Goal: Task Accomplishment & Management: Manage account settings

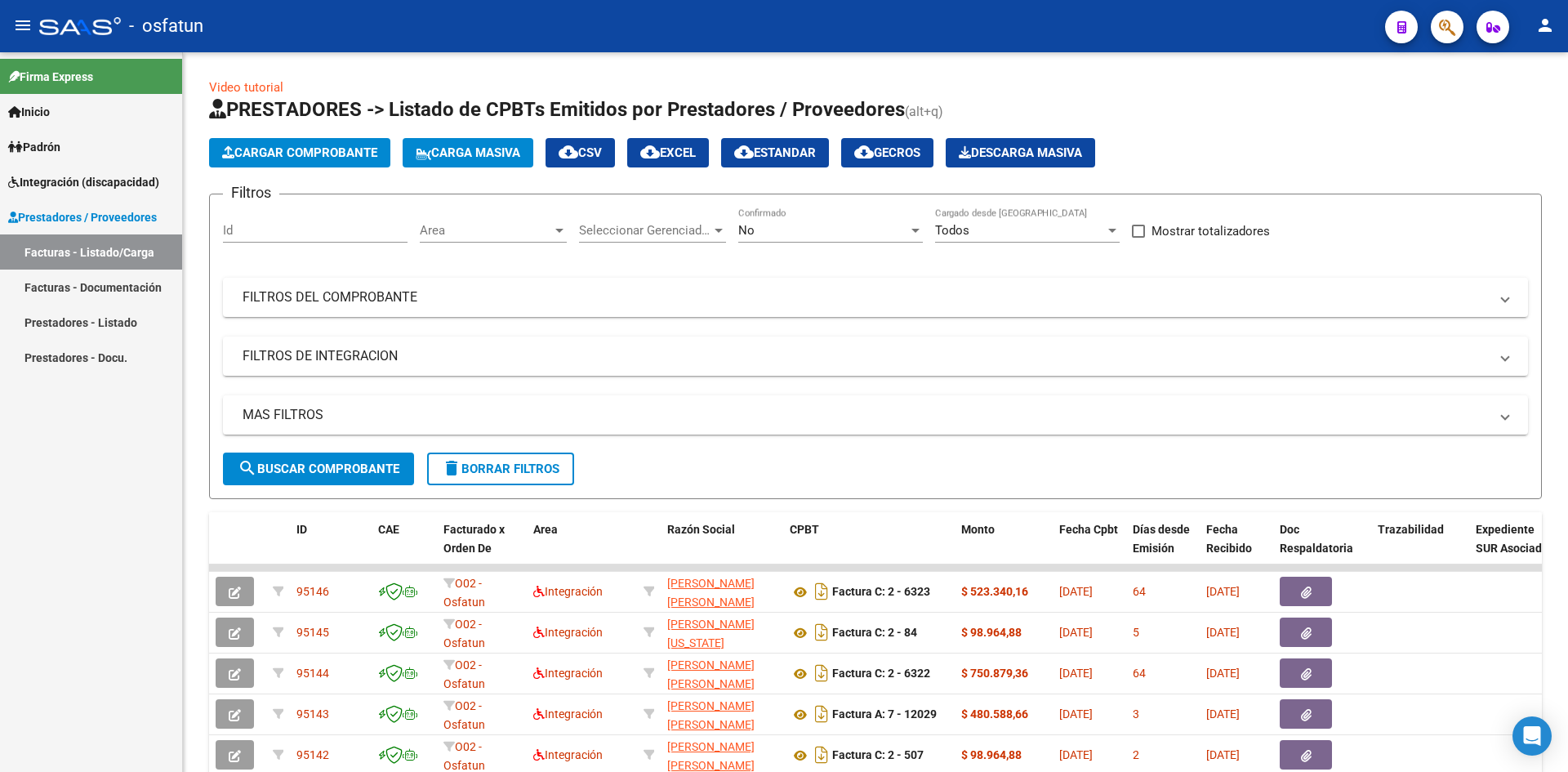
drag, startPoint x: 60, startPoint y: 281, endPoint x: 156, endPoint y: 281, distance: 96.0
click at [61, 281] on link "Facturas - Documentación" at bounding box center [91, 286] width 183 height 35
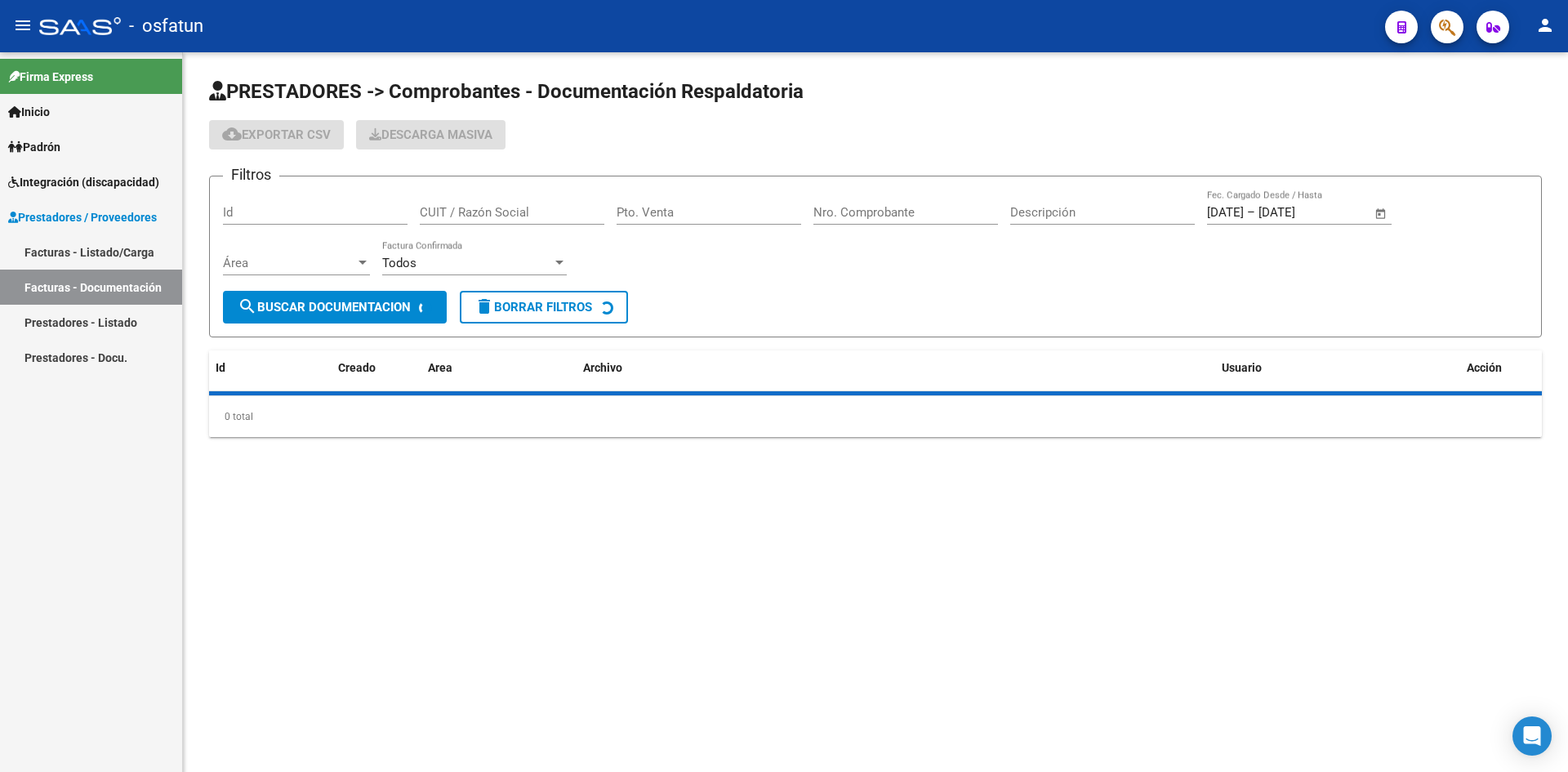
click at [644, 210] on input "Pto. Venta" at bounding box center [709, 212] width 184 height 14
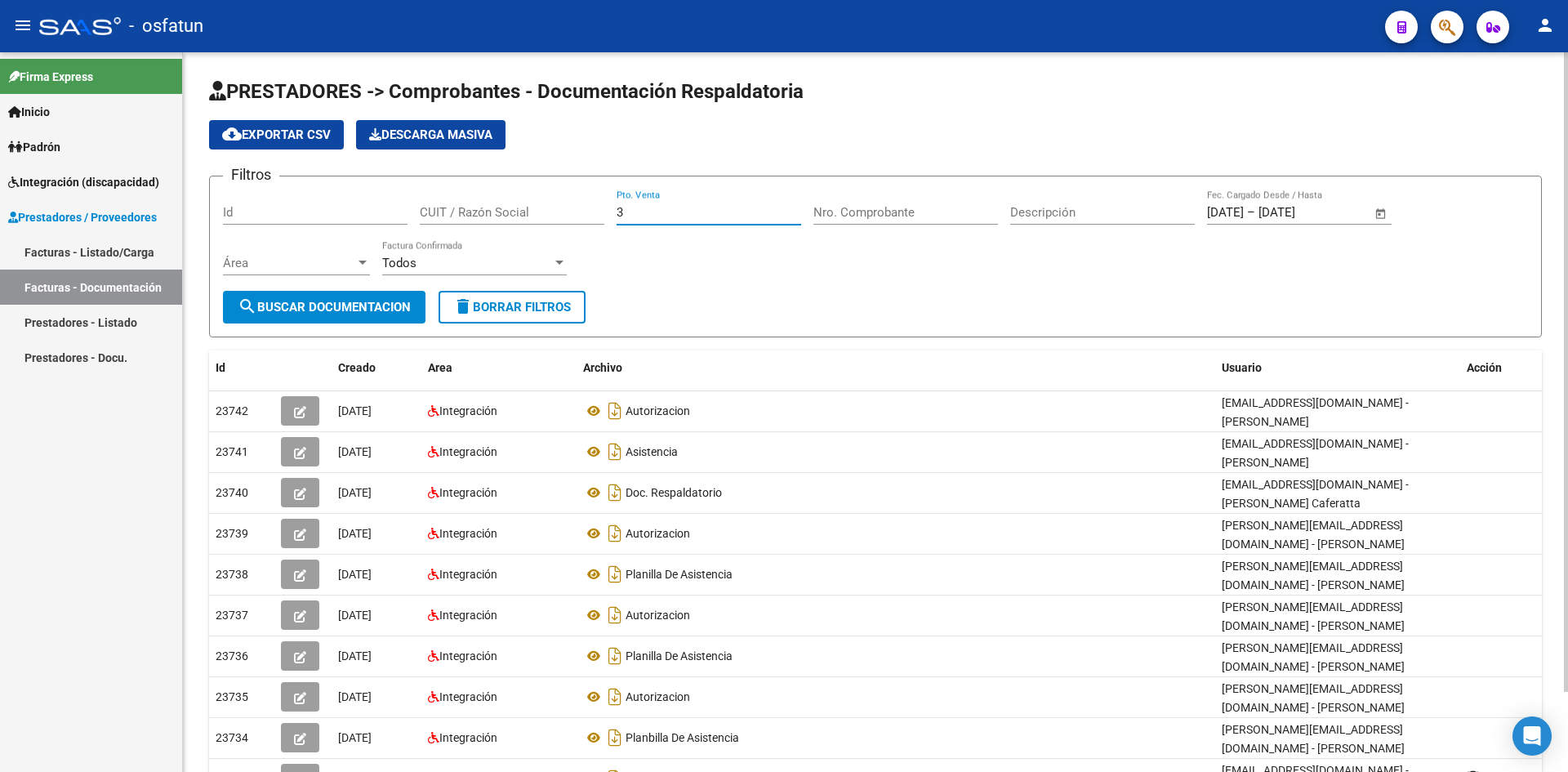
type input "3"
click at [837, 218] on input "Nro. Comprobante" at bounding box center [906, 212] width 184 height 14
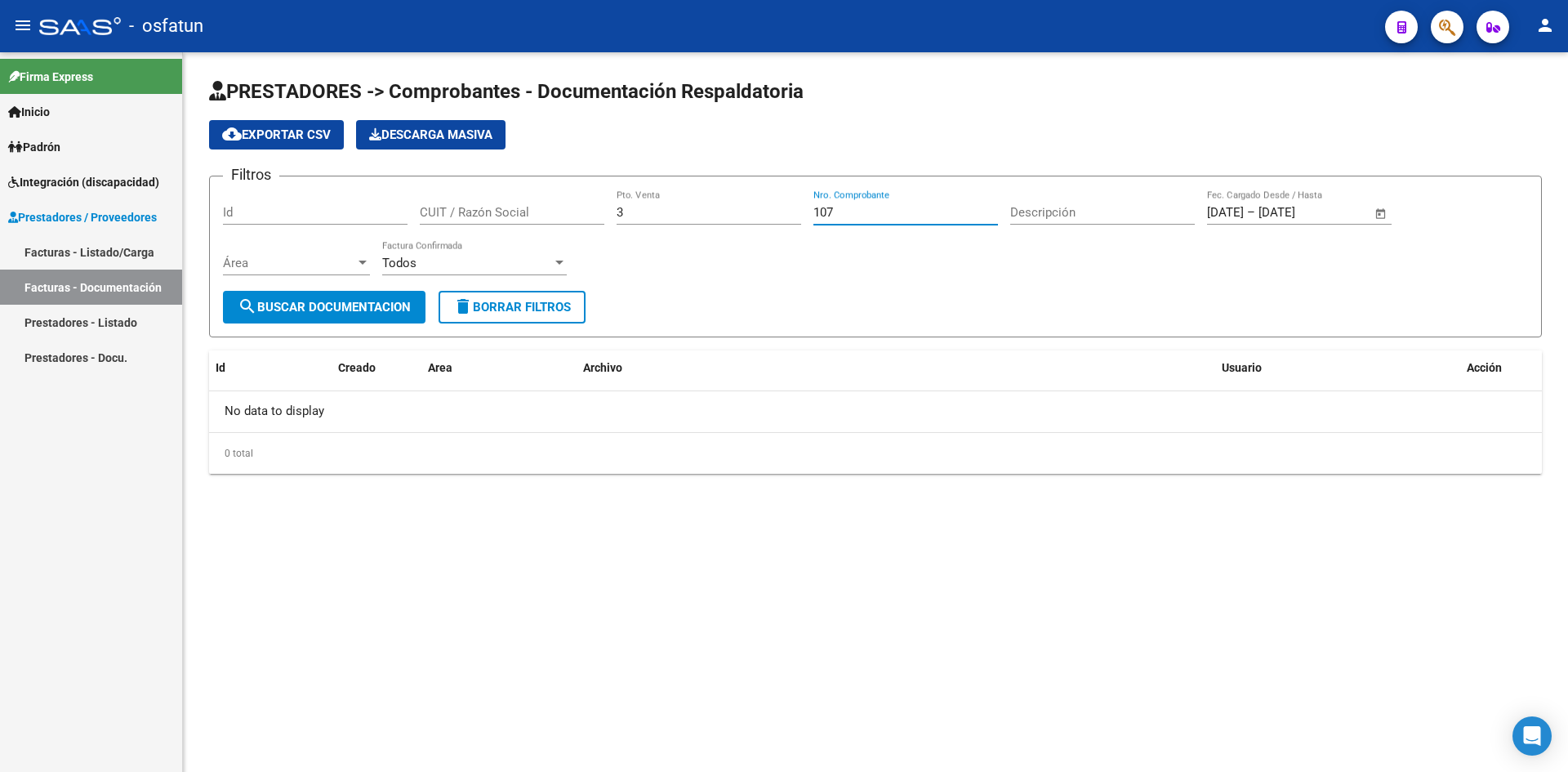
type input "107"
click at [142, 247] on link "Facturas - Listado/Carga" at bounding box center [91, 252] width 183 height 35
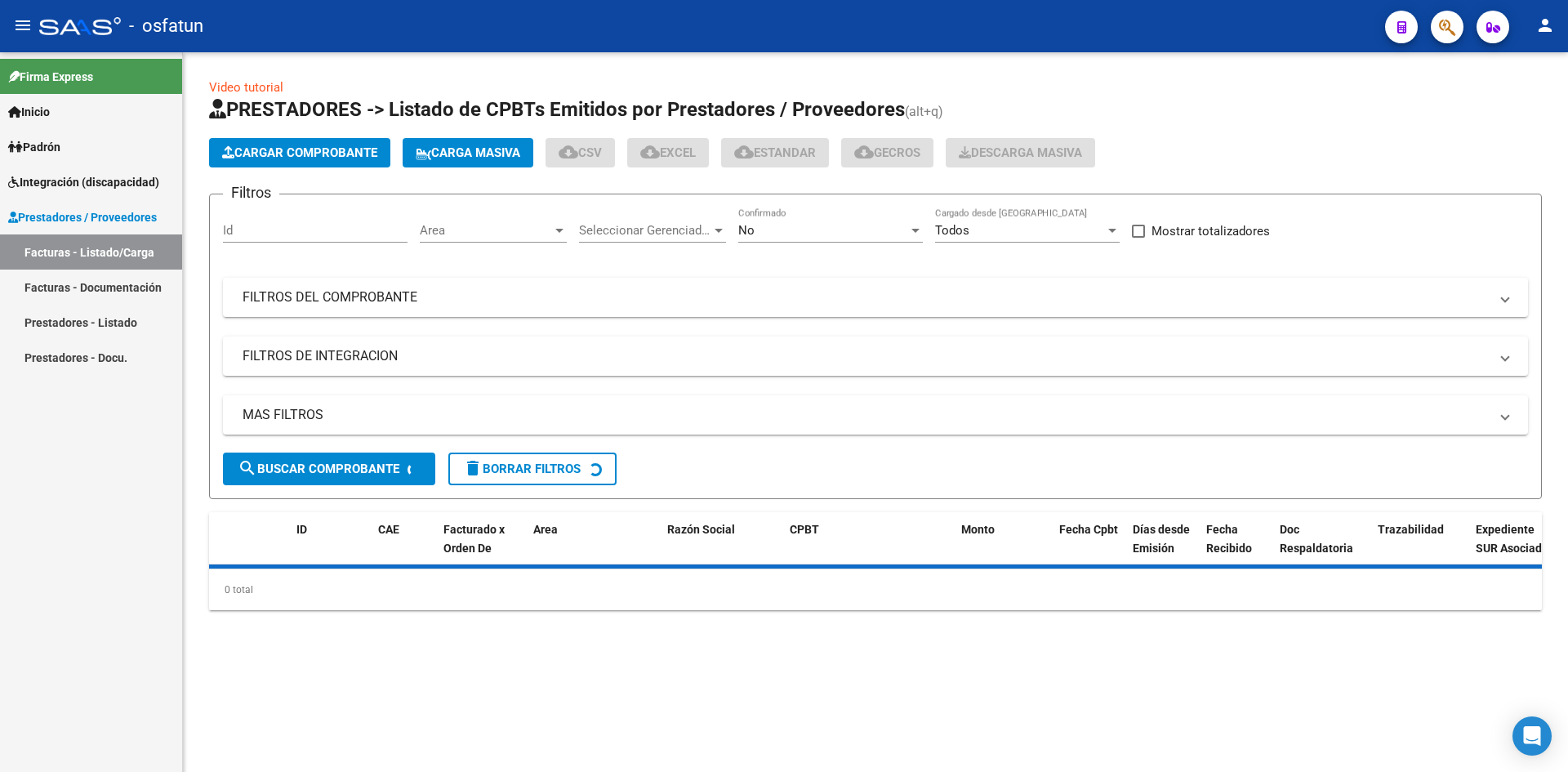
click at [907, 232] on div "No" at bounding box center [823, 230] width 170 height 14
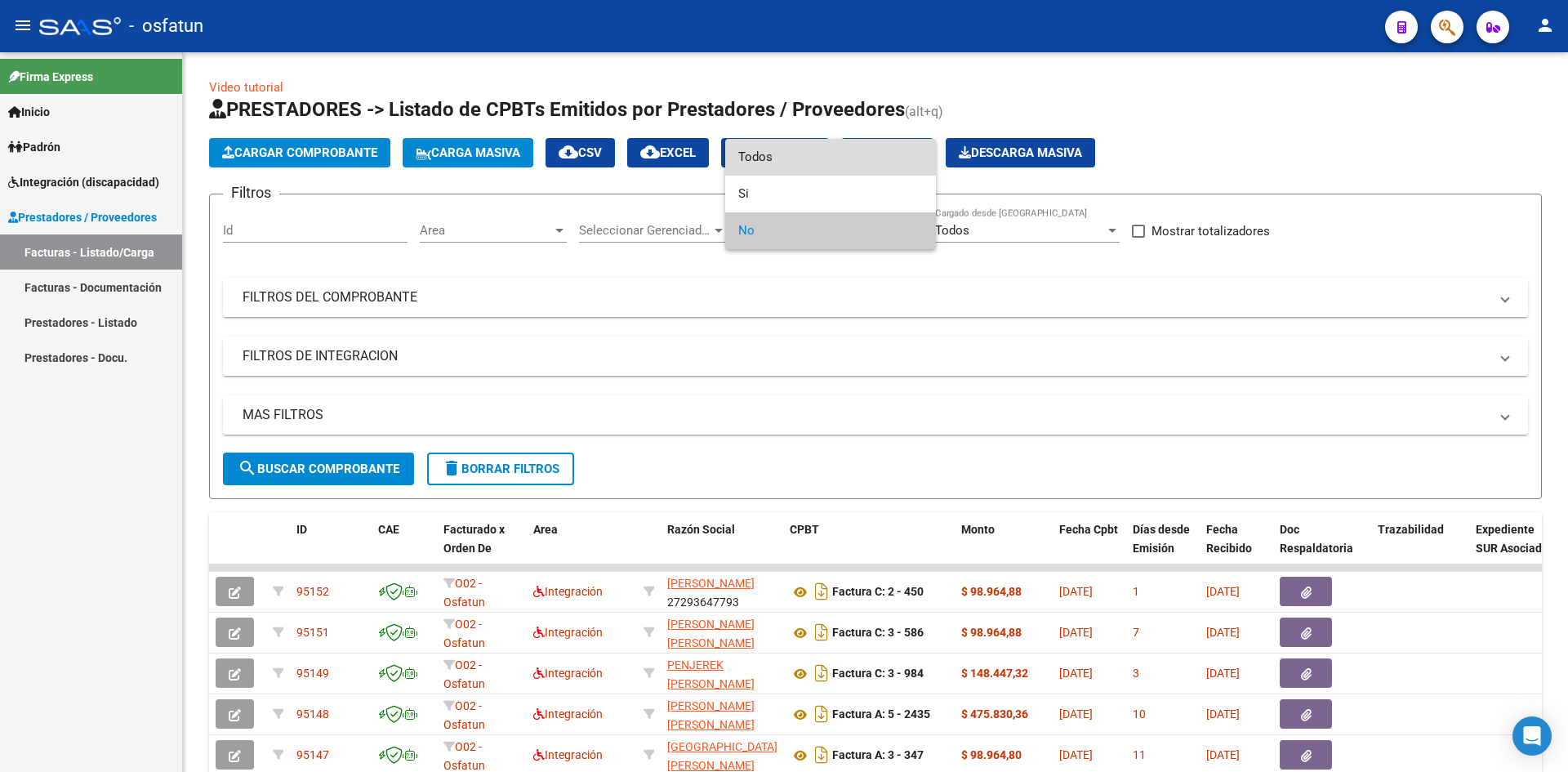
click at [804, 165] on span "Todos" at bounding box center [831, 157] width 184 height 37
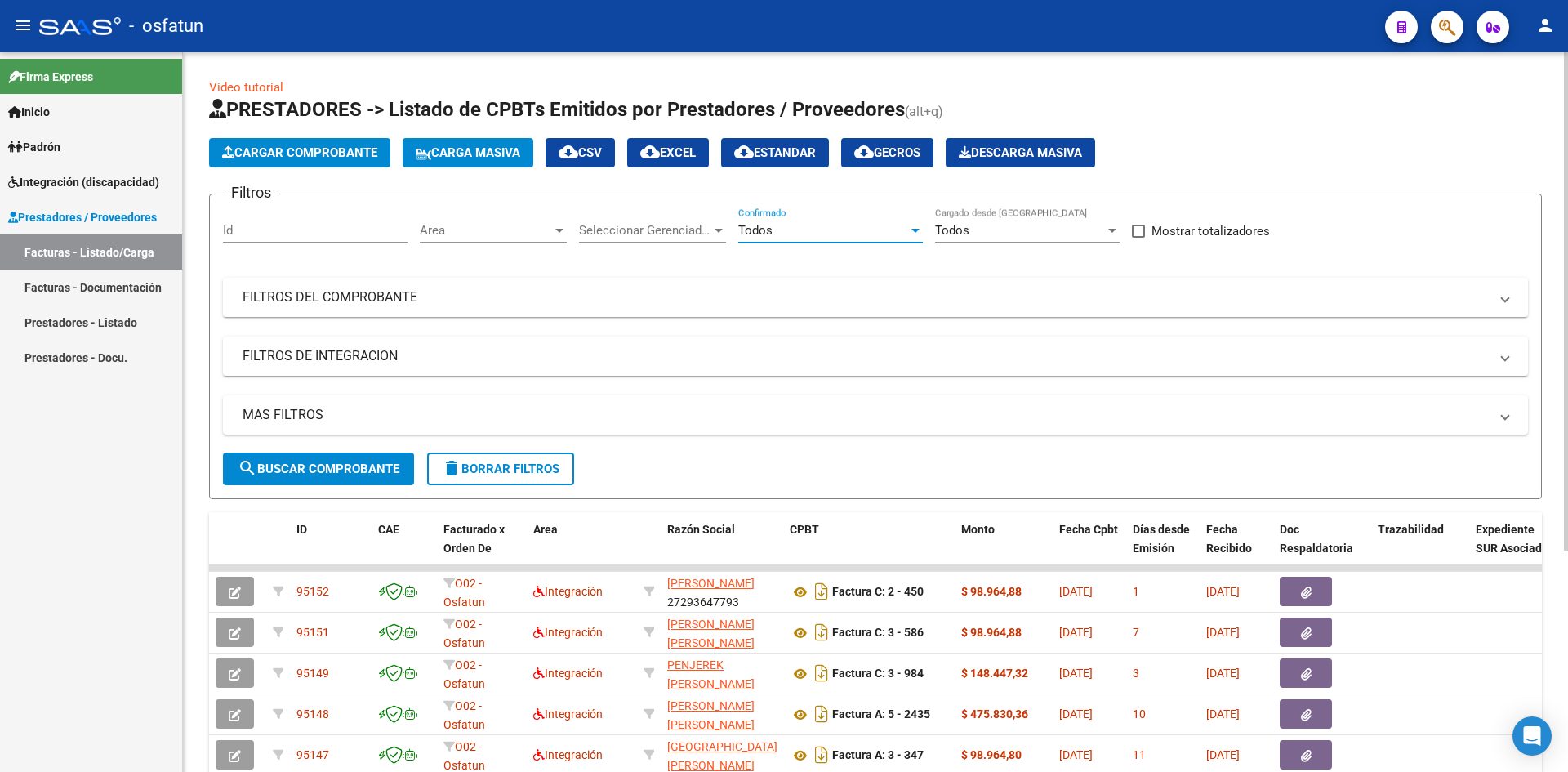
click at [765, 332] on div "Filtros Id Area Area Seleccionar Gerenciador Seleccionar Gerenciador Todos Conf…" at bounding box center [876, 330] width 1306 height 245
click at [780, 312] on mat-expansion-panel-header "FILTROS DEL COMPROBANTE" at bounding box center [876, 297] width 1306 height 39
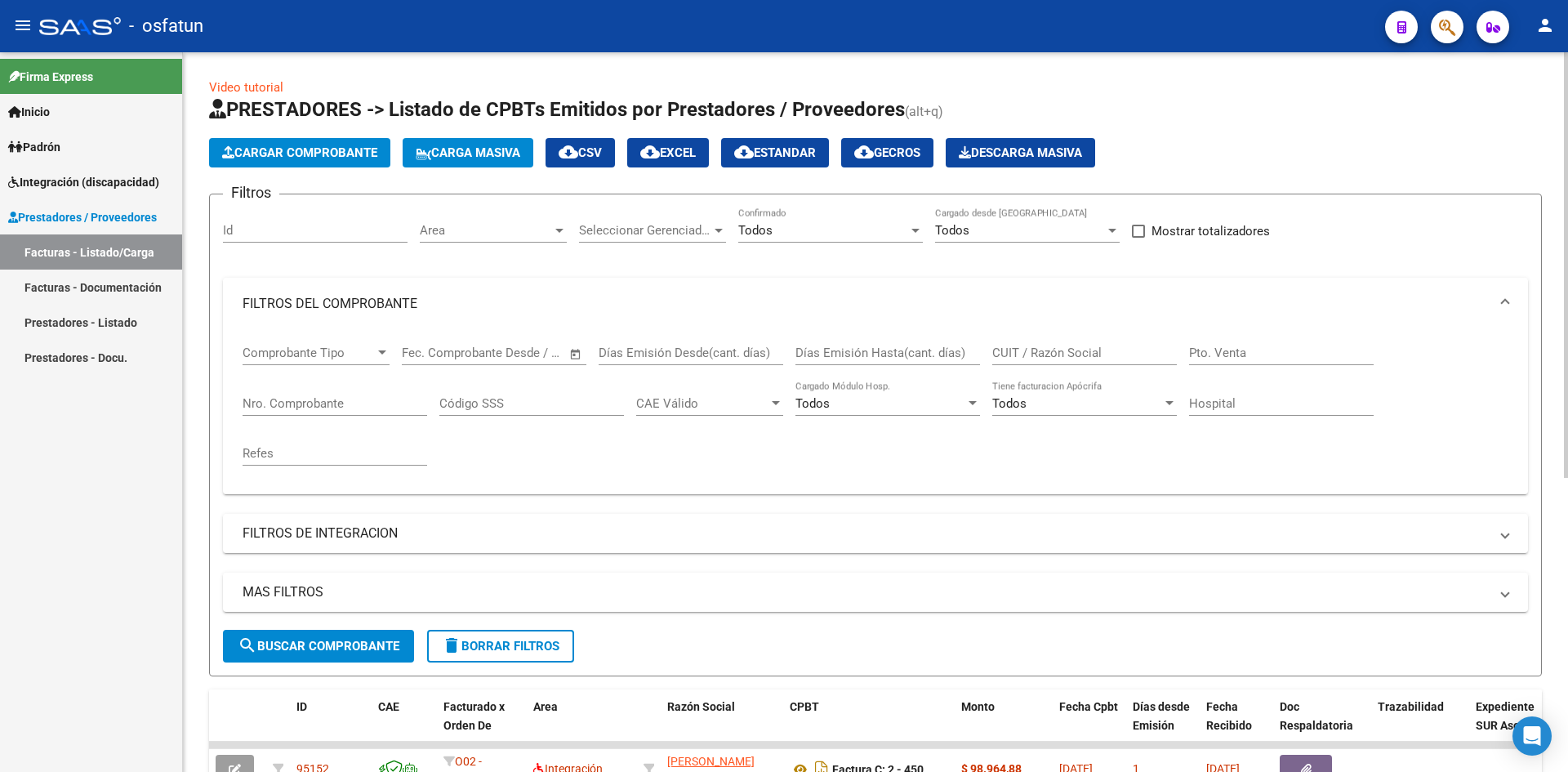
click at [1027, 354] on input "CUIT / Razón Social" at bounding box center [1085, 352] width 184 height 14
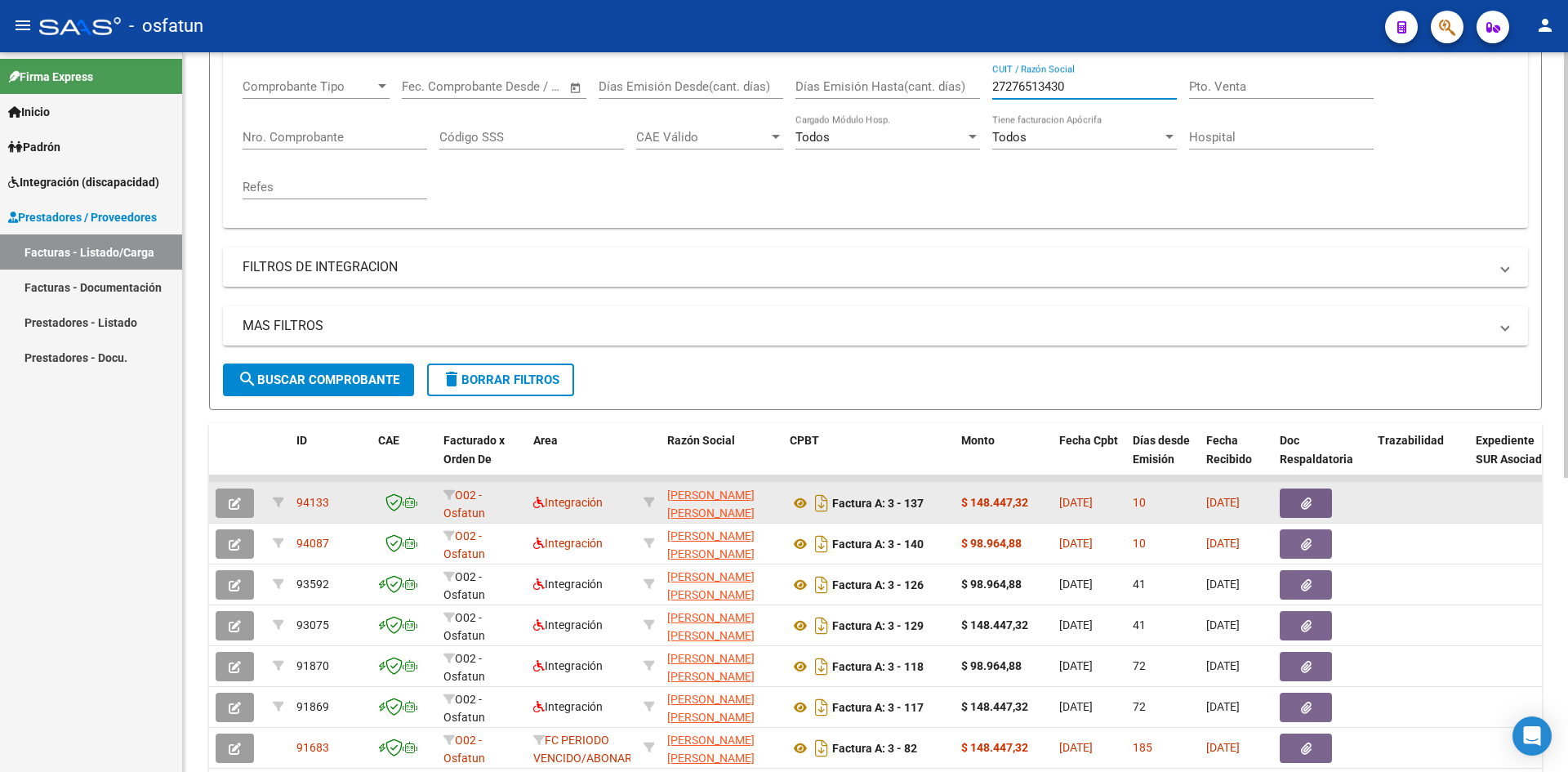
scroll to position [327, 0]
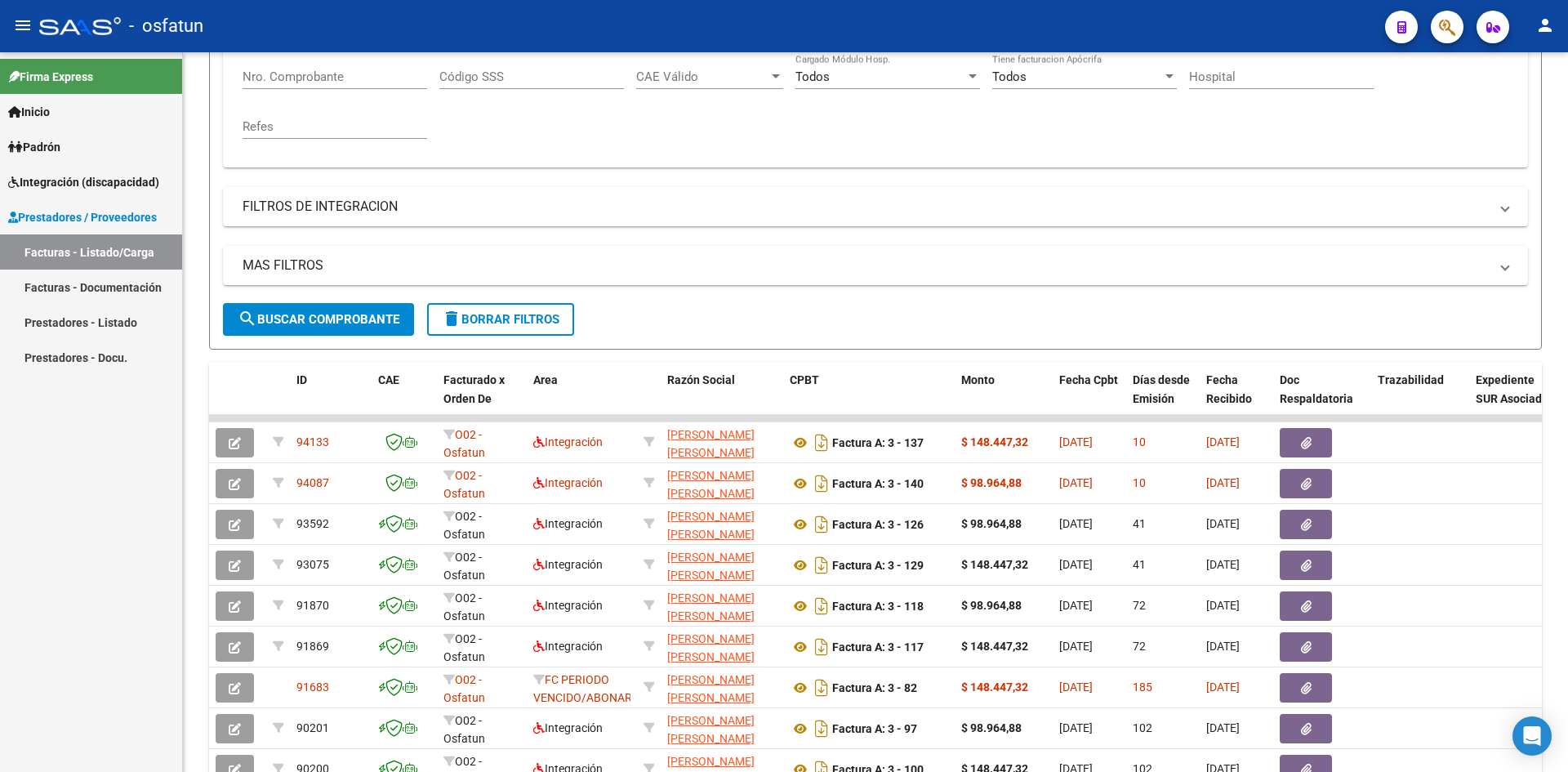
type input "27276513430"
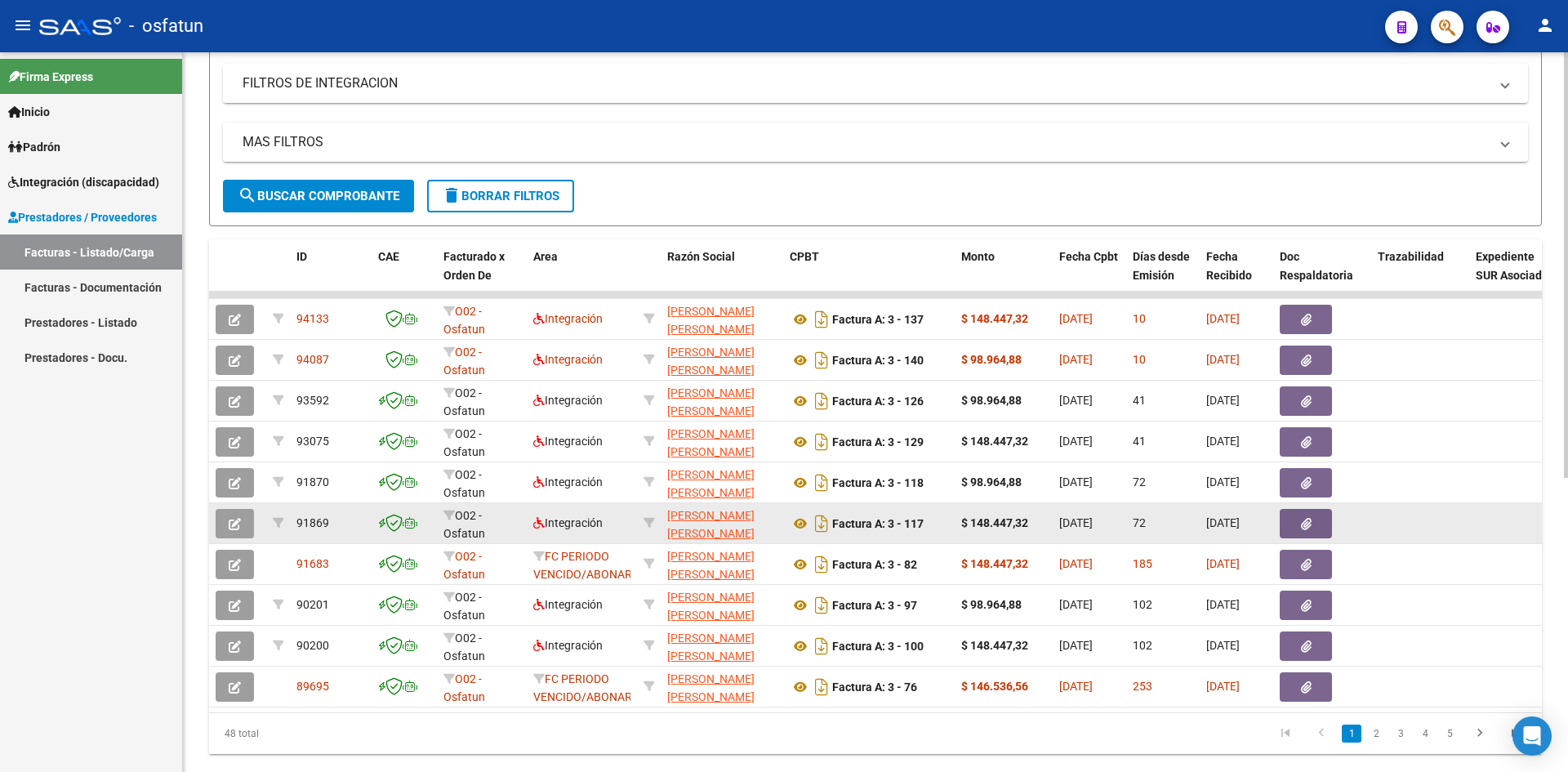
scroll to position [490, 0]
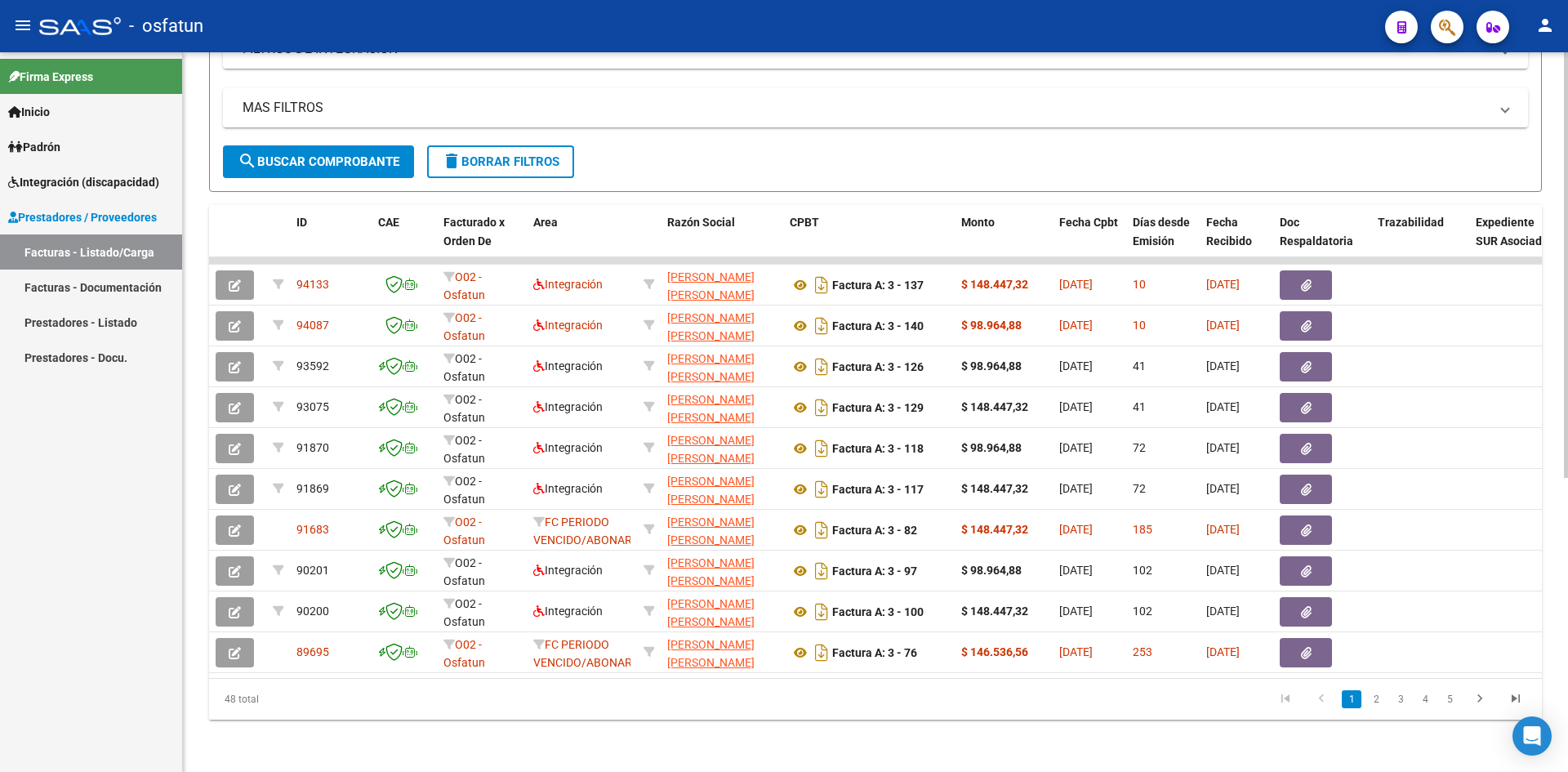
drag, startPoint x: 1377, startPoint y: 707, endPoint x: 1363, endPoint y: 705, distance: 14.1
click at [1376, 706] on link "2" at bounding box center [1376, 699] width 20 height 18
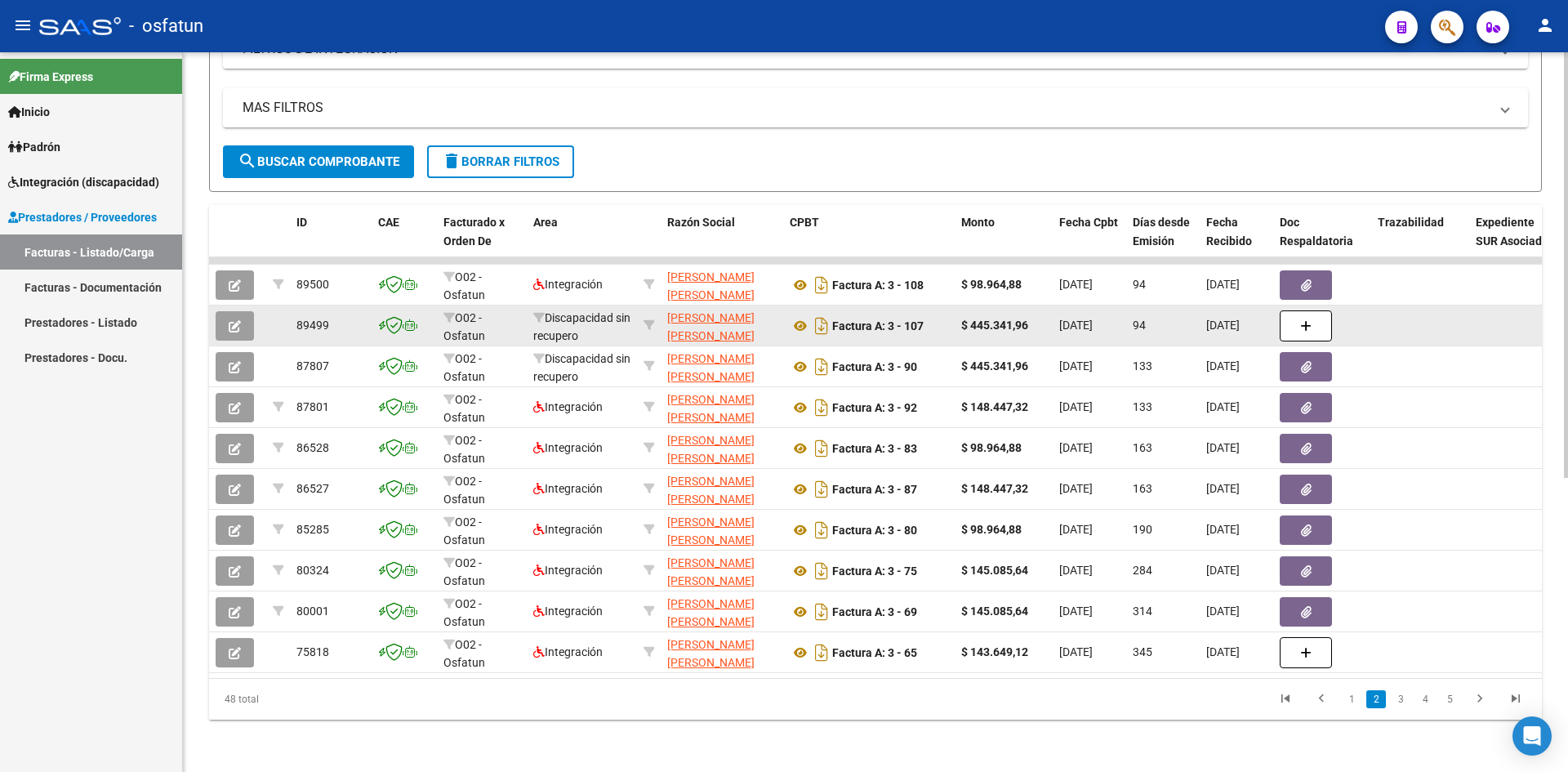
click at [235, 324] on icon "button" at bounding box center [235, 326] width 12 height 12
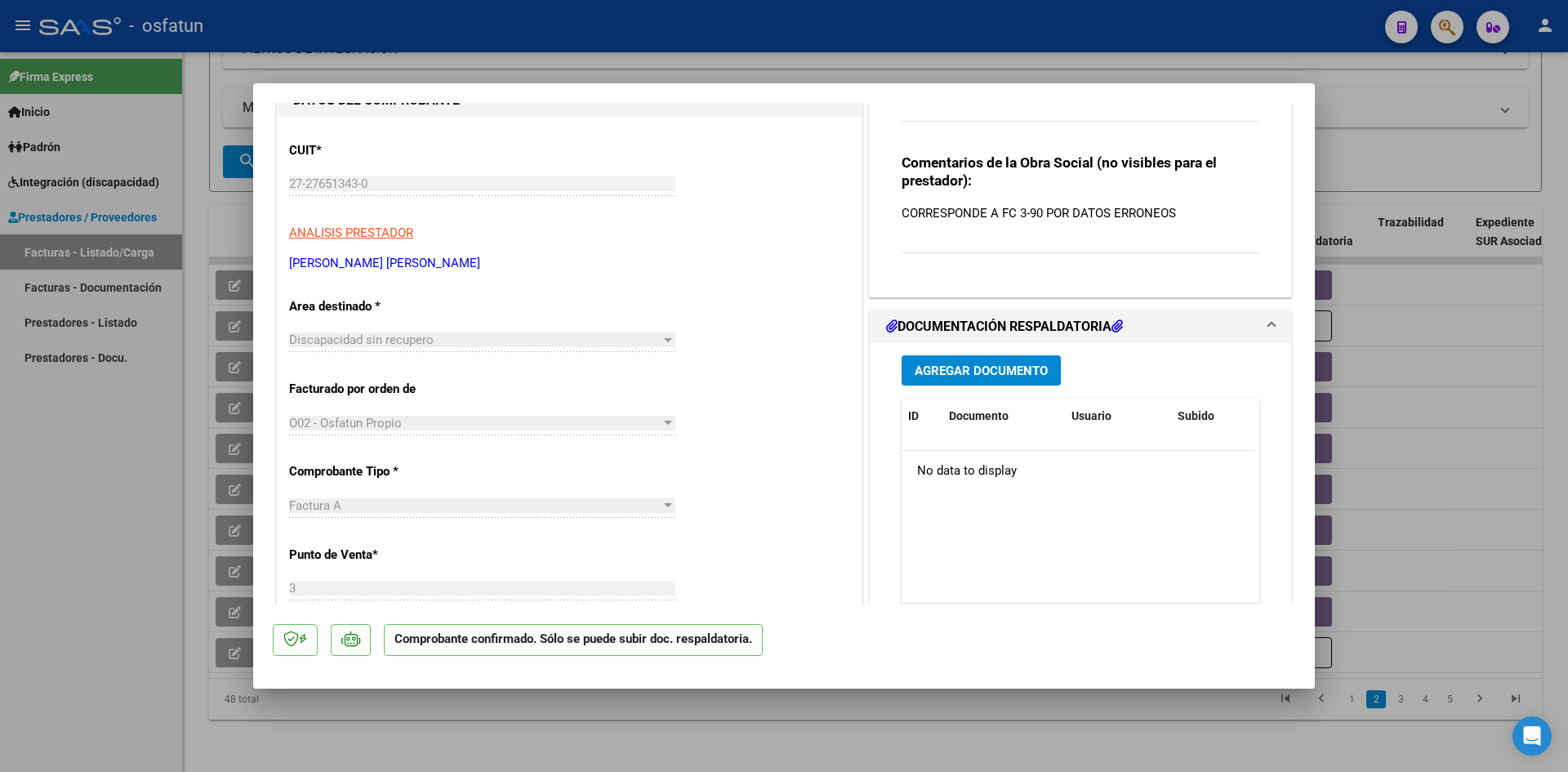
scroll to position [0, 0]
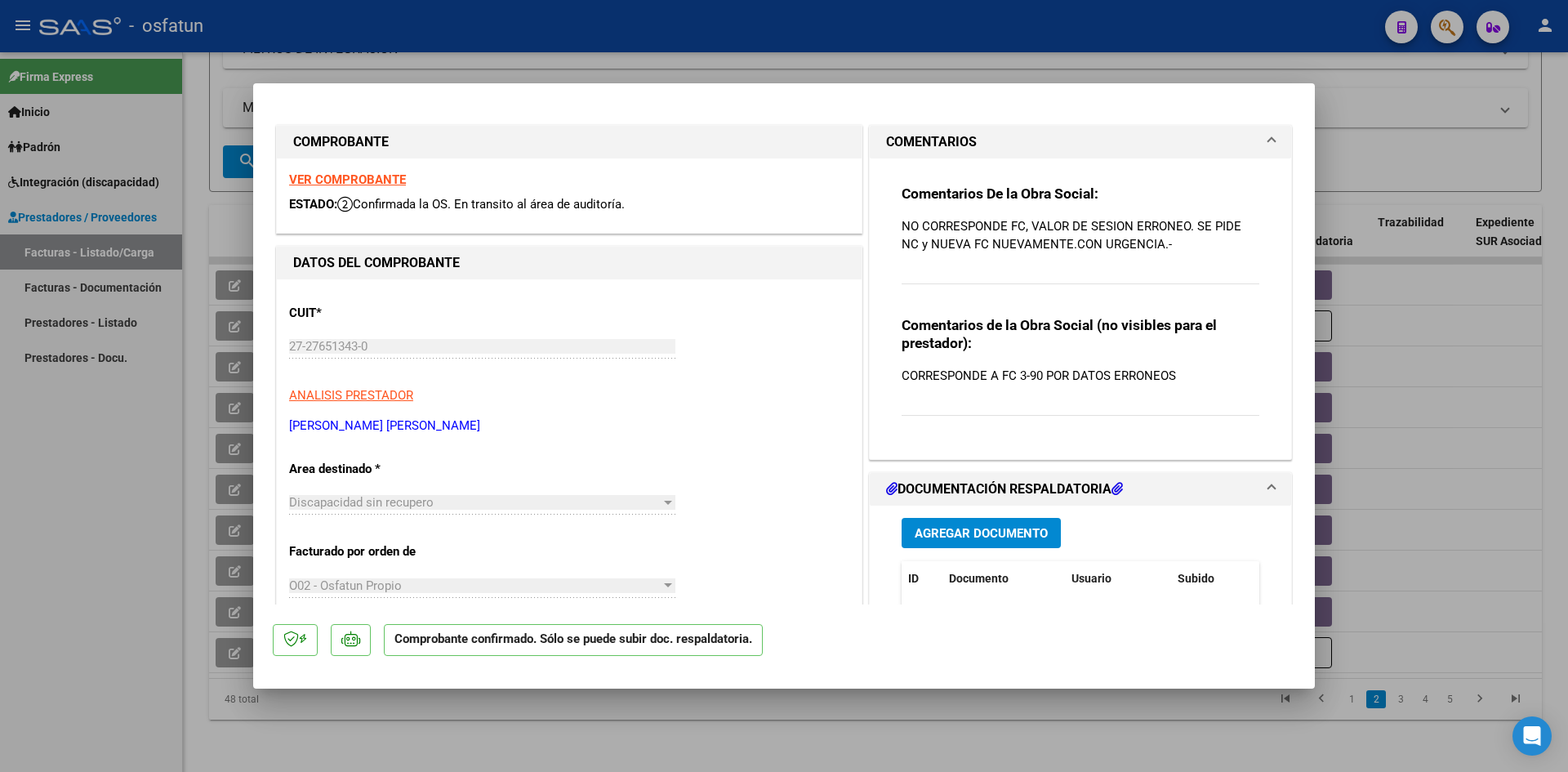
click at [550, 36] on div at bounding box center [784, 386] width 1568 height 772
type input "$ 0,00"
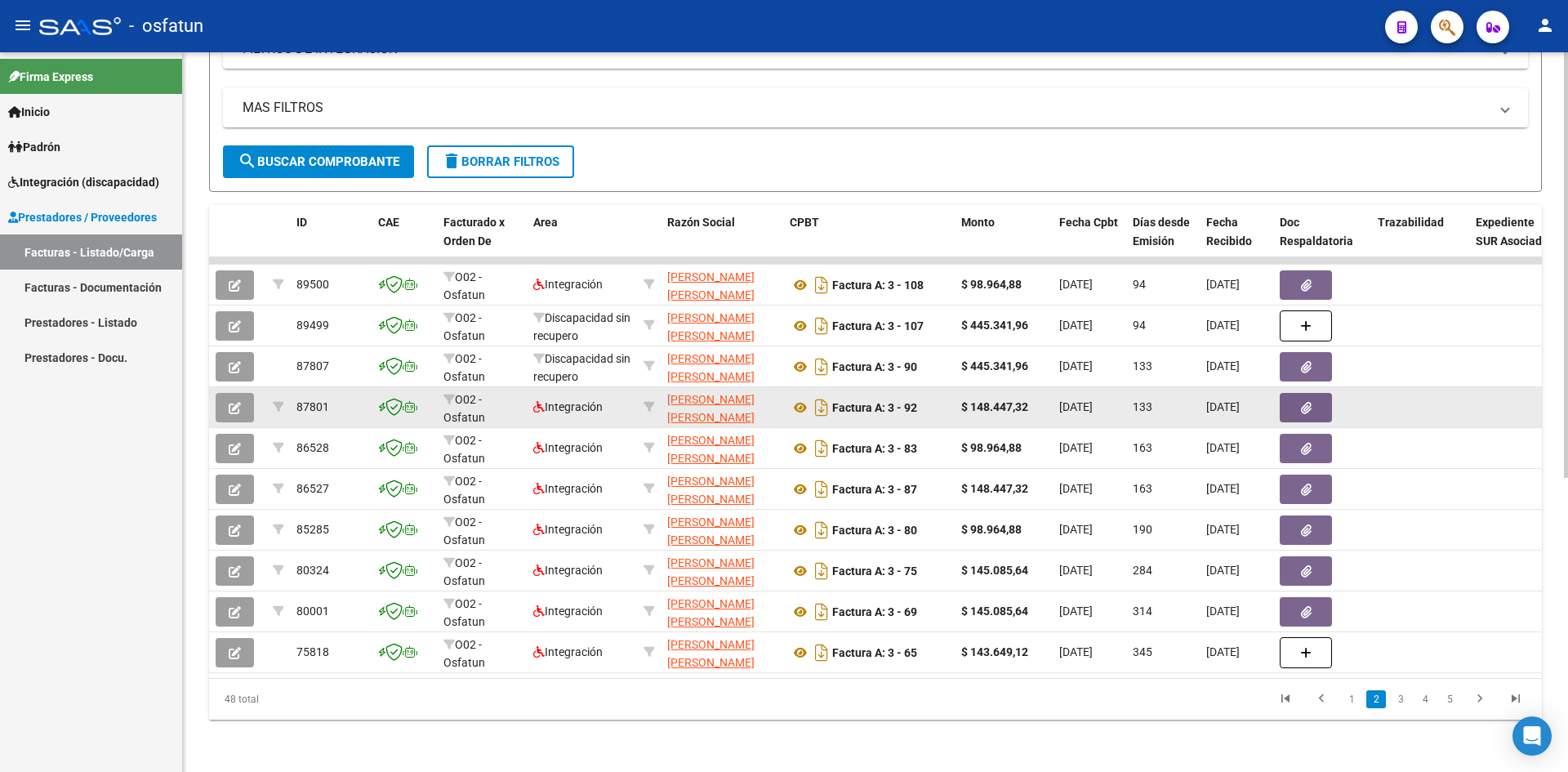
scroll to position [490, 0]
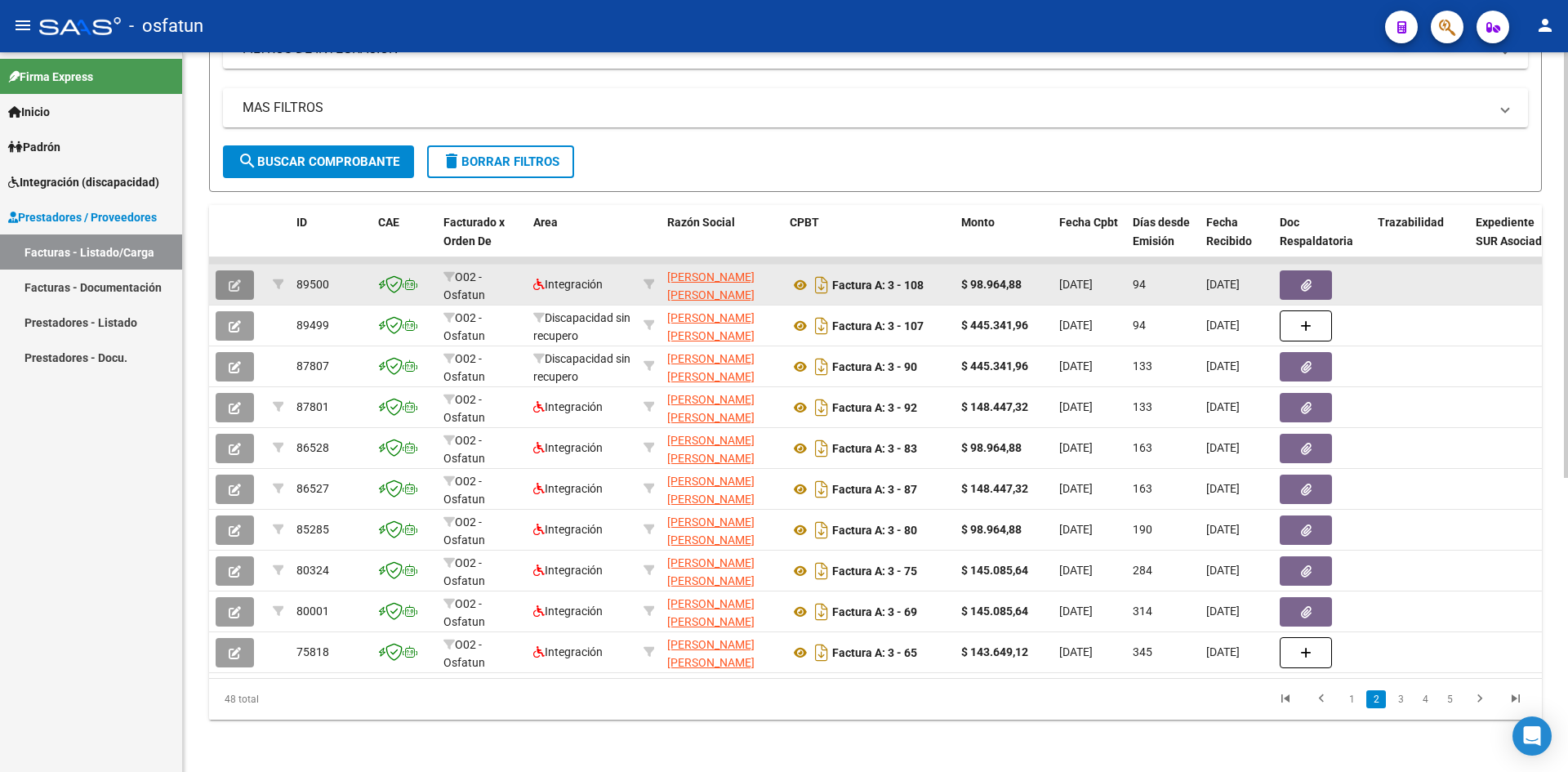
click at [242, 280] on button "button" at bounding box center [235, 284] width 38 height 29
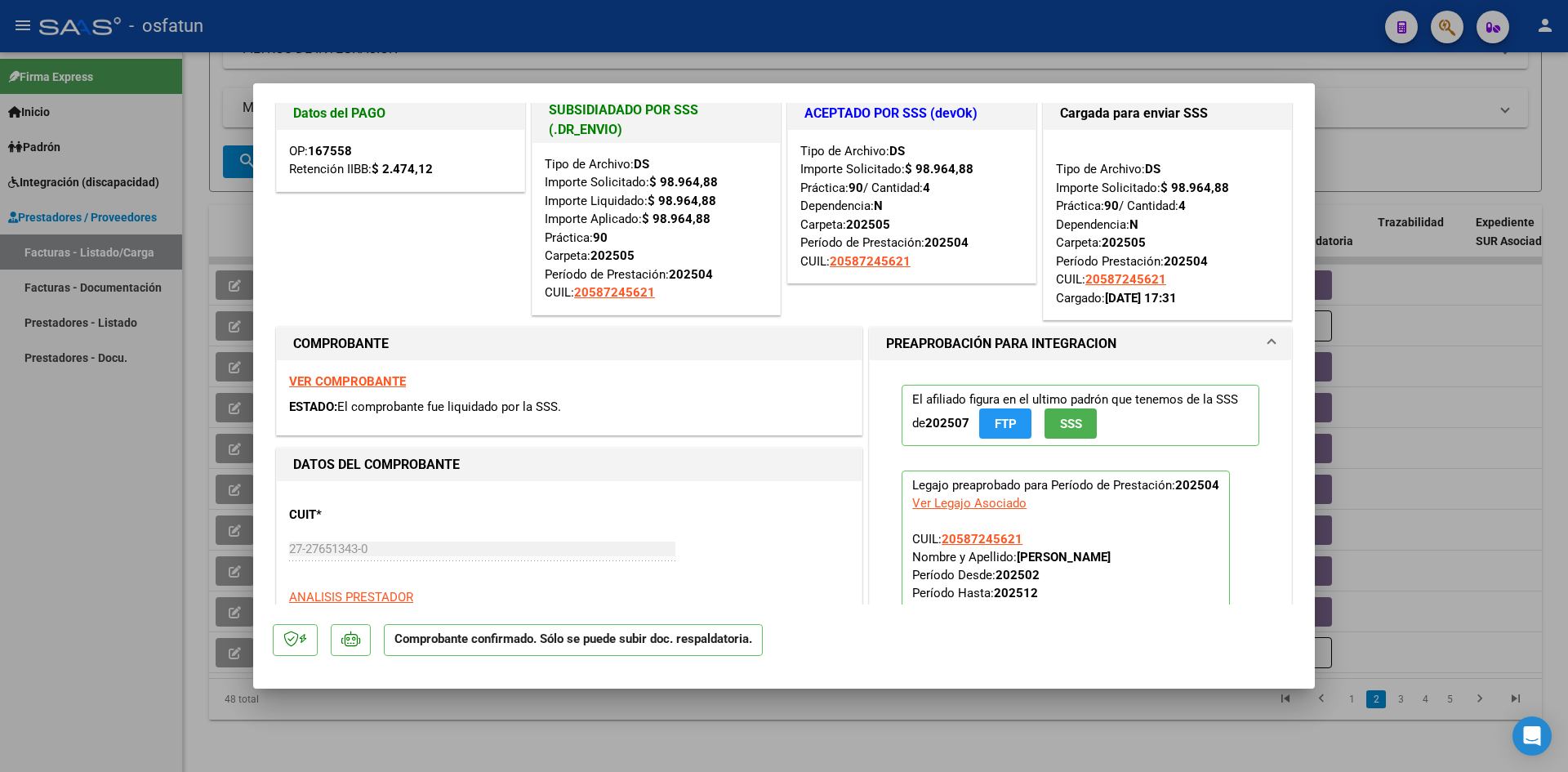
scroll to position [0, 0]
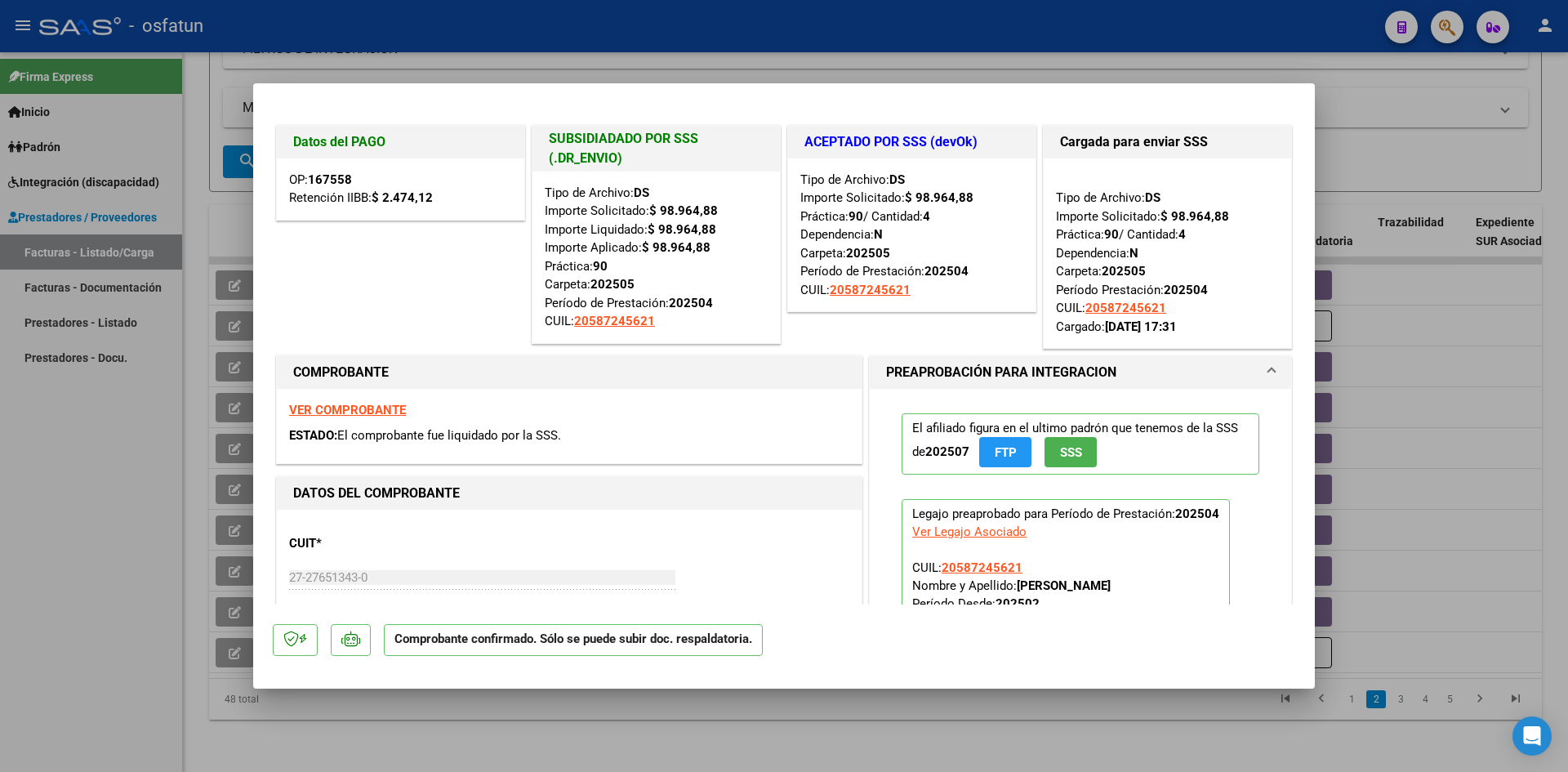
click at [454, 55] on div at bounding box center [784, 386] width 1568 height 772
type input "$ 0,00"
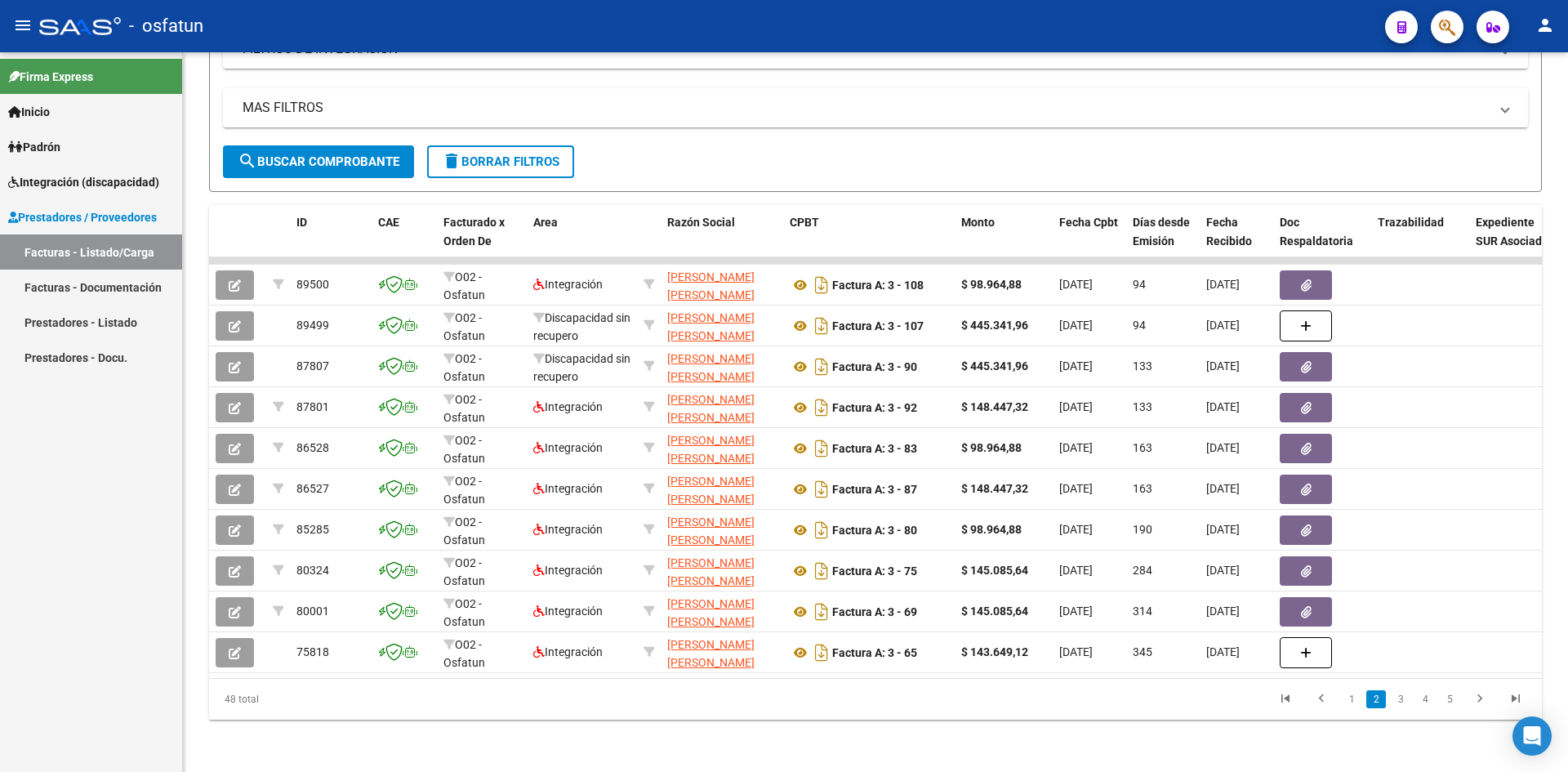
click at [108, 281] on link "Facturas - Documentación" at bounding box center [91, 286] width 183 height 35
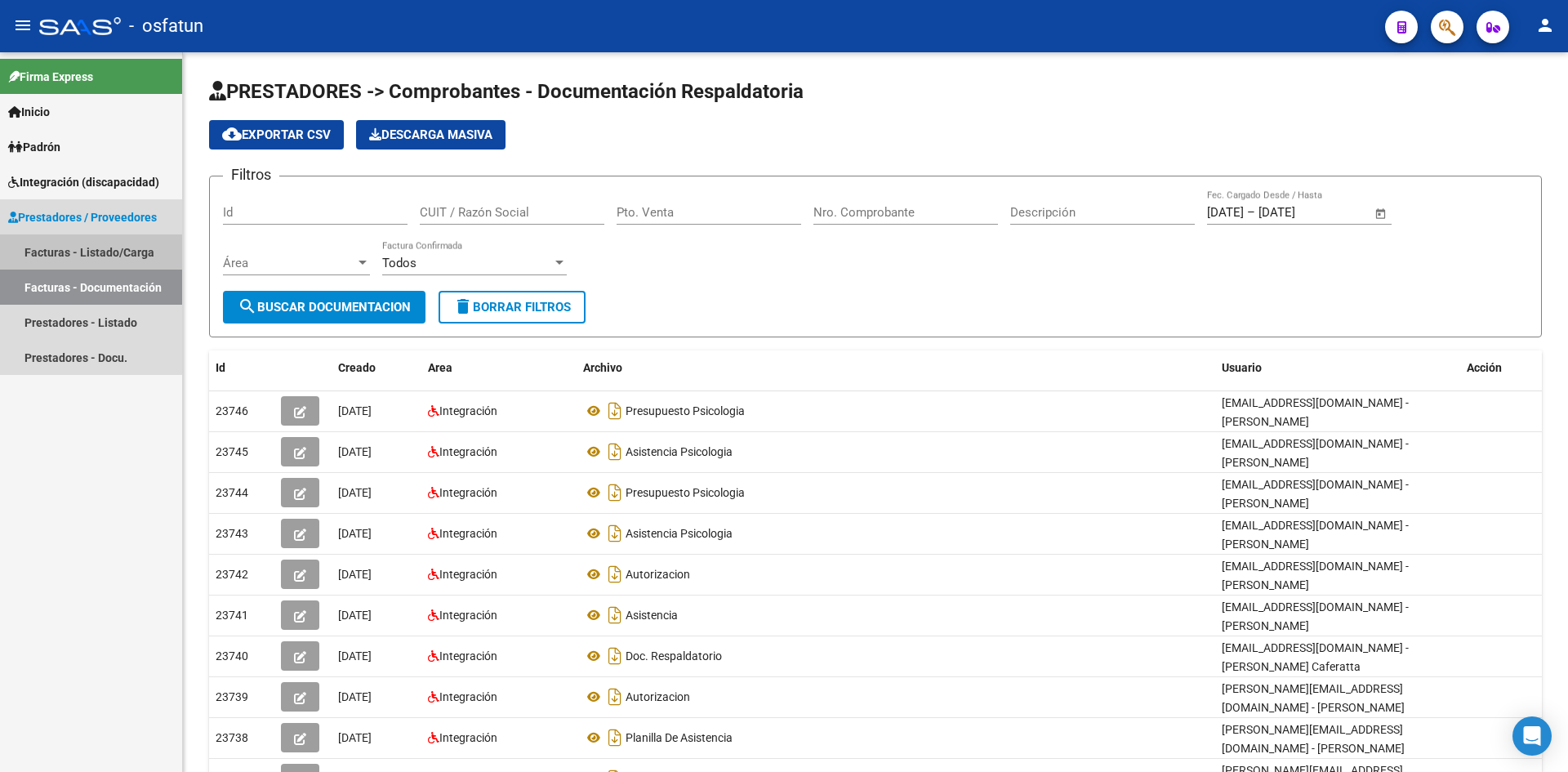
click at [72, 252] on link "Facturas - Listado/Carga" at bounding box center [91, 252] width 183 height 35
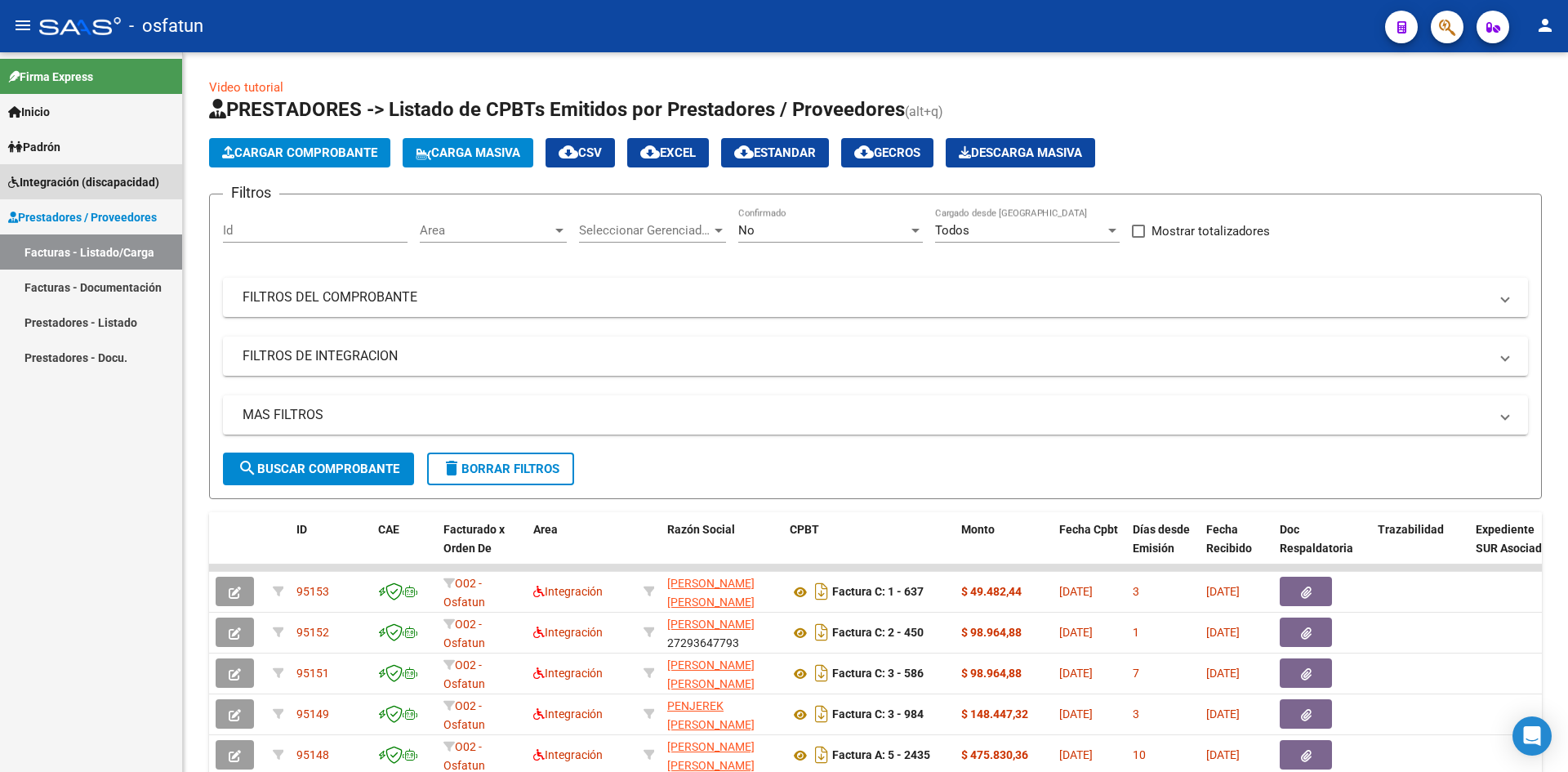
click at [127, 182] on span "Integración (discapacidad)" at bounding box center [84, 182] width 151 height 18
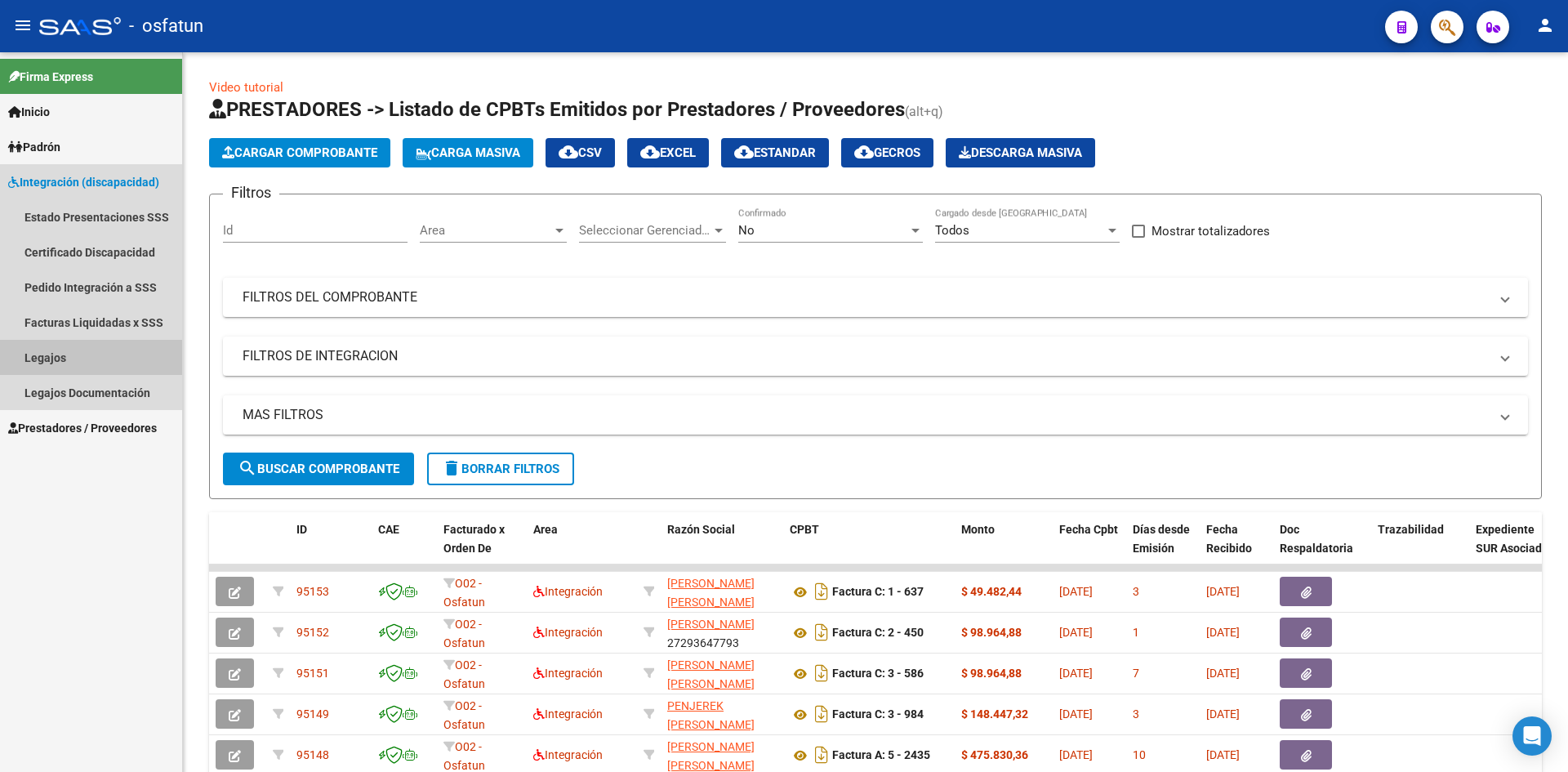
click at [64, 357] on link "Legajos" at bounding box center [91, 357] width 183 height 35
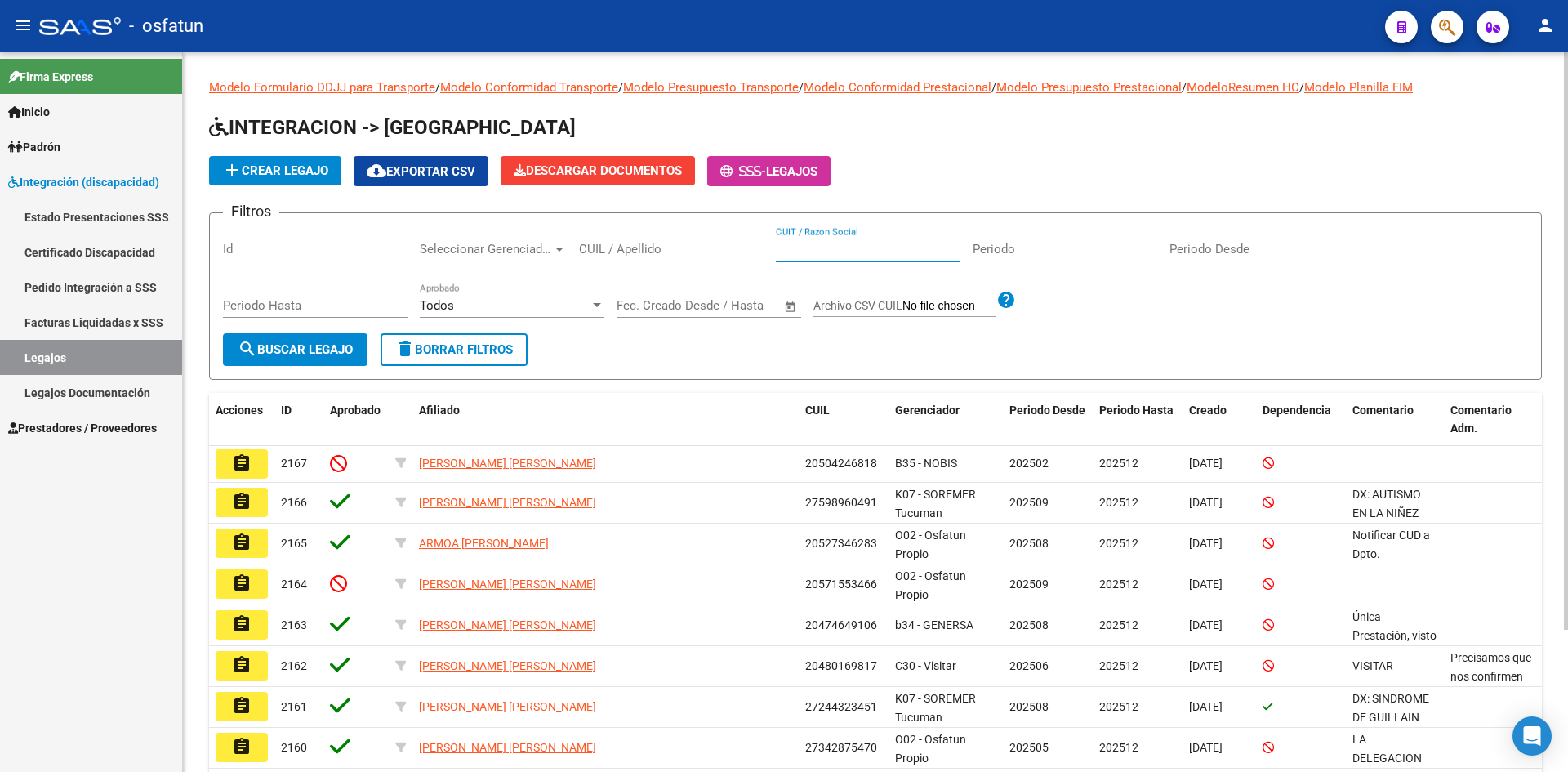
click at [860, 248] on input "CUIT / Razon Social" at bounding box center [868, 248] width 184 height 14
drag, startPoint x: 860, startPoint y: 248, endPoint x: 667, endPoint y: 252, distance: 193.0
click at [667, 252] on input "CUIL / Apellido" at bounding box center [671, 248] width 184 height 14
paste input "20547094590"
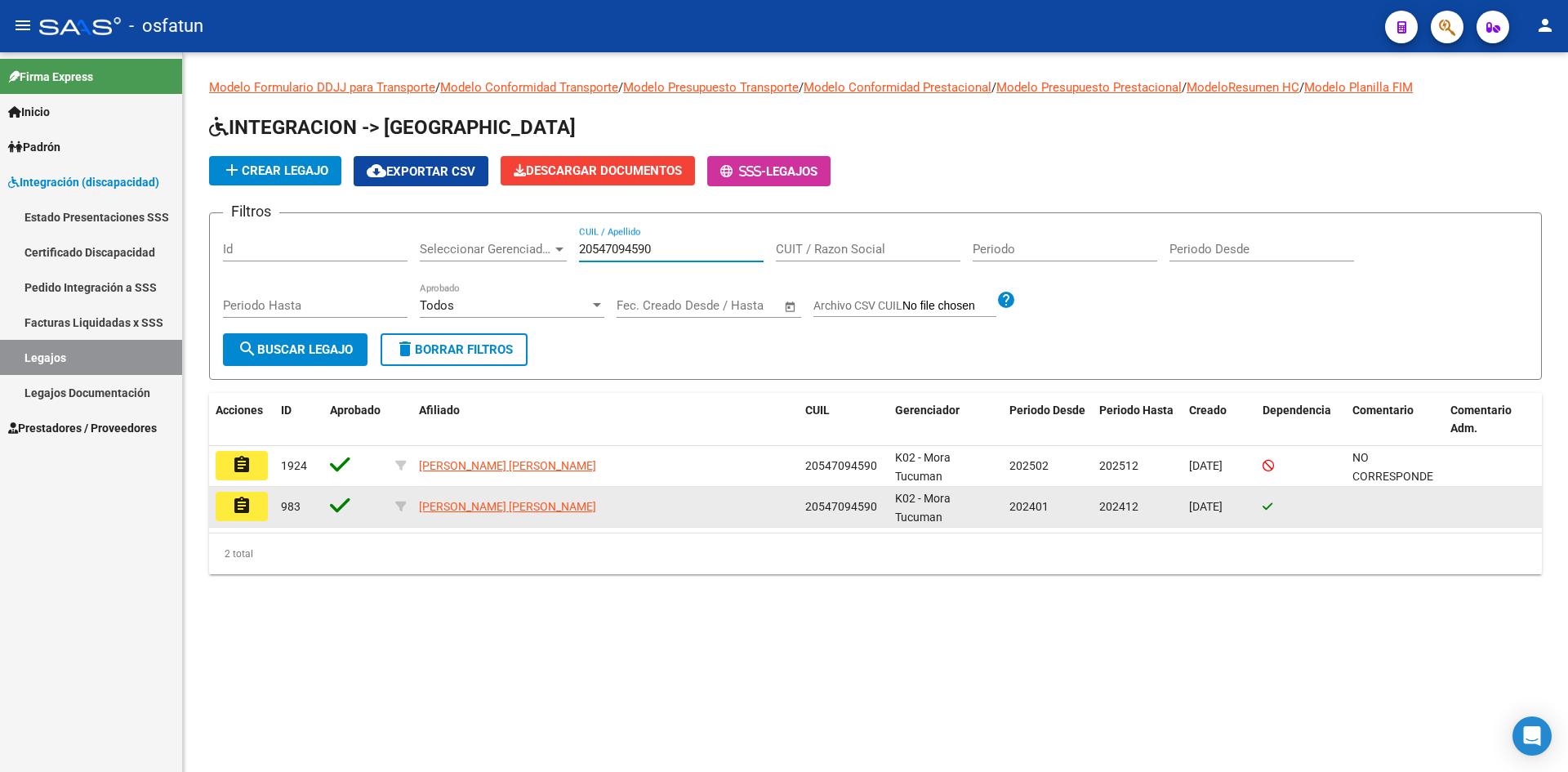
type input "20547094590"
click at [249, 512] on mat-icon "assignment" at bounding box center [242, 505] width 20 height 20
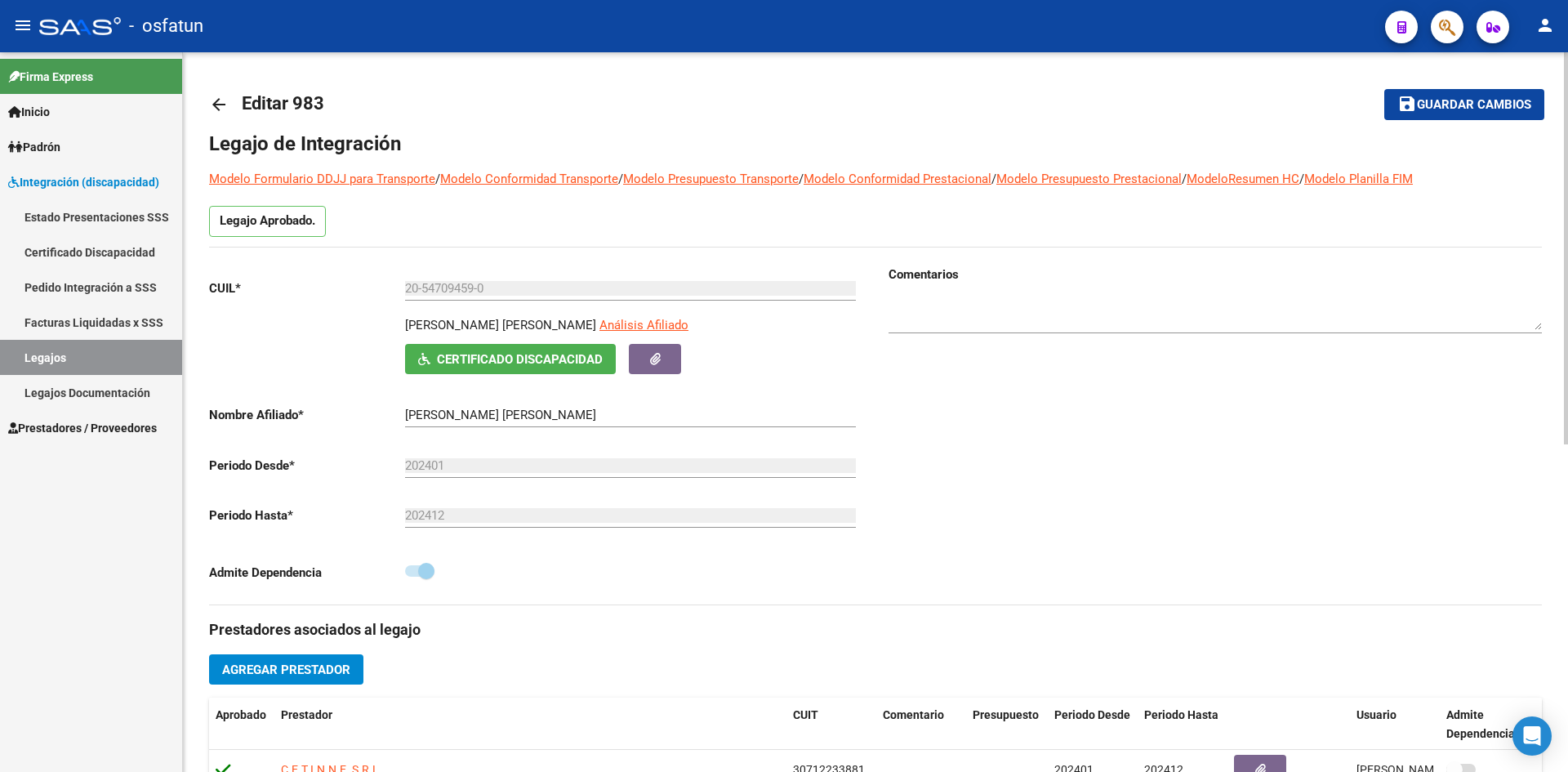
click at [217, 107] on mat-icon "arrow_back" at bounding box center [219, 105] width 20 height 20
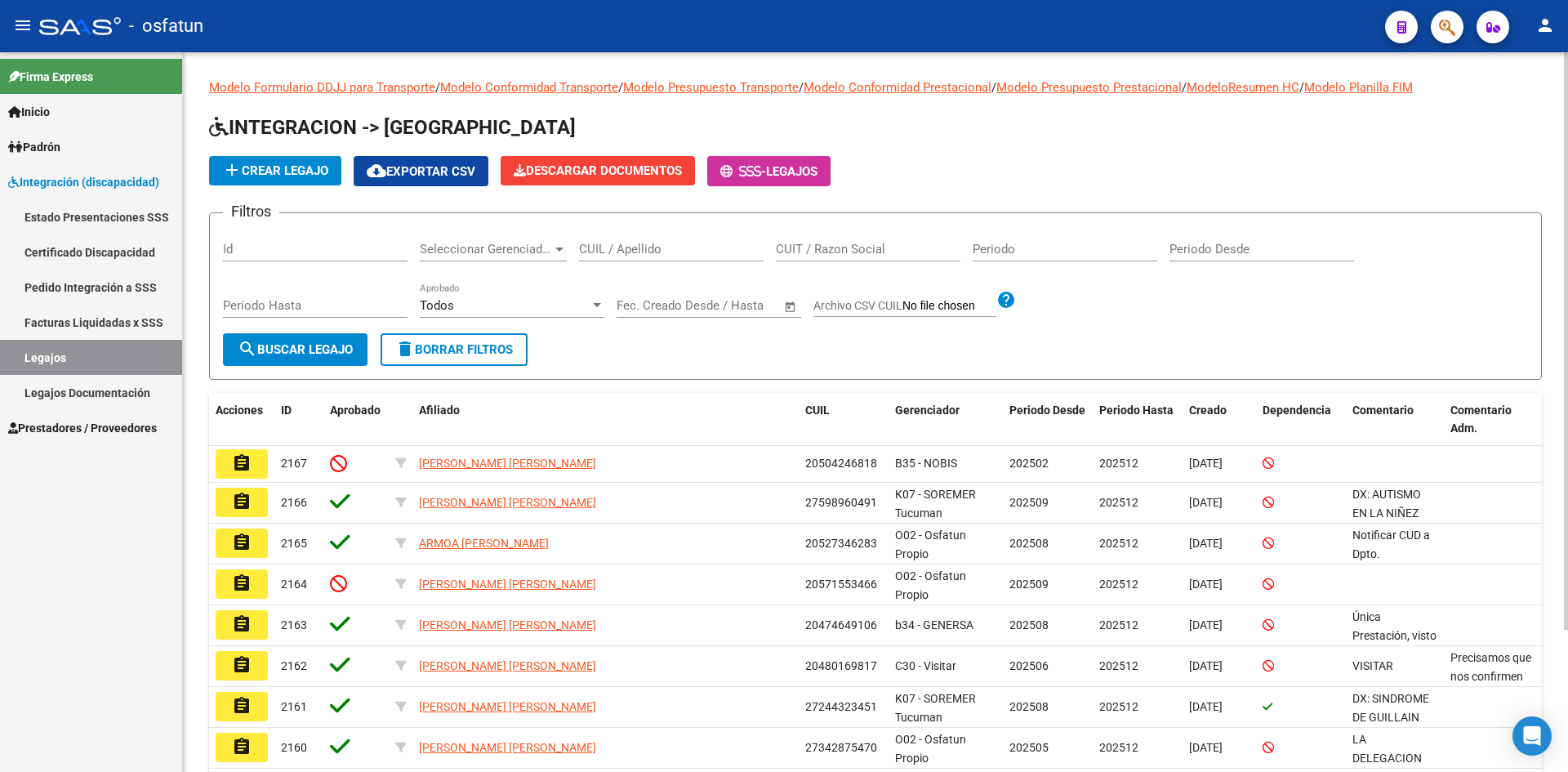
click at [649, 246] on input "CUIL / Apellido" at bounding box center [671, 248] width 184 height 14
paste input "20547094590"
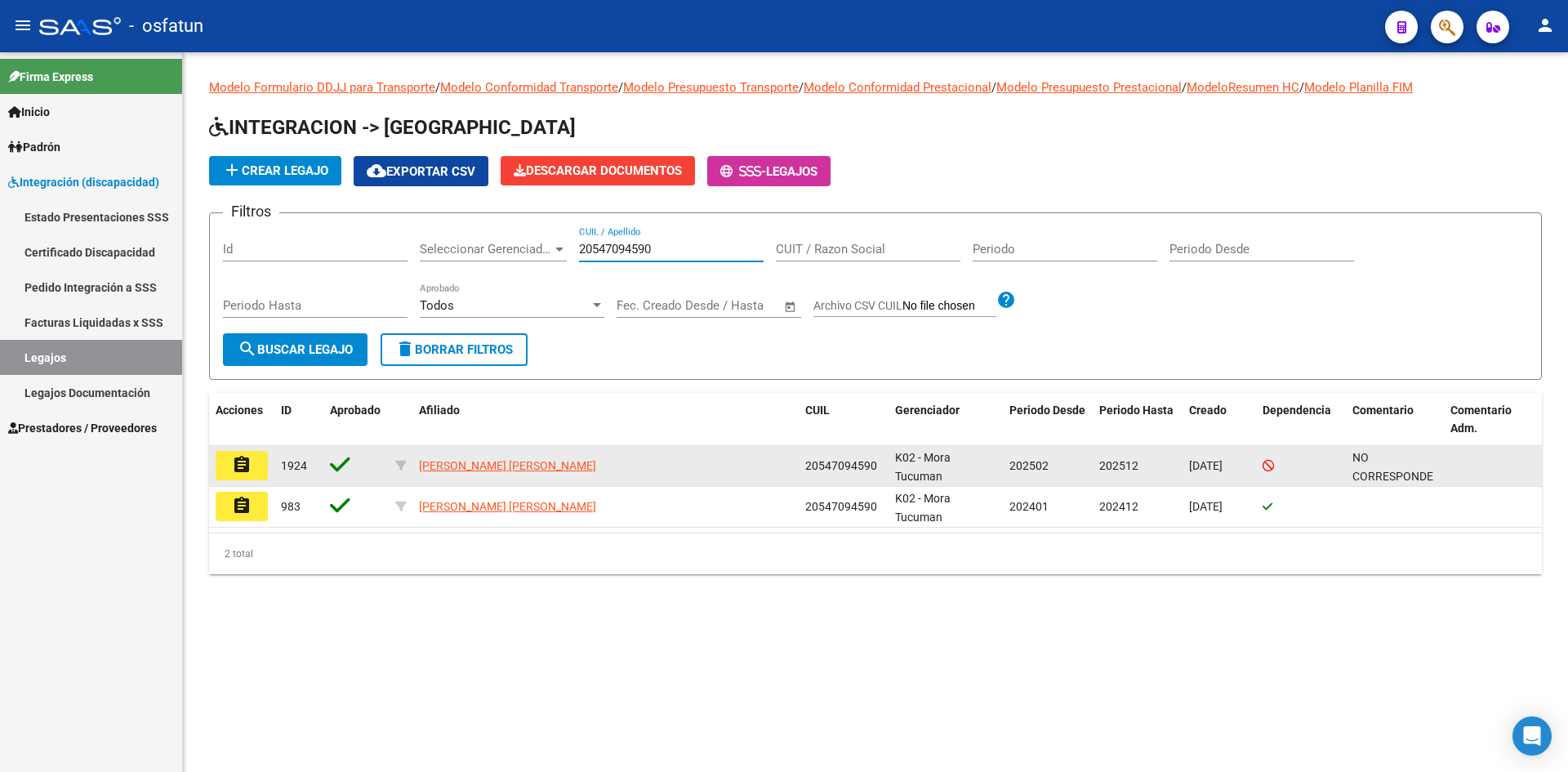
type input "20547094590"
click at [245, 466] on mat-icon "assignment" at bounding box center [242, 464] width 20 height 20
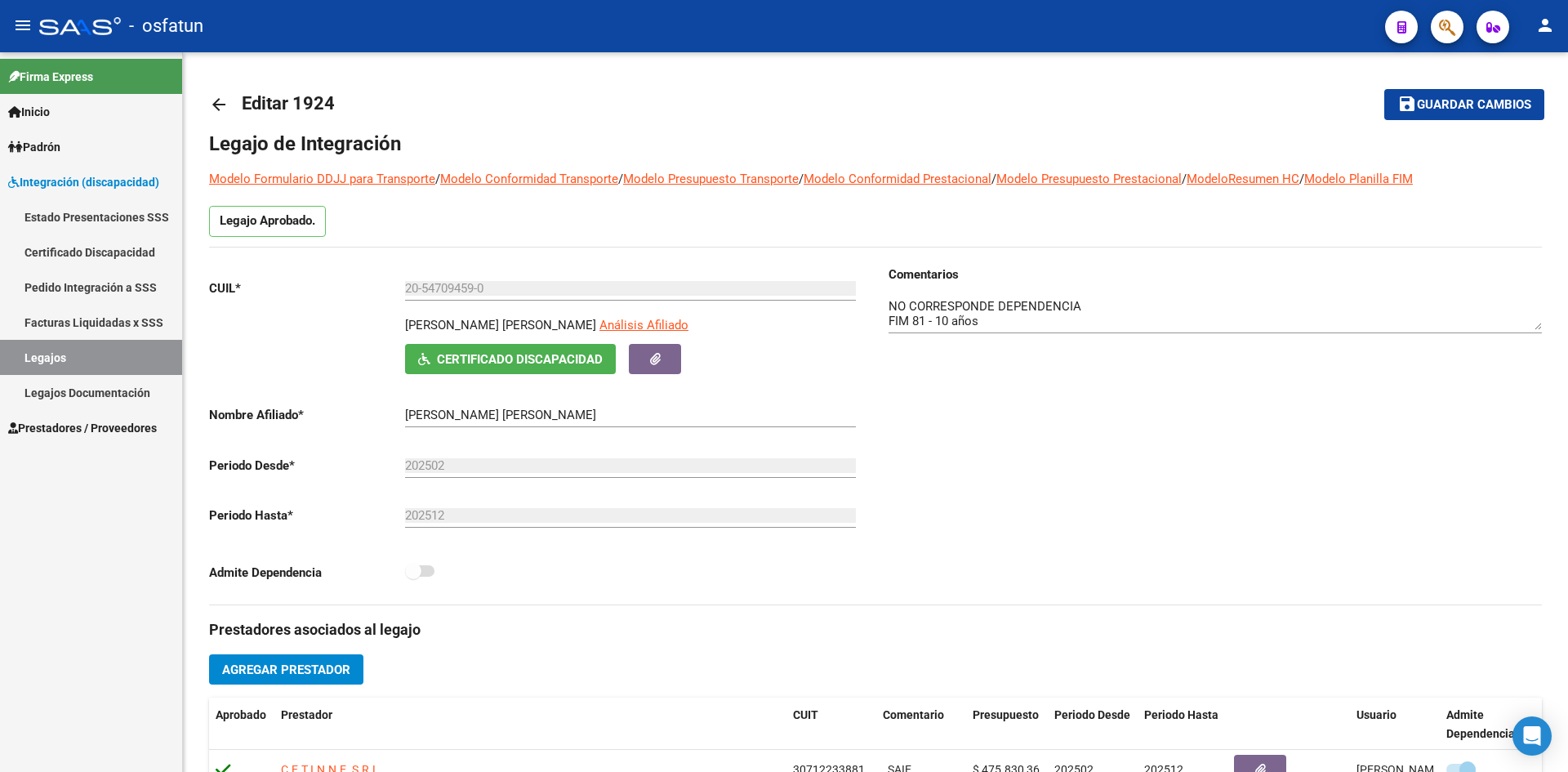
click at [76, 183] on span "Integración (discapacidad)" at bounding box center [84, 182] width 151 height 18
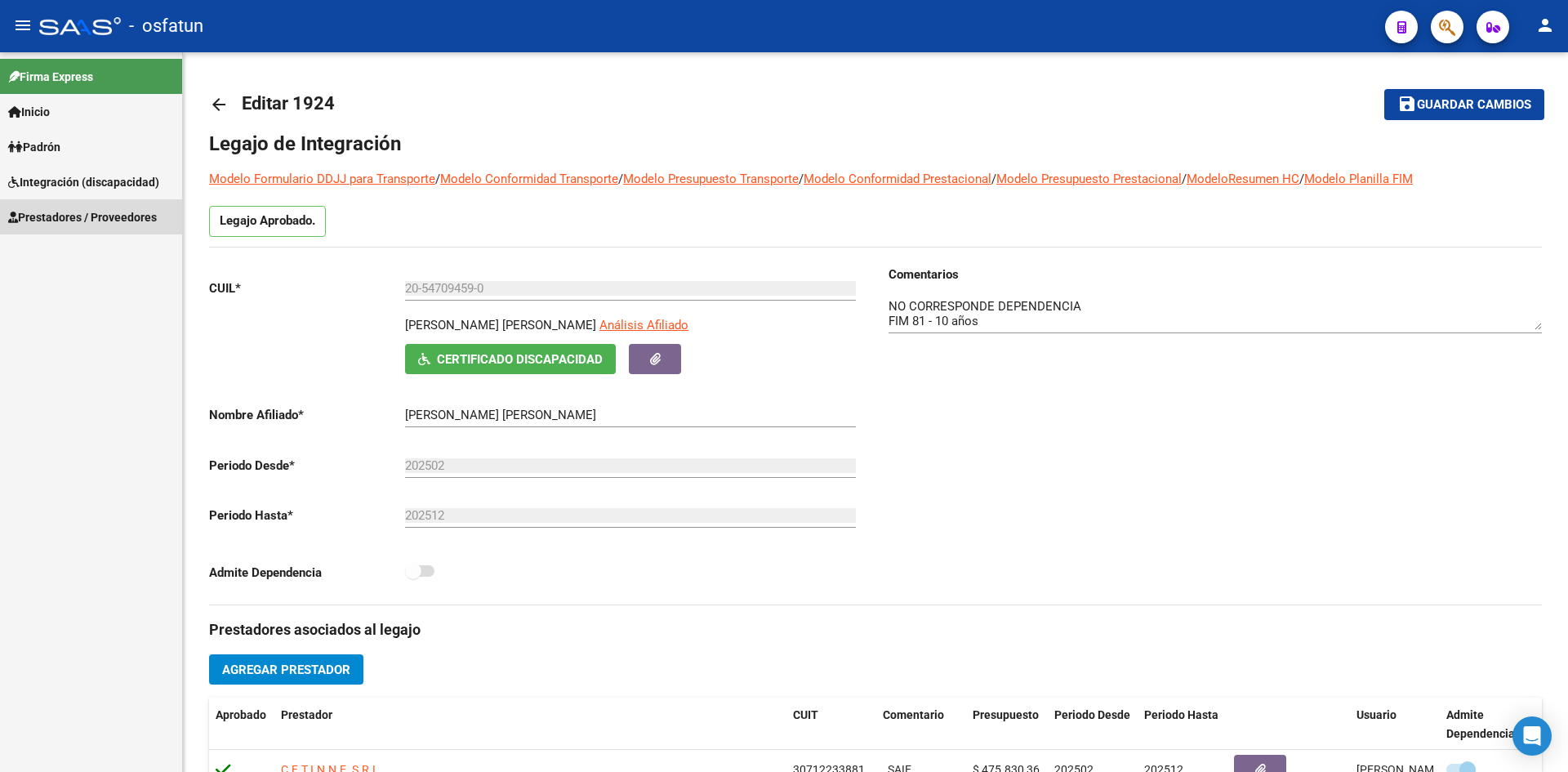
click at [82, 223] on span "Prestadores / Proveedores" at bounding box center [83, 217] width 148 height 18
drag, startPoint x: 87, startPoint y: 251, endPoint x: 119, endPoint y: 267, distance: 35.8
click at [87, 252] on link "Facturas - Listado/Carga" at bounding box center [91, 252] width 183 height 35
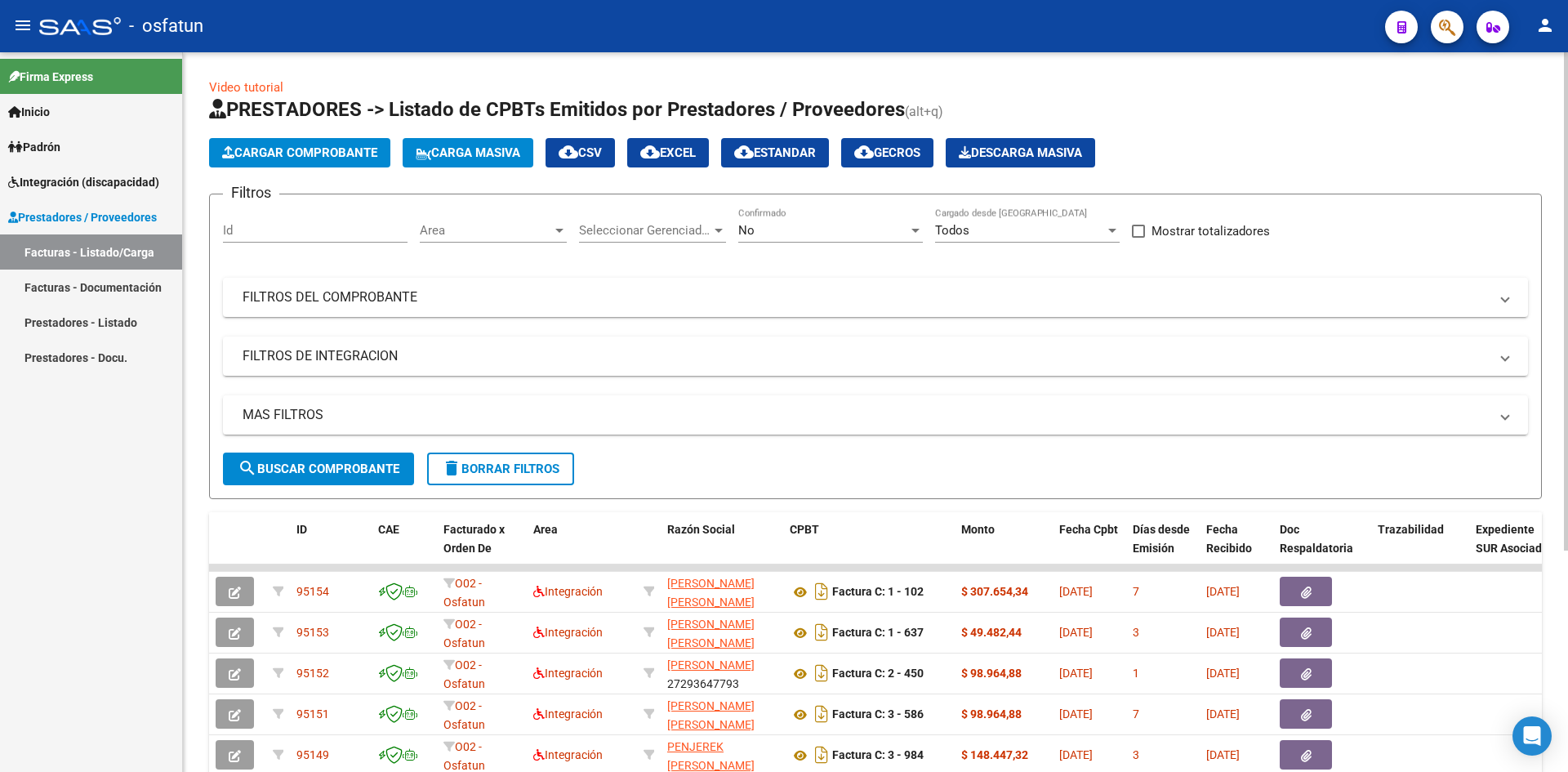
click at [304, 149] on span "Cargar Comprobante" at bounding box center [300, 152] width 155 height 14
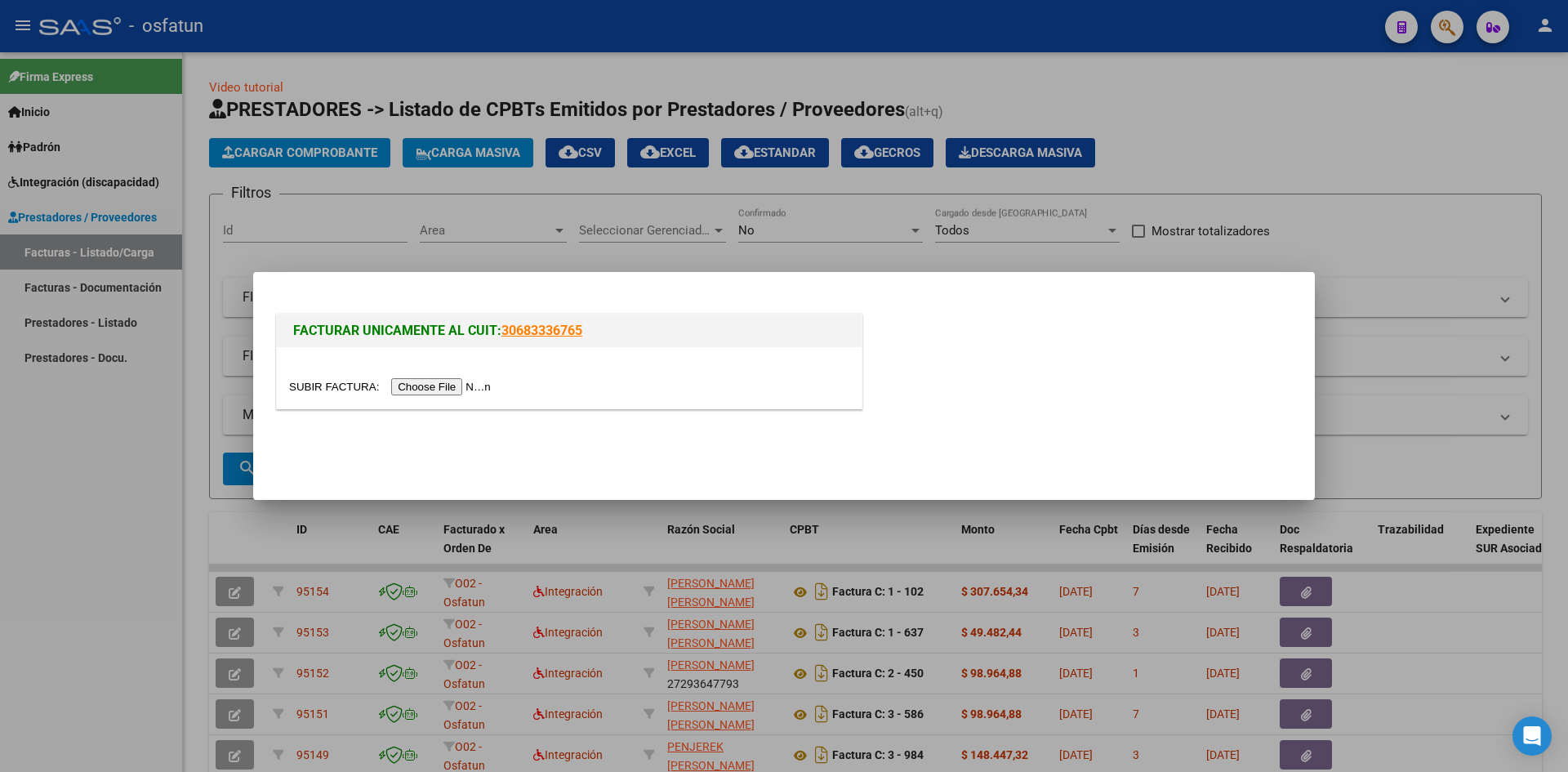
click at [431, 384] on input "file" at bounding box center [392, 387] width 206 height 17
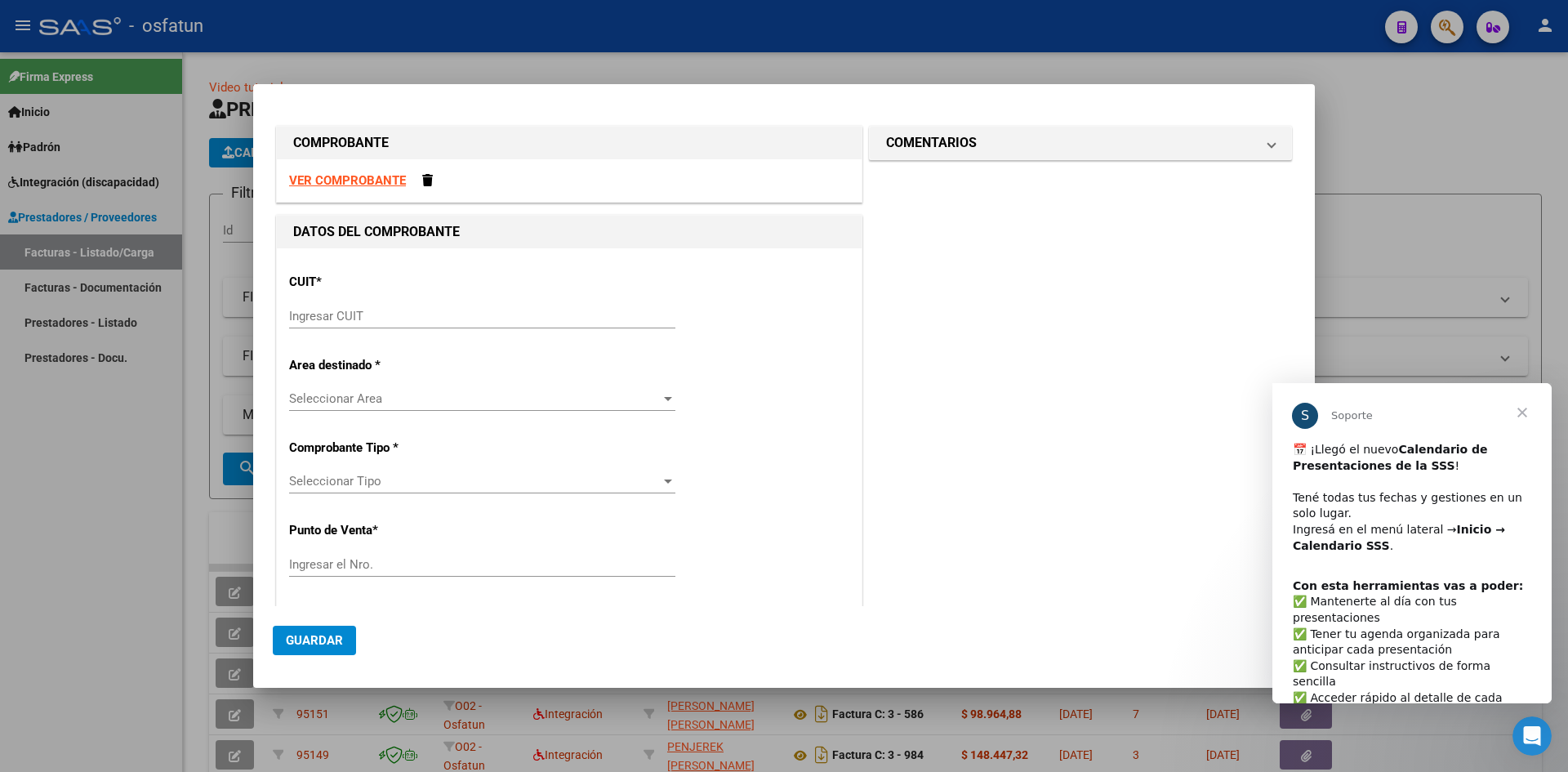
click at [374, 183] on strong "VER COMPROBANTE" at bounding box center [347, 180] width 117 height 14
click at [457, 39] on div at bounding box center [784, 386] width 1568 height 772
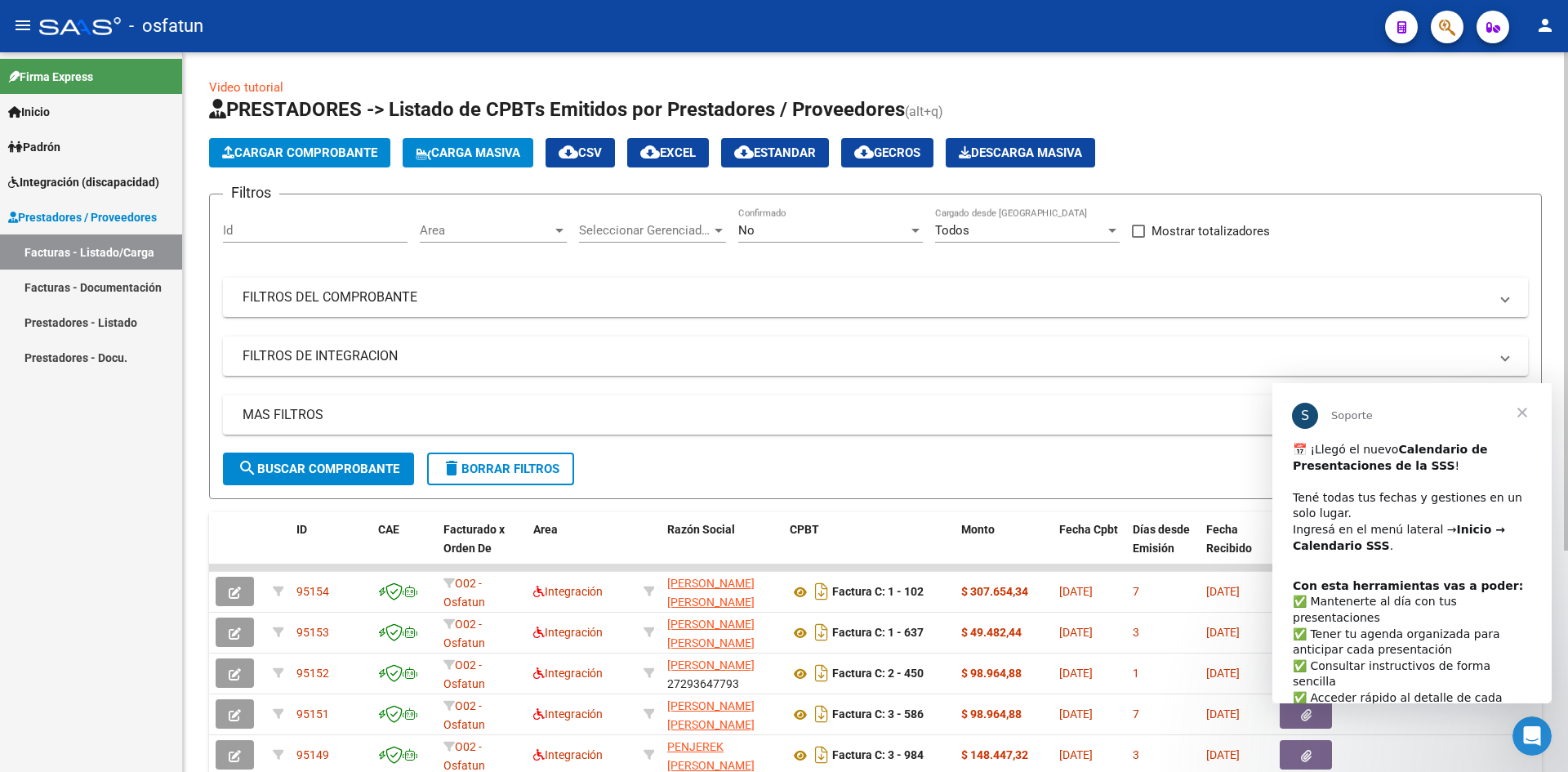
click at [354, 163] on button "Cargar Comprobante" at bounding box center [300, 152] width 182 height 29
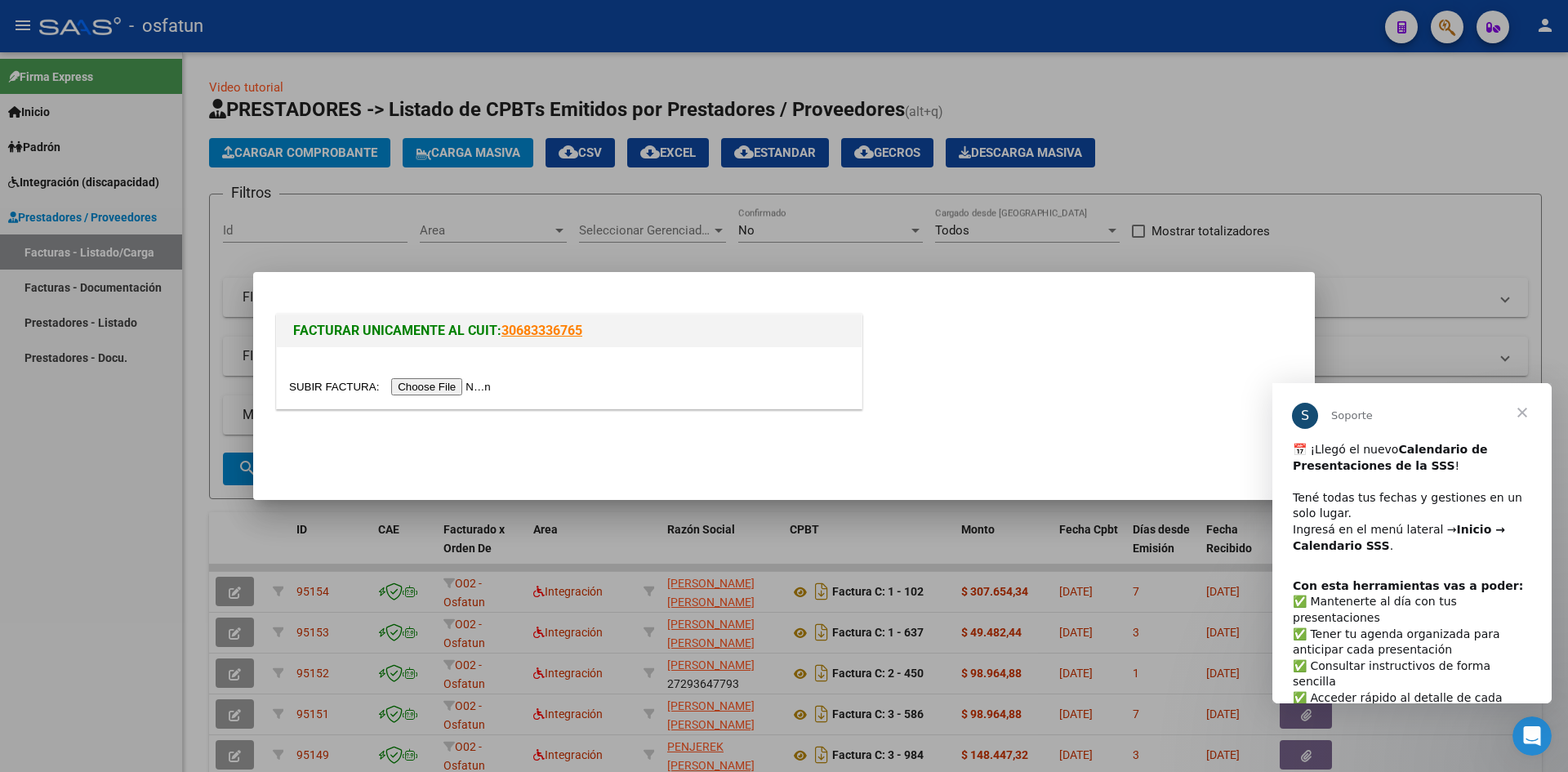
click at [453, 391] on input "file" at bounding box center [392, 387] width 206 height 17
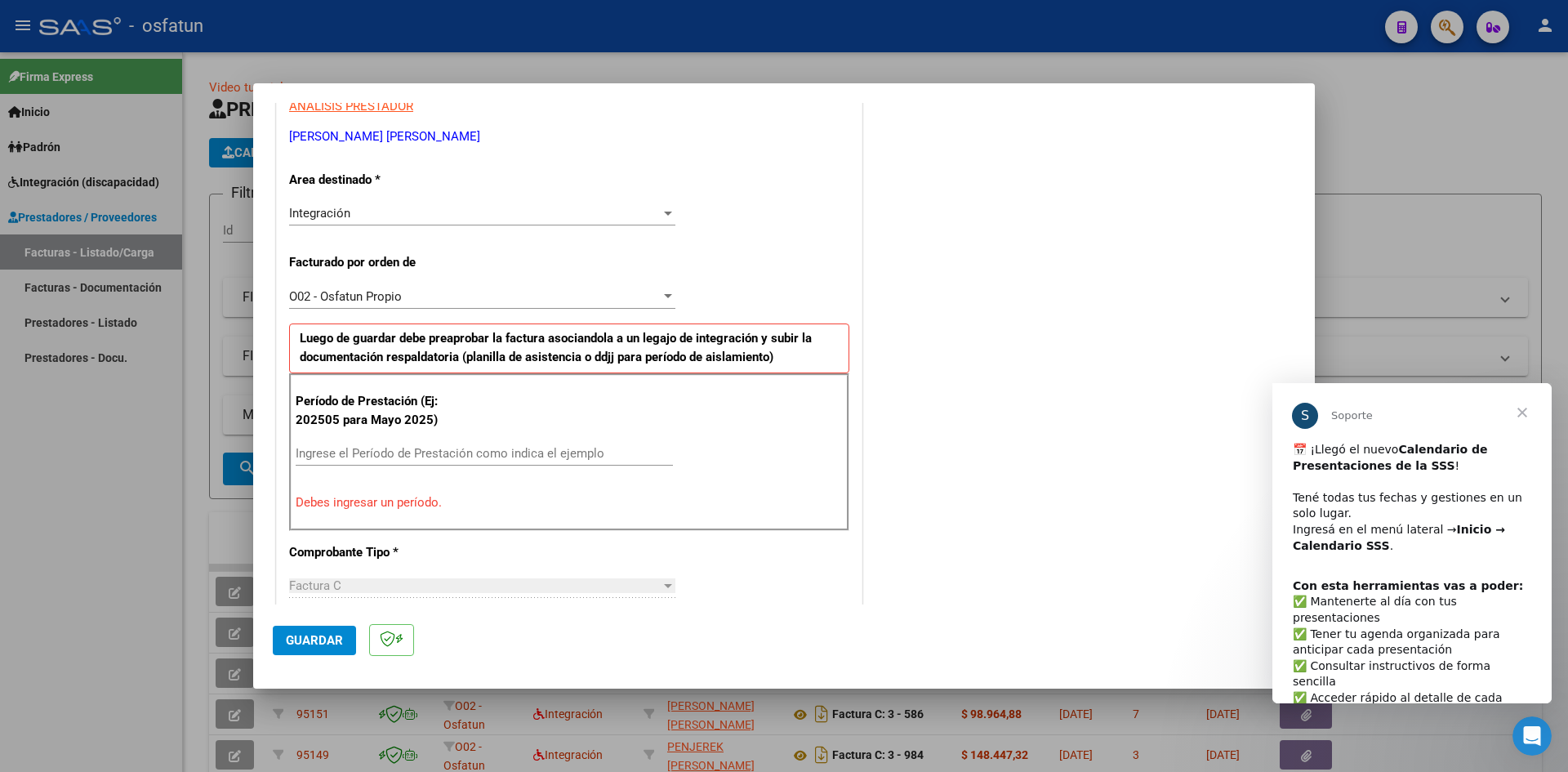
scroll to position [327, 0]
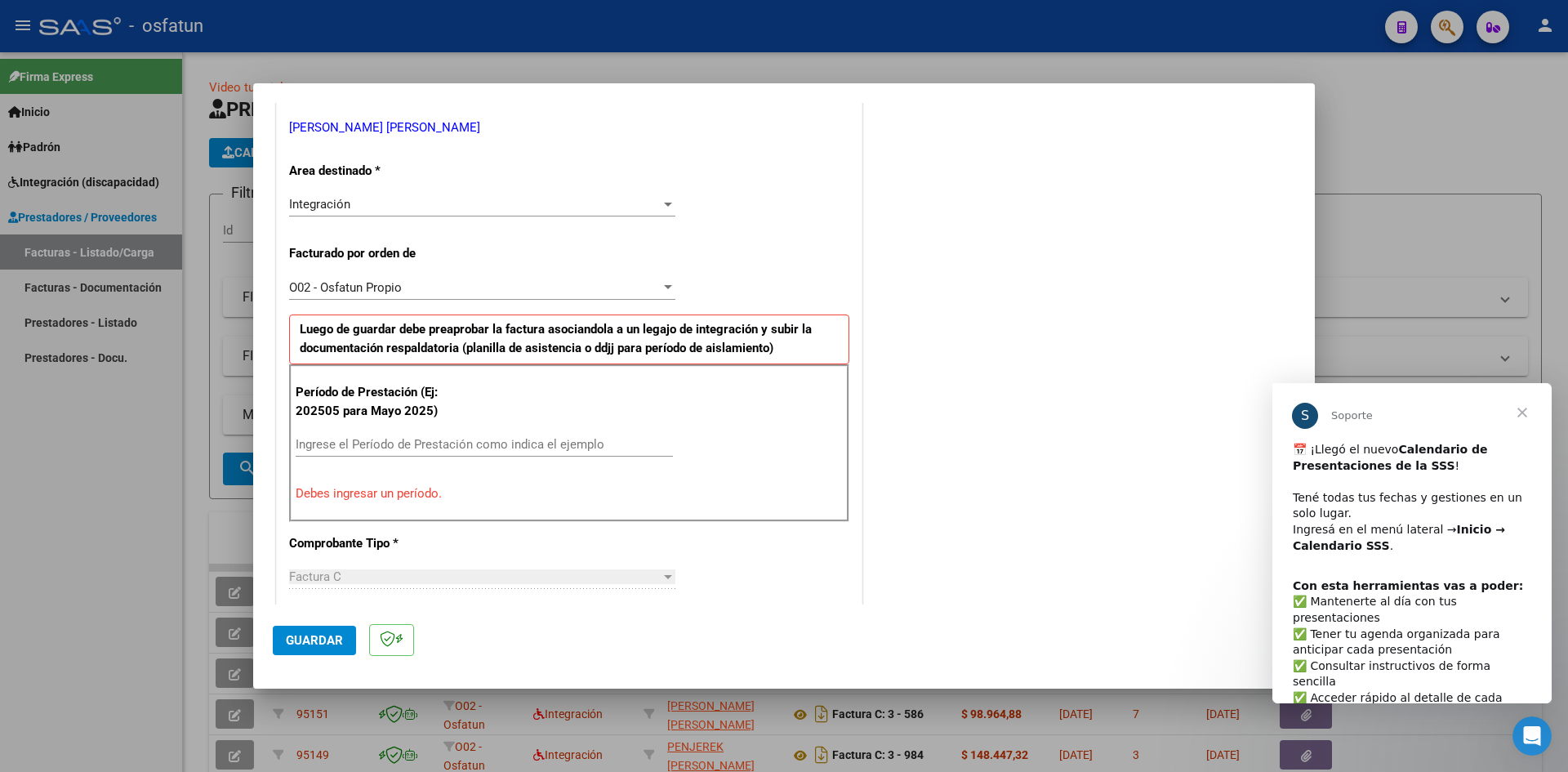
drag, startPoint x: 379, startPoint y: 436, endPoint x: 381, endPoint y: 415, distance: 21.1
click at [378, 430] on div "Período de Prestación (Ej: 202505 para Mayo 2025) Ingrese el Período de Prestac…" at bounding box center [569, 442] width 560 height 157
click at [310, 450] on input "Ingrese el Período de Prestación como indica el ejemplo" at bounding box center [484, 444] width 377 height 14
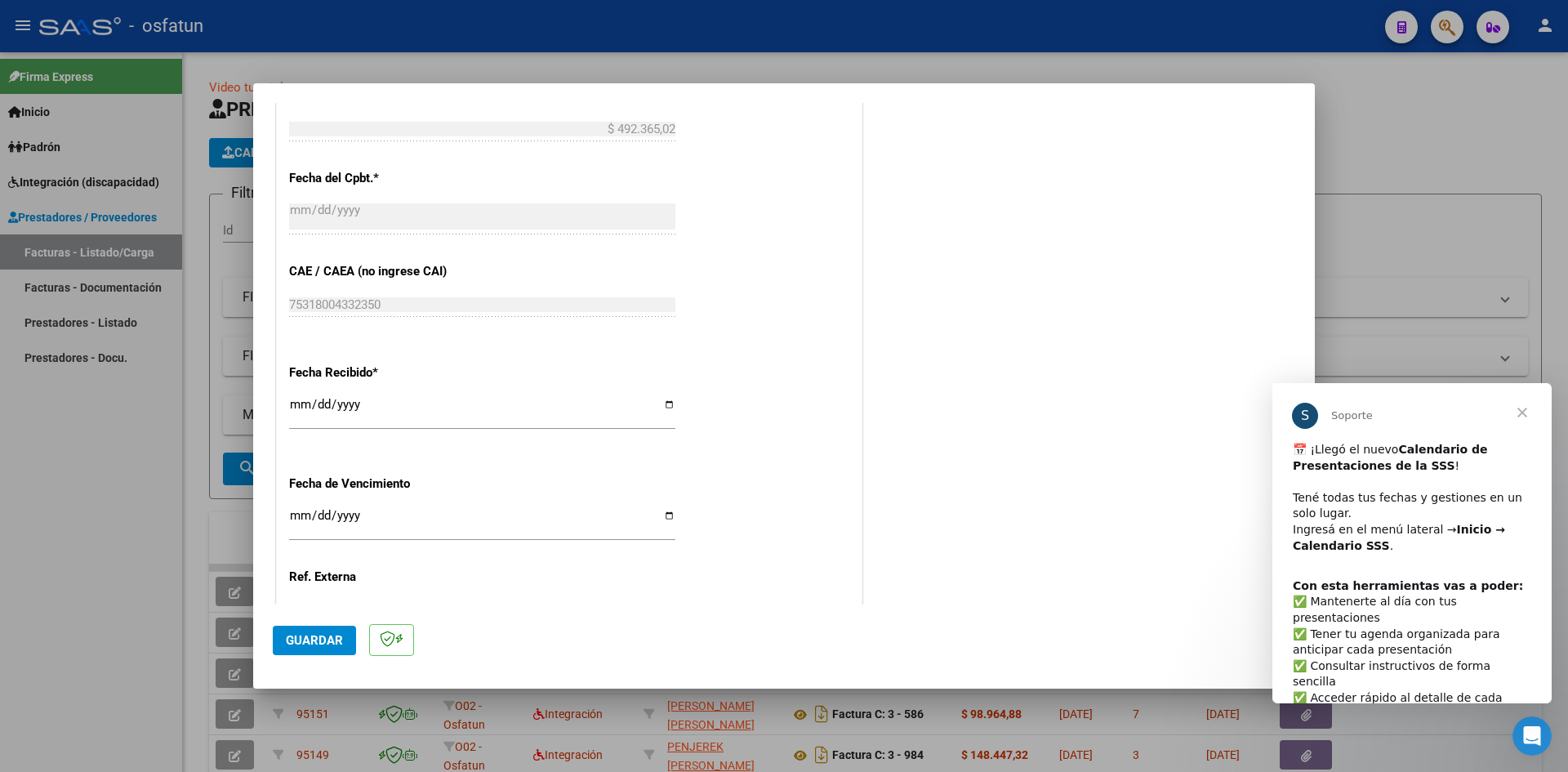
scroll to position [980, 0]
type input "202507"
click at [304, 409] on input "[DATE]" at bounding box center [482, 410] width 386 height 26
type input "[DATE]"
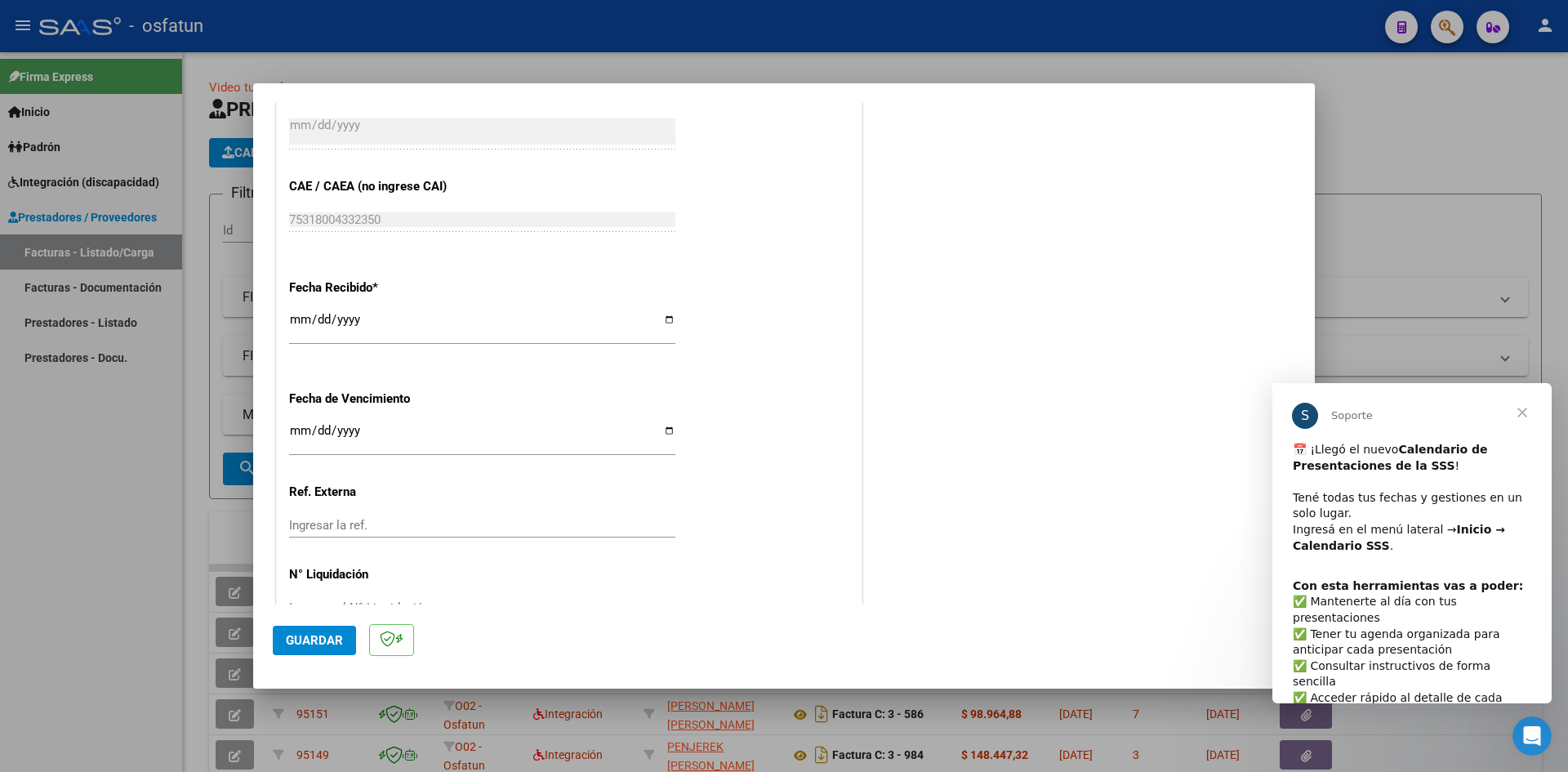
scroll to position [1111, 0]
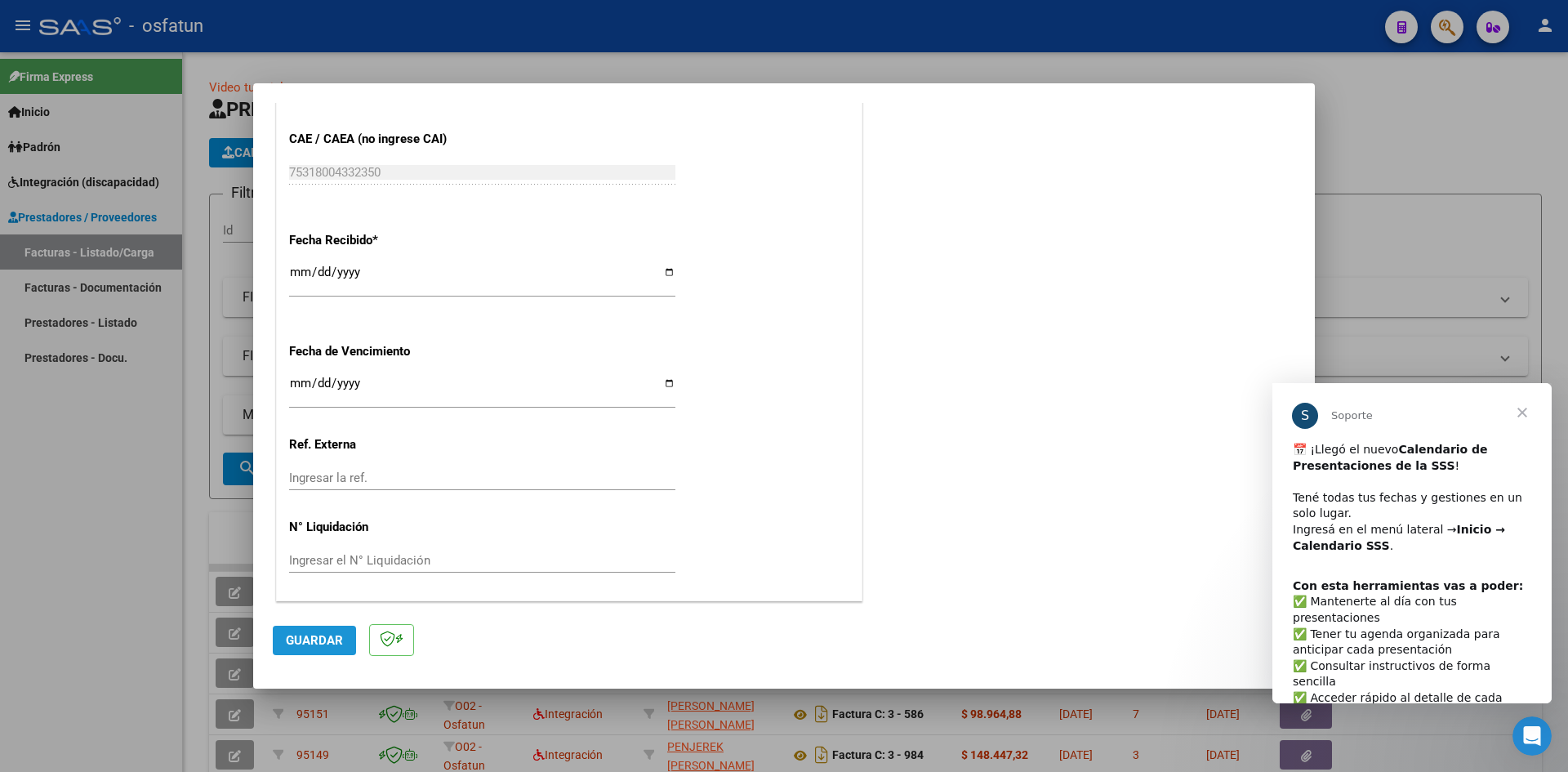
drag, startPoint x: 319, startPoint y: 640, endPoint x: 580, endPoint y: 588, distance: 266.1
click at [320, 641] on span "Guardar" at bounding box center [315, 640] width 57 height 14
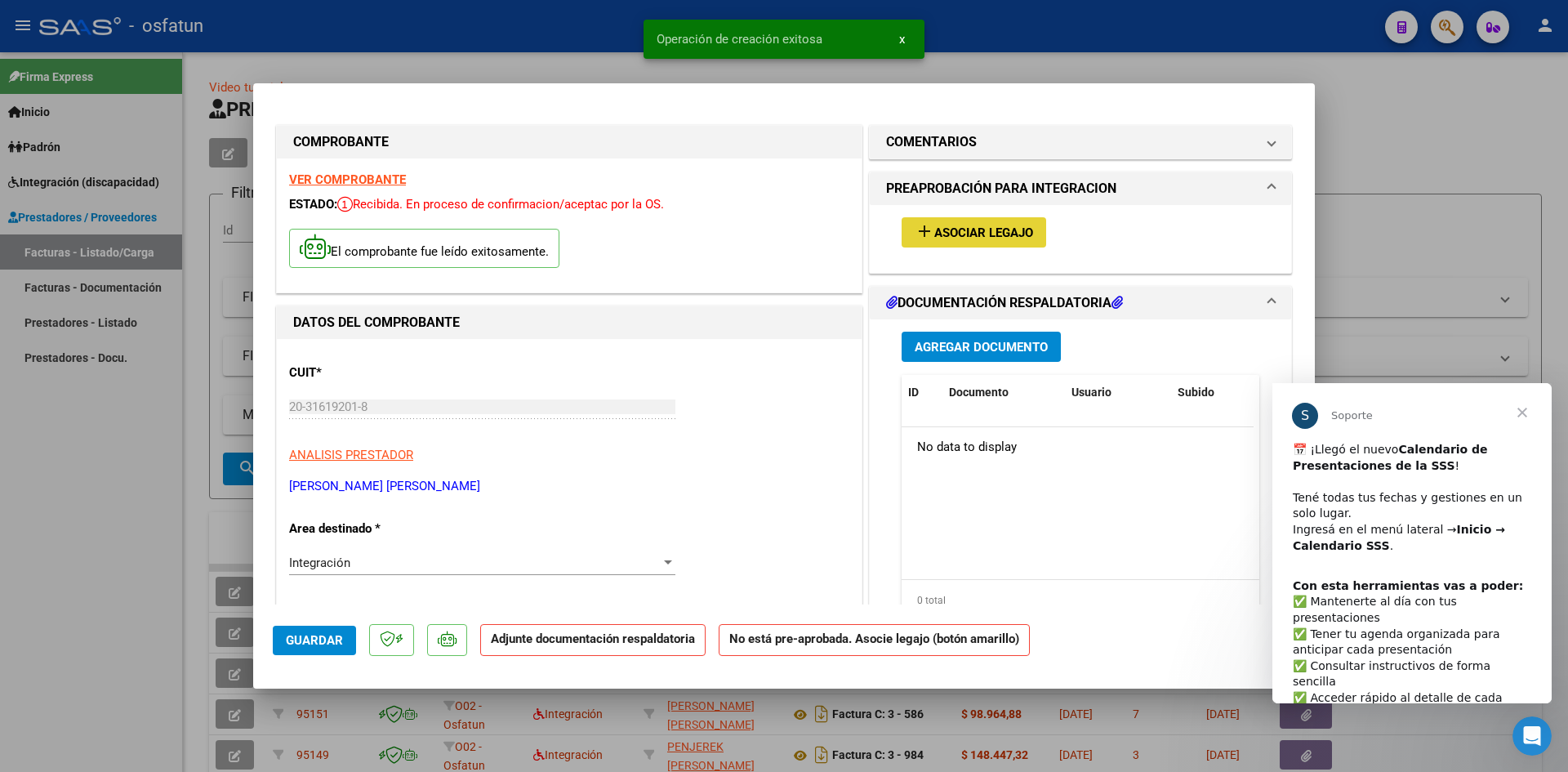
click at [965, 226] on span "Asociar Legajo" at bounding box center [984, 232] width 99 height 14
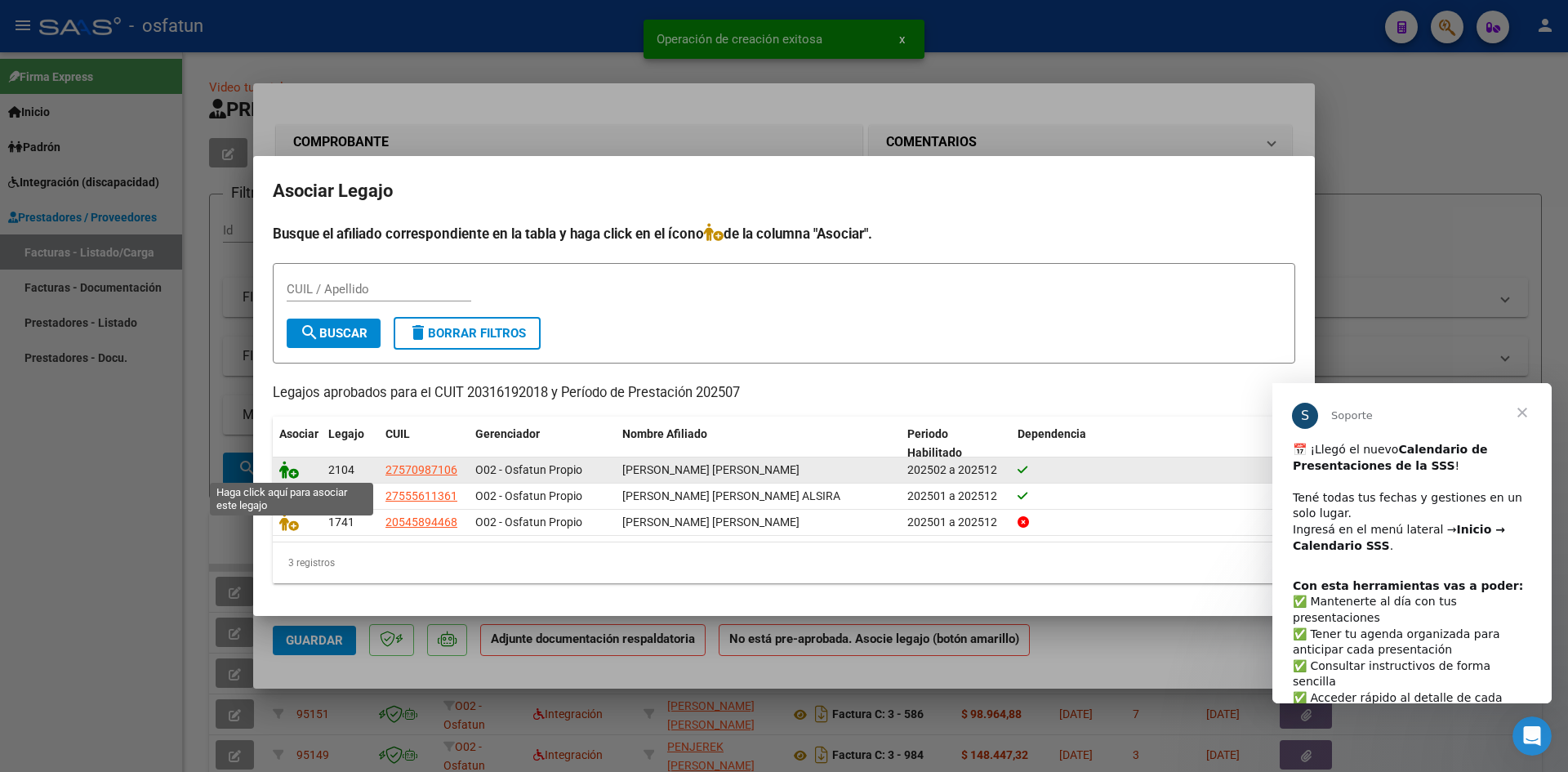
click at [290, 467] on icon at bounding box center [289, 470] width 20 height 18
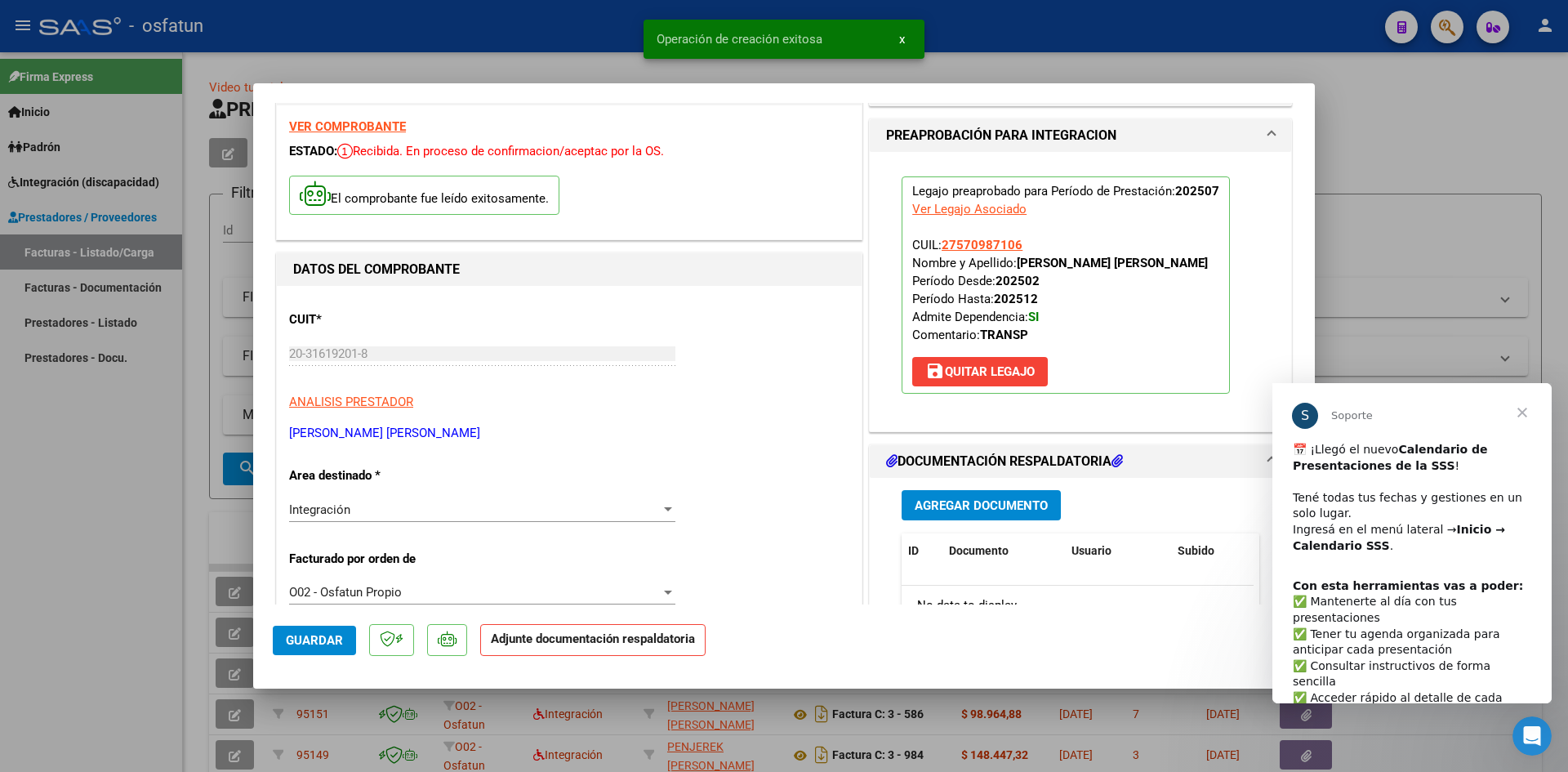
scroll to position [82, 0]
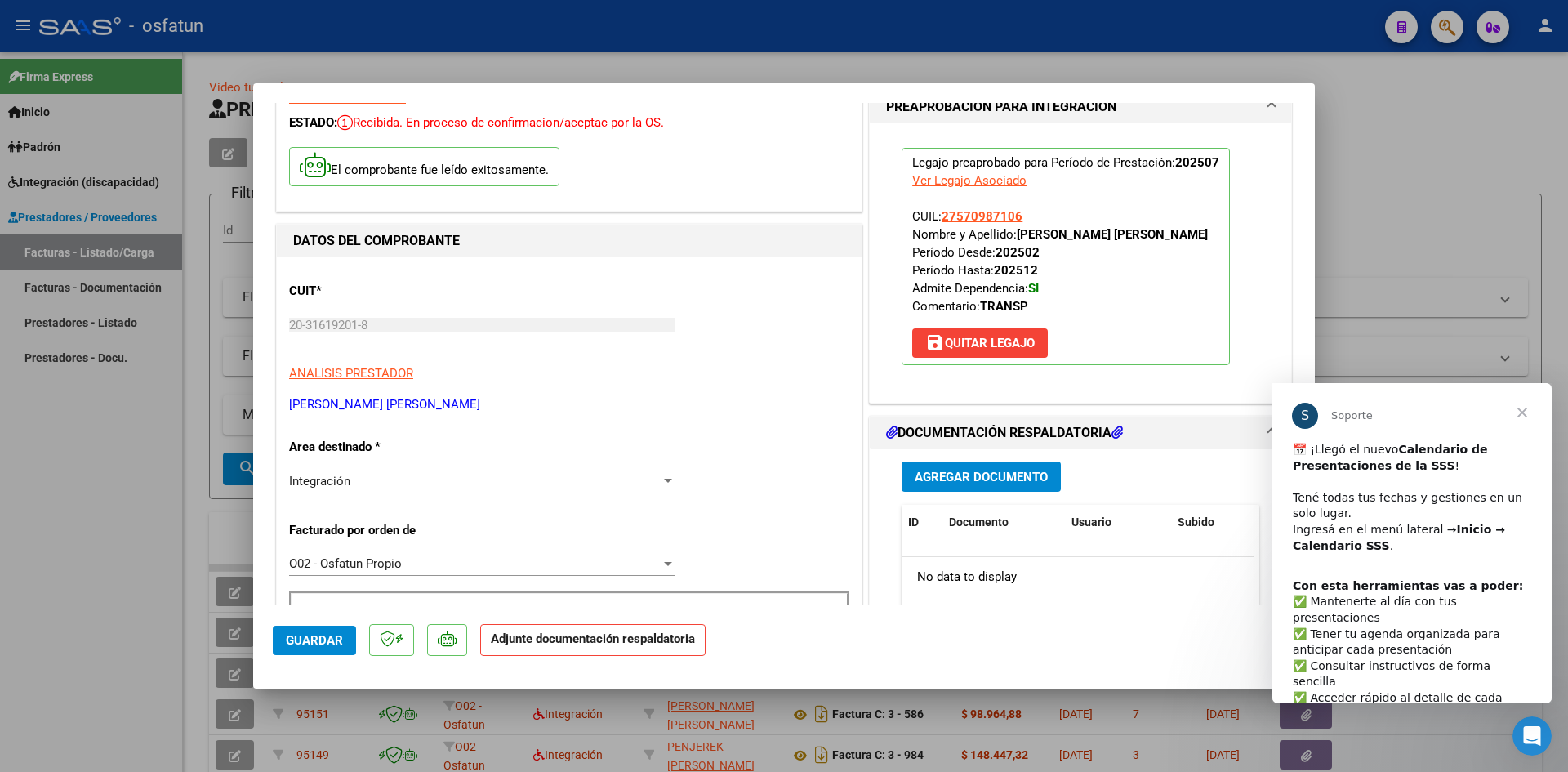
click at [936, 467] on button "Agregar Documento" at bounding box center [981, 476] width 160 height 30
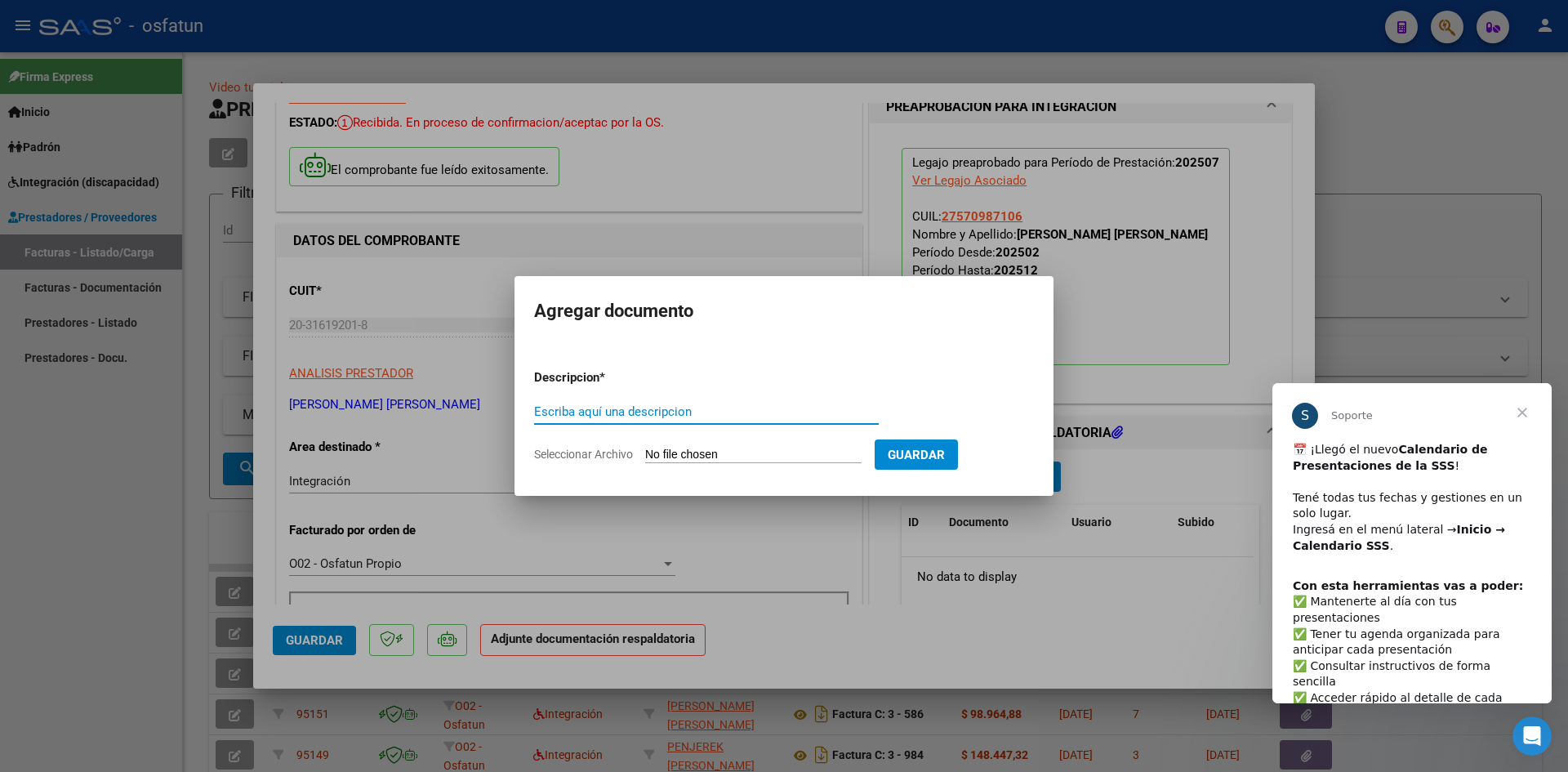
drag, startPoint x: 668, startPoint y: 413, endPoint x: 682, endPoint y: 422, distance: 16.6
click at [668, 413] on input "Escriba aquí una descripcion" at bounding box center [707, 411] width 345 height 14
type input "ASISTENCIA"
click at [693, 449] on input "Seleccionar Archivo" at bounding box center [754, 455] width 217 height 15
type input "C:\fakepath\FACTURA N° 4-4658 - TRANSP A HATUN - [DATE].pdf"
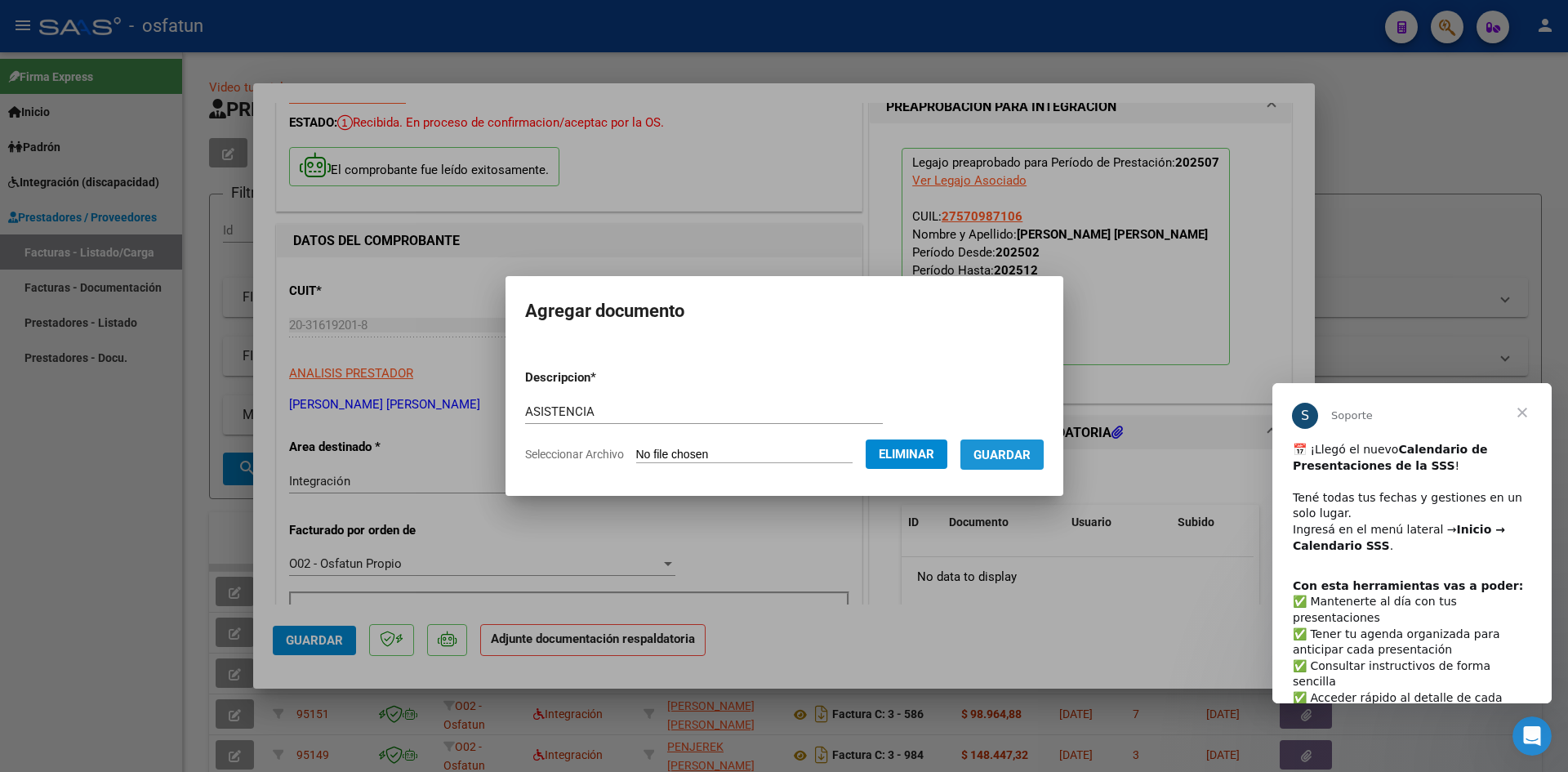
click at [1014, 458] on span "Guardar" at bounding box center [1002, 454] width 57 height 14
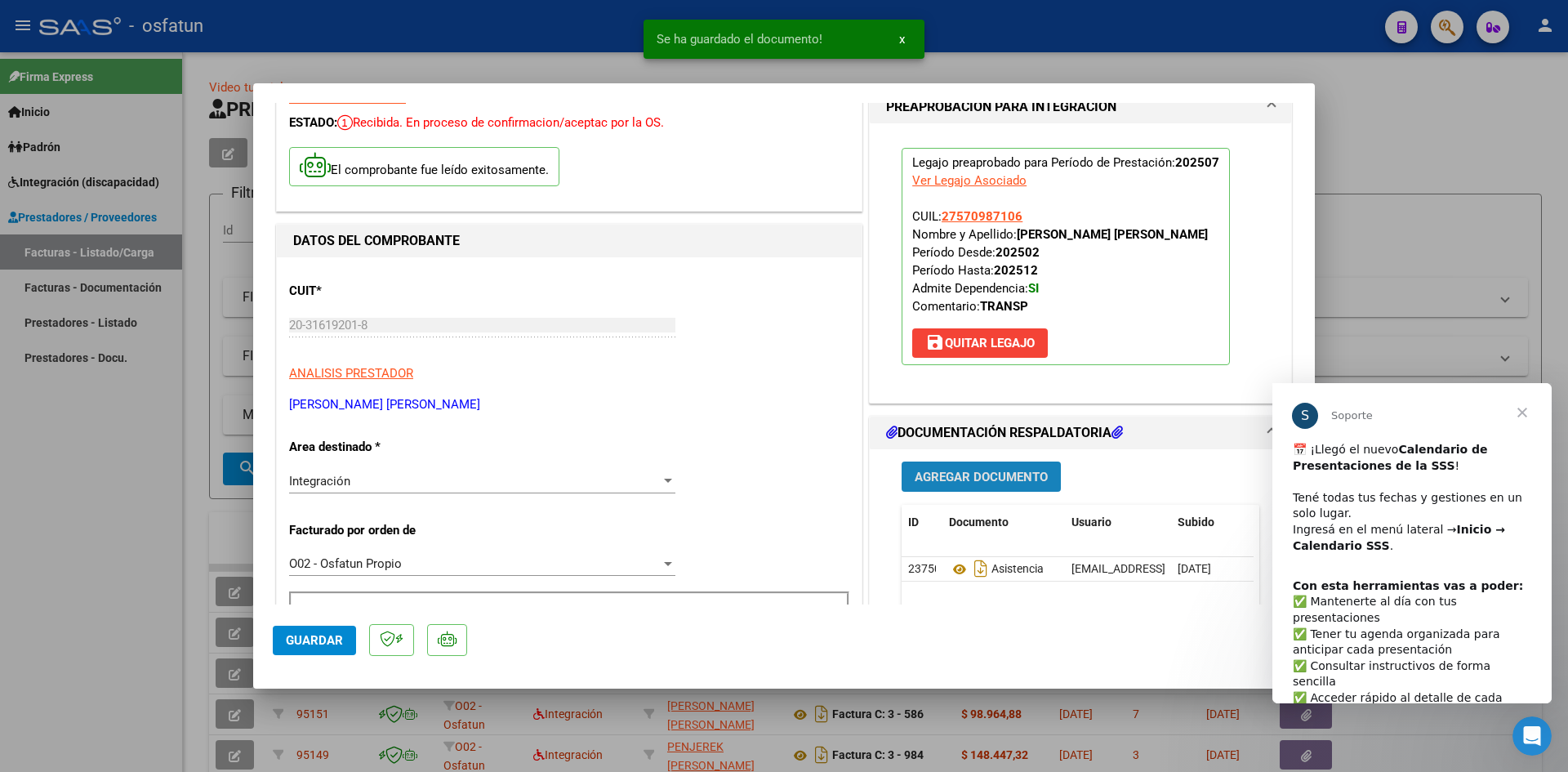
click at [939, 478] on span "Agregar Documento" at bounding box center [981, 476] width 133 height 14
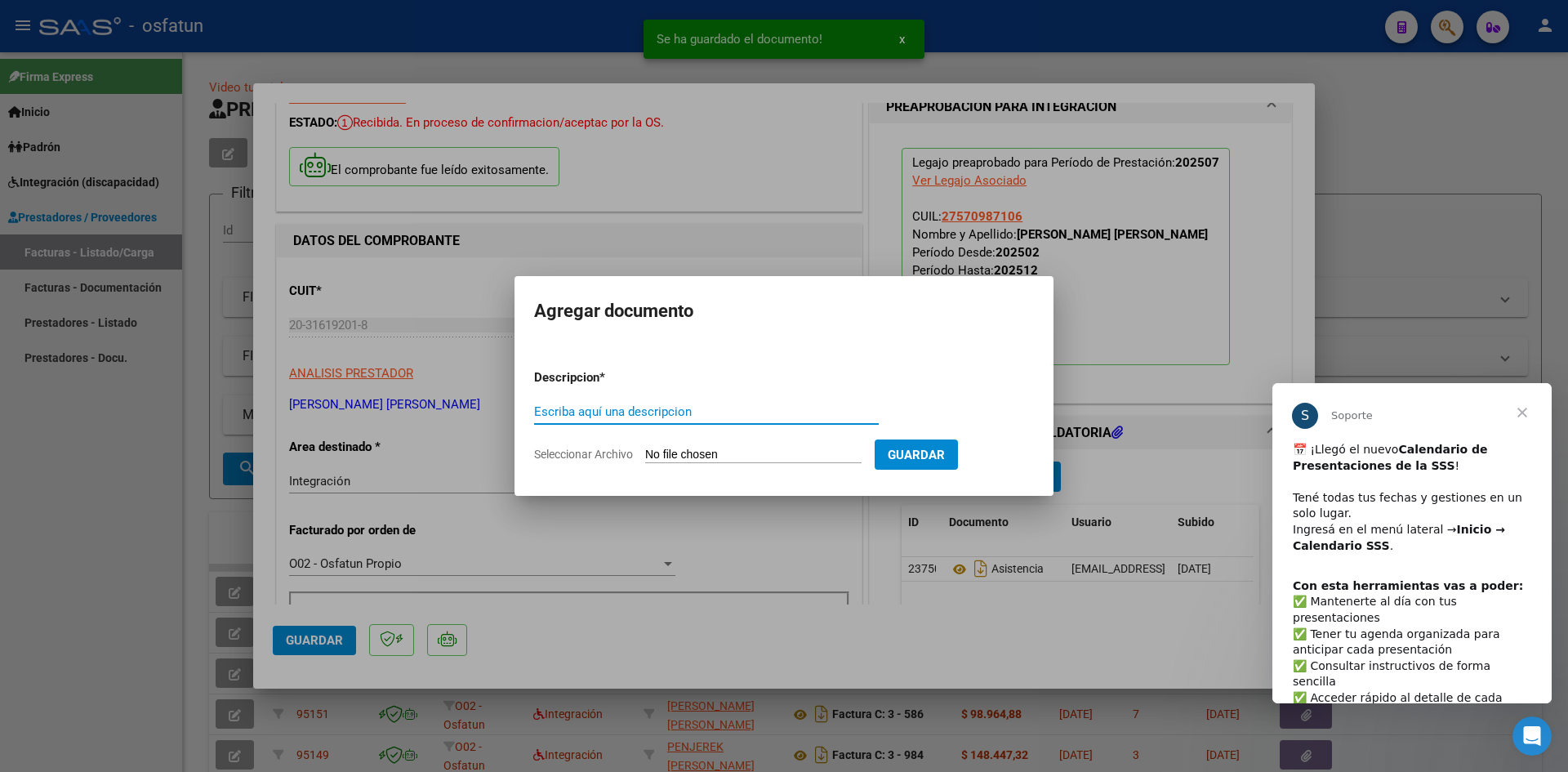
click at [664, 410] on input "Escriba aquí una descripcion" at bounding box center [707, 411] width 345 height 14
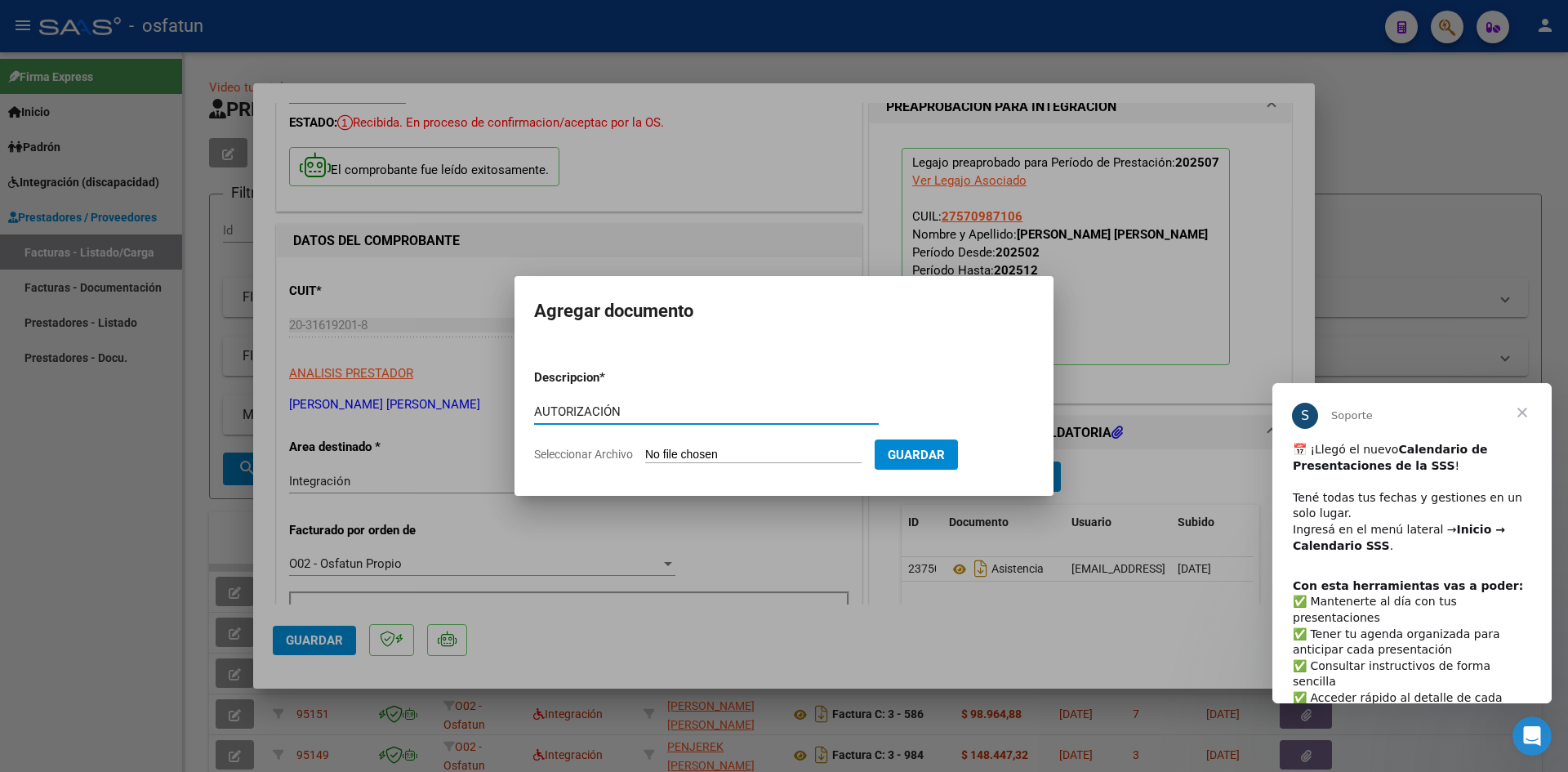
type input "AUTORIZACIÓN"
click at [713, 452] on input "Seleccionar Archivo" at bounding box center [754, 455] width 217 height 15
type input "C:\fakepath\PRESUPUESTO AUTORIZADO - TRANSP A HATUN - 2025.pdf"
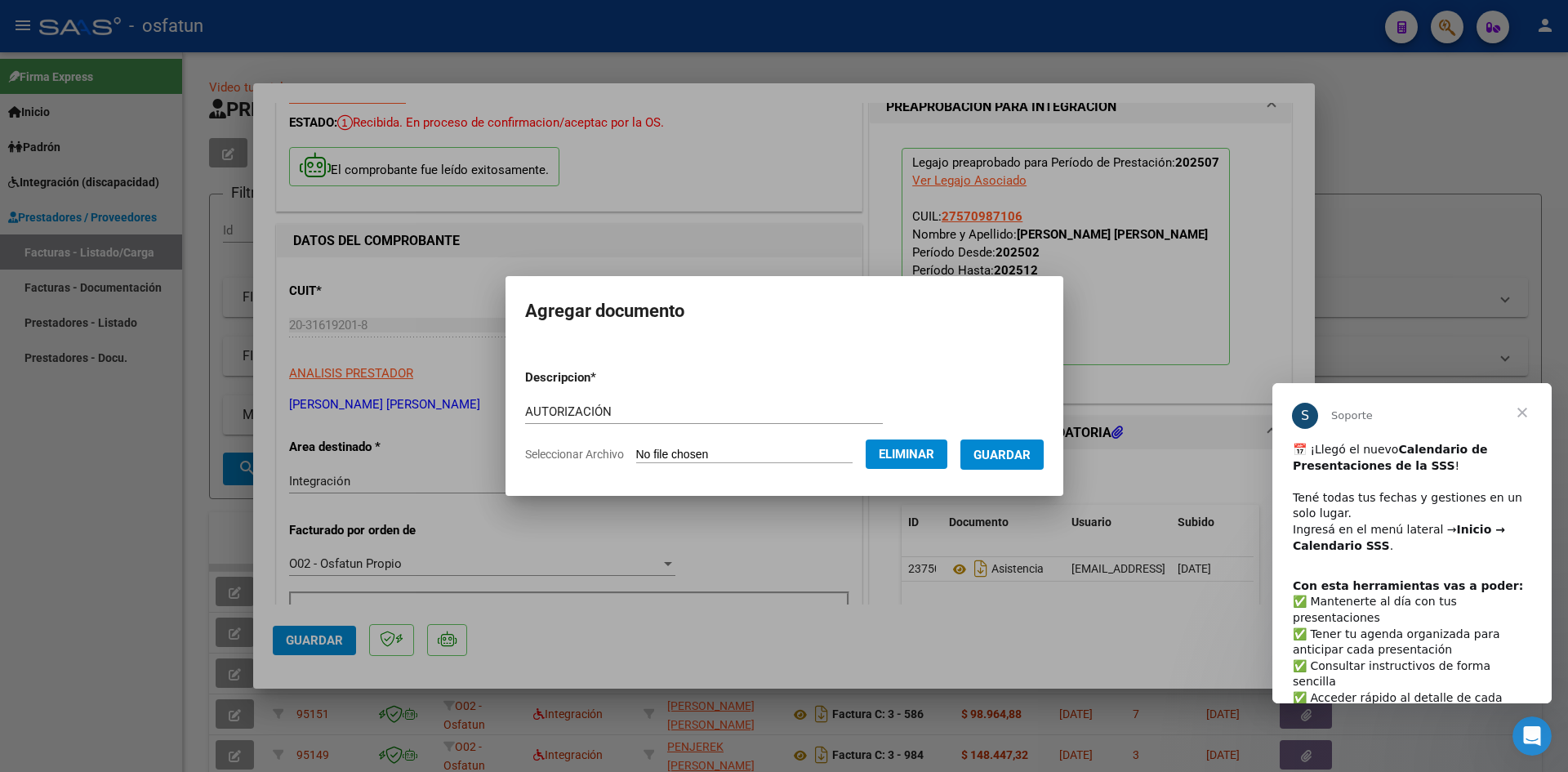
click at [1015, 456] on span "Guardar" at bounding box center [1002, 454] width 57 height 14
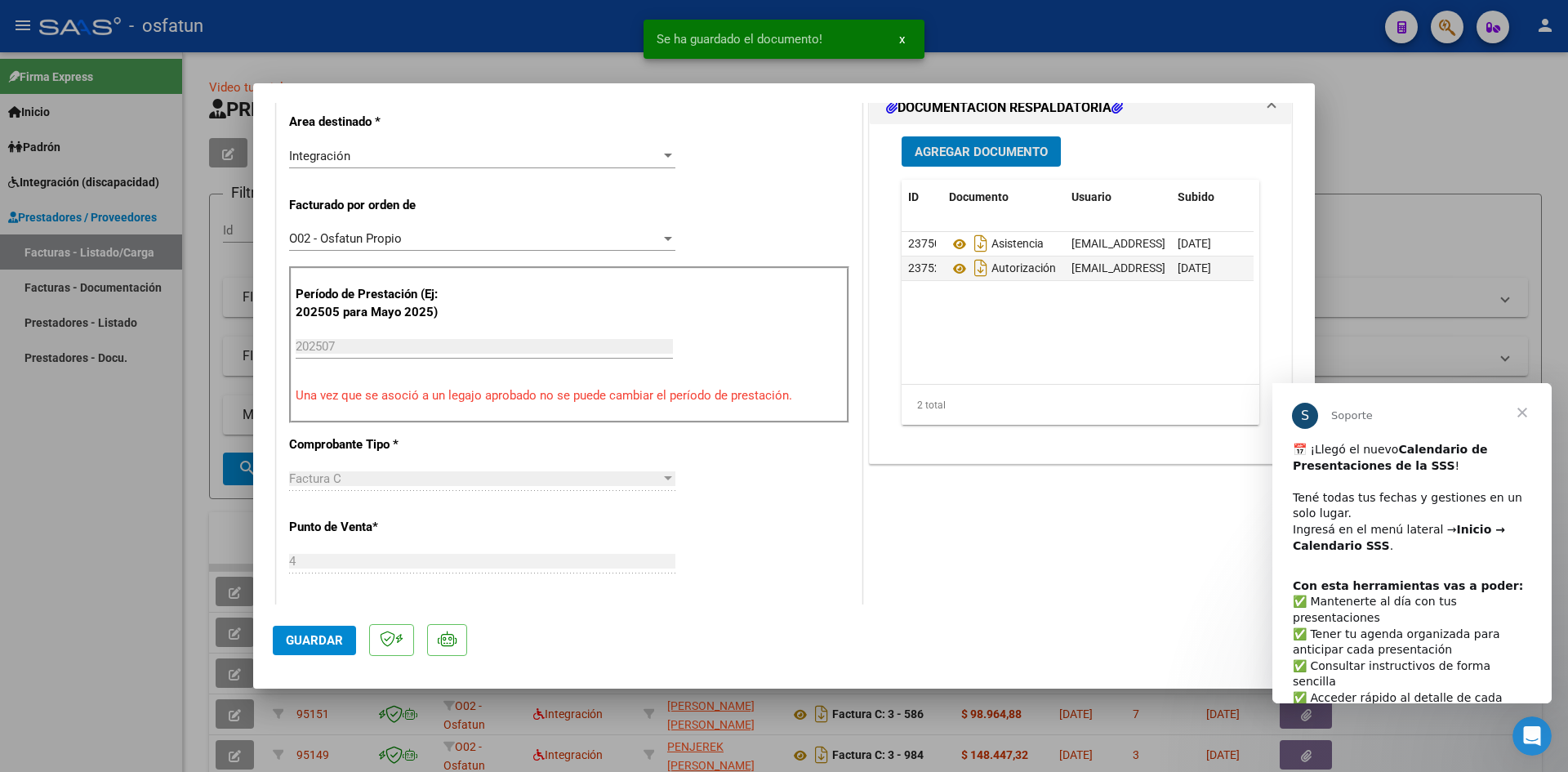
scroll to position [409, 0]
click at [299, 637] on span "Guardar" at bounding box center [315, 640] width 57 height 14
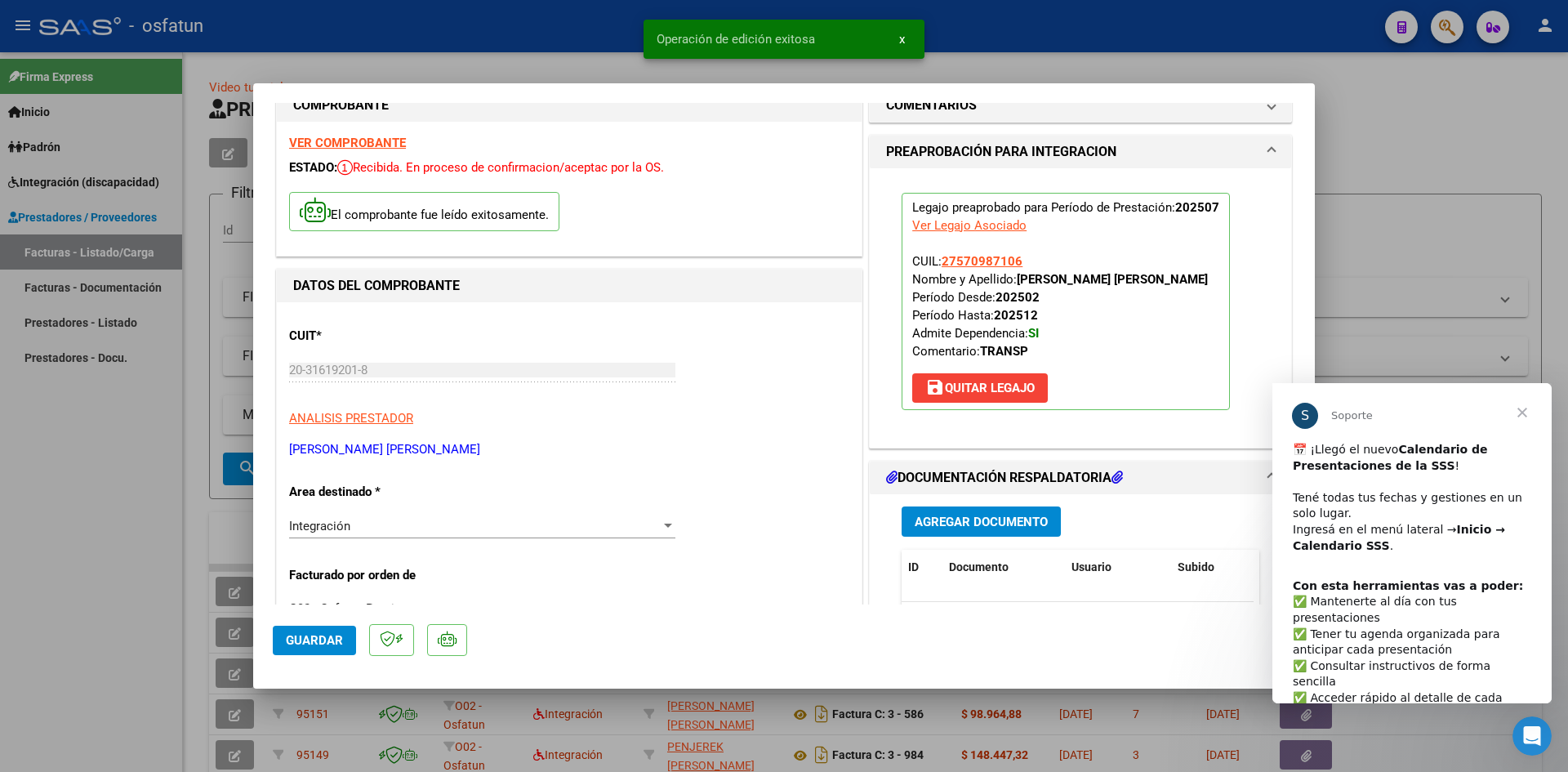
scroll to position [0, 0]
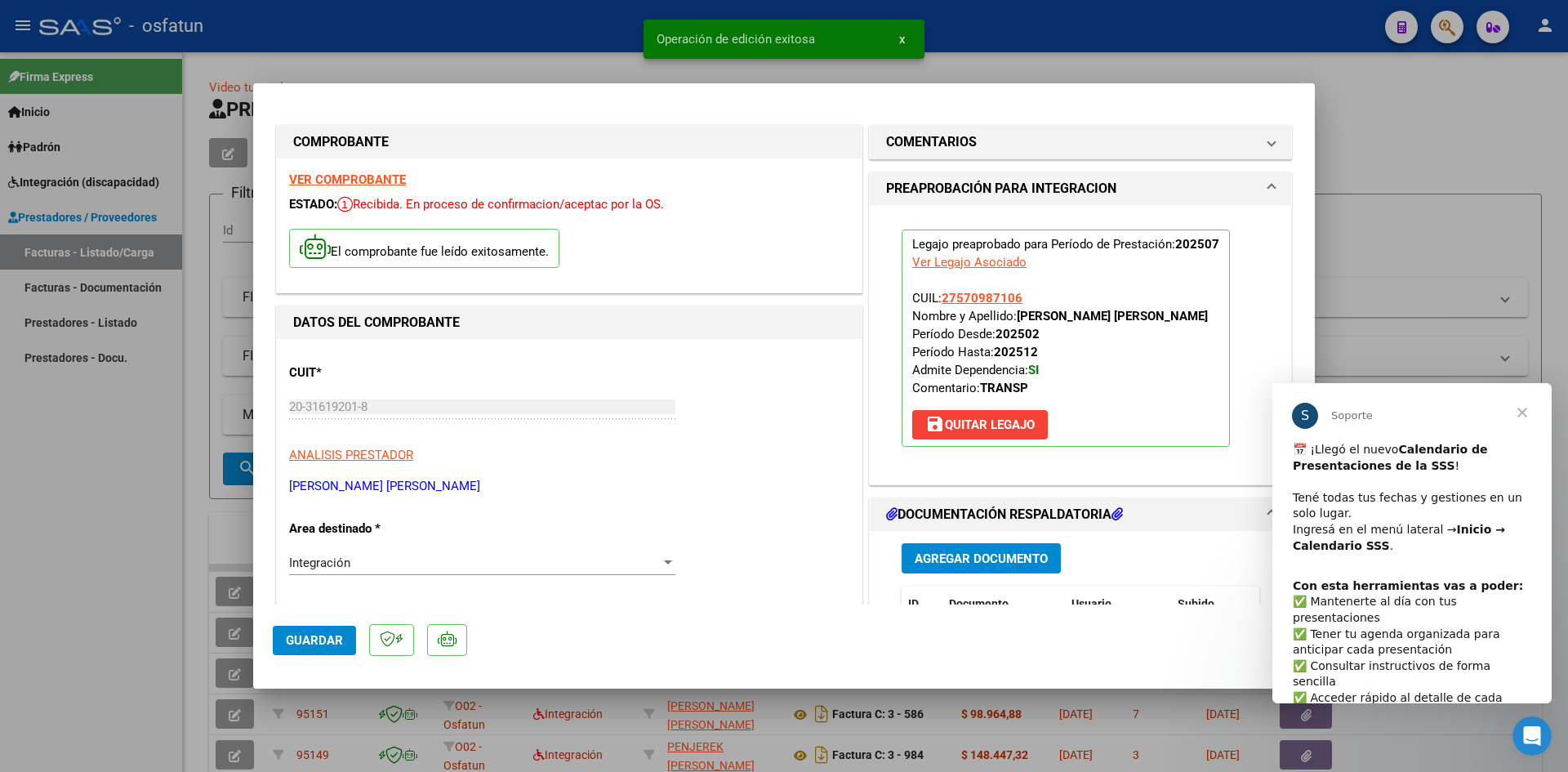
drag, startPoint x: 551, startPoint y: 24, endPoint x: 658, endPoint y: 174, distance: 184.3
click at [551, 25] on div at bounding box center [784, 386] width 1568 height 772
type input "$ 0,00"
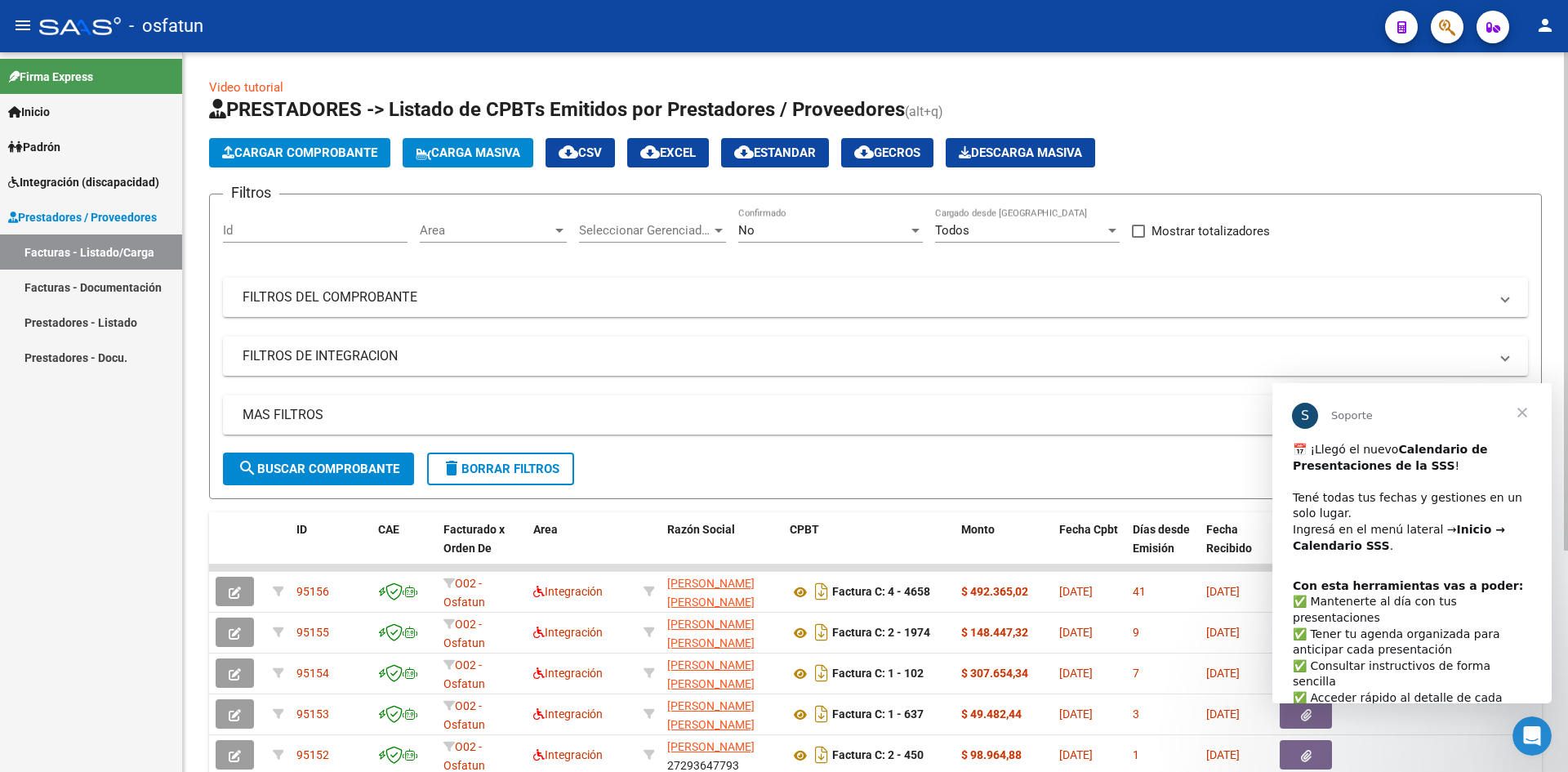
click at [300, 151] on span "Cargar Comprobante" at bounding box center [300, 152] width 155 height 14
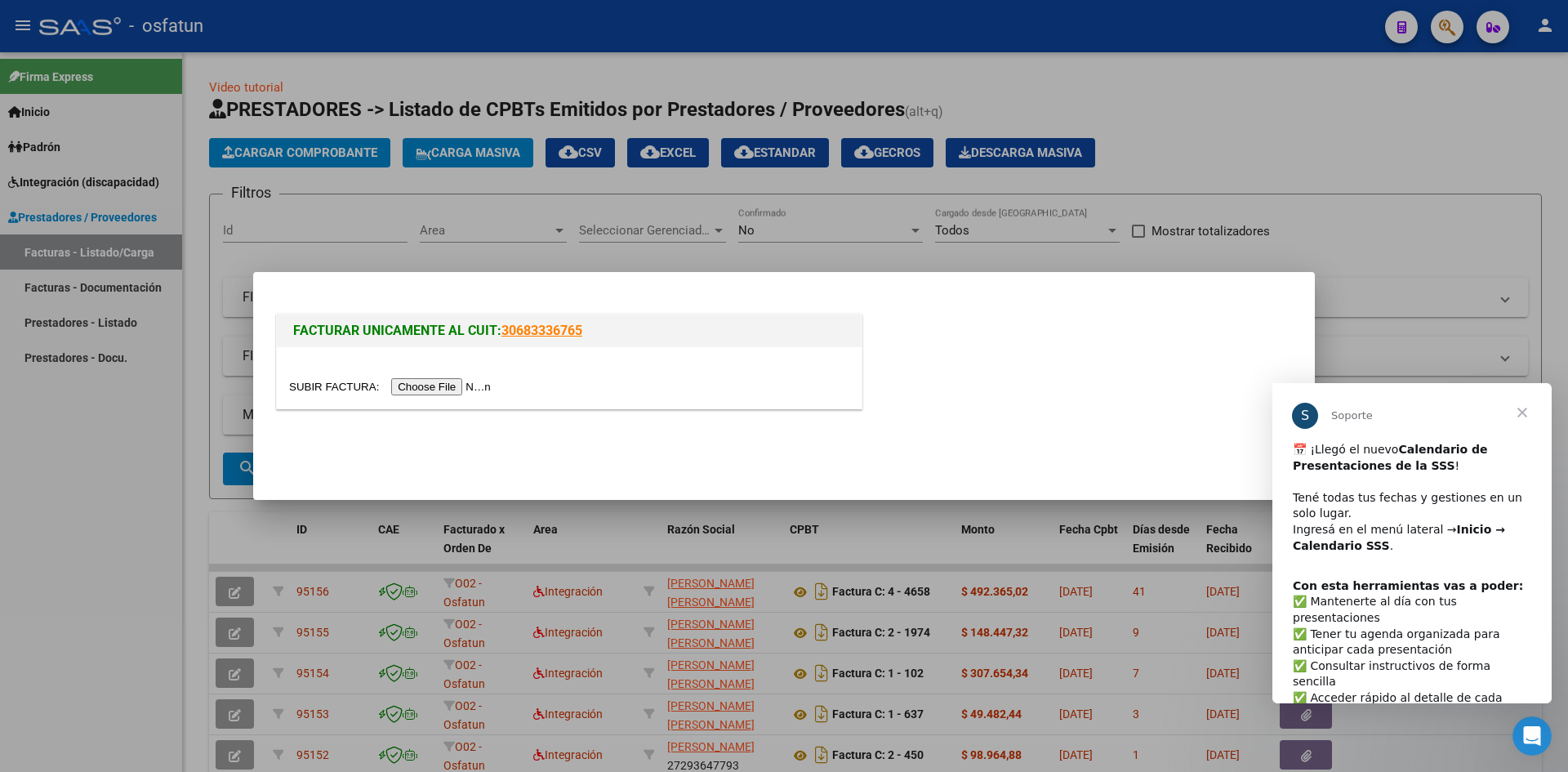
click at [431, 389] on input "file" at bounding box center [392, 387] width 206 height 17
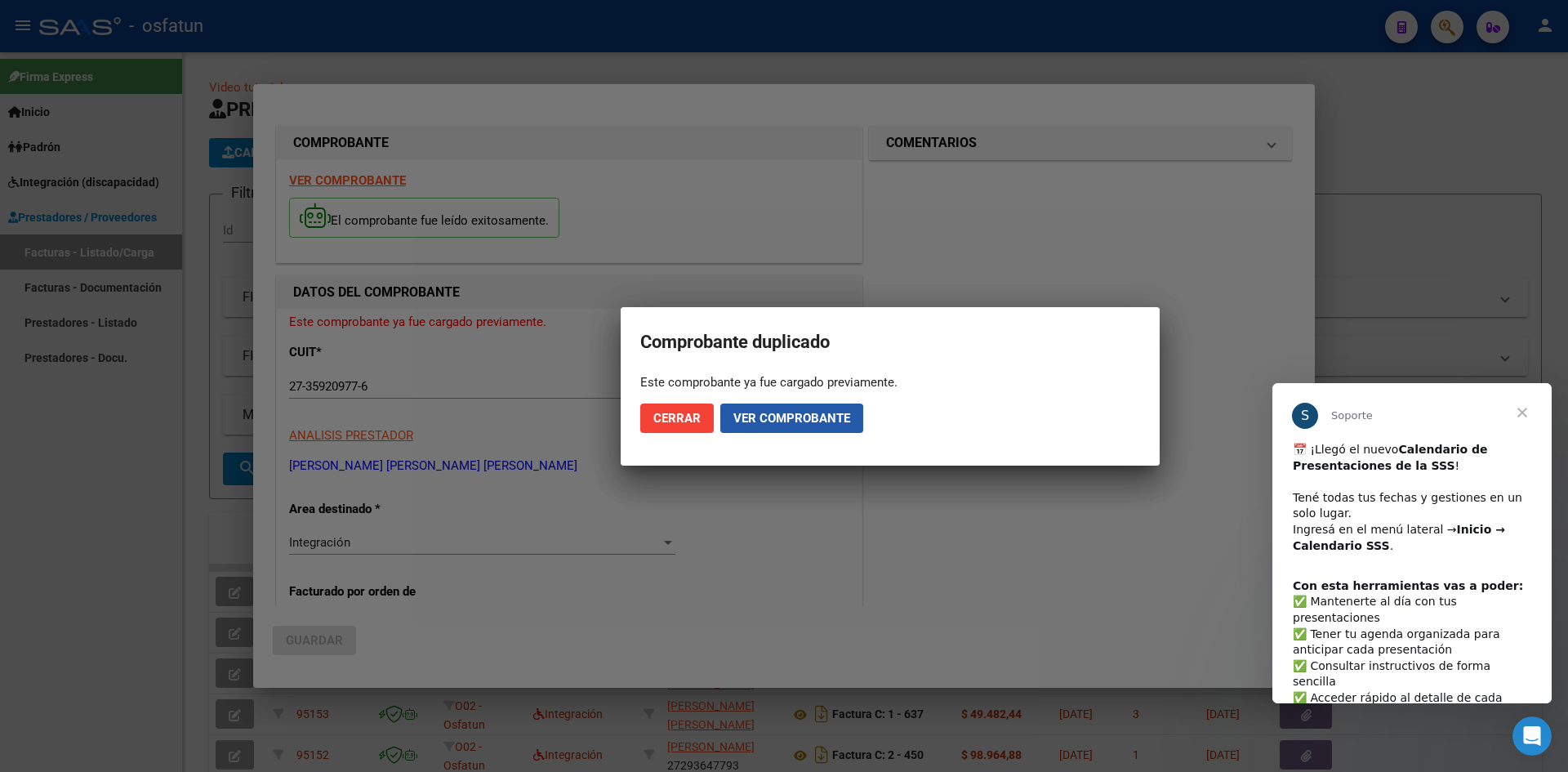
click at [777, 419] on span "Ver comprobante" at bounding box center [791, 417] width 117 height 14
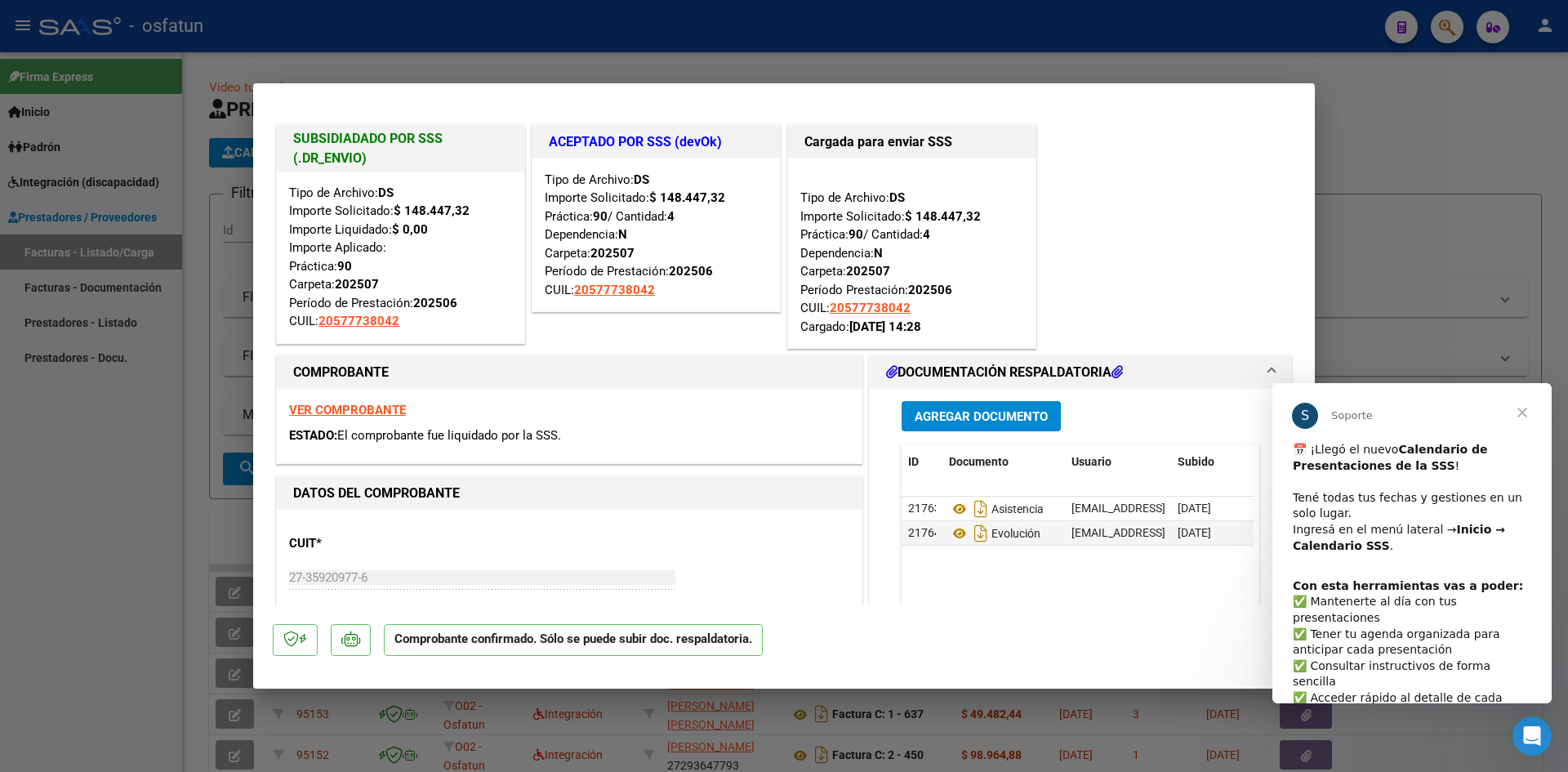
click at [555, 56] on div at bounding box center [784, 386] width 1568 height 772
type input "$ 0,00"
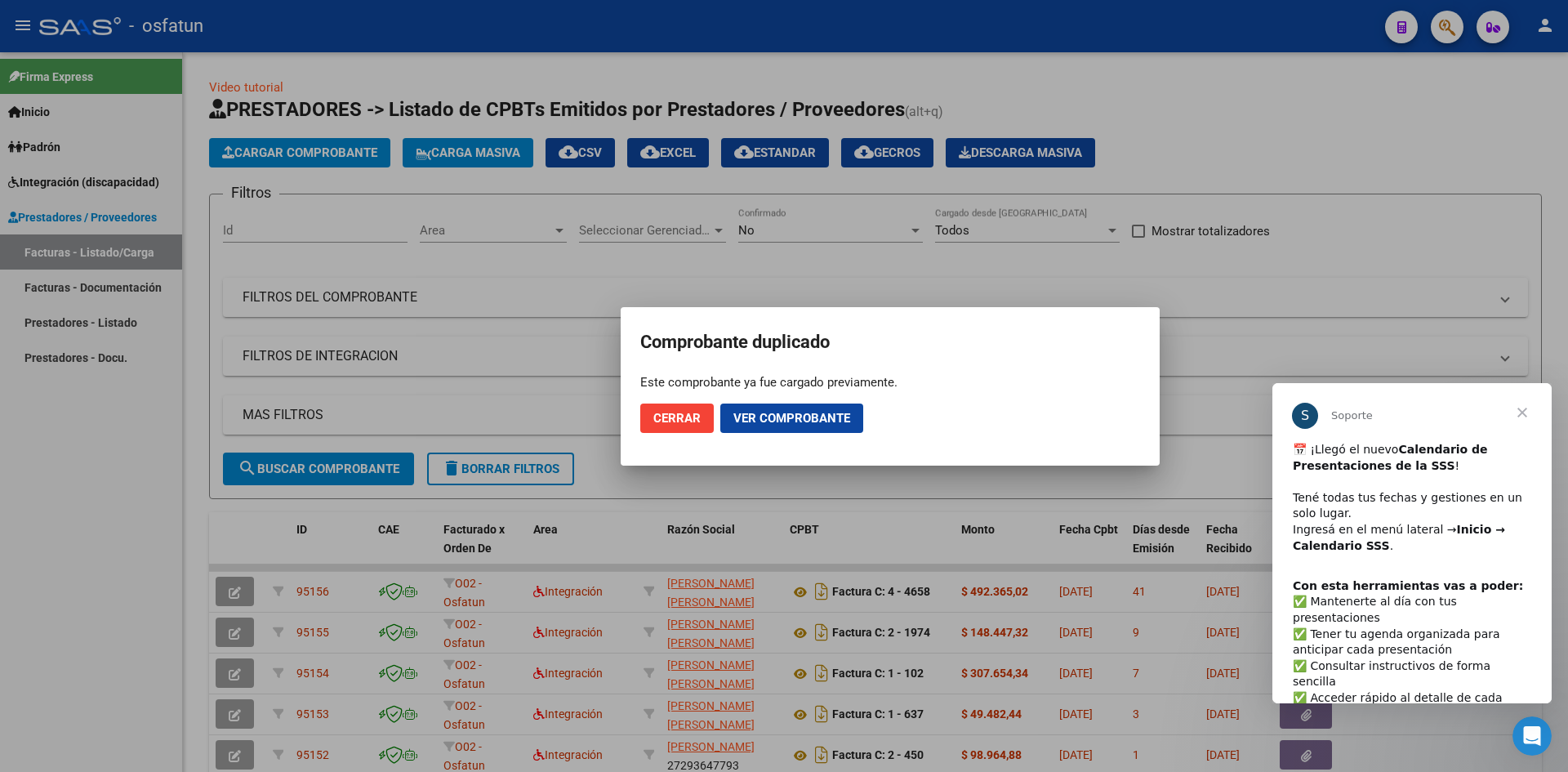
click at [698, 420] on span "Cerrar" at bounding box center [677, 417] width 48 height 14
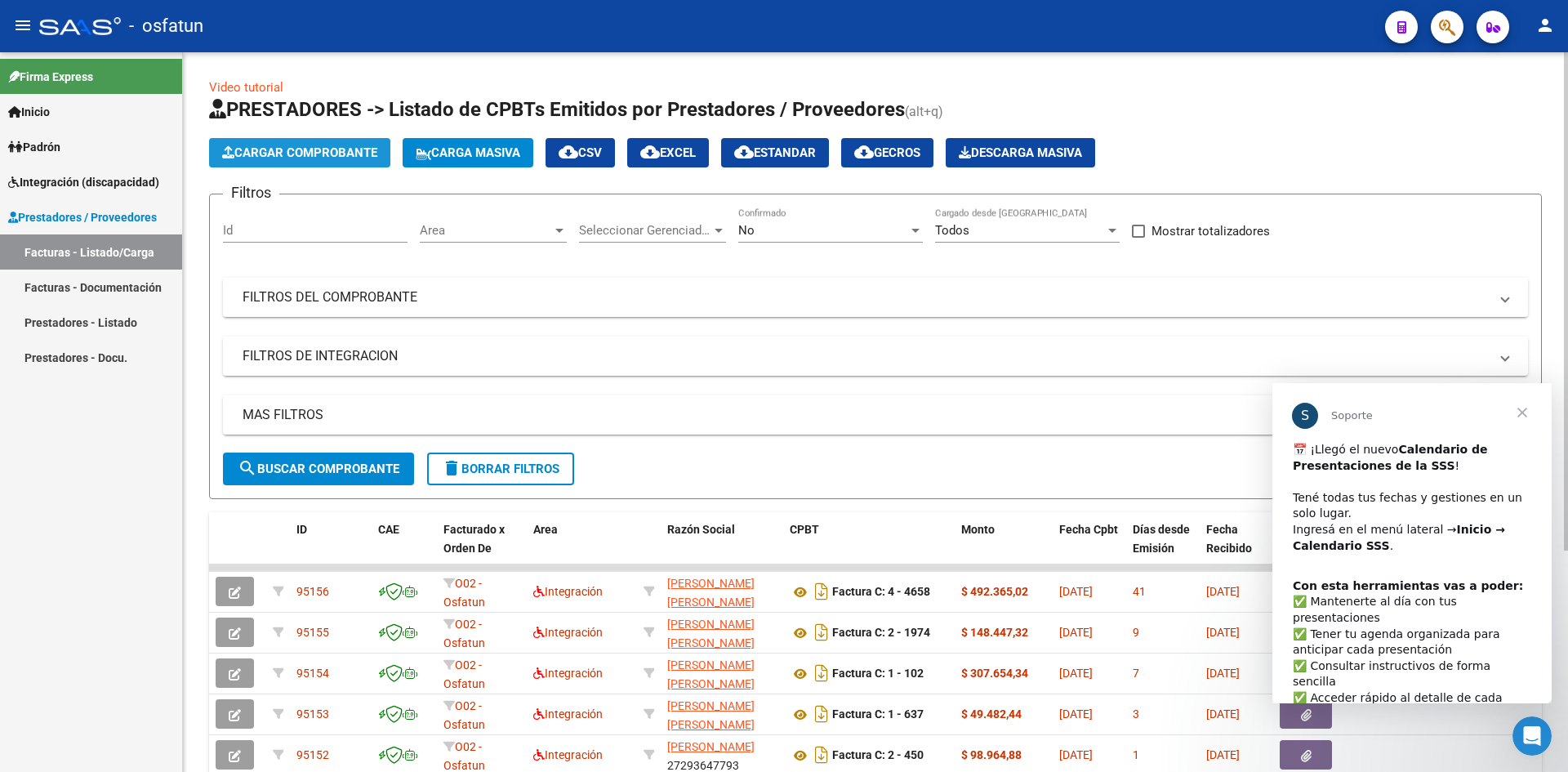
click at [340, 151] on span "Cargar Comprobante" at bounding box center [300, 152] width 155 height 14
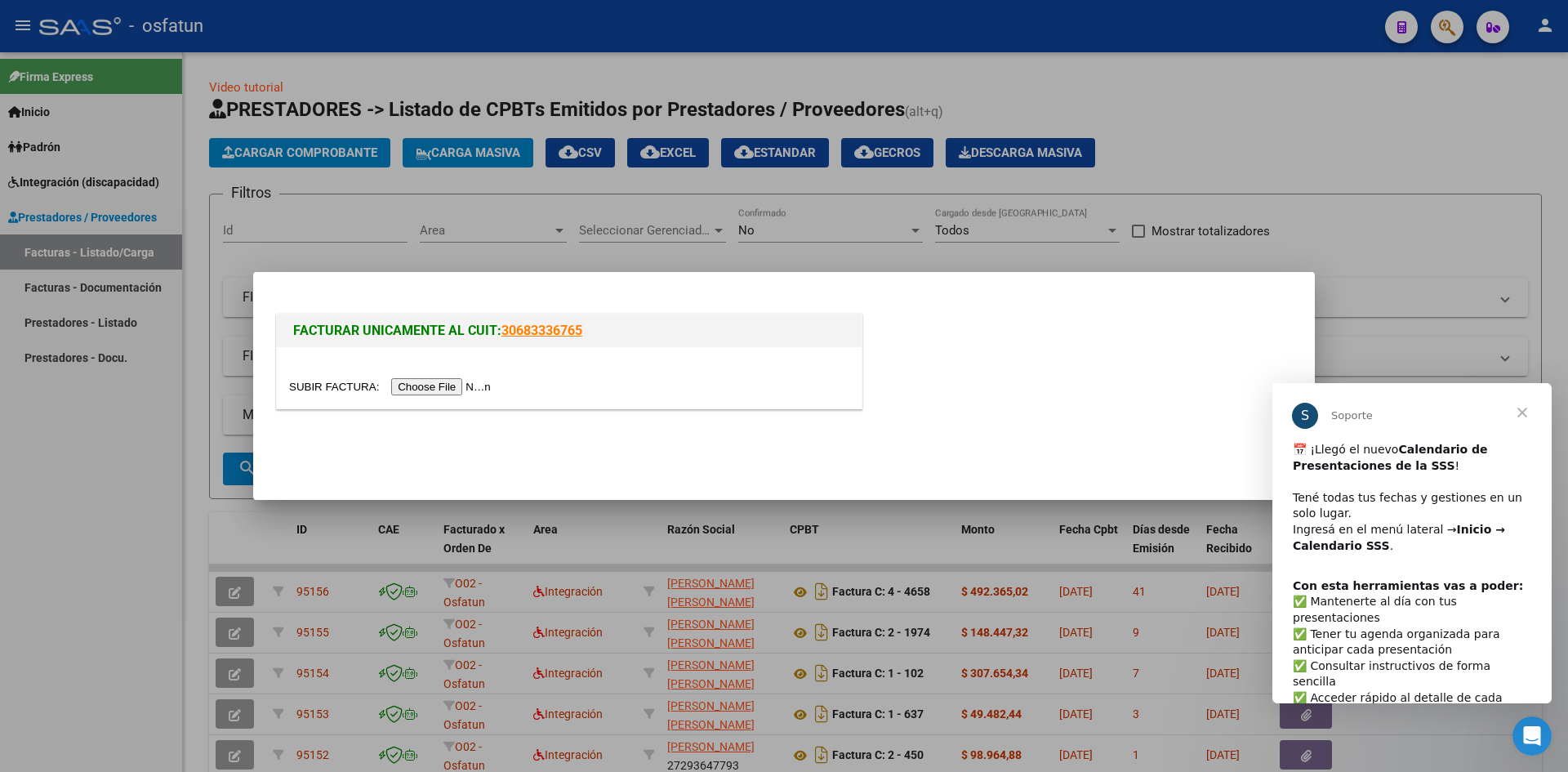
click at [437, 388] on input "file" at bounding box center [392, 387] width 206 height 17
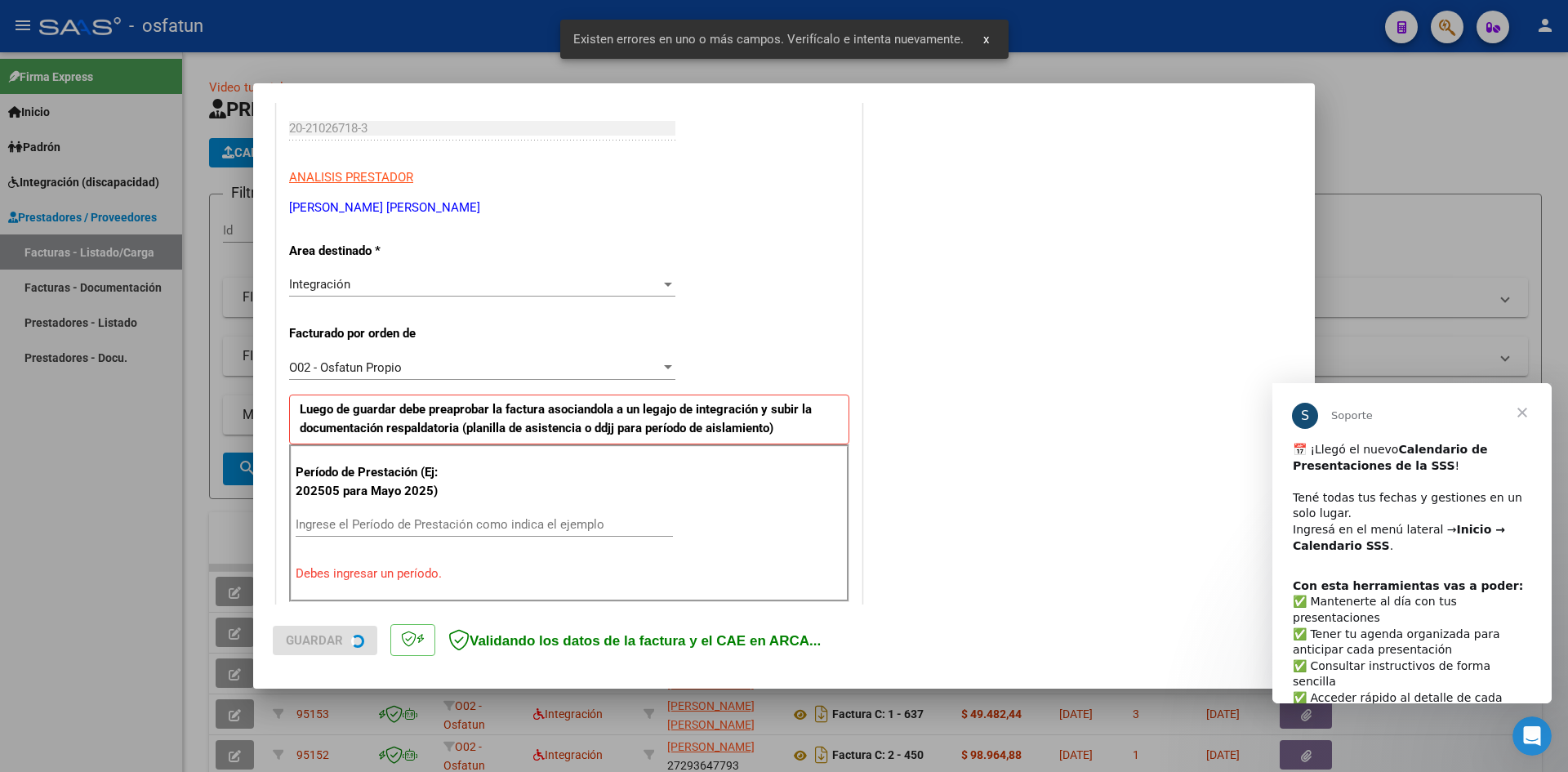
scroll to position [401, 0]
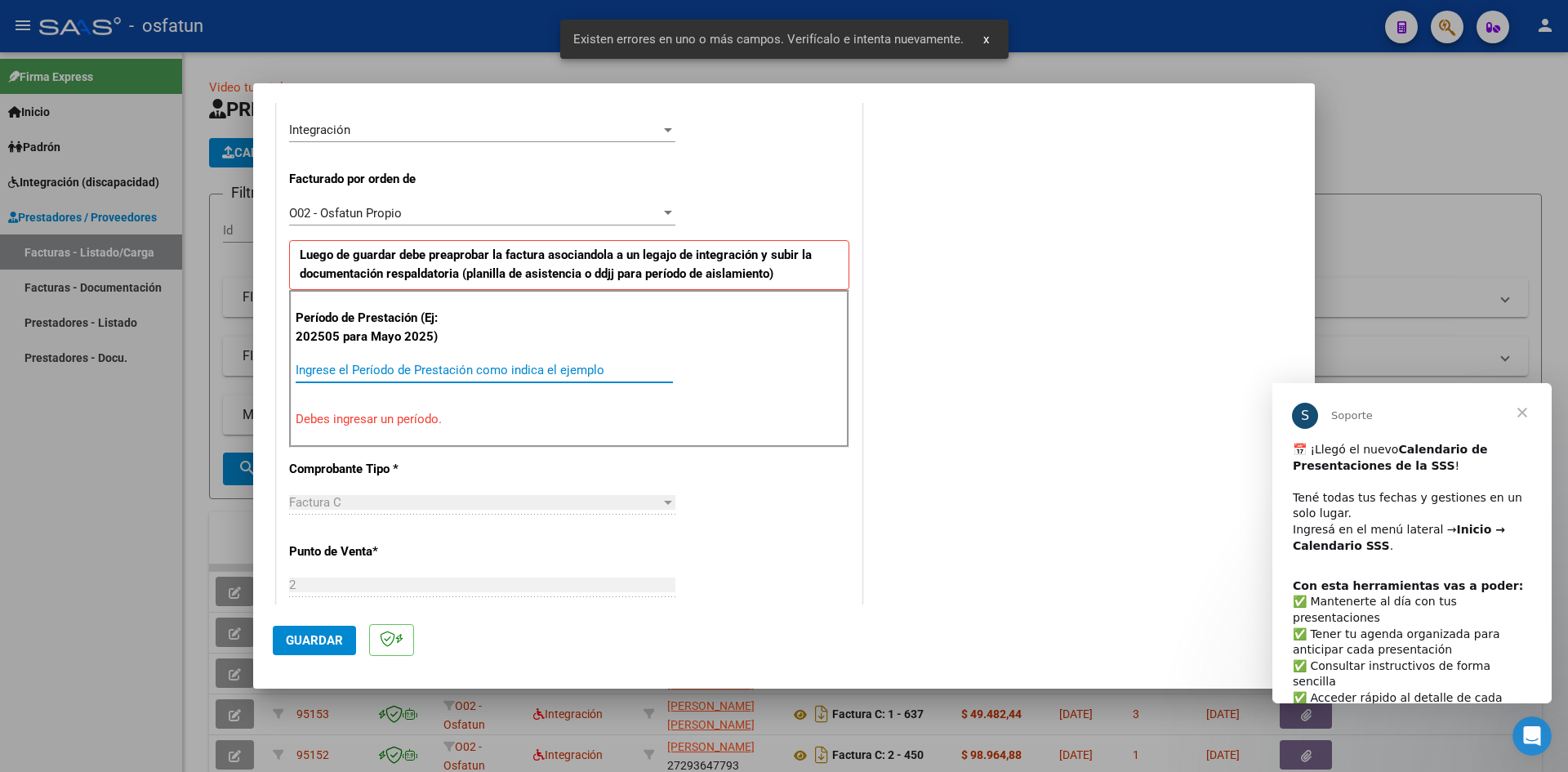
drag, startPoint x: 410, startPoint y: 375, endPoint x: 416, endPoint y: 366, distance: 10.8
click at [410, 374] on input "Ingrese el Período de Prestación como indica el ejemplo" at bounding box center [484, 369] width 377 height 14
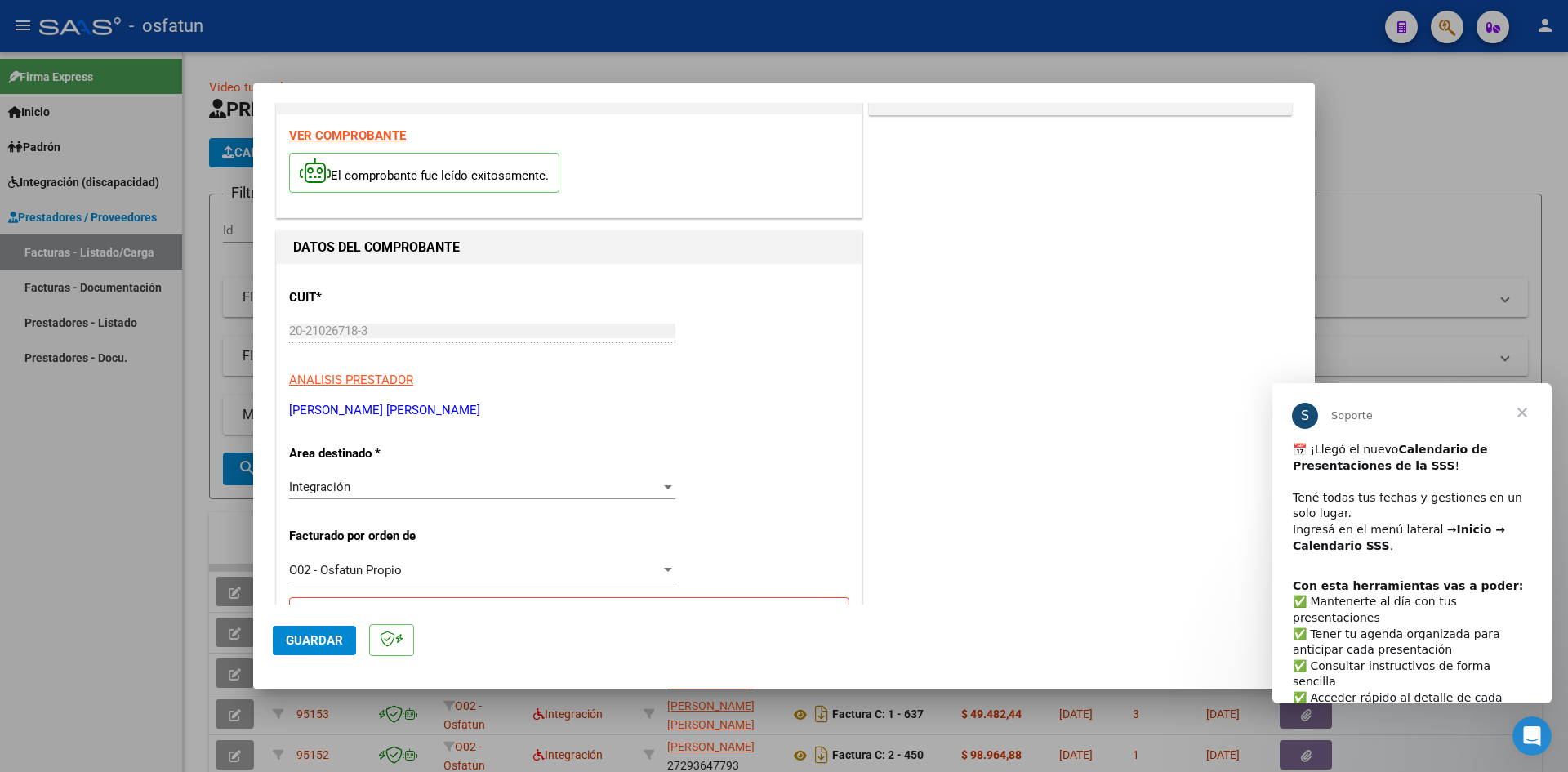
scroll to position [0, 0]
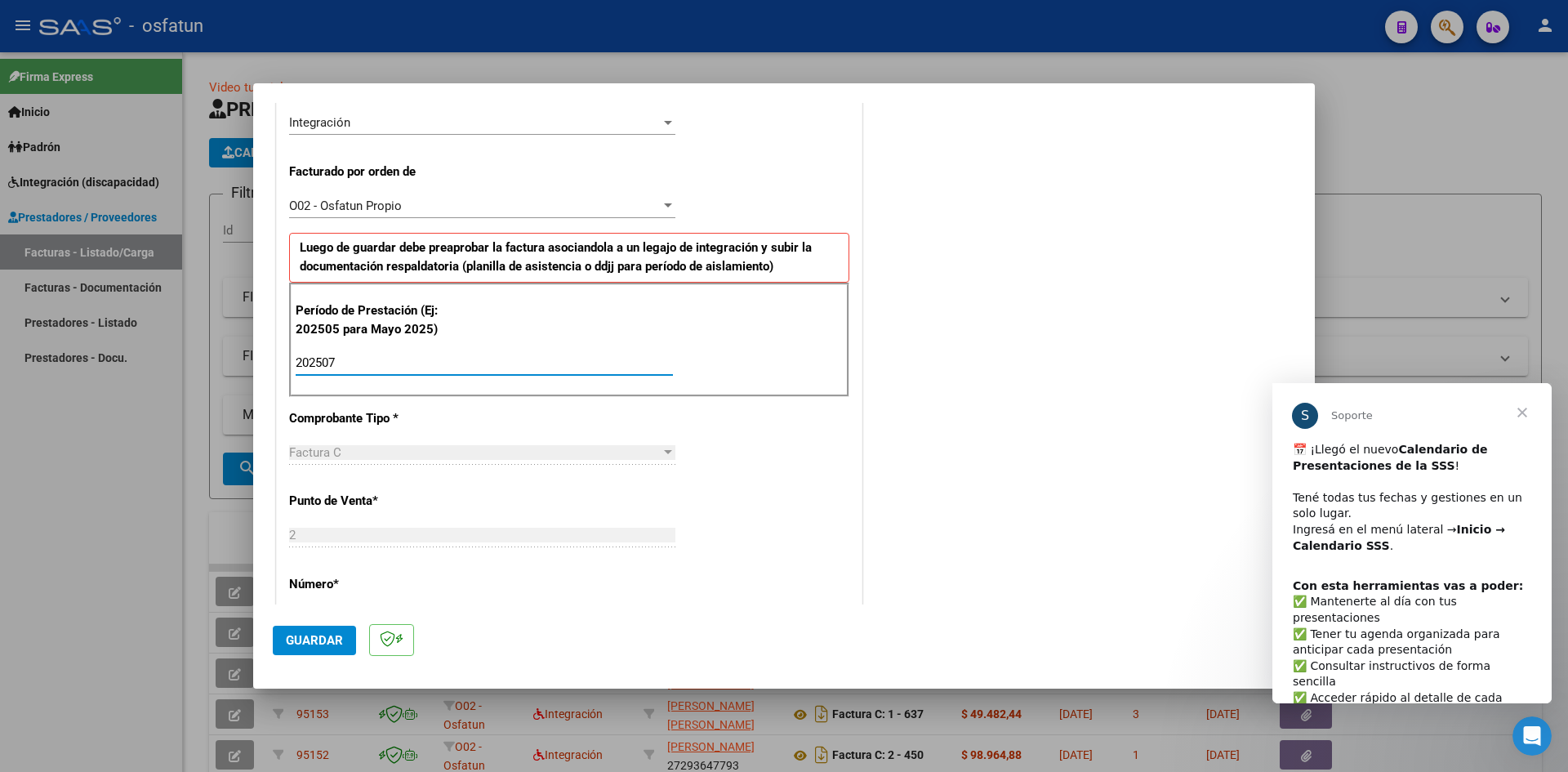
type input "202507"
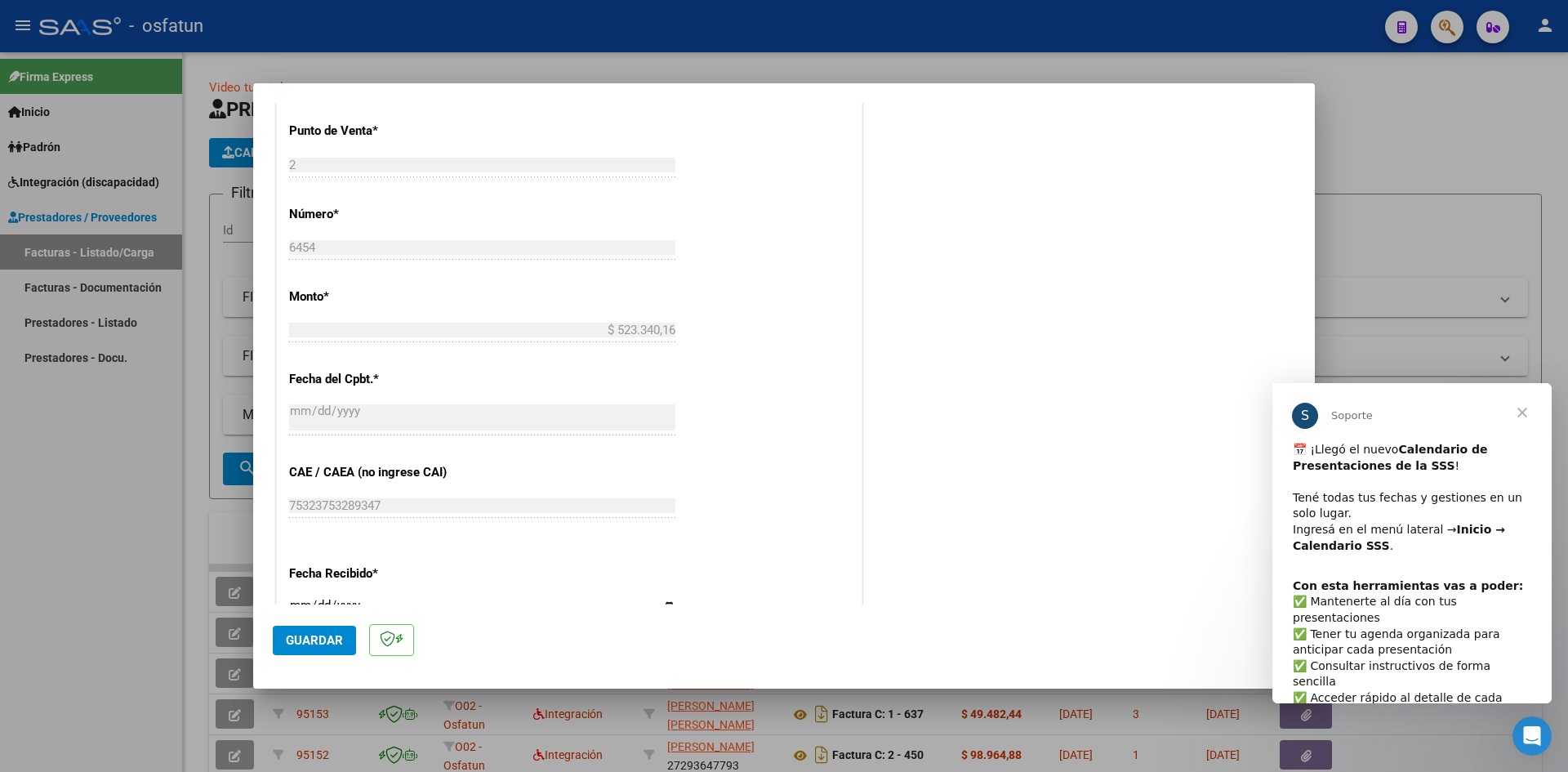
scroll to position [817, 0]
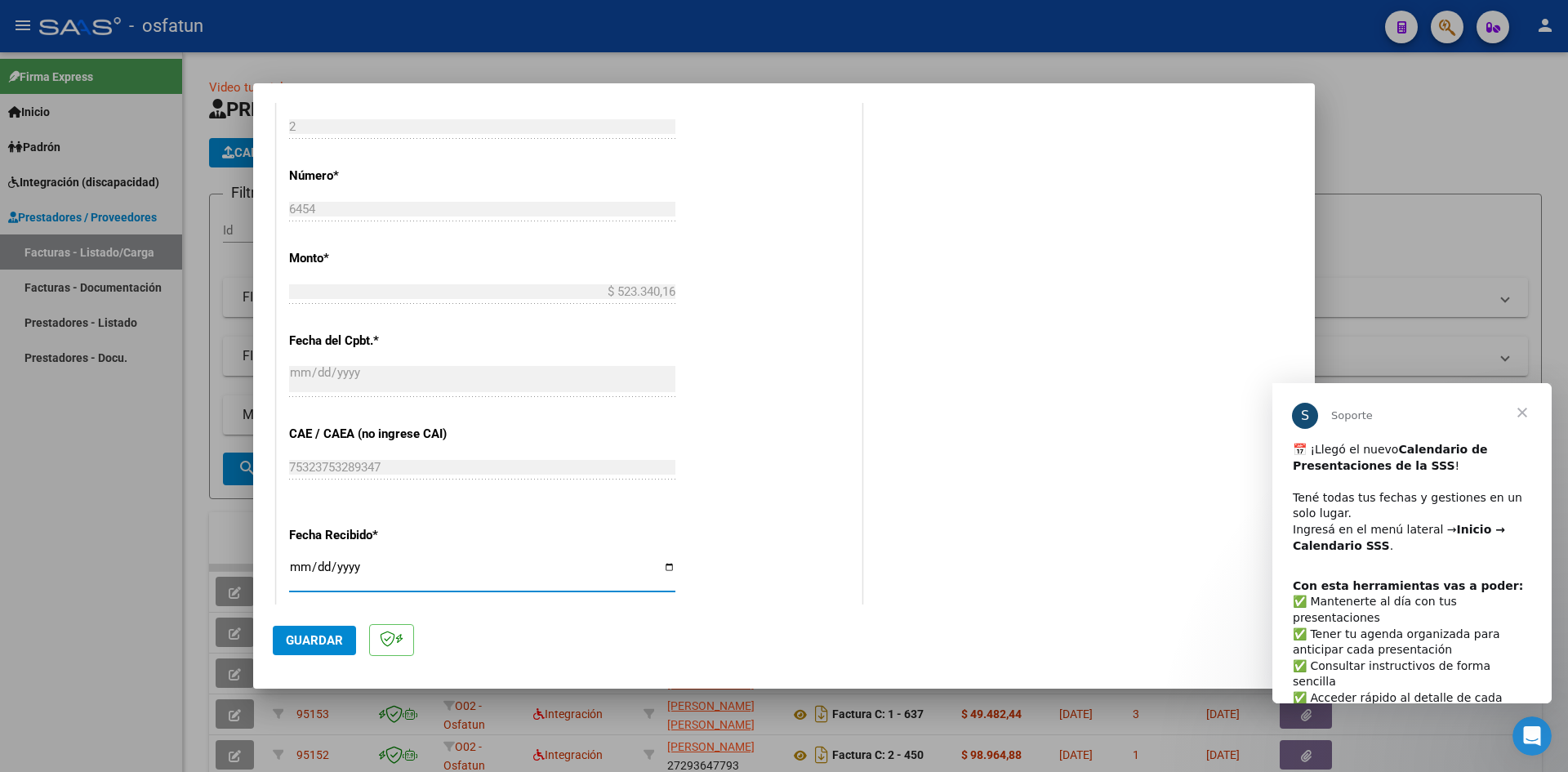
click at [298, 577] on input "[DATE]" at bounding box center [482, 572] width 386 height 26
type input "[DATE]"
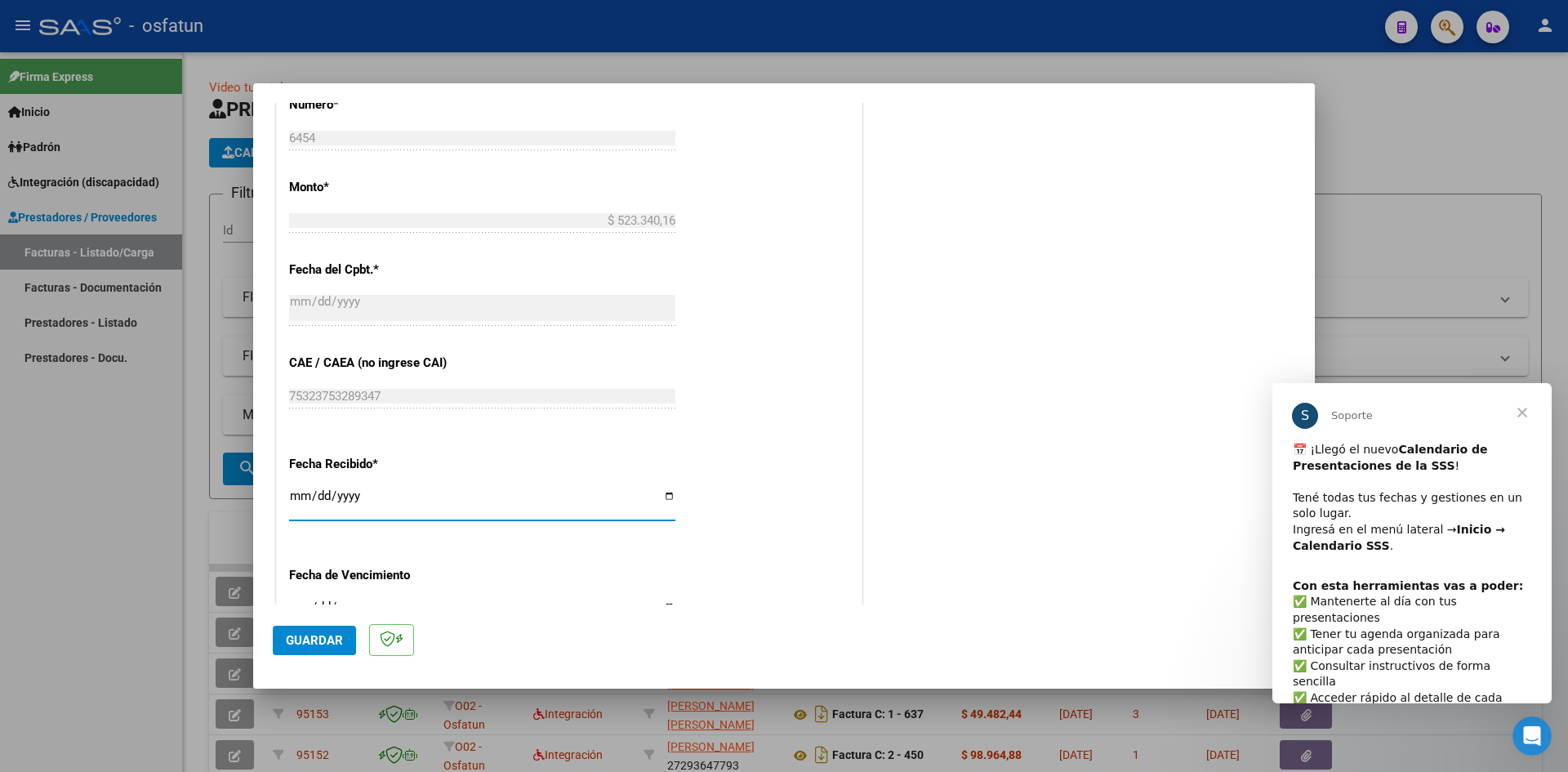
scroll to position [980, 0]
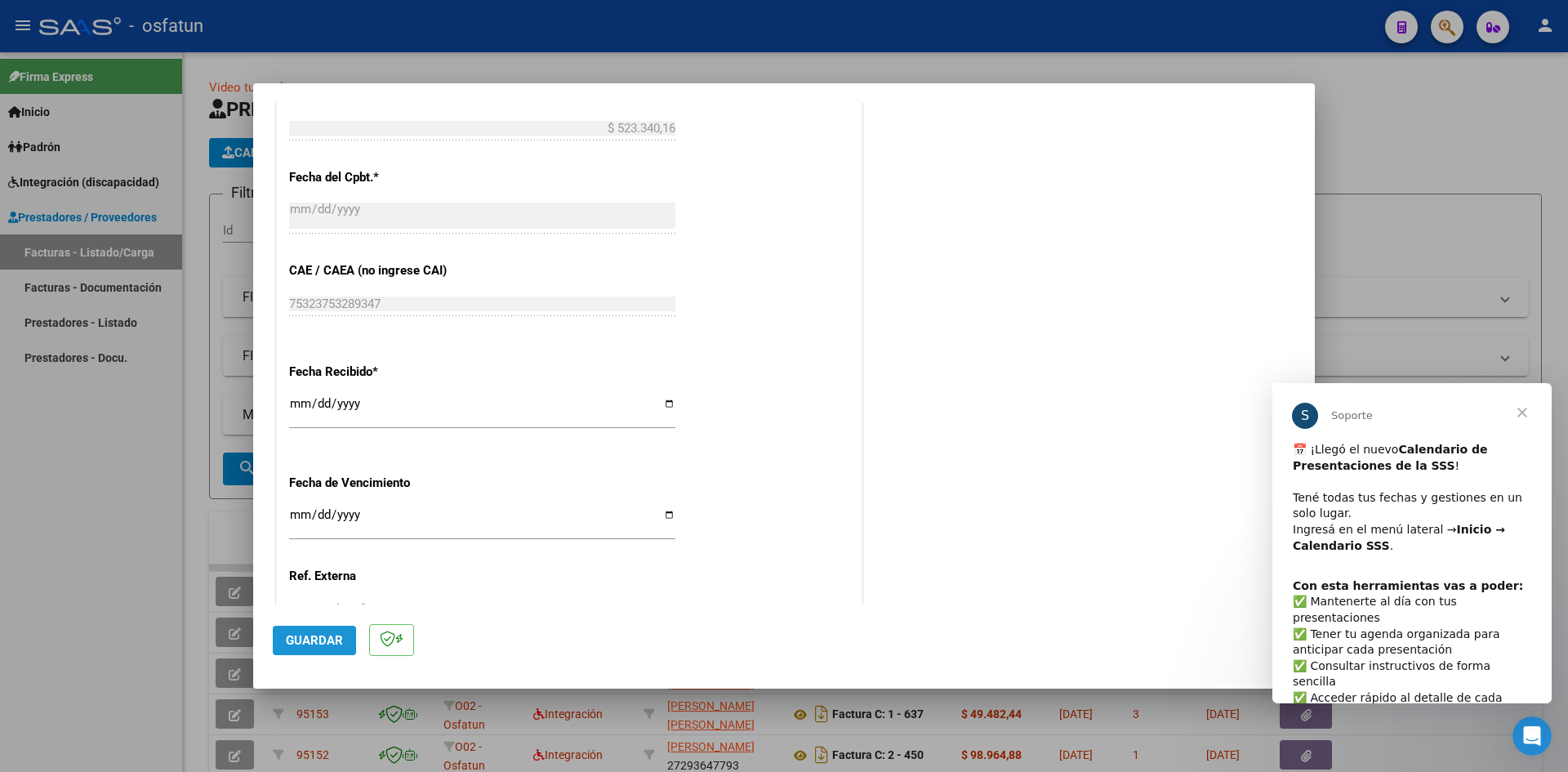
drag, startPoint x: 316, startPoint y: 639, endPoint x: 545, endPoint y: 589, distance: 234.4
click at [316, 639] on span "Guardar" at bounding box center [315, 640] width 57 height 14
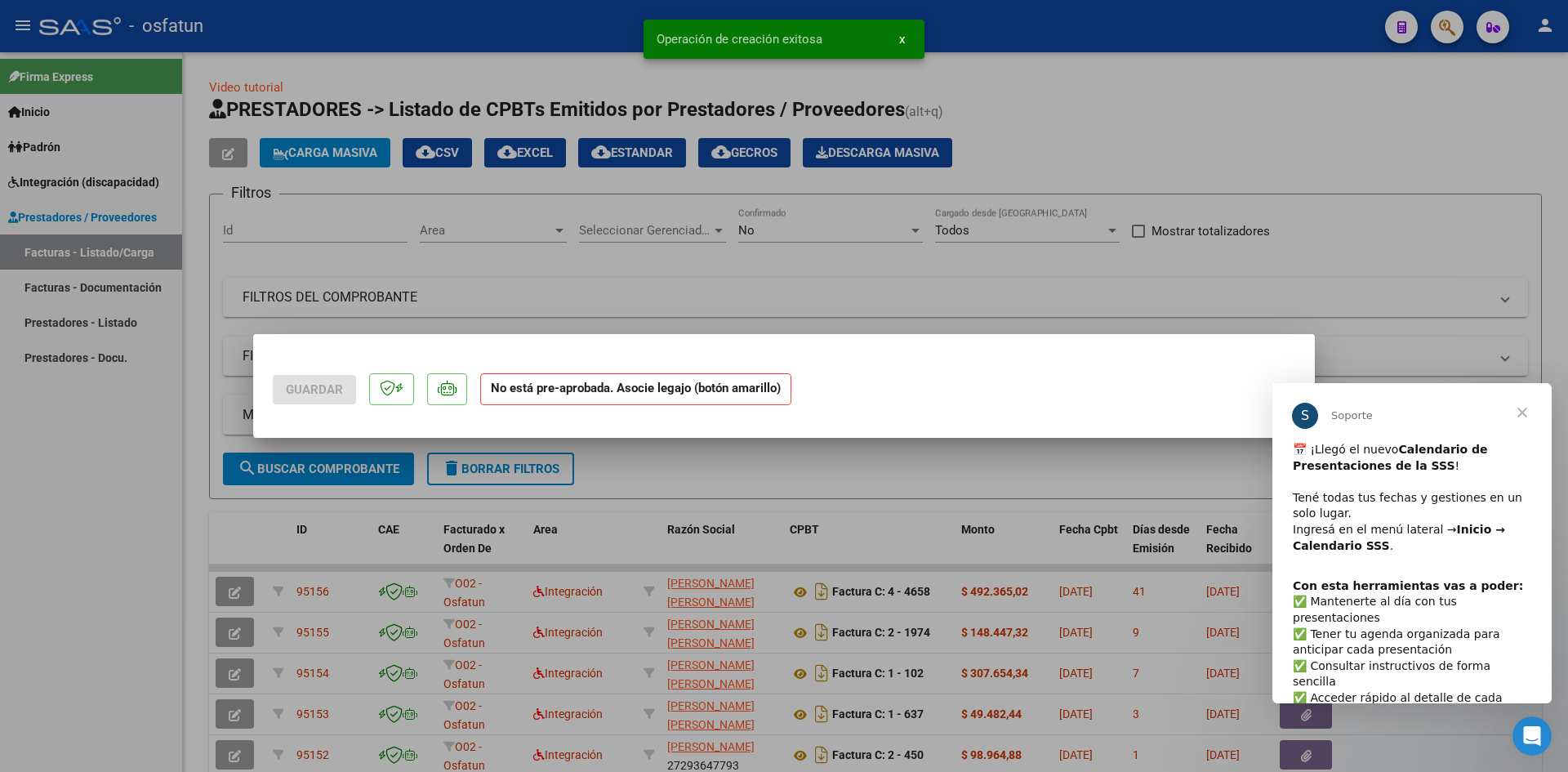
scroll to position [0, 0]
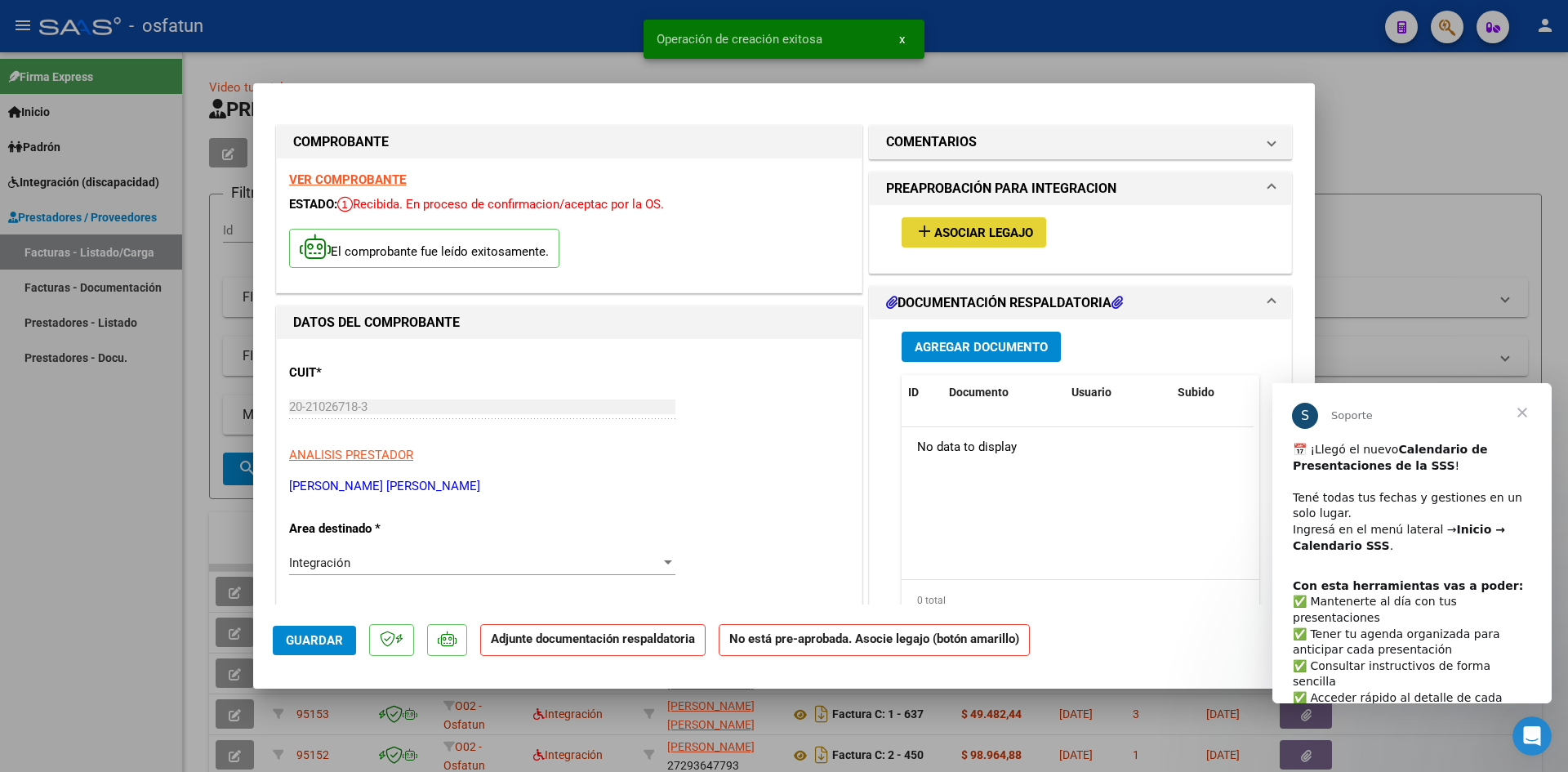
click at [973, 226] on span "Asociar Legajo" at bounding box center [984, 232] width 99 height 14
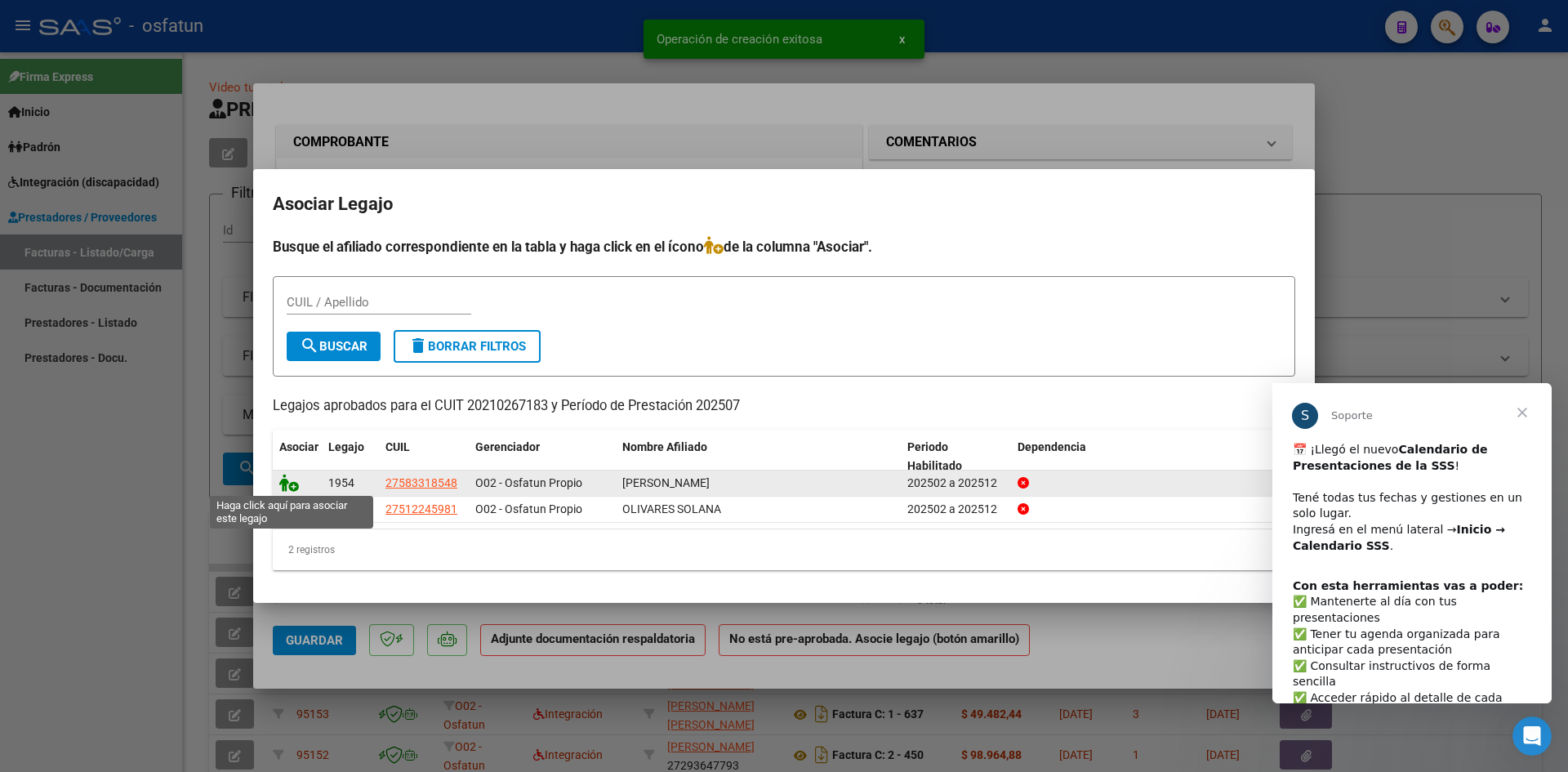
click at [281, 486] on icon at bounding box center [289, 482] width 20 height 18
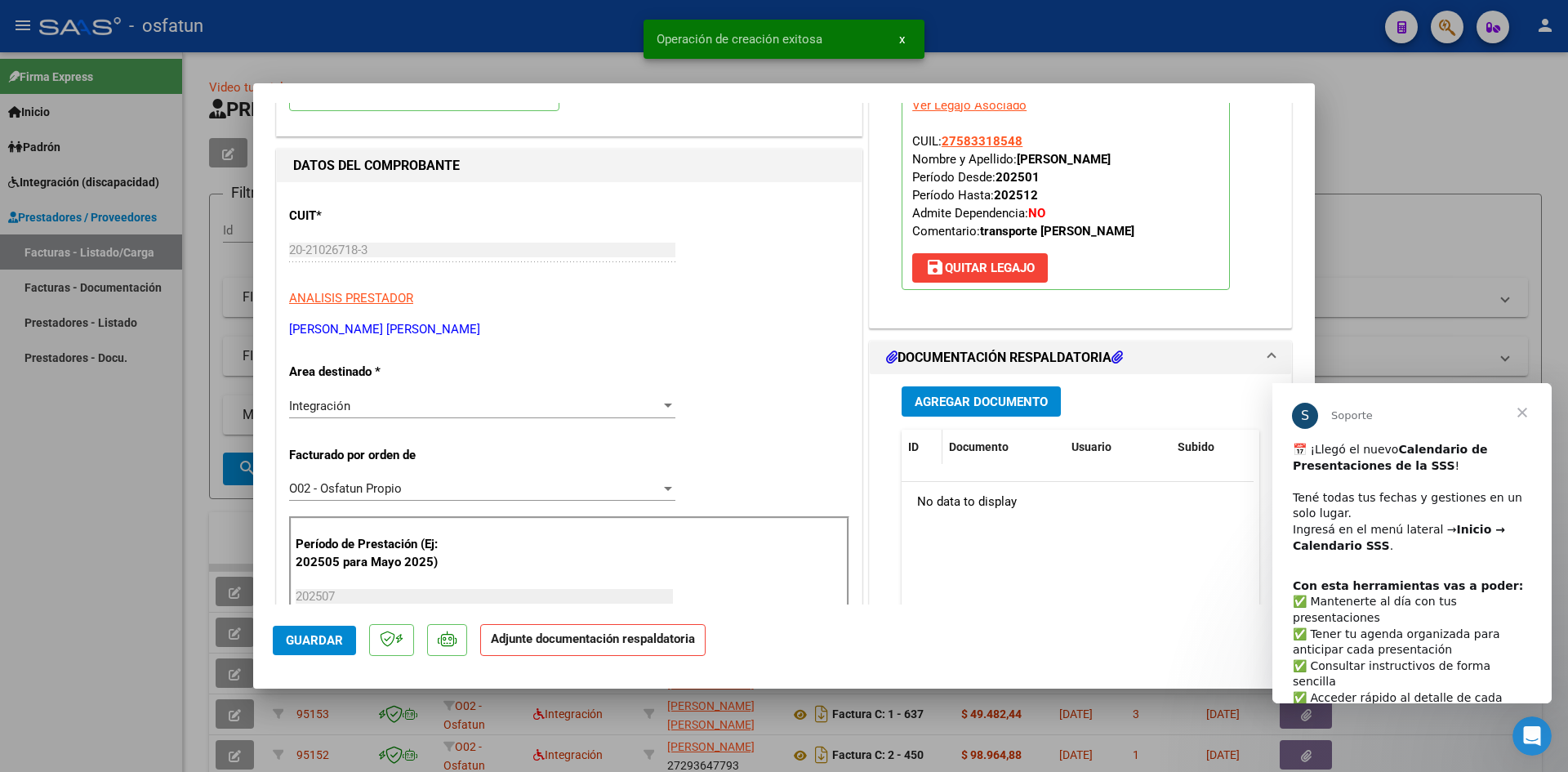
scroll to position [164, 0]
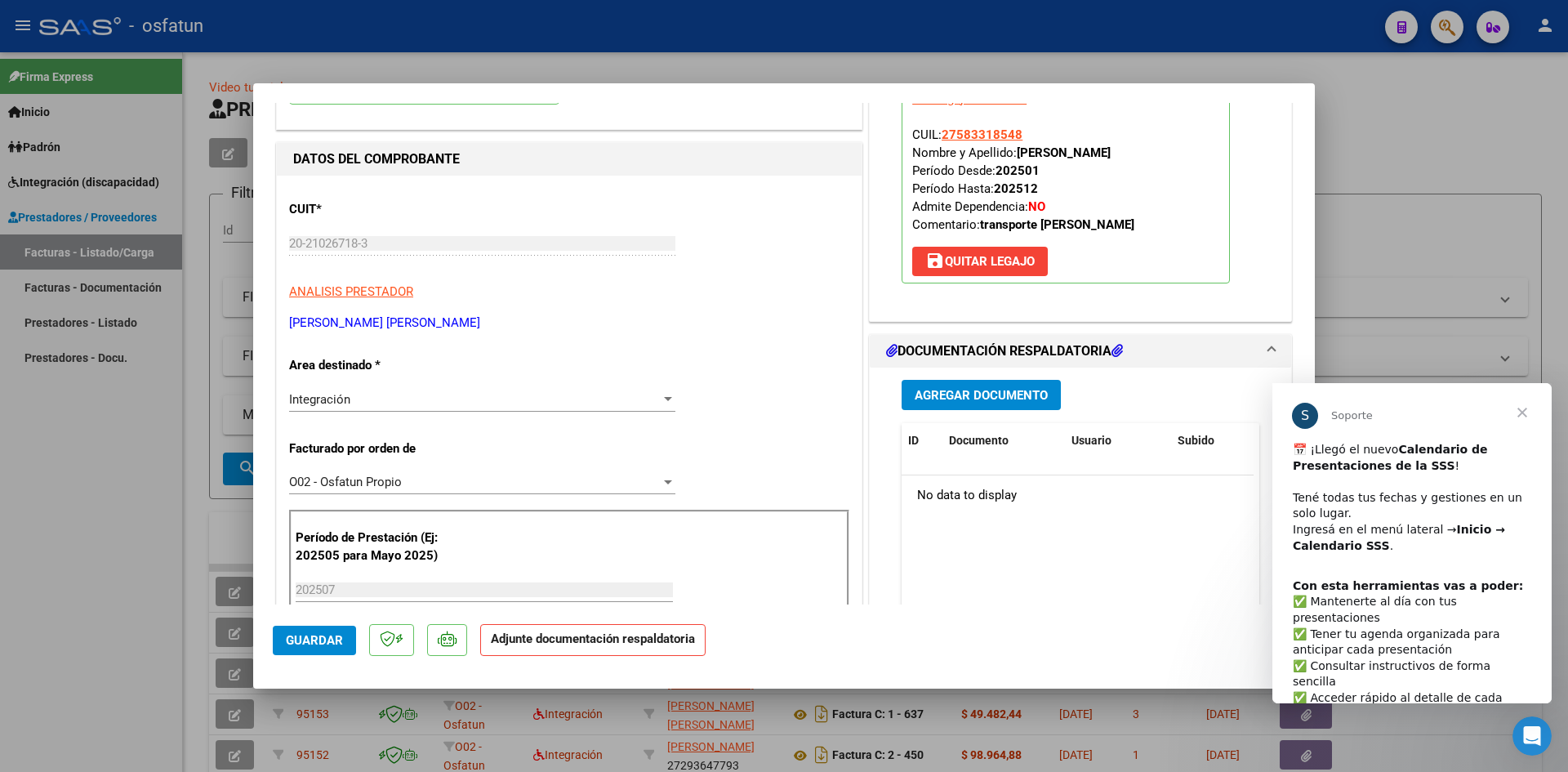
click at [932, 402] on span "Agregar Documento" at bounding box center [981, 395] width 133 height 14
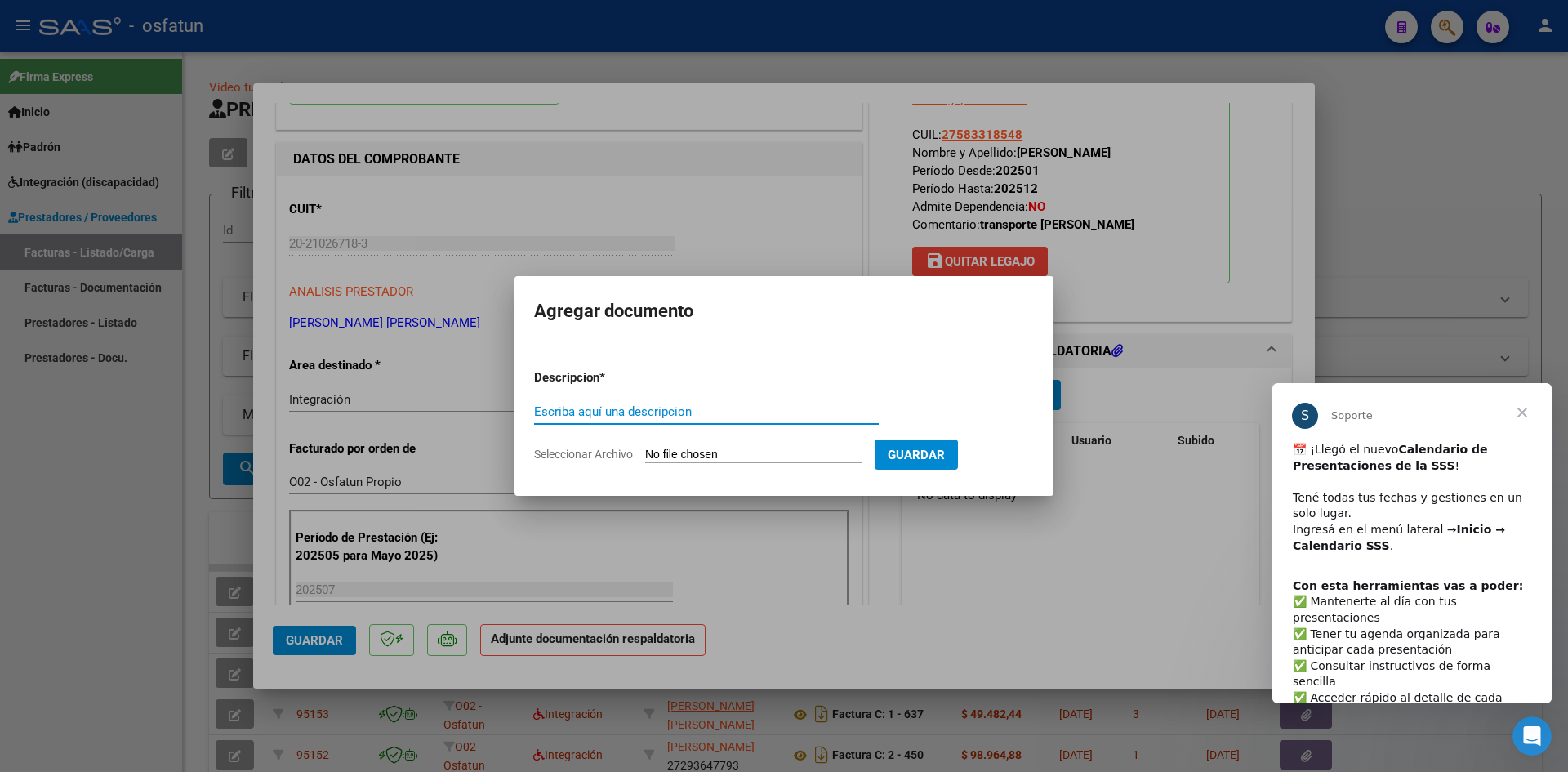
click at [708, 416] on input "Escriba aquí una descripcion" at bounding box center [707, 411] width 345 height 14
type input "S"
type input "ASISTENCIA"
click at [699, 451] on input "Seleccionar Archivo" at bounding box center [754, 455] width 217 height 15
type input "C:\fakepath\PLANILLA ASISTENCIA - TRANSP A TERAPIA - [DATE].pdf"
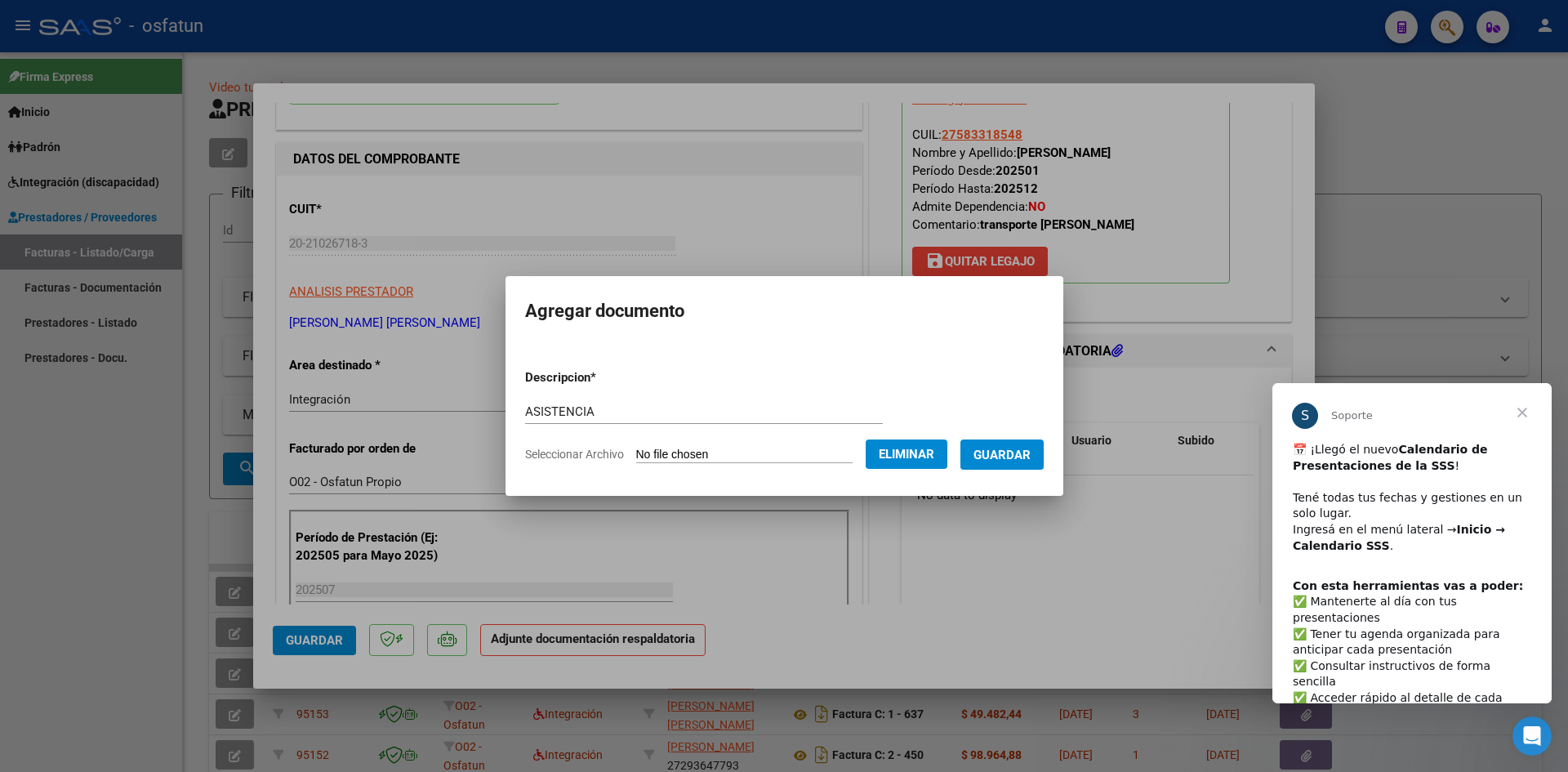
drag, startPoint x: 1018, startPoint y: 454, endPoint x: 1007, endPoint y: 454, distance: 11.0
click at [1018, 454] on span "Guardar" at bounding box center [1002, 454] width 57 height 14
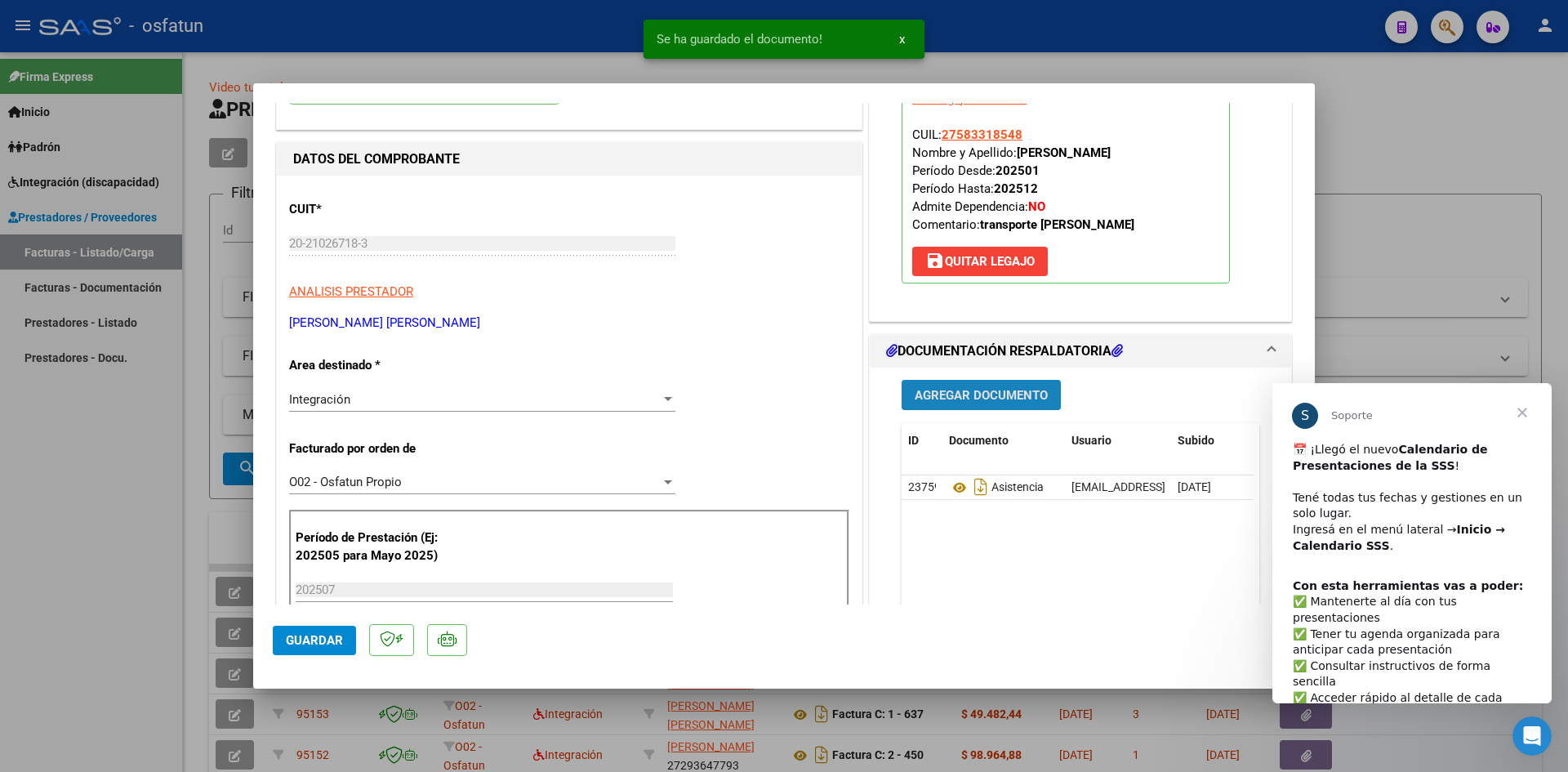
click at [973, 400] on span "Agregar Documento" at bounding box center [981, 395] width 133 height 14
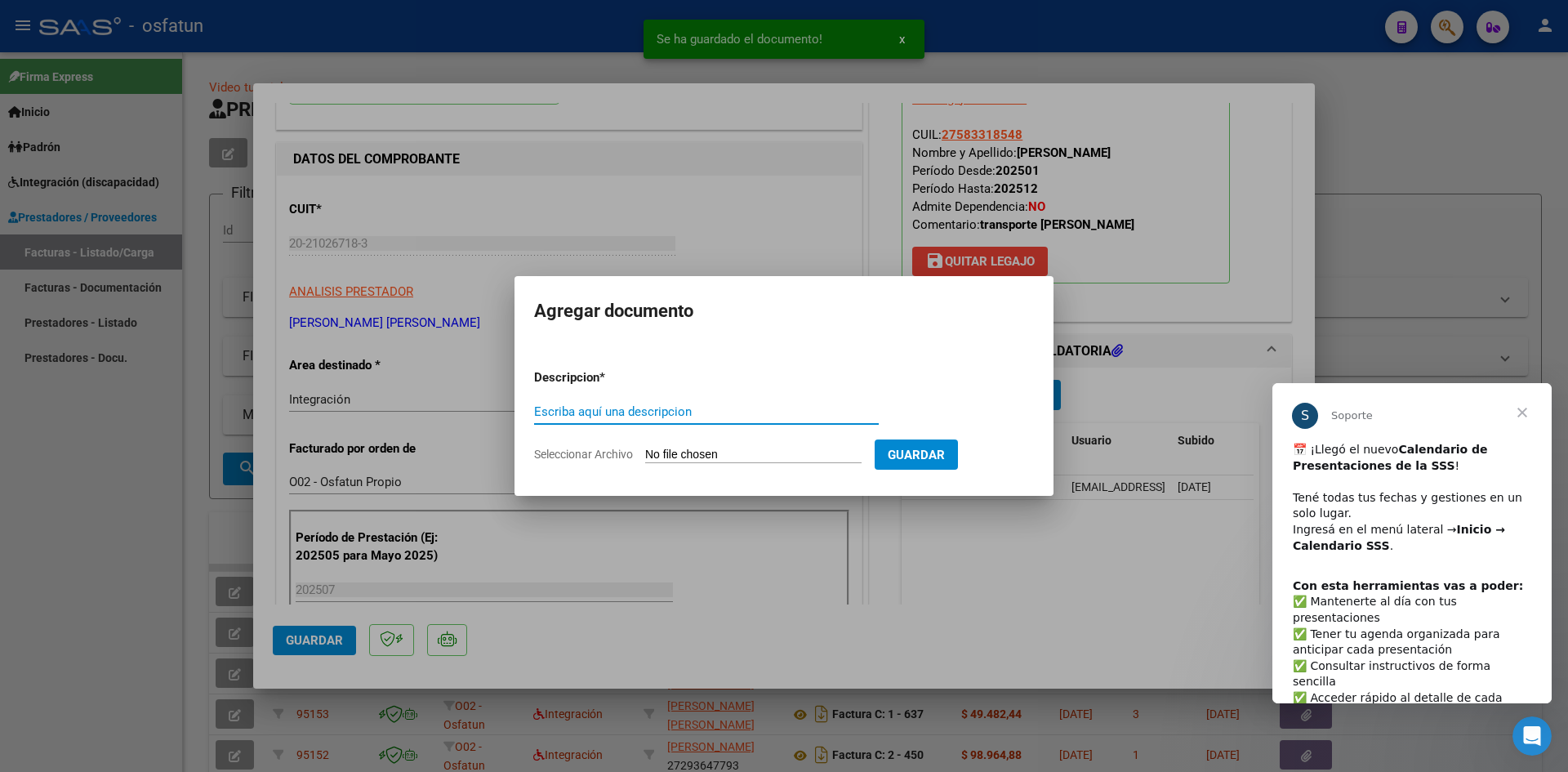
click at [640, 409] on input "Escriba aquí una descripcion" at bounding box center [707, 411] width 345 height 14
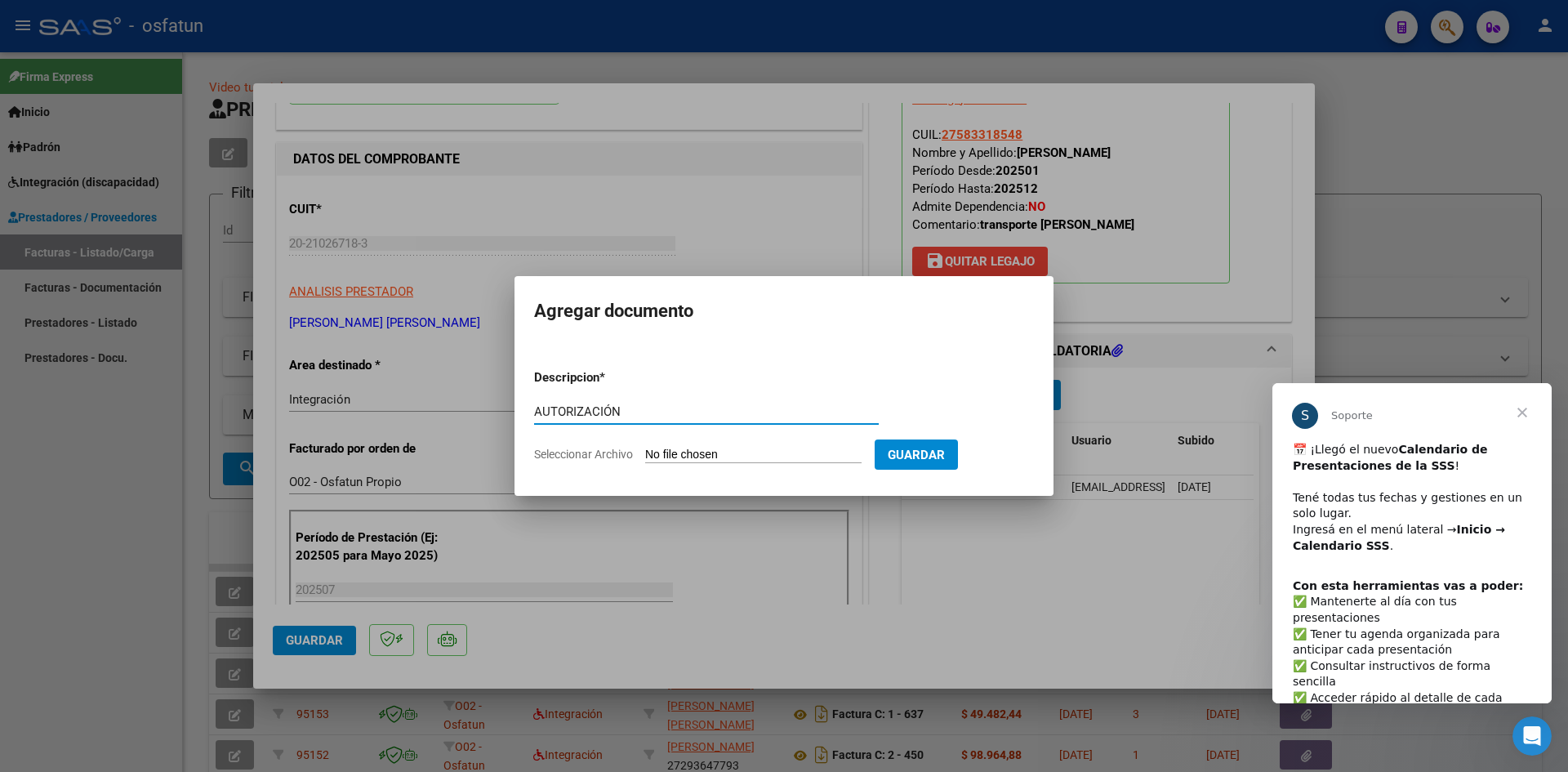
type input "AUTORIZACIÓN"
click at [720, 456] on input "Seleccionar Archivo" at bounding box center [754, 455] width 217 height 15
type input "C:\fakepath\PRESUPUESTO AUTORIZADO - TRANSP A TERAPIA - 2025.pdf"
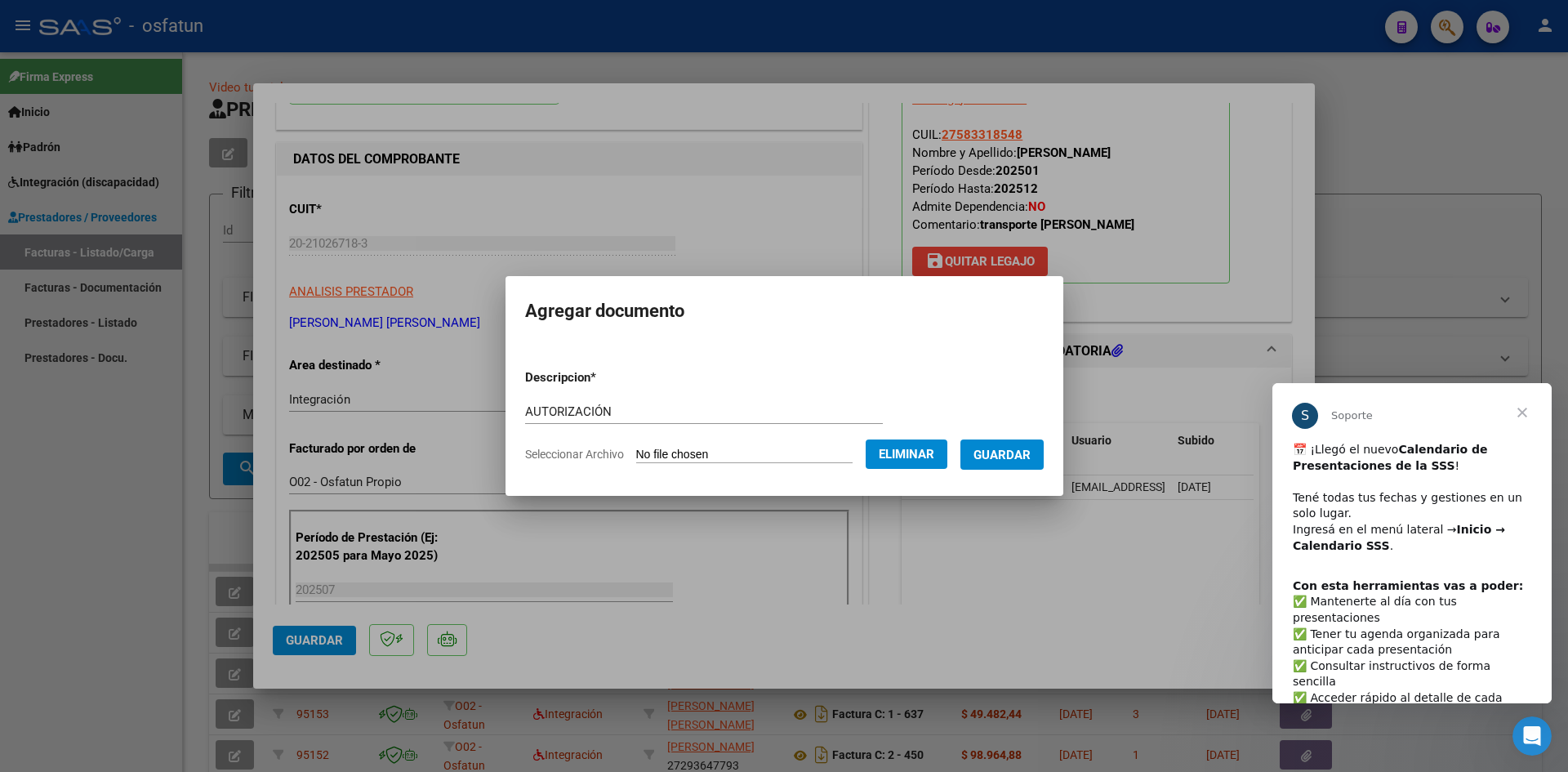
click at [1012, 449] on span "Guardar" at bounding box center [1002, 454] width 57 height 14
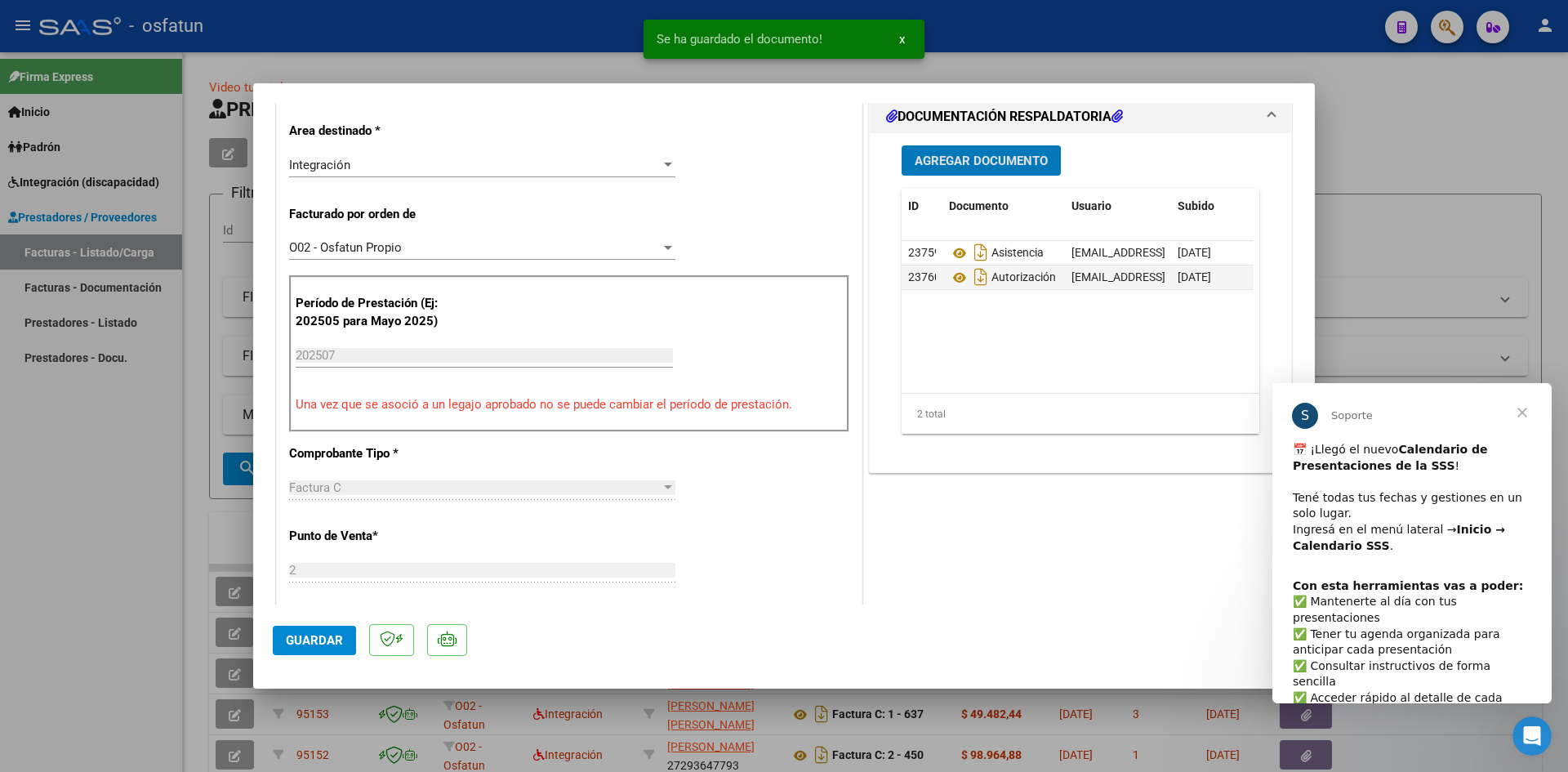
scroll to position [409, 0]
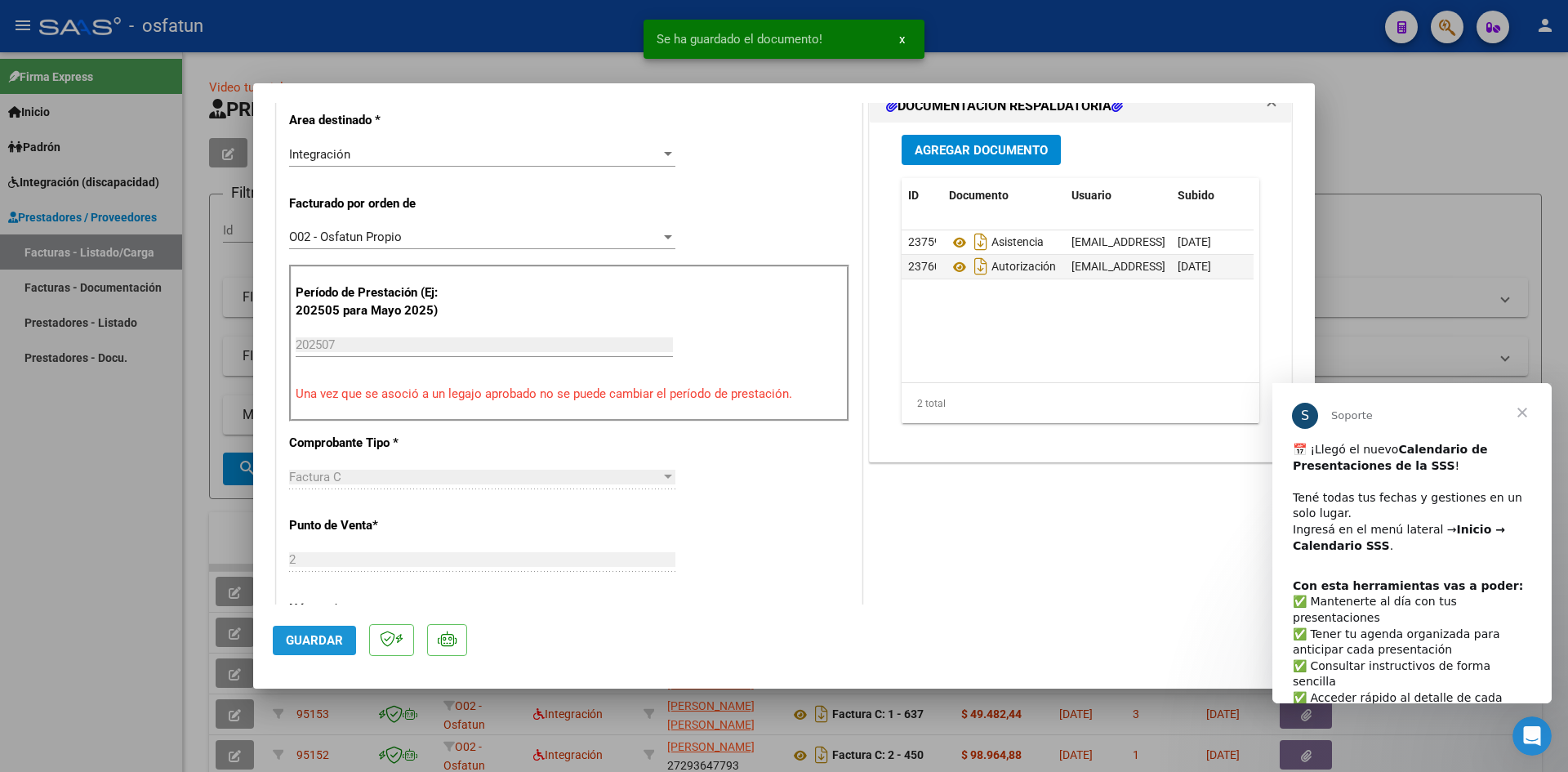
click at [308, 634] on span "Guardar" at bounding box center [315, 640] width 57 height 14
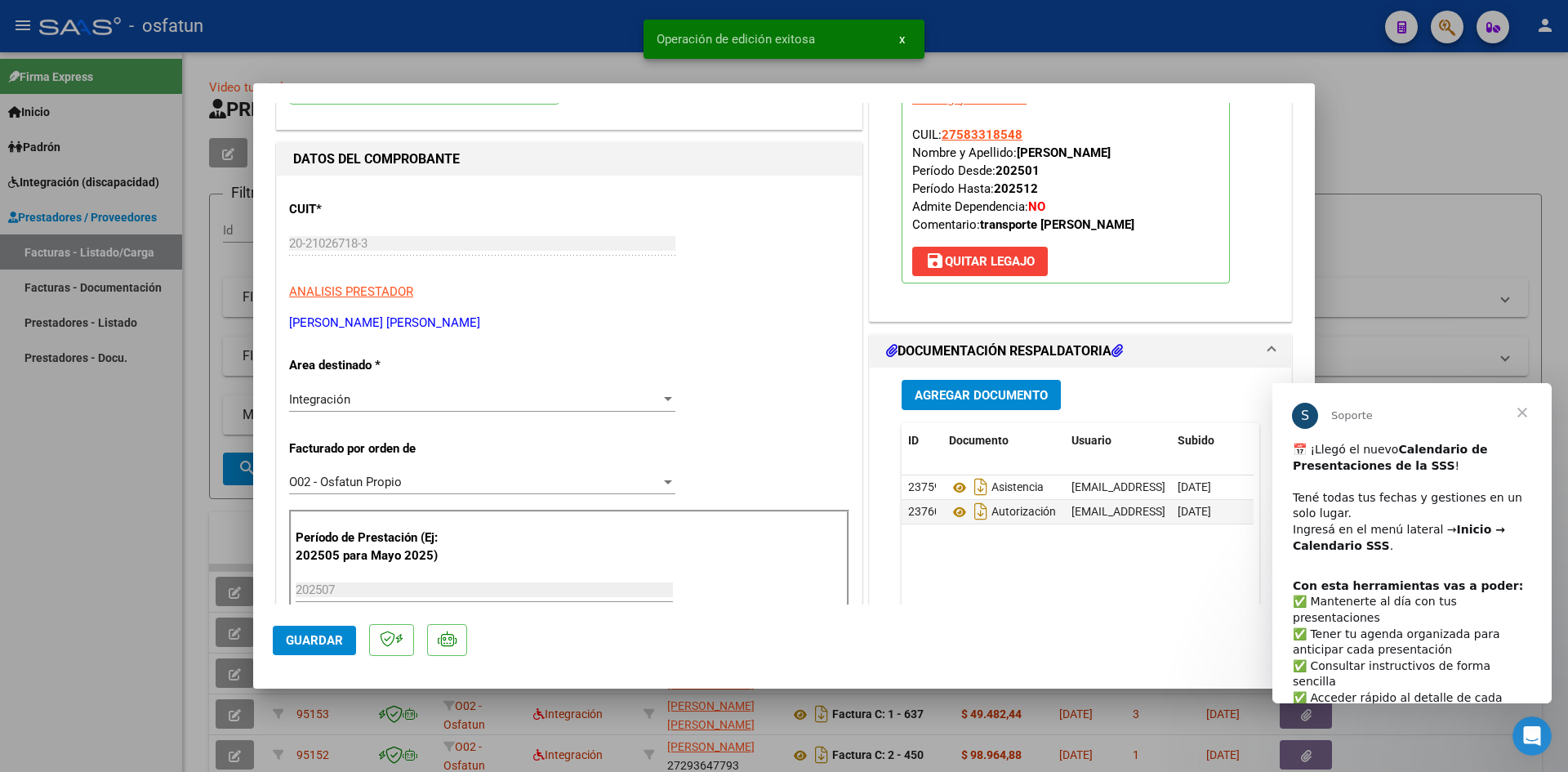
scroll to position [0, 0]
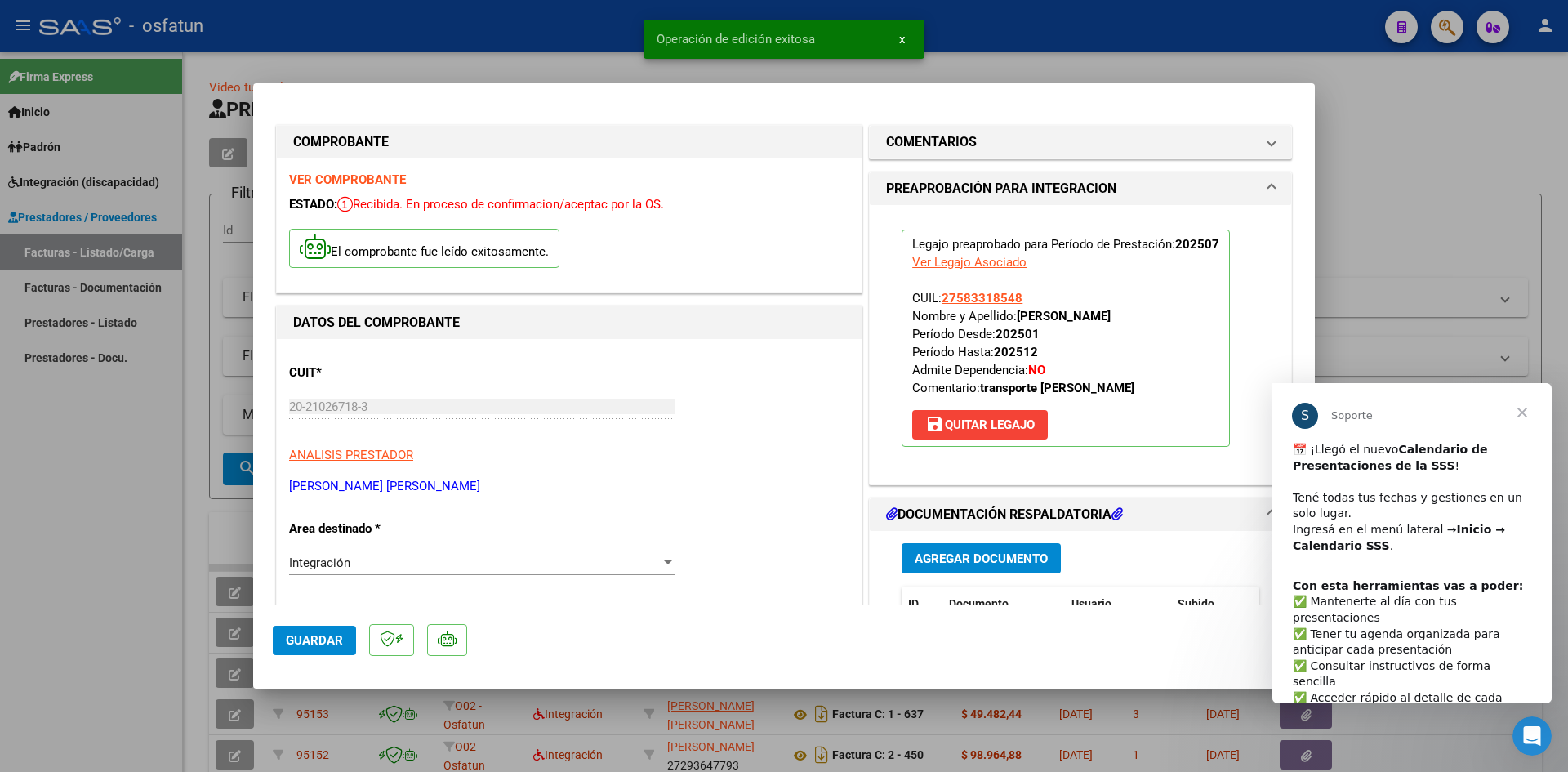
click at [570, 52] on div at bounding box center [784, 386] width 1568 height 772
type input "$ 0,00"
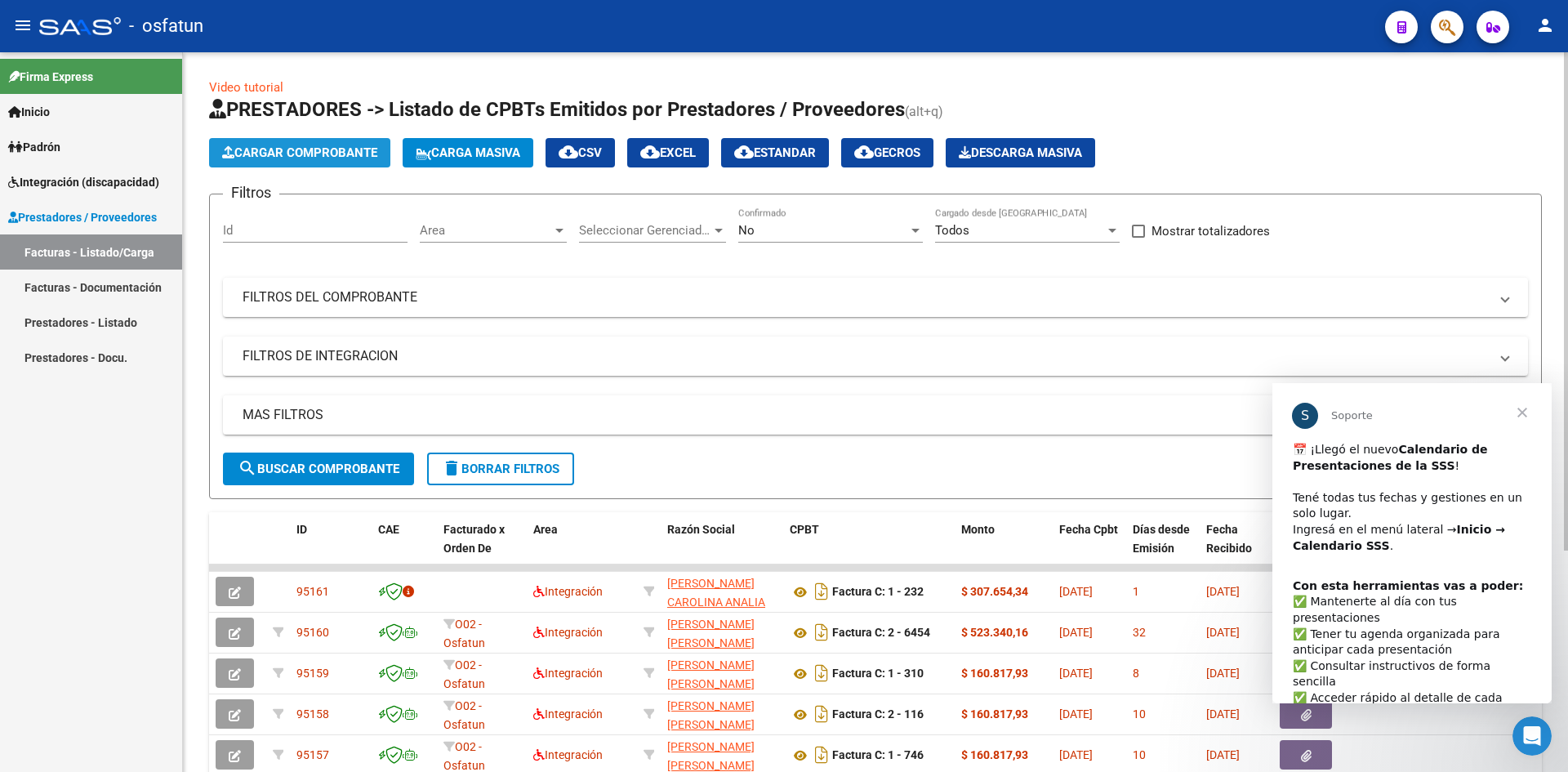
click at [321, 154] on span "Cargar Comprobante" at bounding box center [300, 152] width 155 height 14
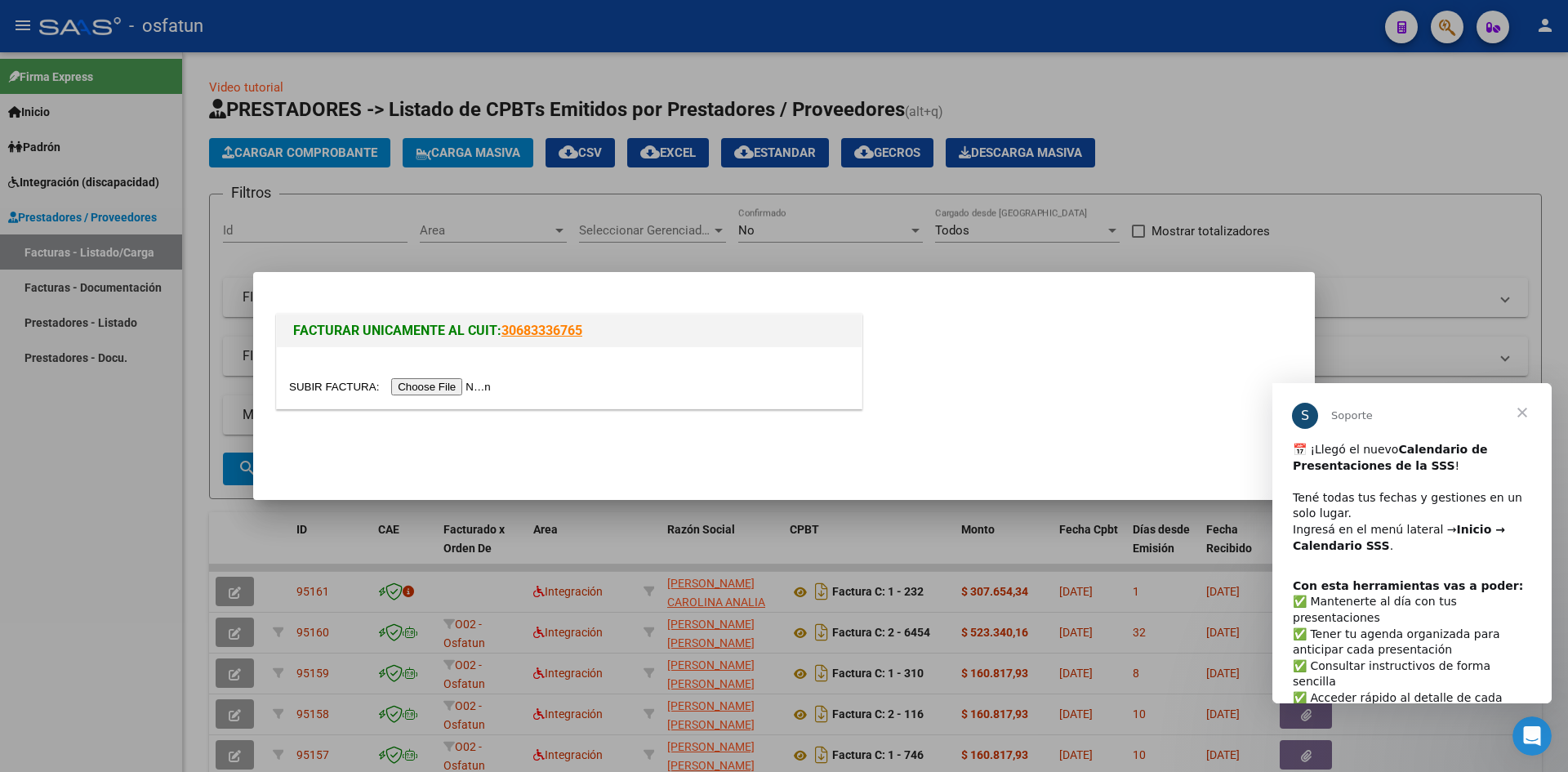
click at [459, 384] on input "file" at bounding box center [392, 387] width 206 height 17
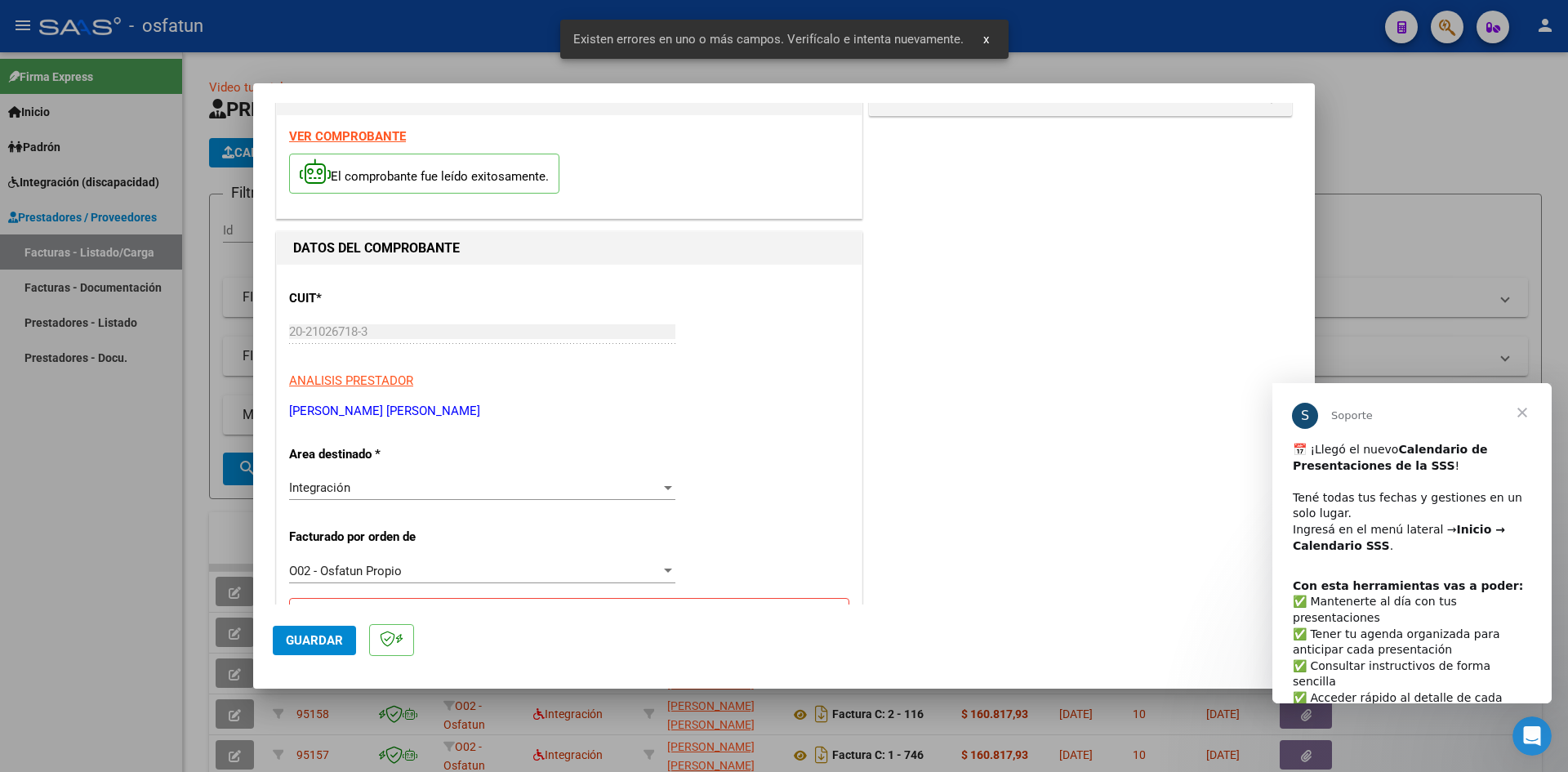
scroll to position [288, 0]
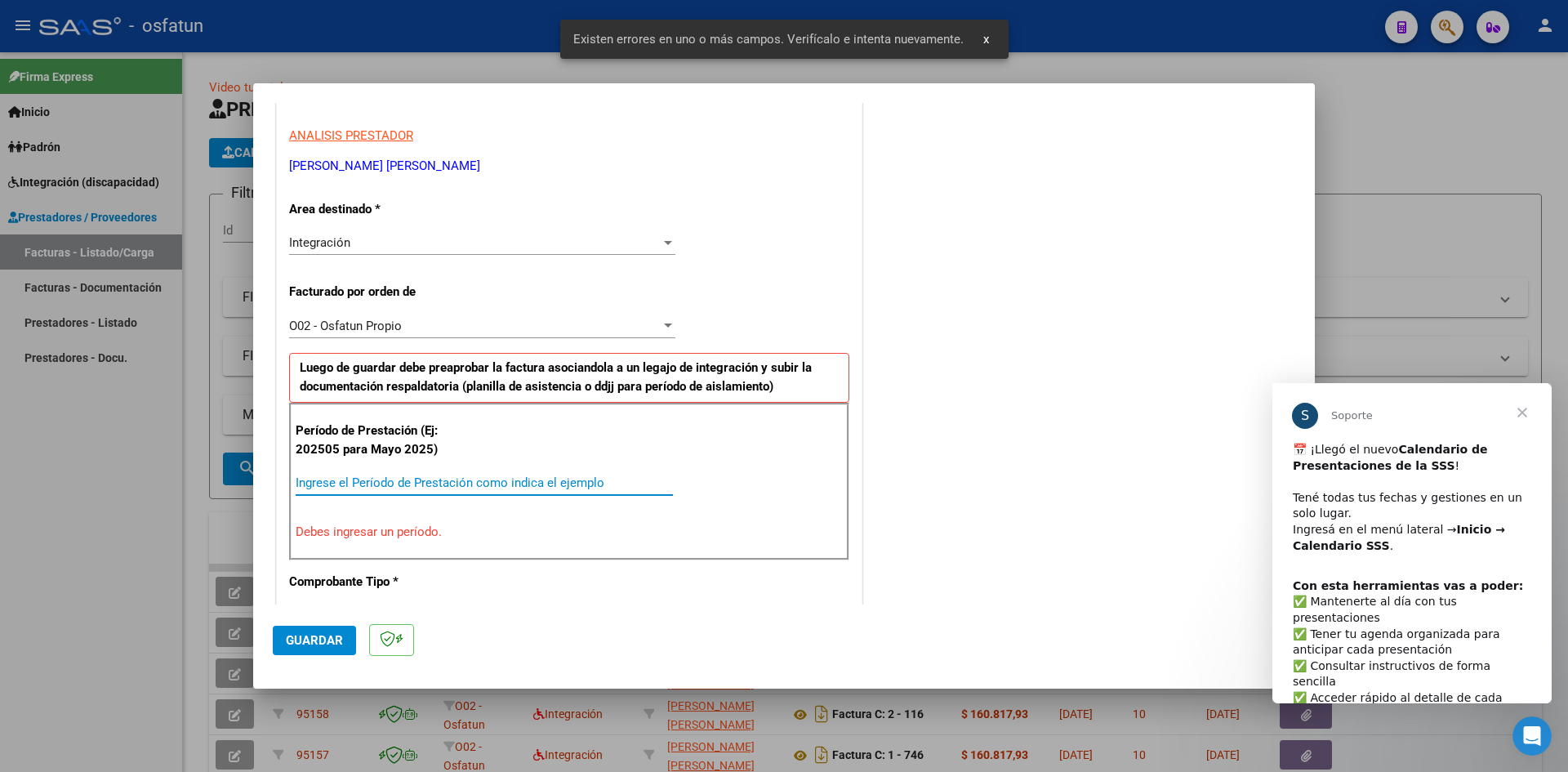
click at [468, 482] on input "Ingrese el Período de Prestación como indica el ejemplo" at bounding box center [484, 482] width 377 height 14
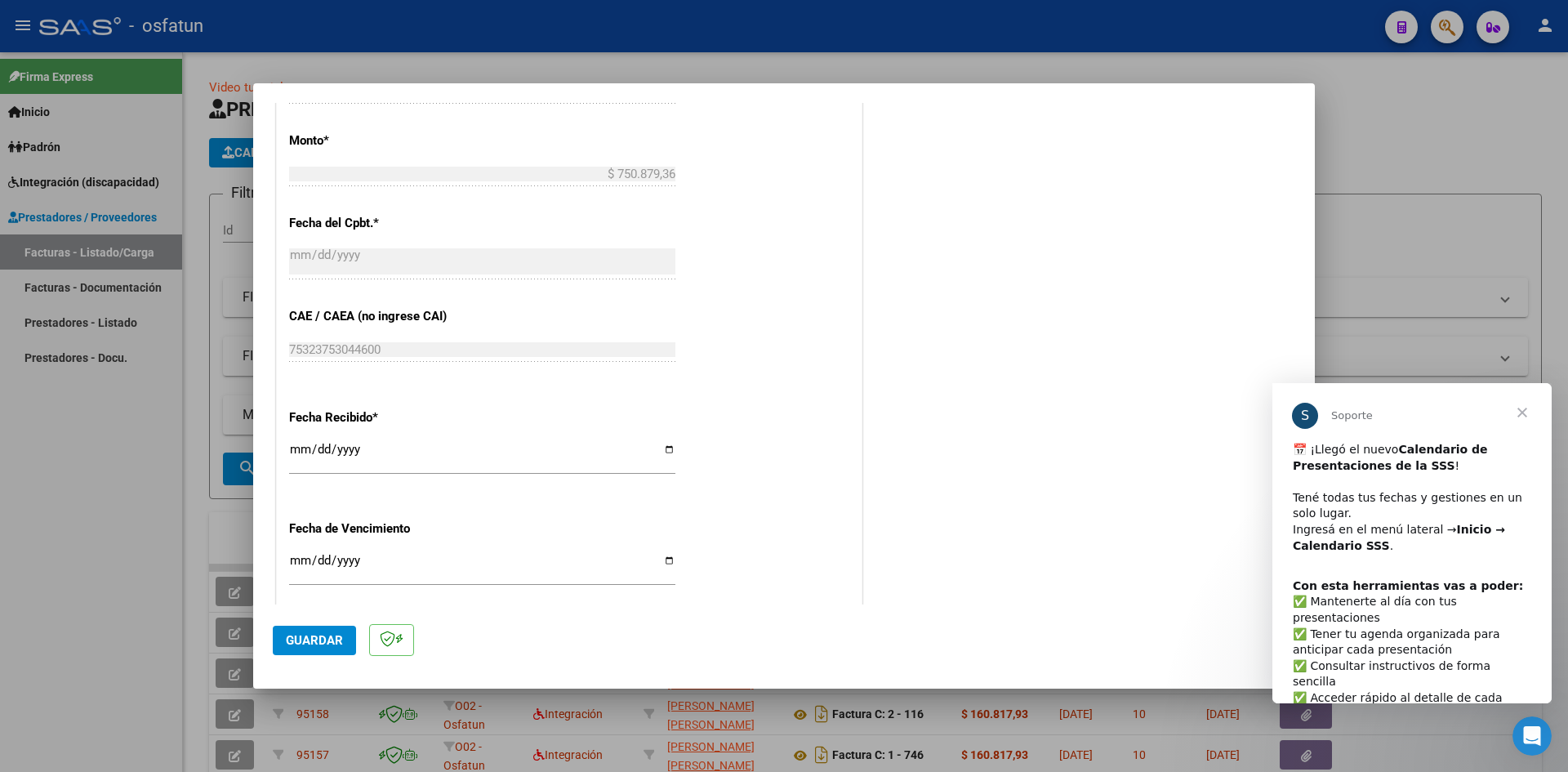
scroll to position [941, 0]
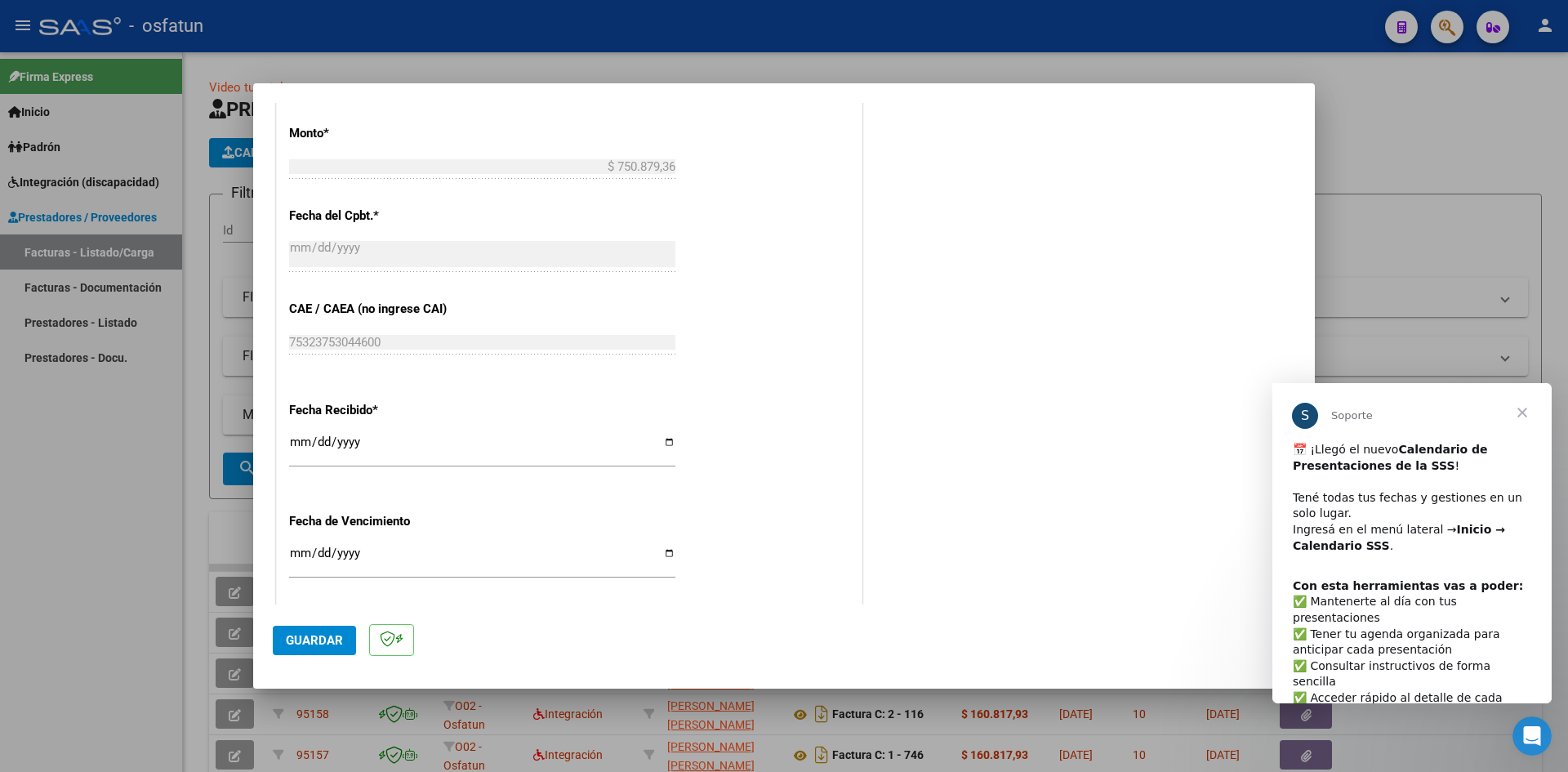
type input "202507"
click at [300, 446] on input "[DATE]" at bounding box center [482, 448] width 386 height 26
type input "[DATE]"
drag, startPoint x: 309, startPoint y: 640, endPoint x: 463, endPoint y: 617, distance: 155.7
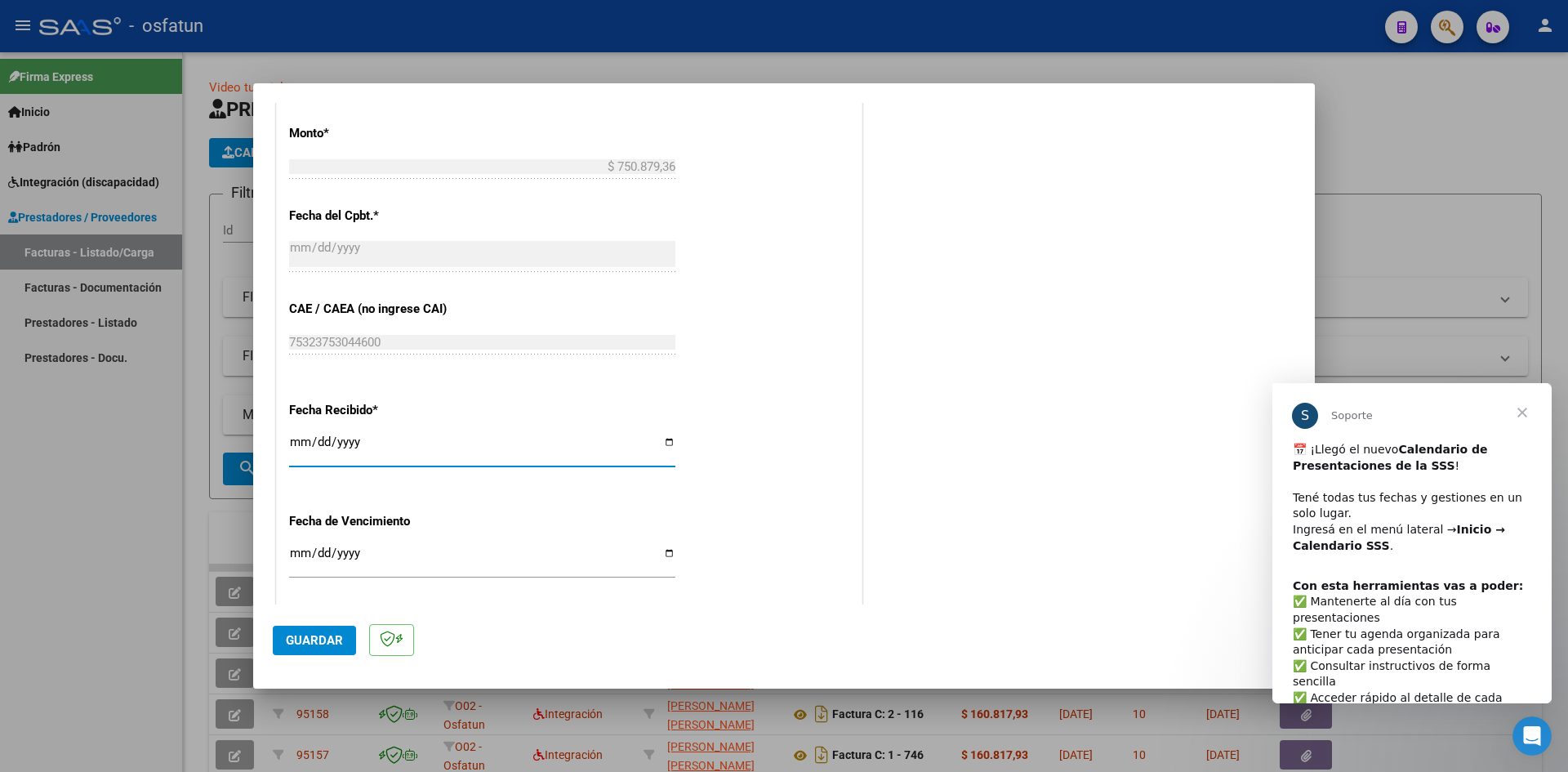
click at [313, 640] on span "Guardar" at bounding box center [315, 640] width 57 height 14
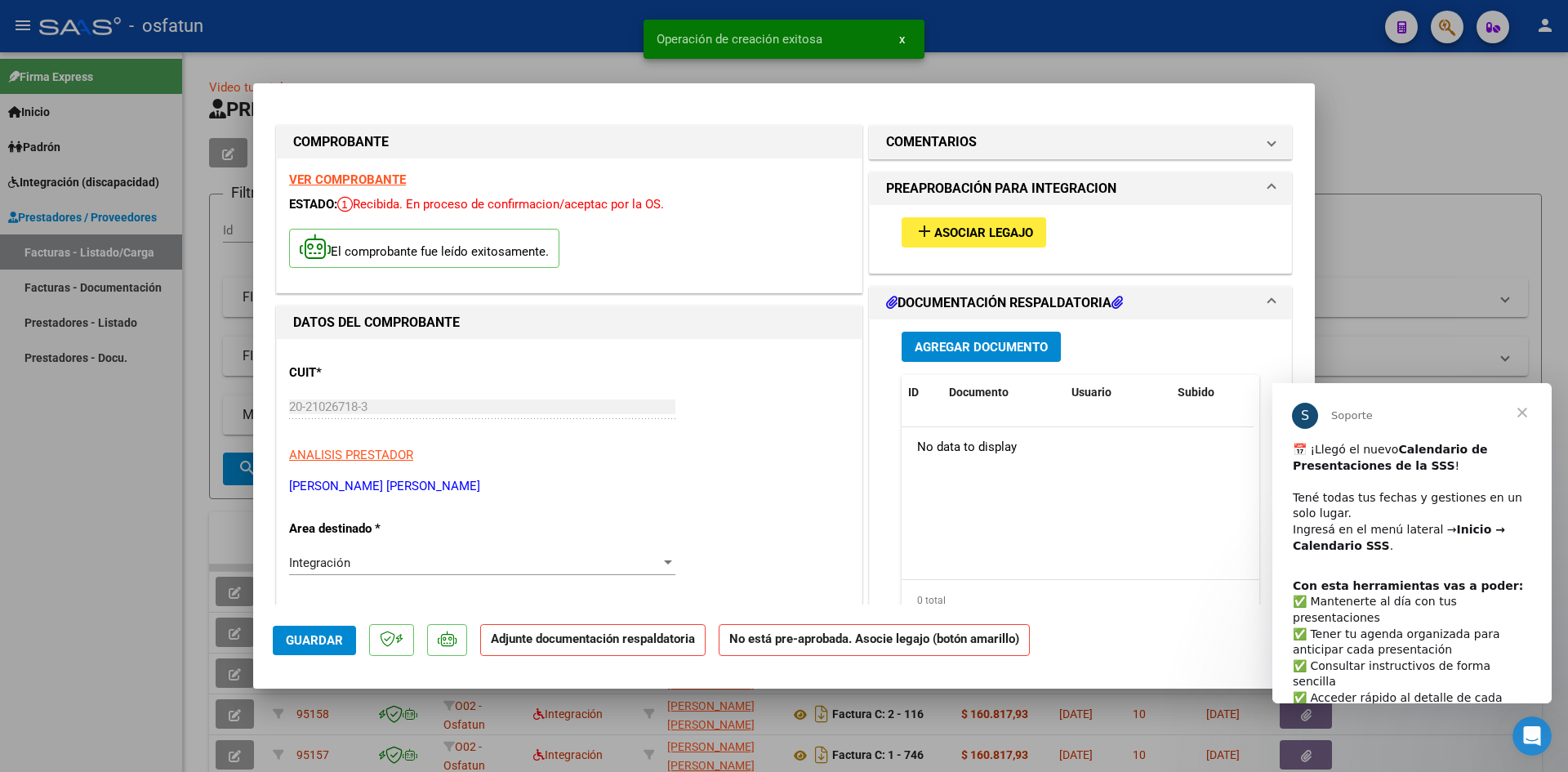
click at [956, 235] on span "Asociar Legajo" at bounding box center [984, 232] width 99 height 14
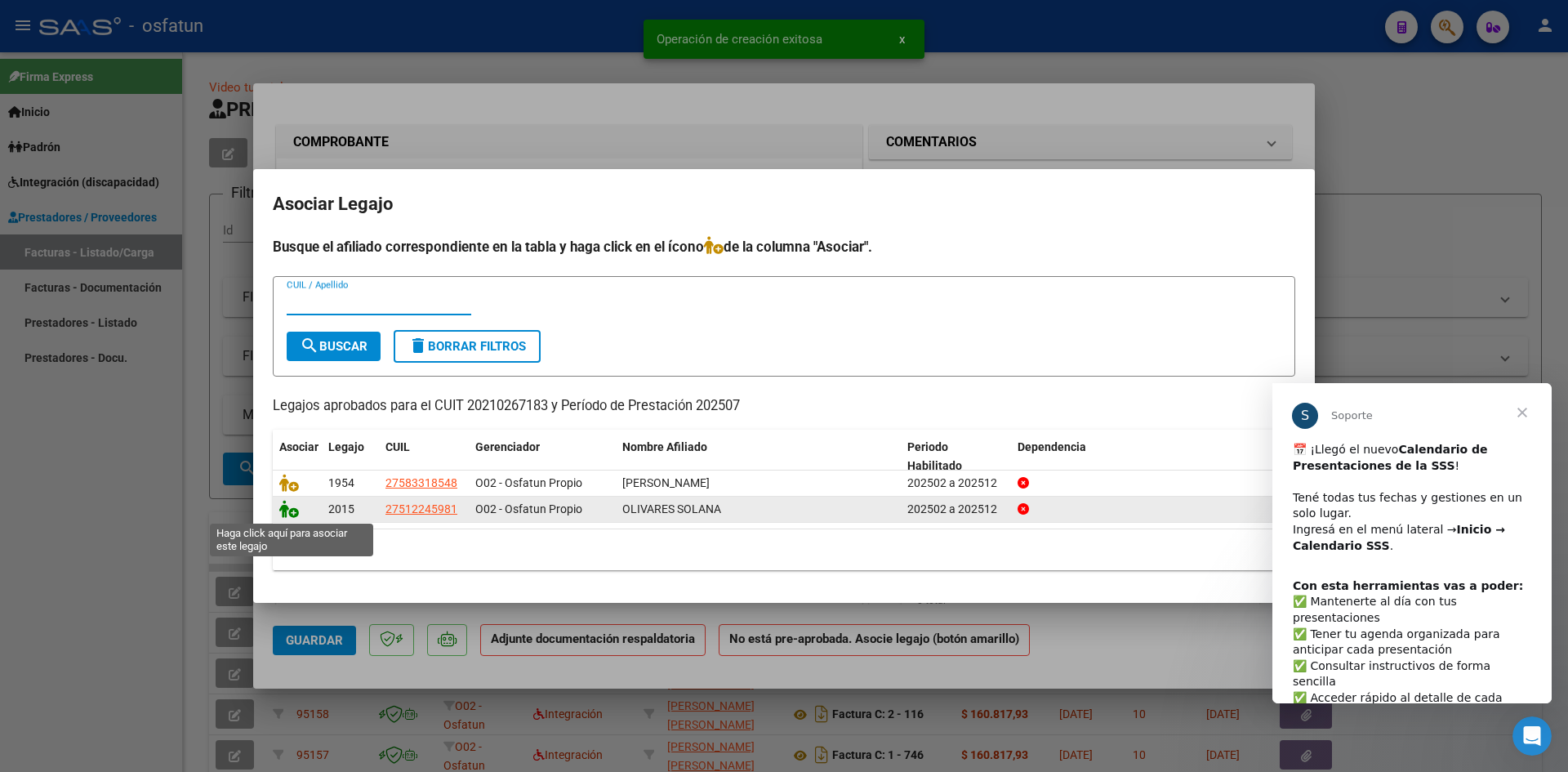
click at [290, 515] on icon at bounding box center [289, 509] width 20 height 18
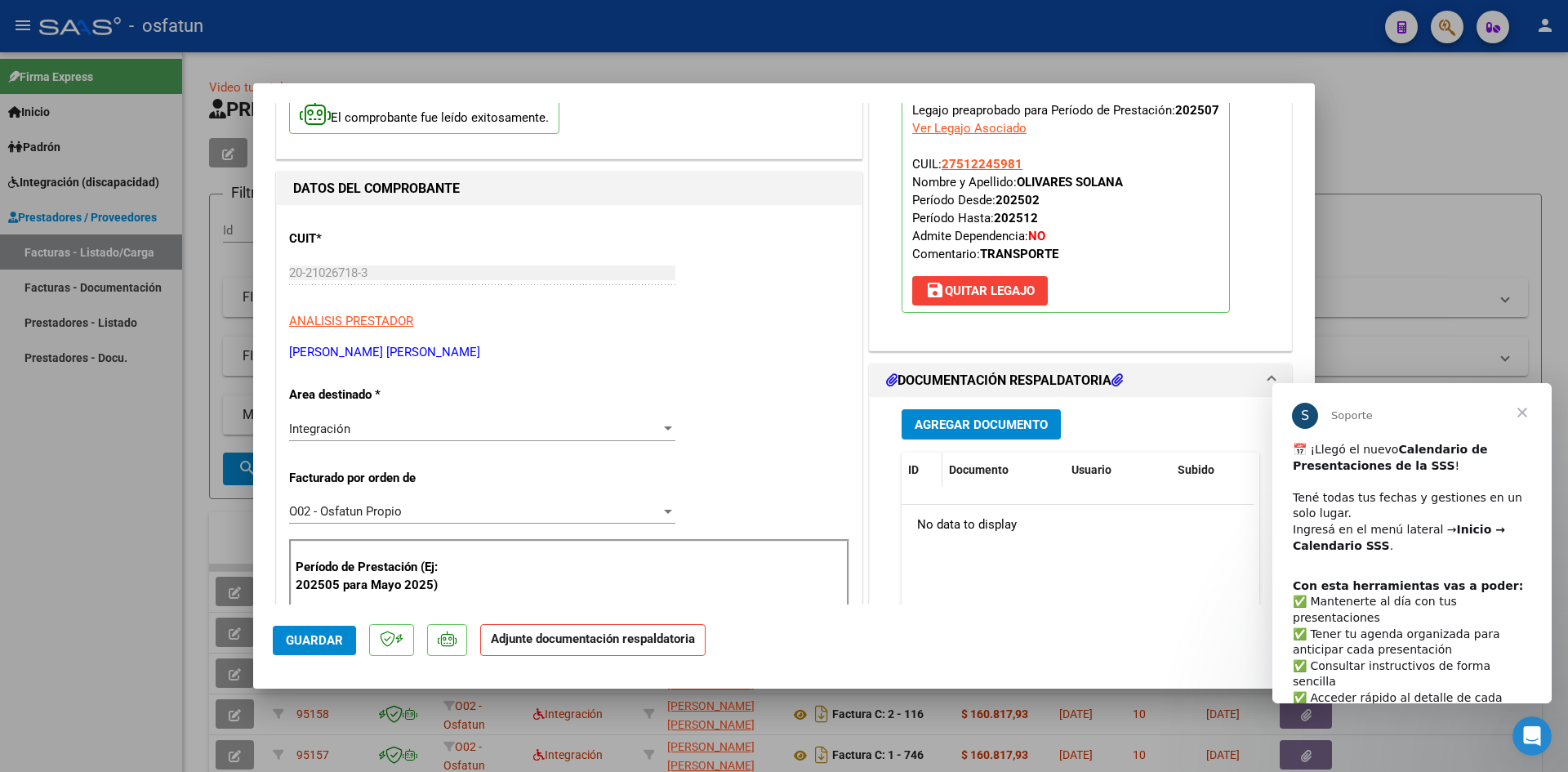
scroll to position [164, 0]
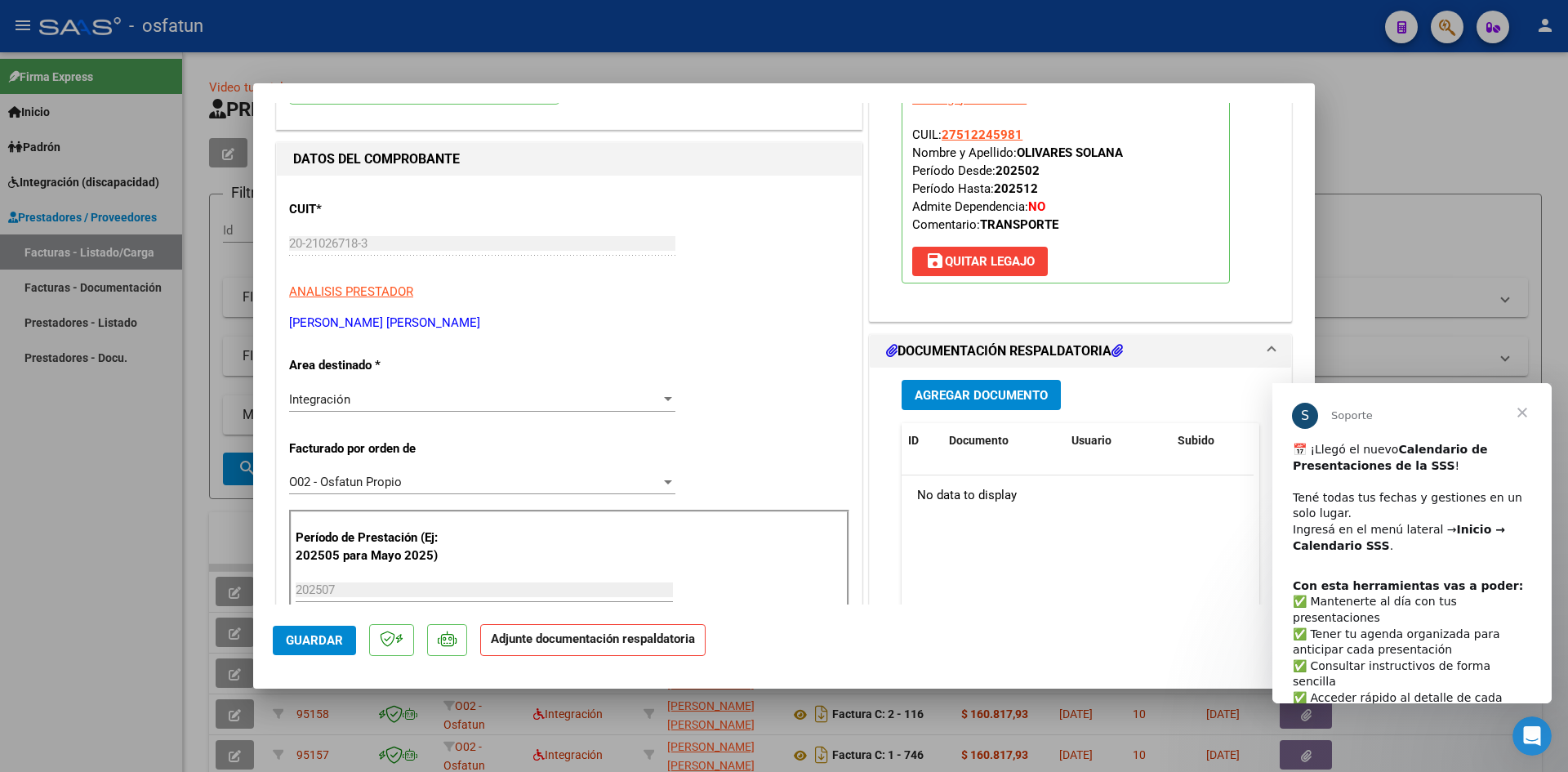
click at [923, 416] on div "Agregar Documento ID Documento Usuario Subido Acción No data to display 0 total…" at bounding box center [1081, 531] width 382 height 326
click at [936, 399] on span "Agregar Documento" at bounding box center [981, 395] width 133 height 14
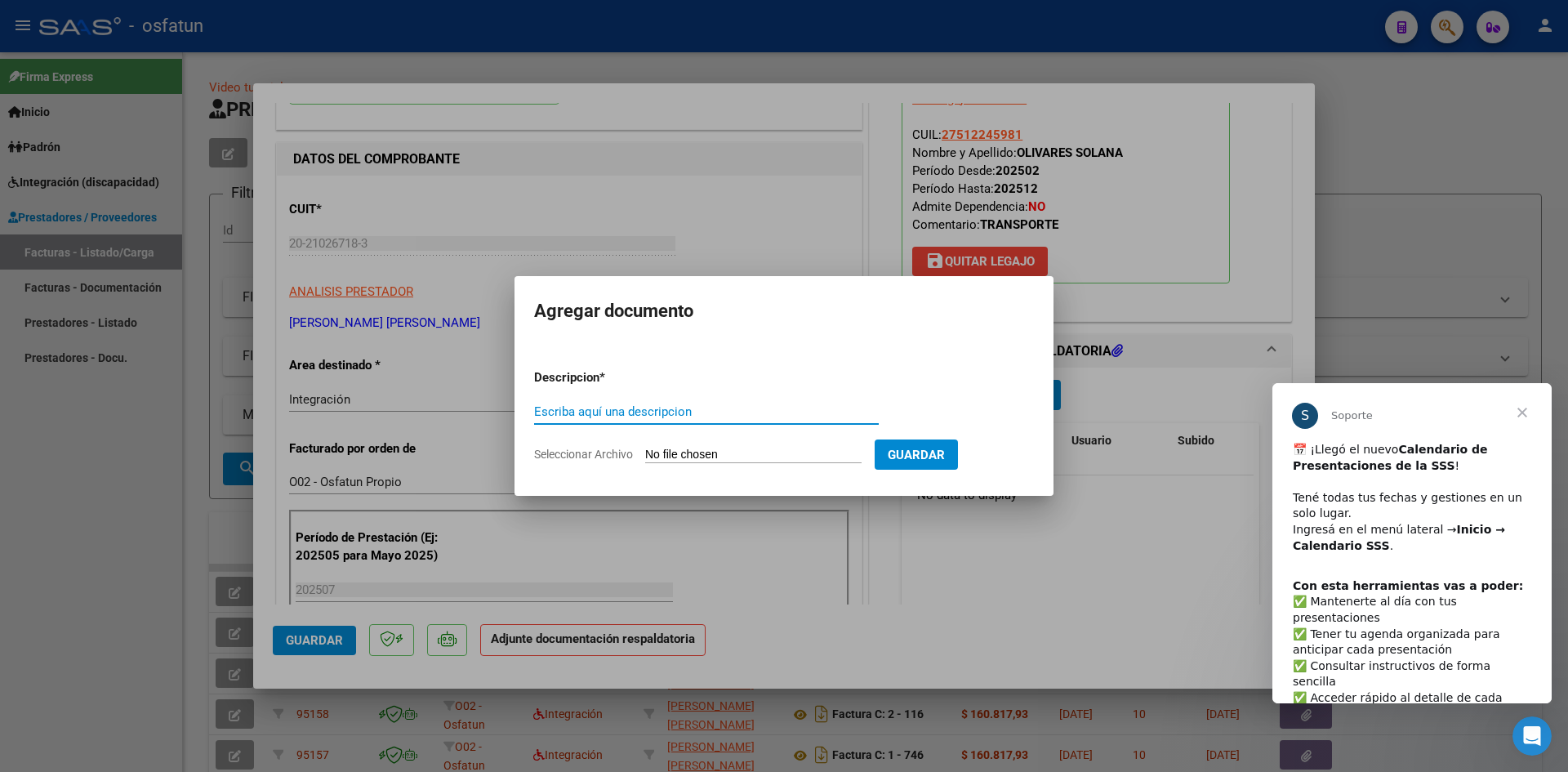
click at [675, 415] on input "Escriba aquí una descripcion" at bounding box center [707, 411] width 345 height 14
type input "ASISTENCIA"
click at [727, 454] on input "Seleccionar Archivo" at bounding box center [754, 455] width 217 height 15
type input "C:\fakepath\PLANILLA ASISTENCIA - TRANSP A ESCUELA - [DATE].pdf"
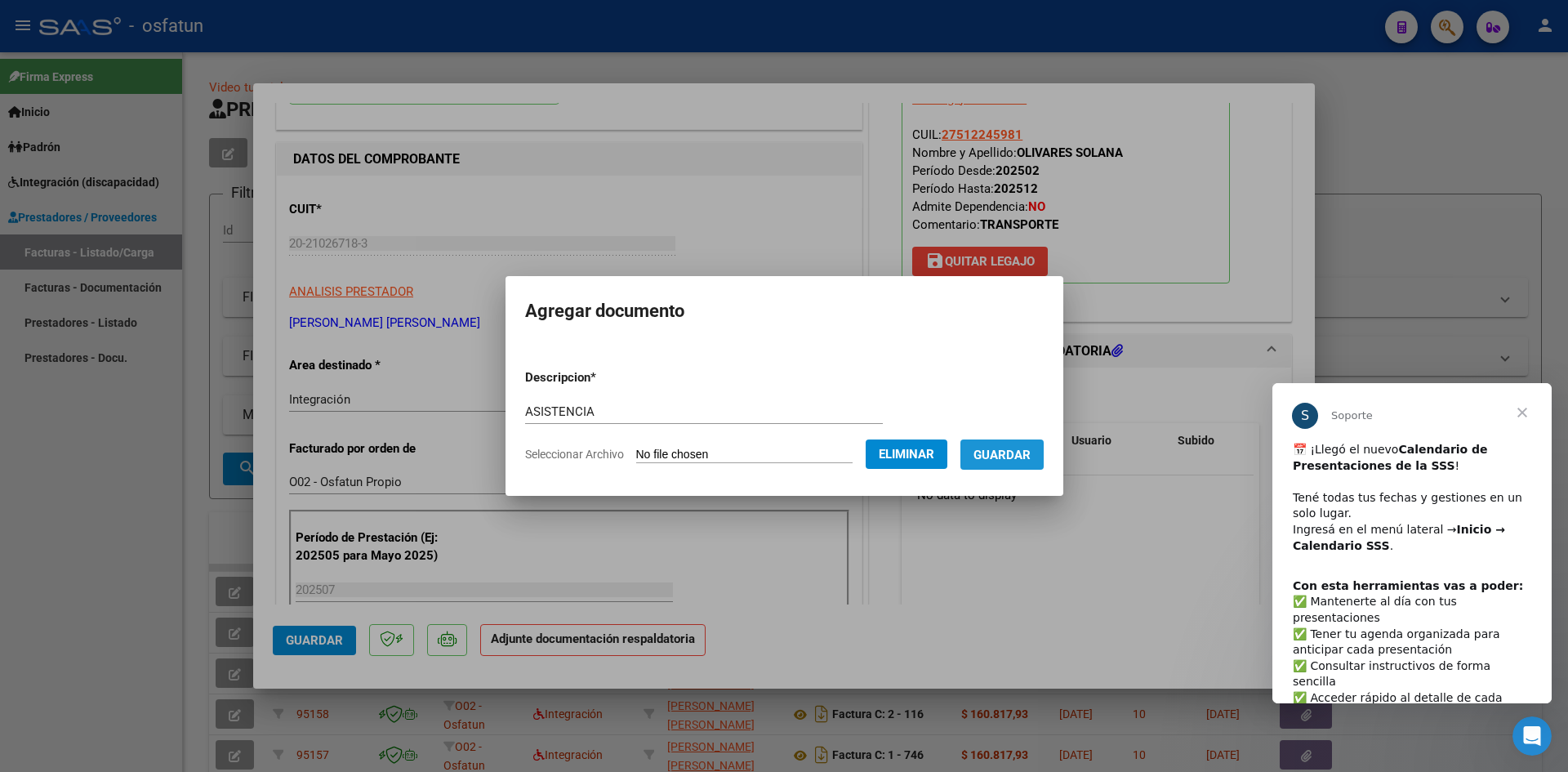
click at [1031, 455] on span "Guardar" at bounding box center [1002, 454] width 57 height 14
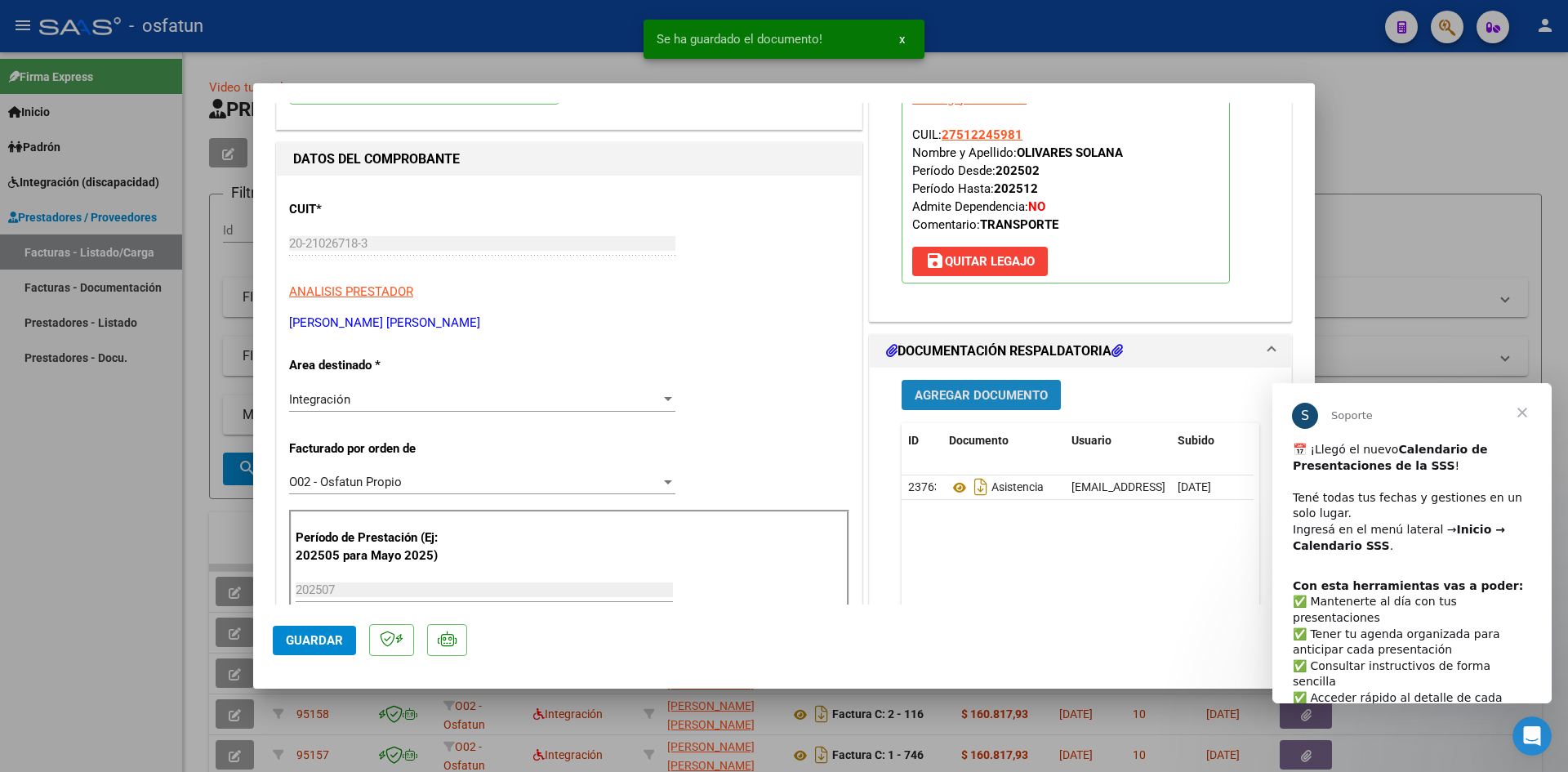
click at [953, 405] on button "Agregar Documento" at bounding box center [981, 395] width 160 height 30
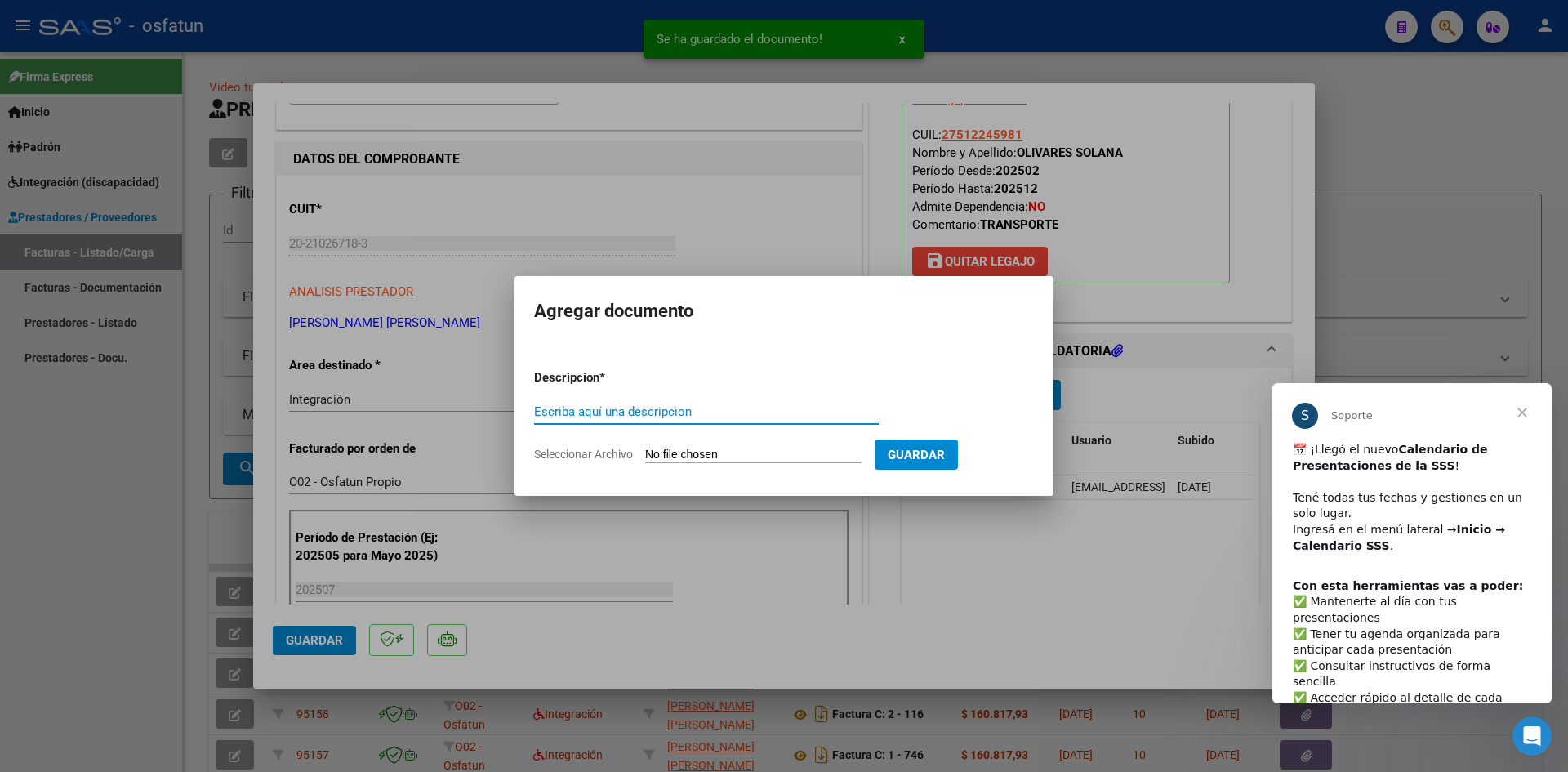
click at [632, 417] on input "Escriba aquí una descripcion" at bounding box center [707, 411] width 345 height 14
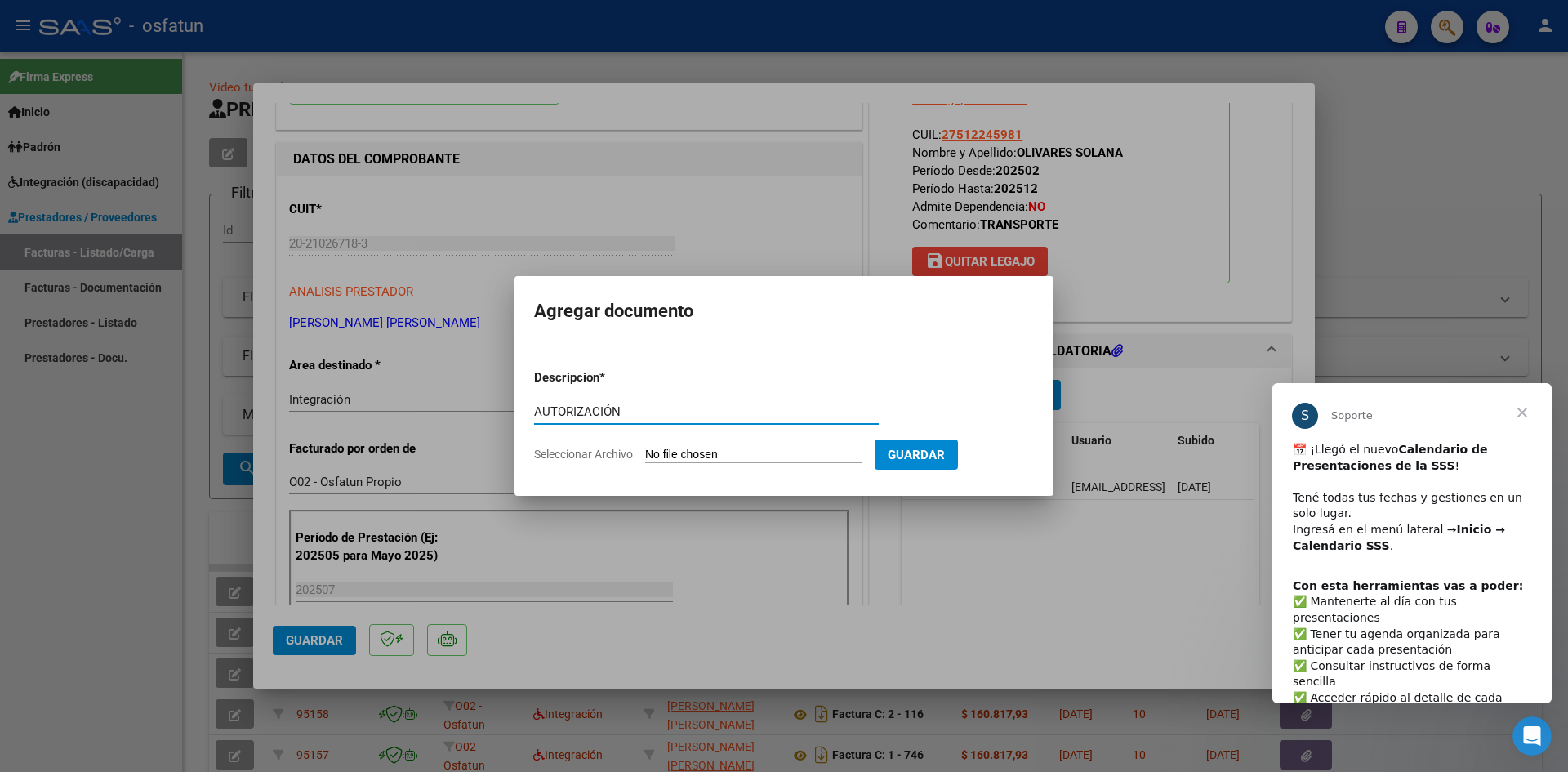
type input "AUTORIZACIÓN"
click at [694, 454] on input "Seleccionar Archivo" at bounding box center [754, 455] width 217 height 15
type input "C:\fakepath\PRESUPUESTO AUTORIZADO - TRANSP A ESCUELA - 2025.pdf"
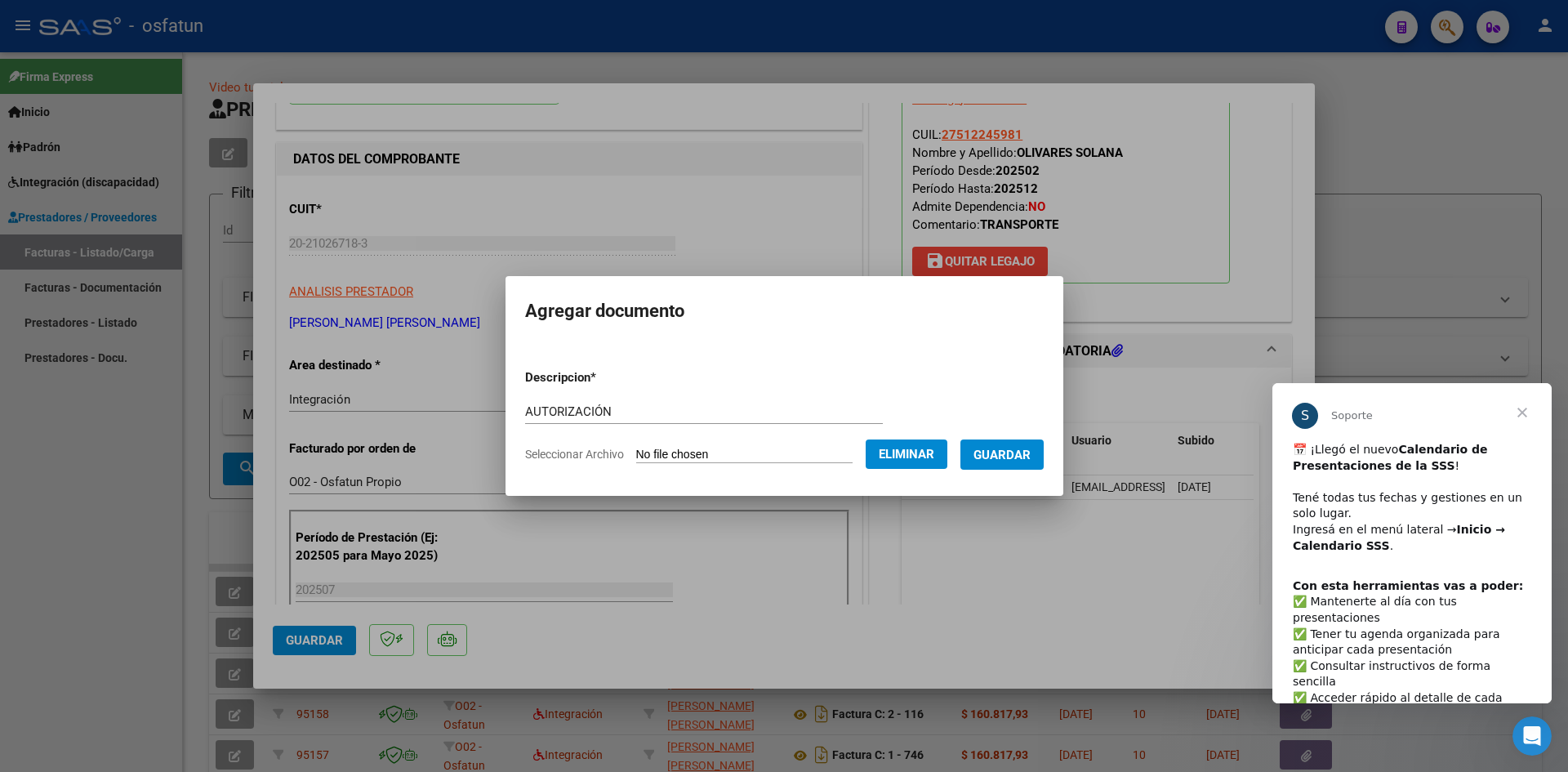
click at [1013, 457] on span "Guardar" at bounding box center [1002, 454] width 57 height 14
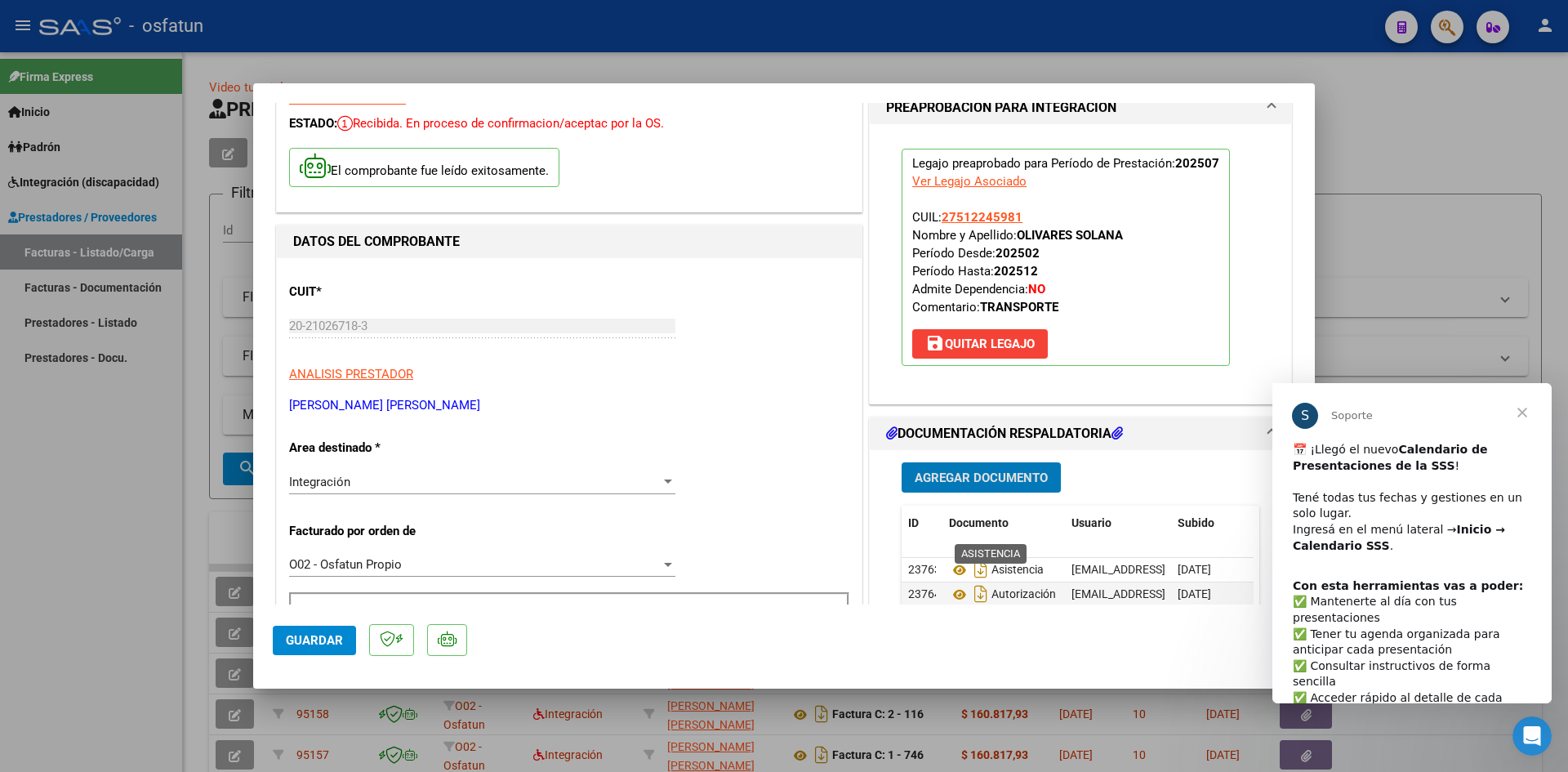
scroll to position [327, 0]
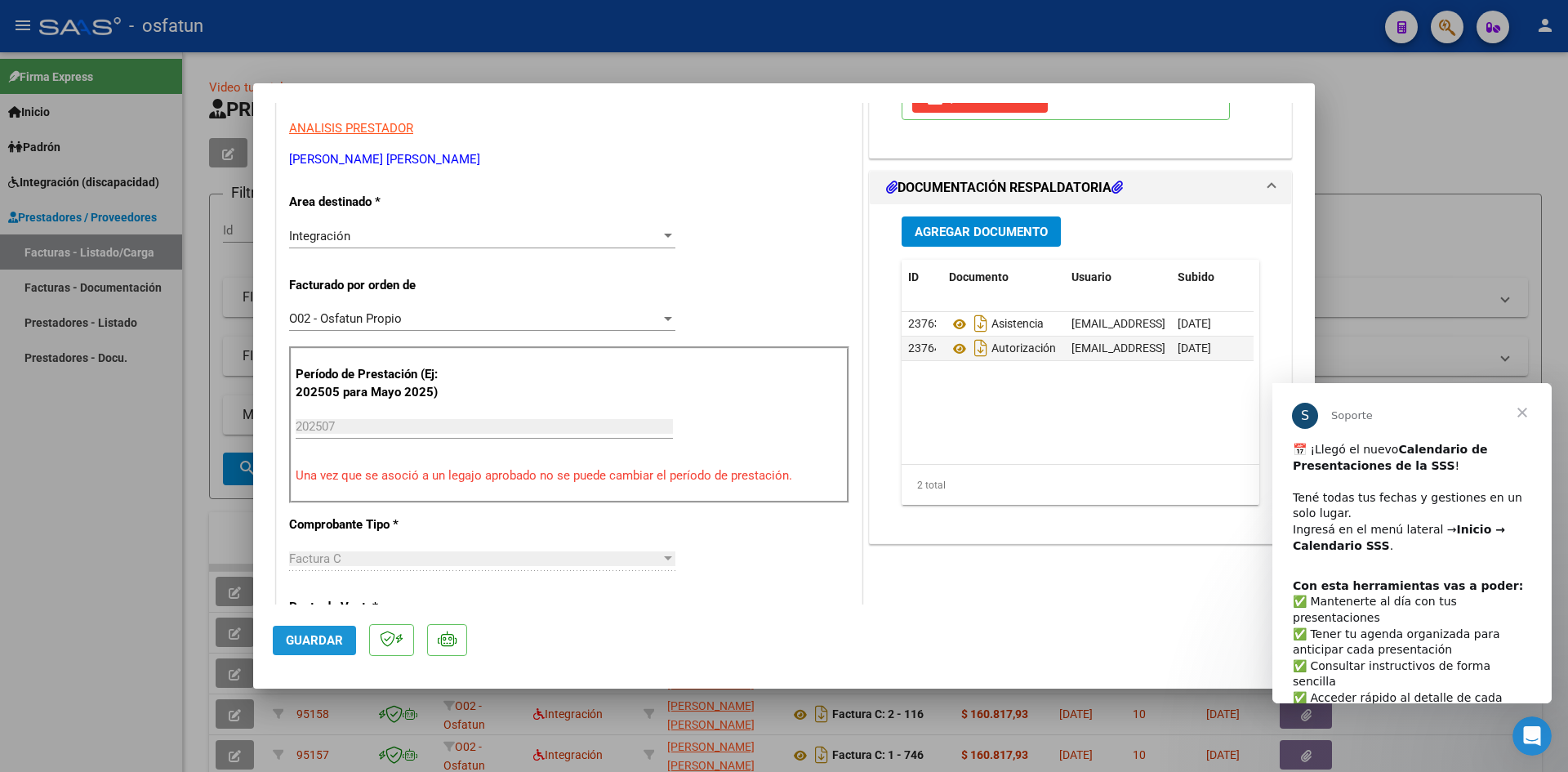
drag, startPoint x: 338, startPoint y: 633, endPoint x: 434, endPoint y: 620, distance: 96.9
click at [340, 633] on span "Guardar" at bounding box center [315, 640] width 57 height 14
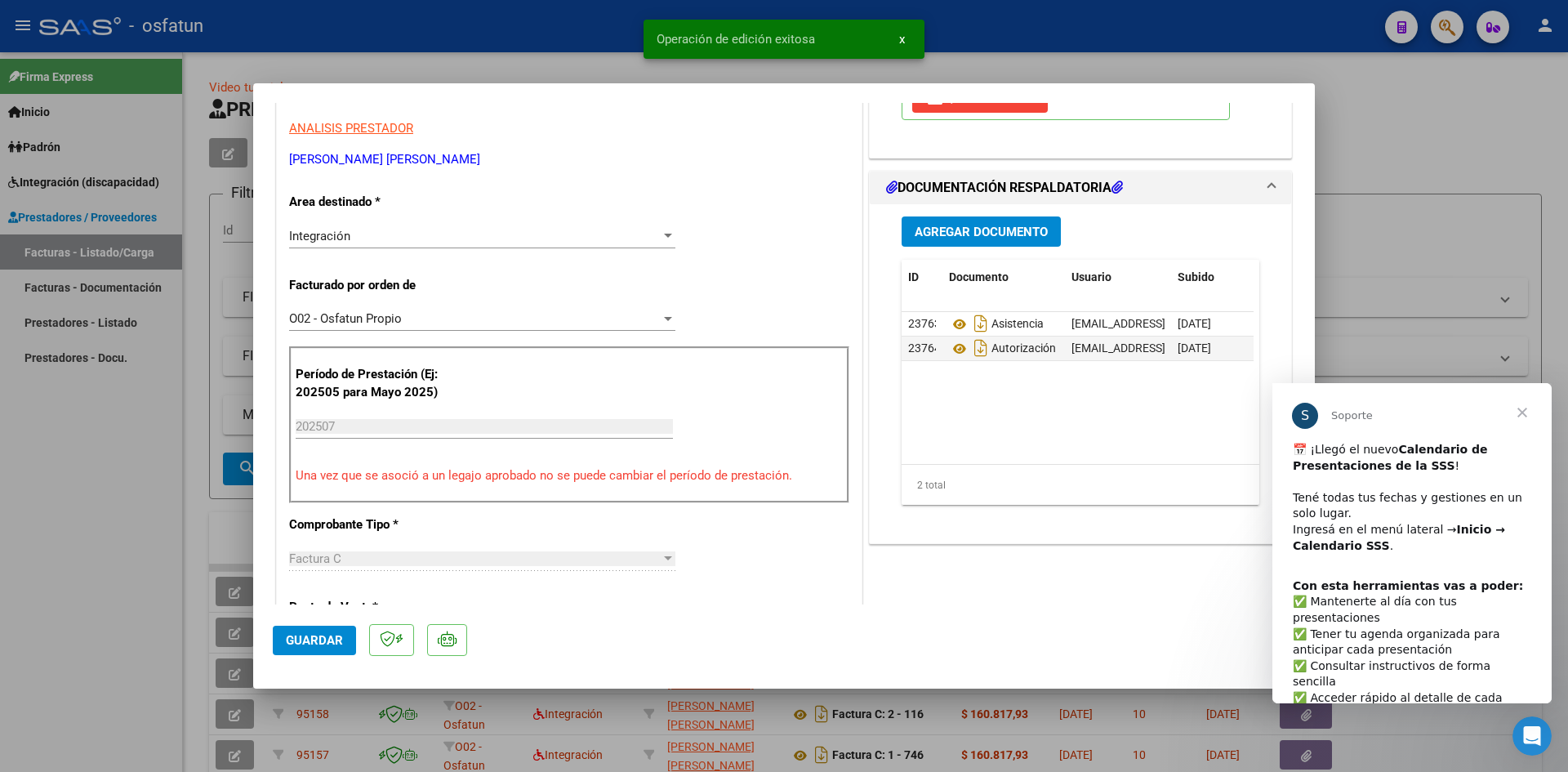
click at [559, 24] on div at bounding box center [784, 386] width 1568 height 772
type input "$ 0,00"
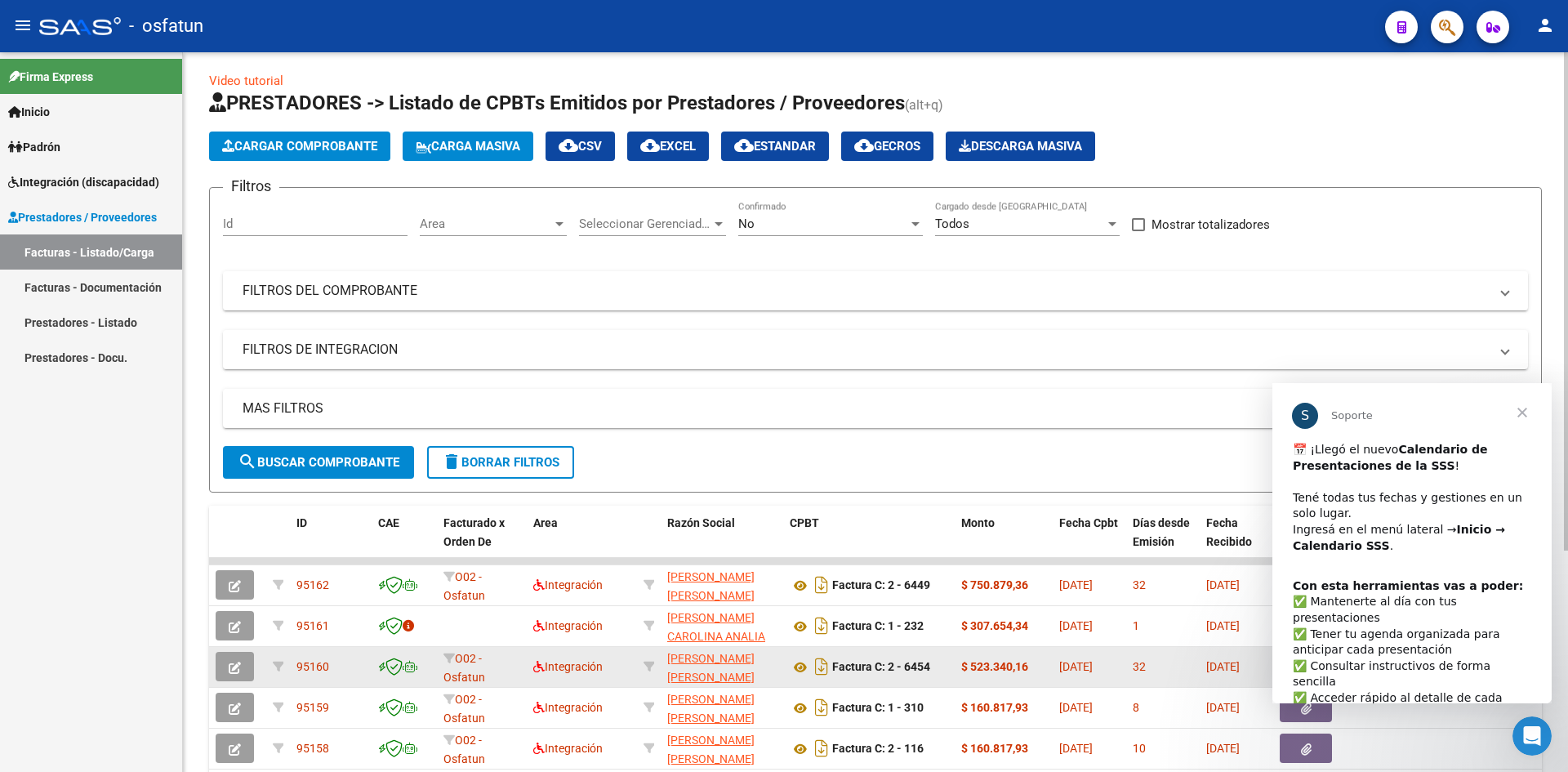
scroll to position [0, 0]
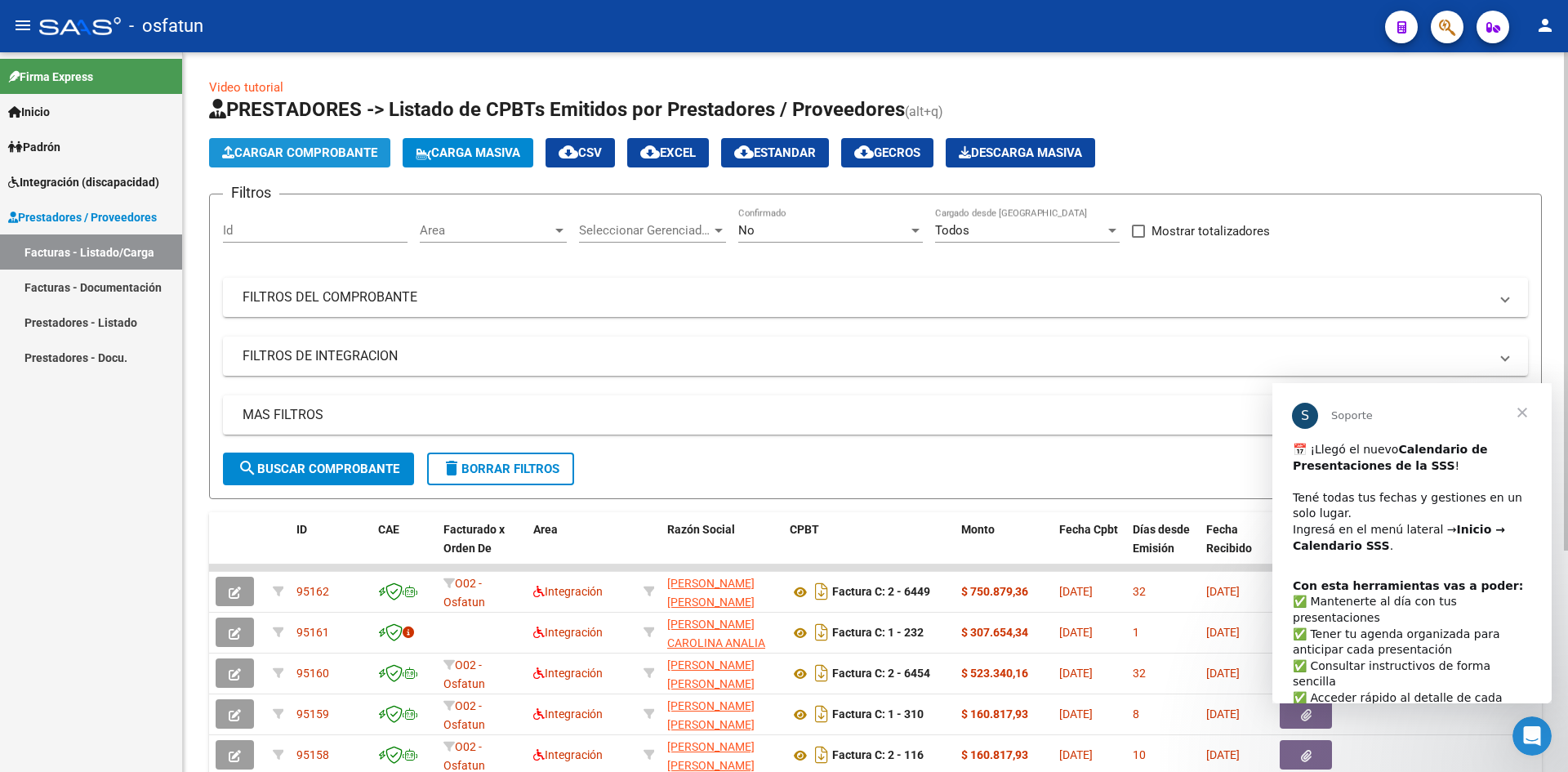
click at [289, 154] on span "Cargar Comprobante" at bounding box center [300, 152] width 155 height 14
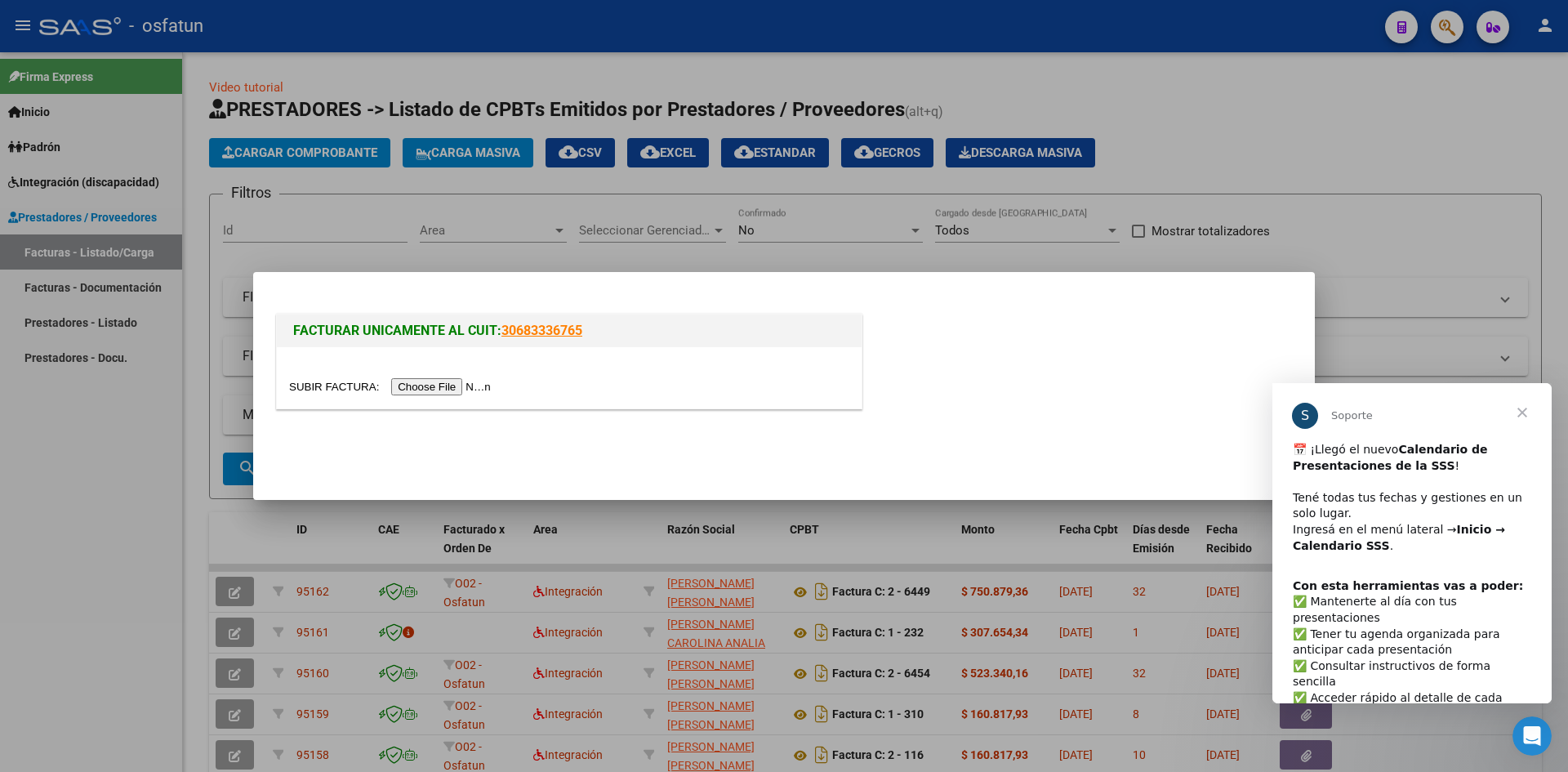
click at [450, 390] on input "file" at bounding box center [392, 387] width 206 height 17
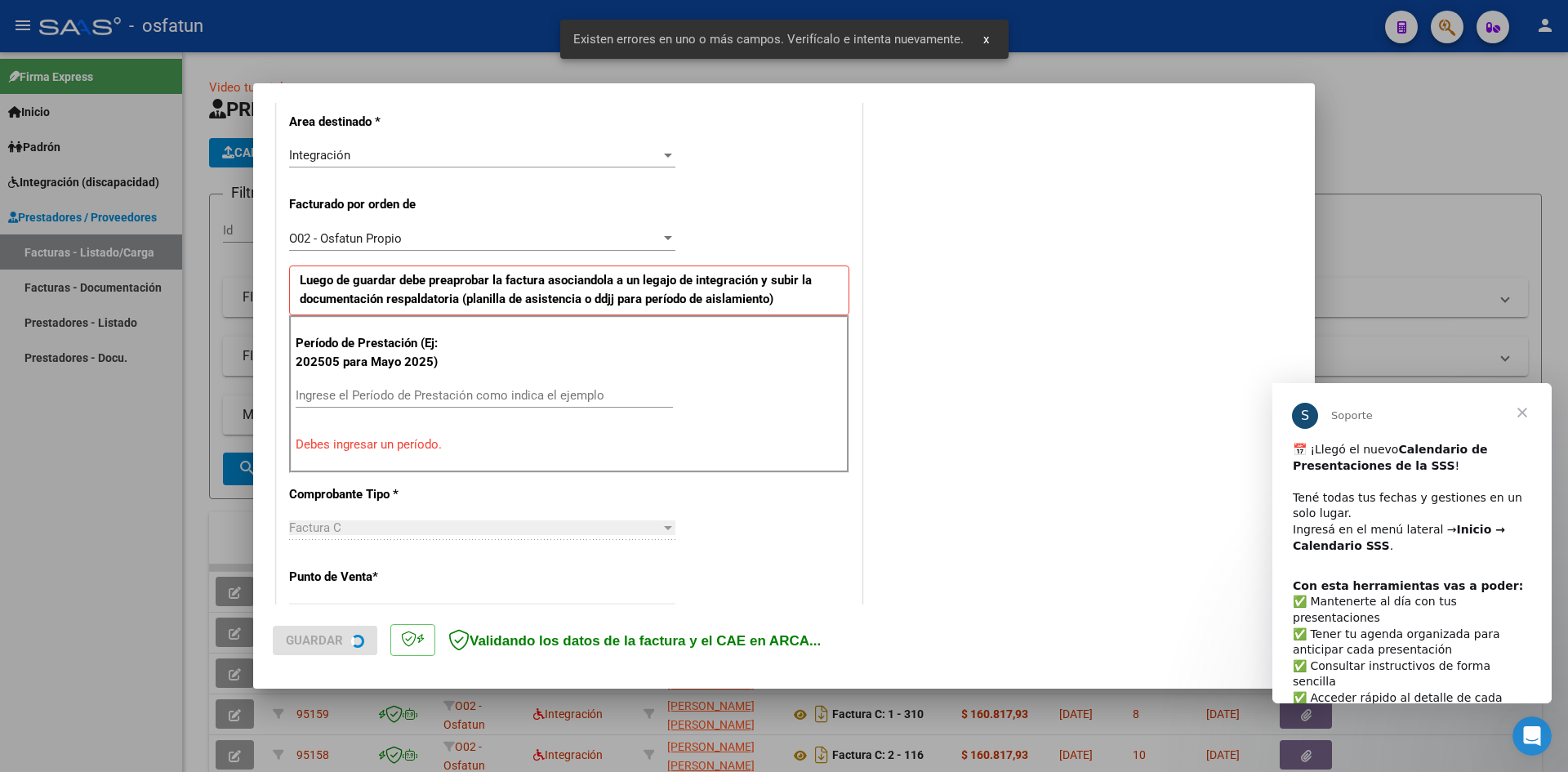
scroll to position [401, 0]
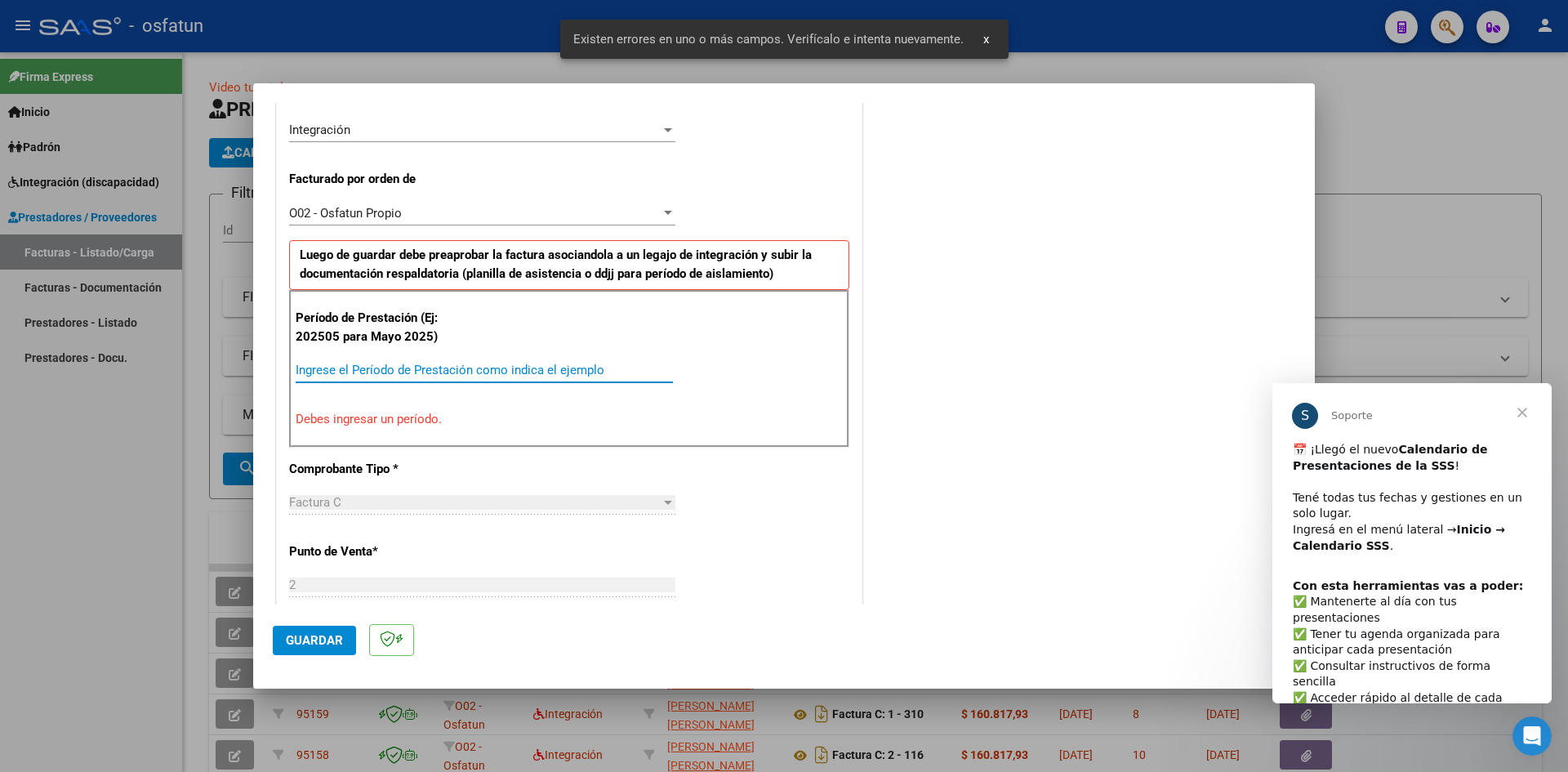
click at [431, 370] on input "Ingrese el Período de Prestación como indica el ejemplo" at bounding box center [484, 369] width 377 height 14
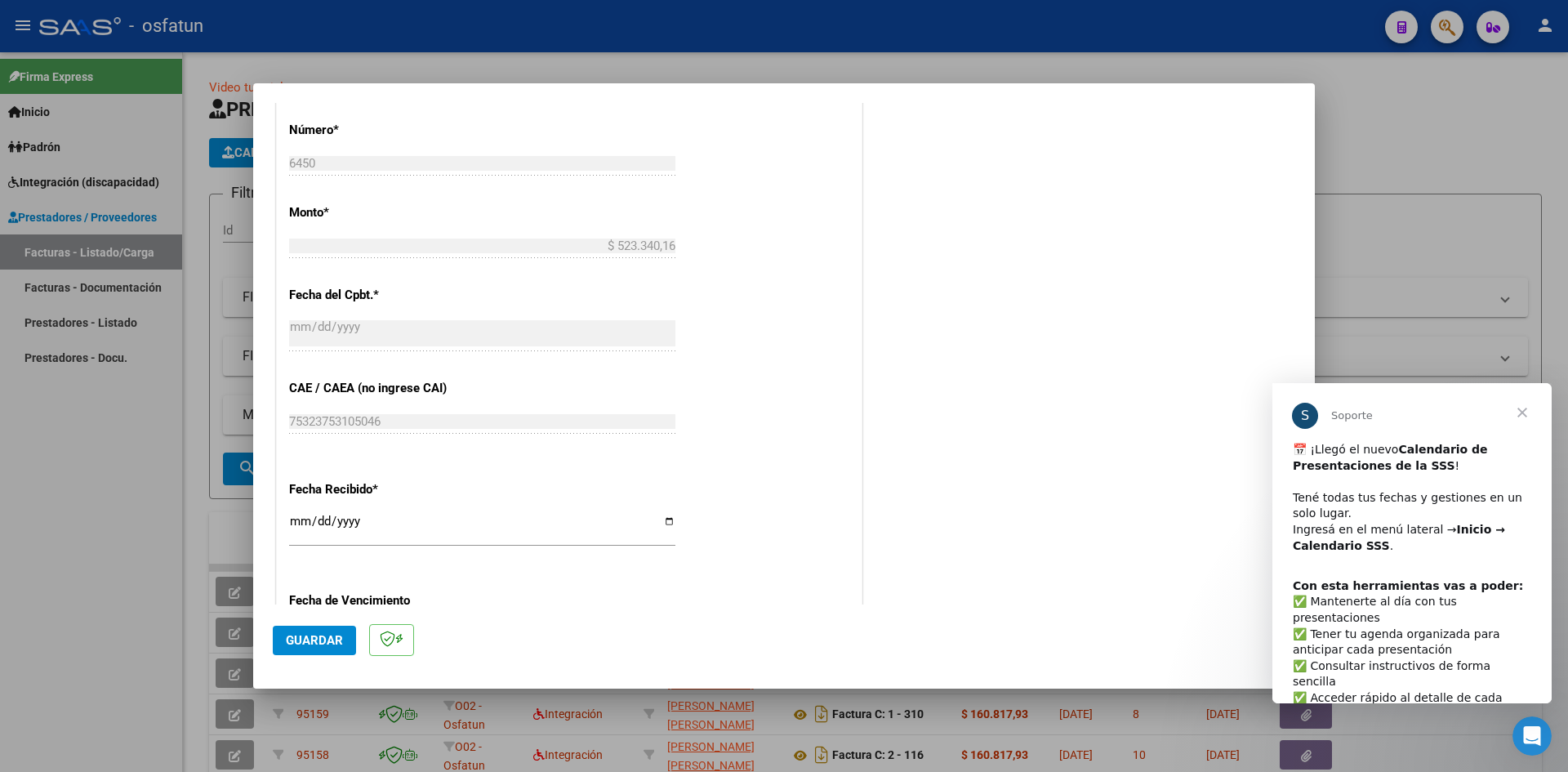
scroll to position [891, 0]
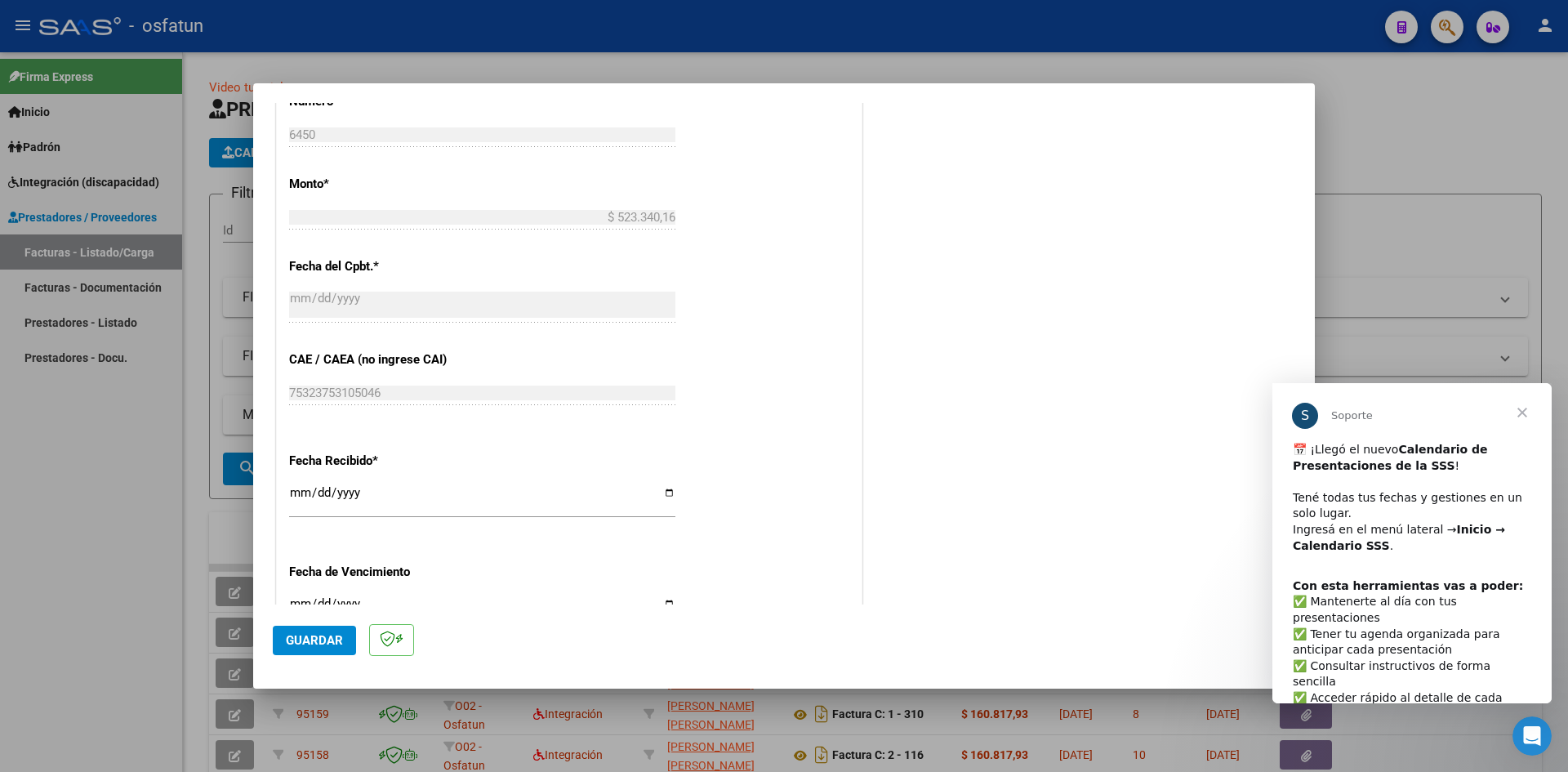
type input "202507"
click at [299, 491] on input "[DATE]" at bounding box center [482, 498] width 386 height 26
type input "[DATE]"
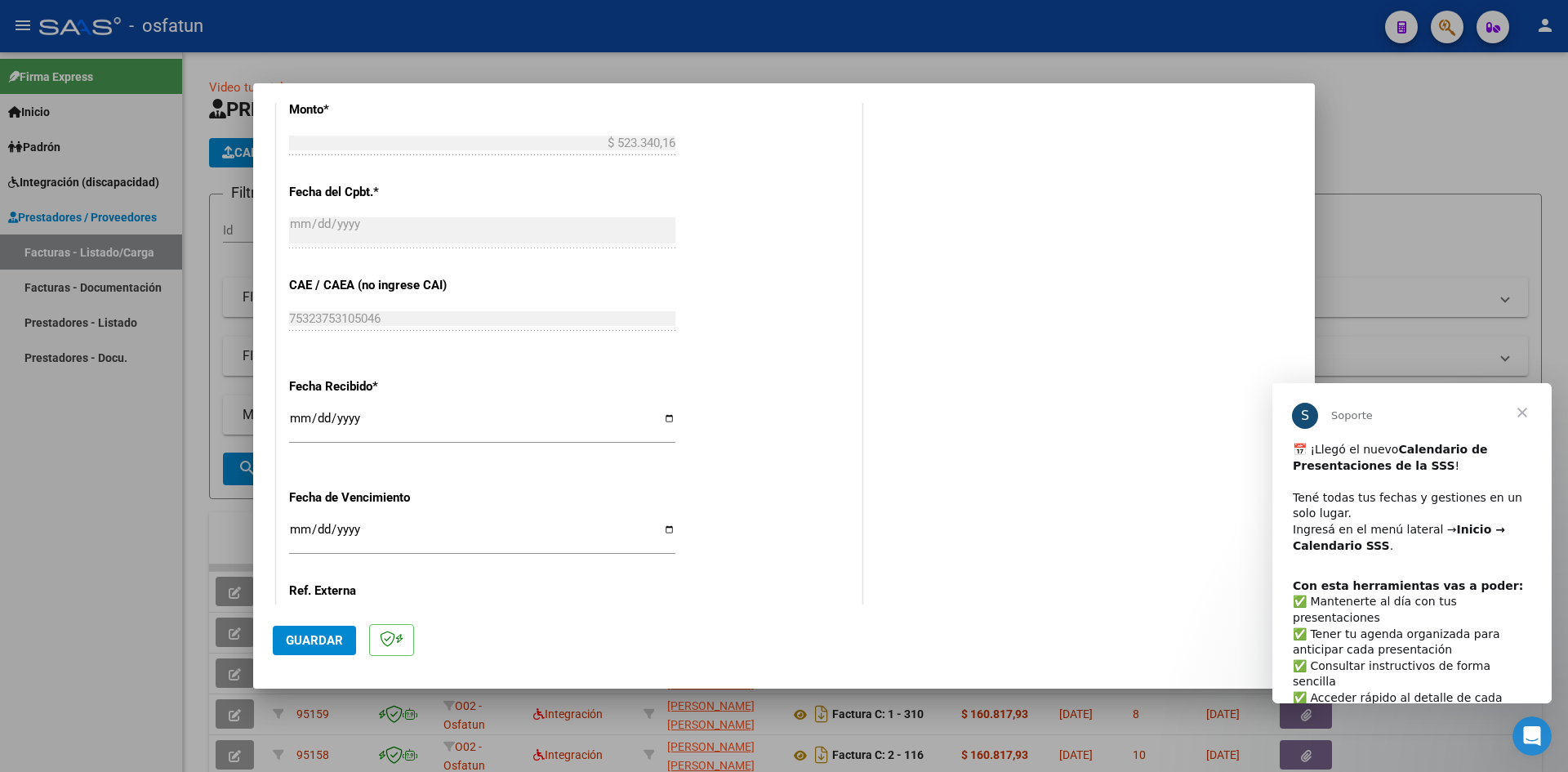
scroll to position [1111, 0]
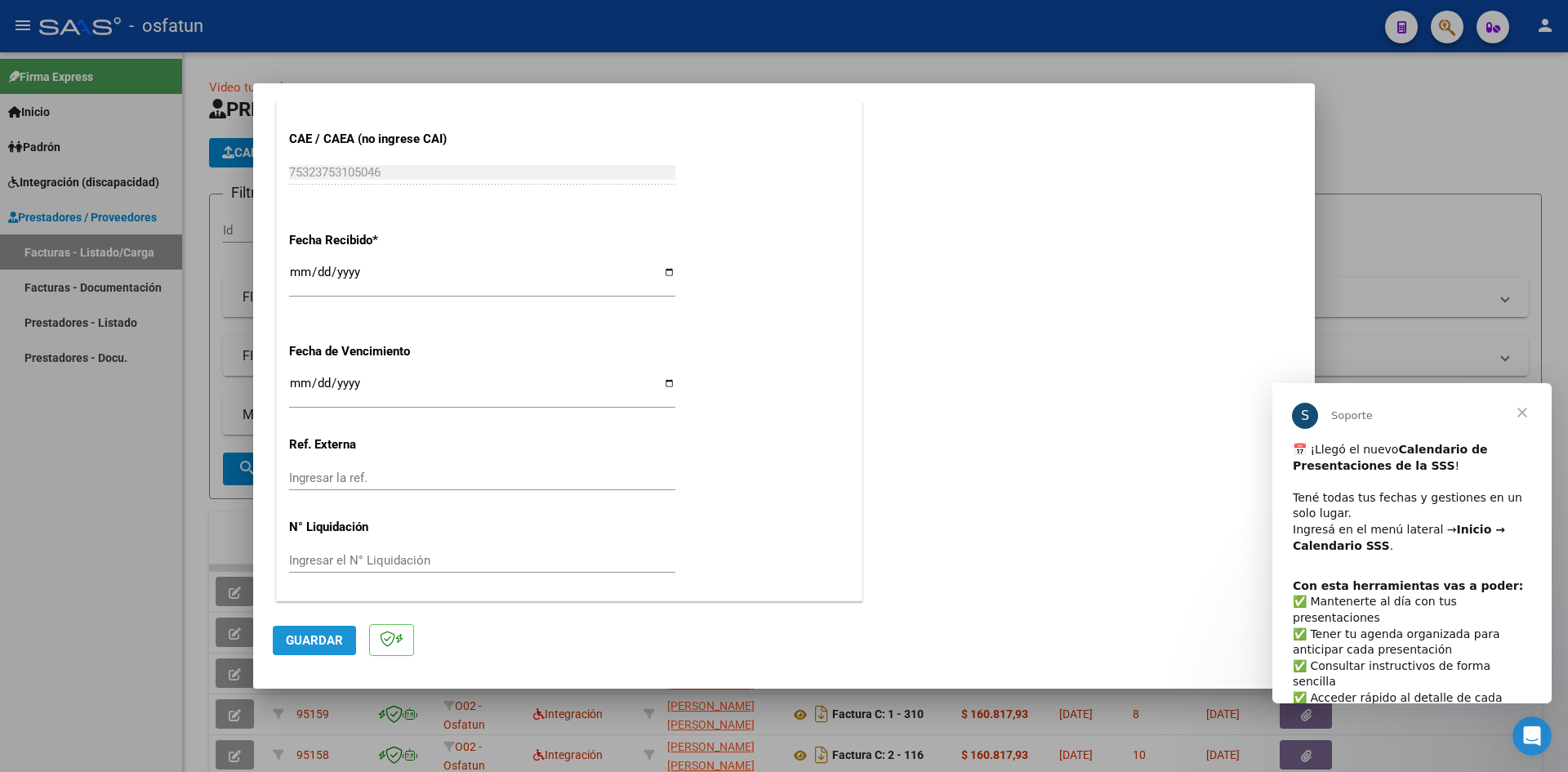
drag, startPoint x: 316, startPoint y: 634, endPoint x: 541, endPoint y: 506, distance: 258.9
click at [317, 633] on span "Guardar" at bounding box center [315, 640] width 57 height 14
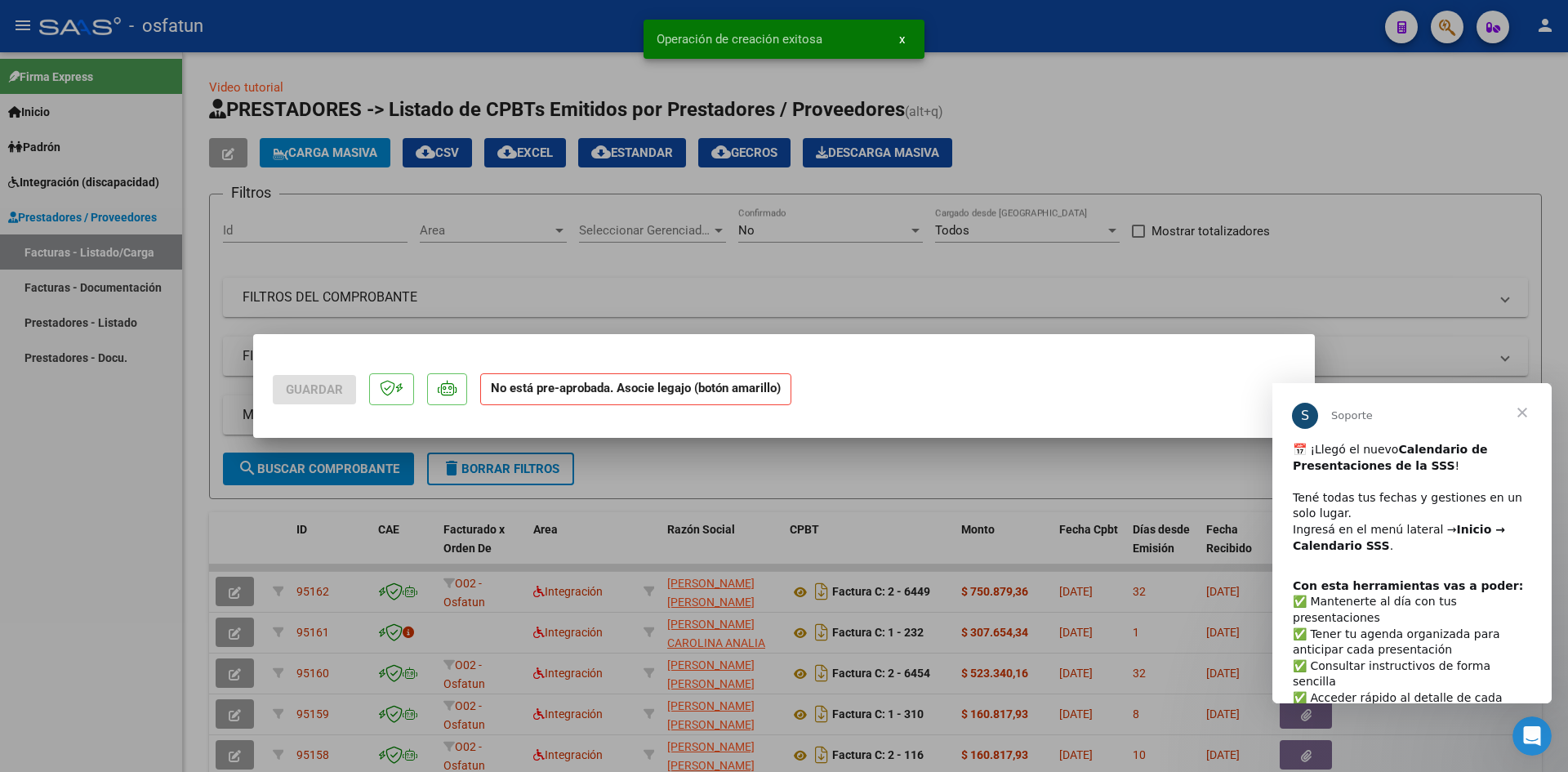
scroll to position [0, 0]
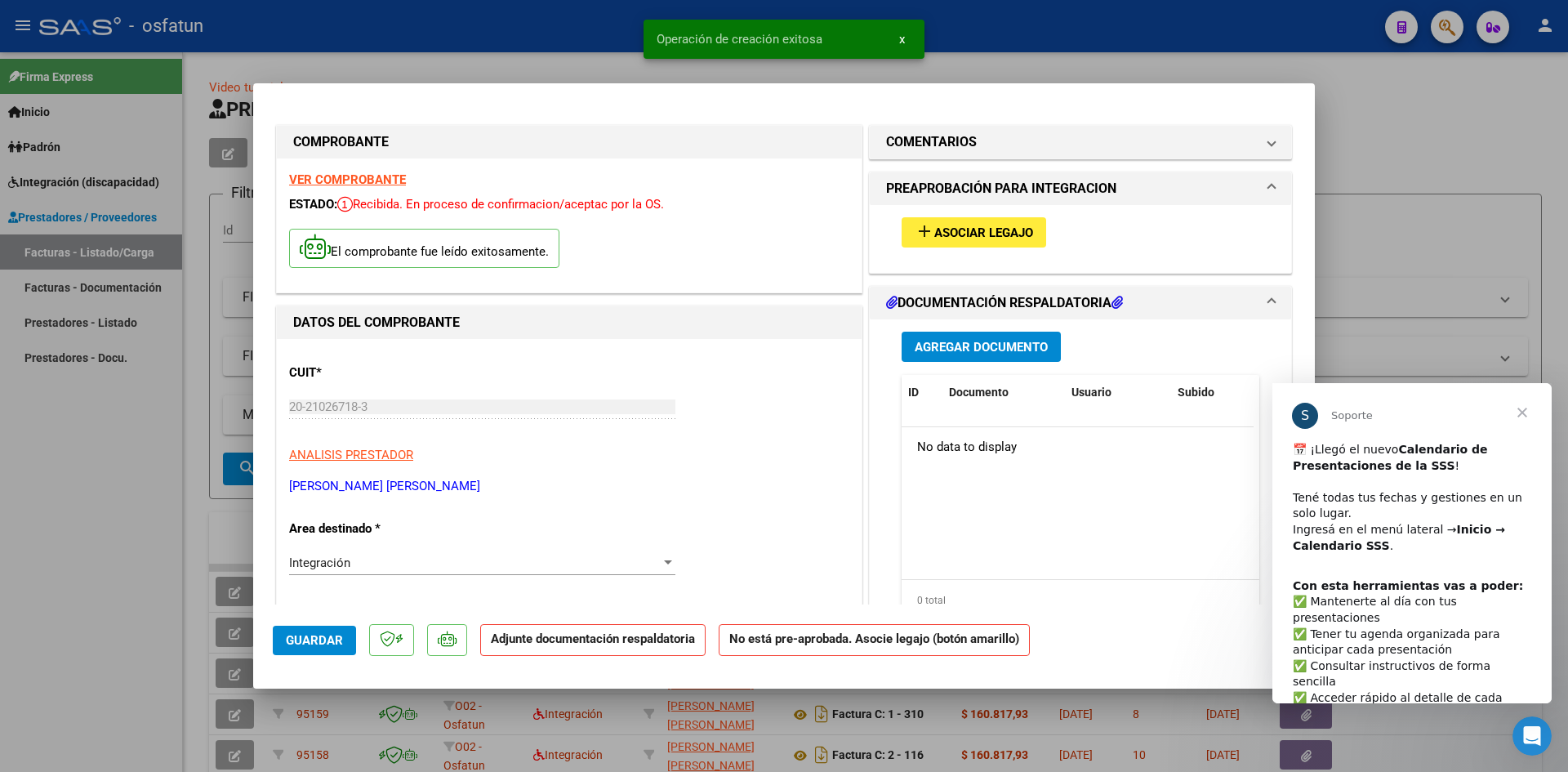
click at [964, 235] on span "Asociar Legajo" at bounding box center [984, 232] width 99 height 14
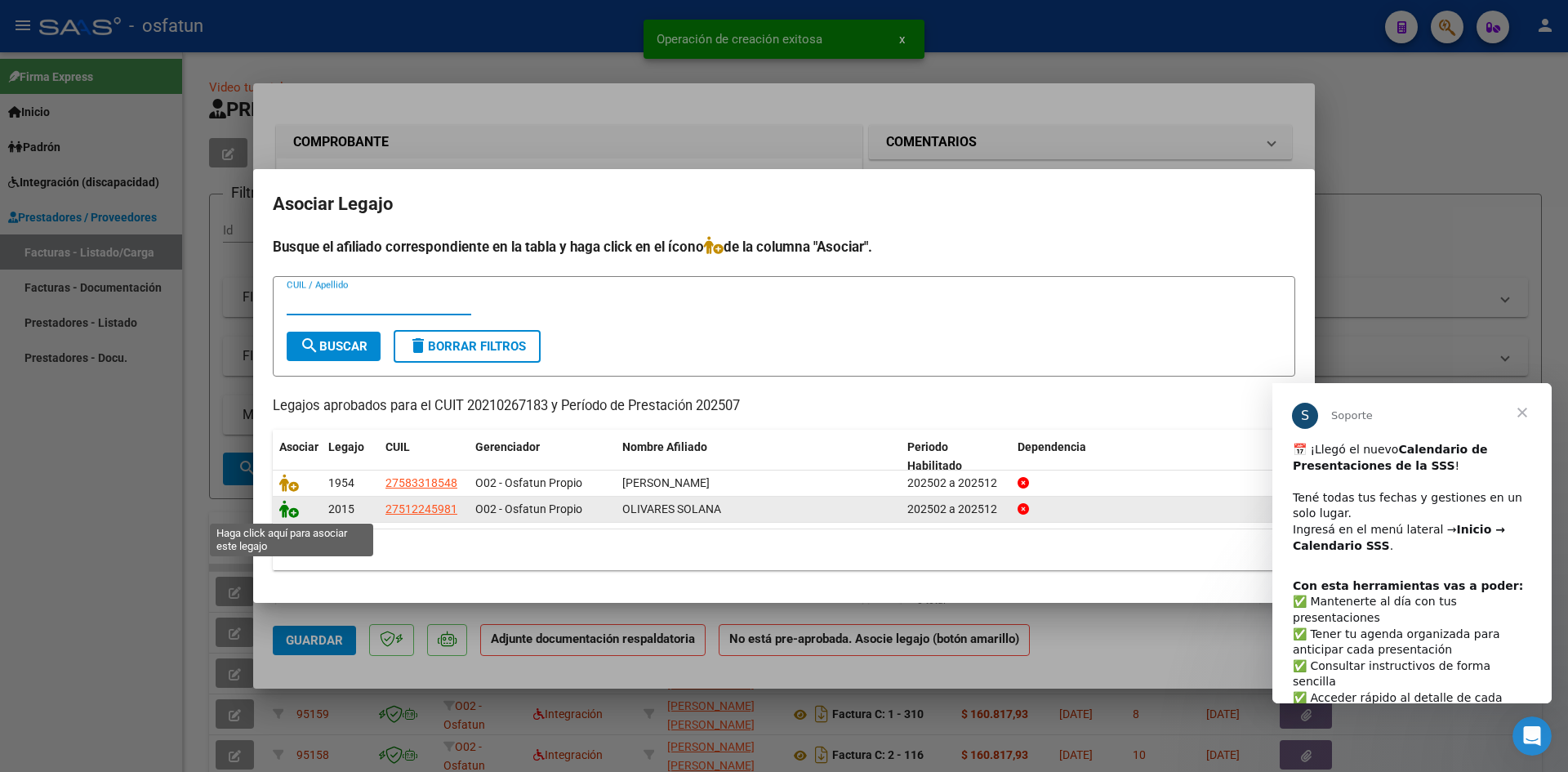
click at [281, 513] on icon at bounding box center [289, 509] width 20 height 18
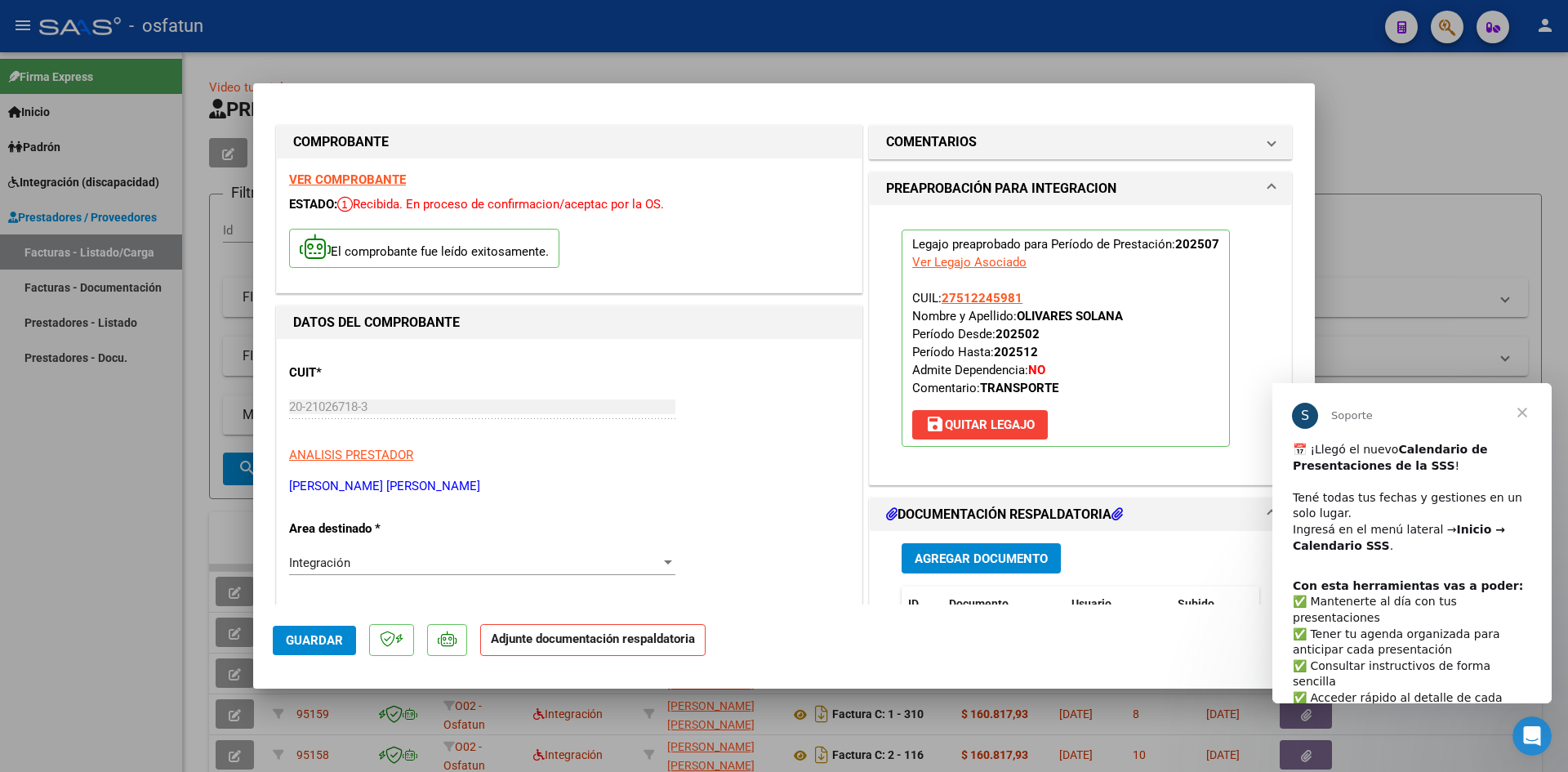
click at [953, 552] on span "Agregar Documento" at bounding box center [981, 558] width 133 height 14
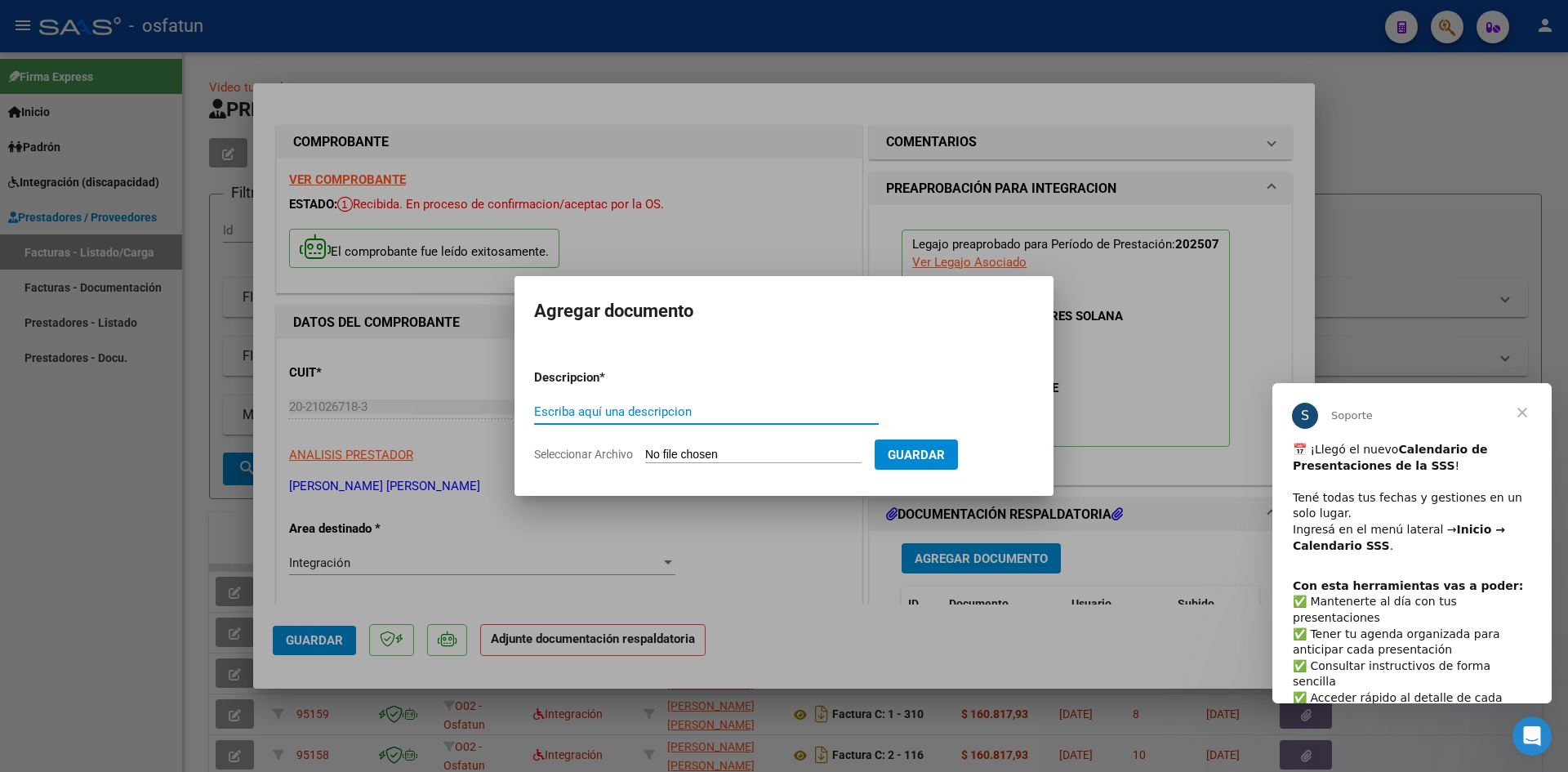
click at [656, 413] on input "Escriba aquí una descripcion" at bounding box center [707, 411] width 345 height 14
type input "ASISTENCIA"
click at [729, 459] on input "Seleccionar Archivo" at bounding box center [754, 455] width 217 height 15
type input "C:\fakepath\PLANILLA ASISTENCIA - TRANSP A TERAPIA - [DATE].pdf"
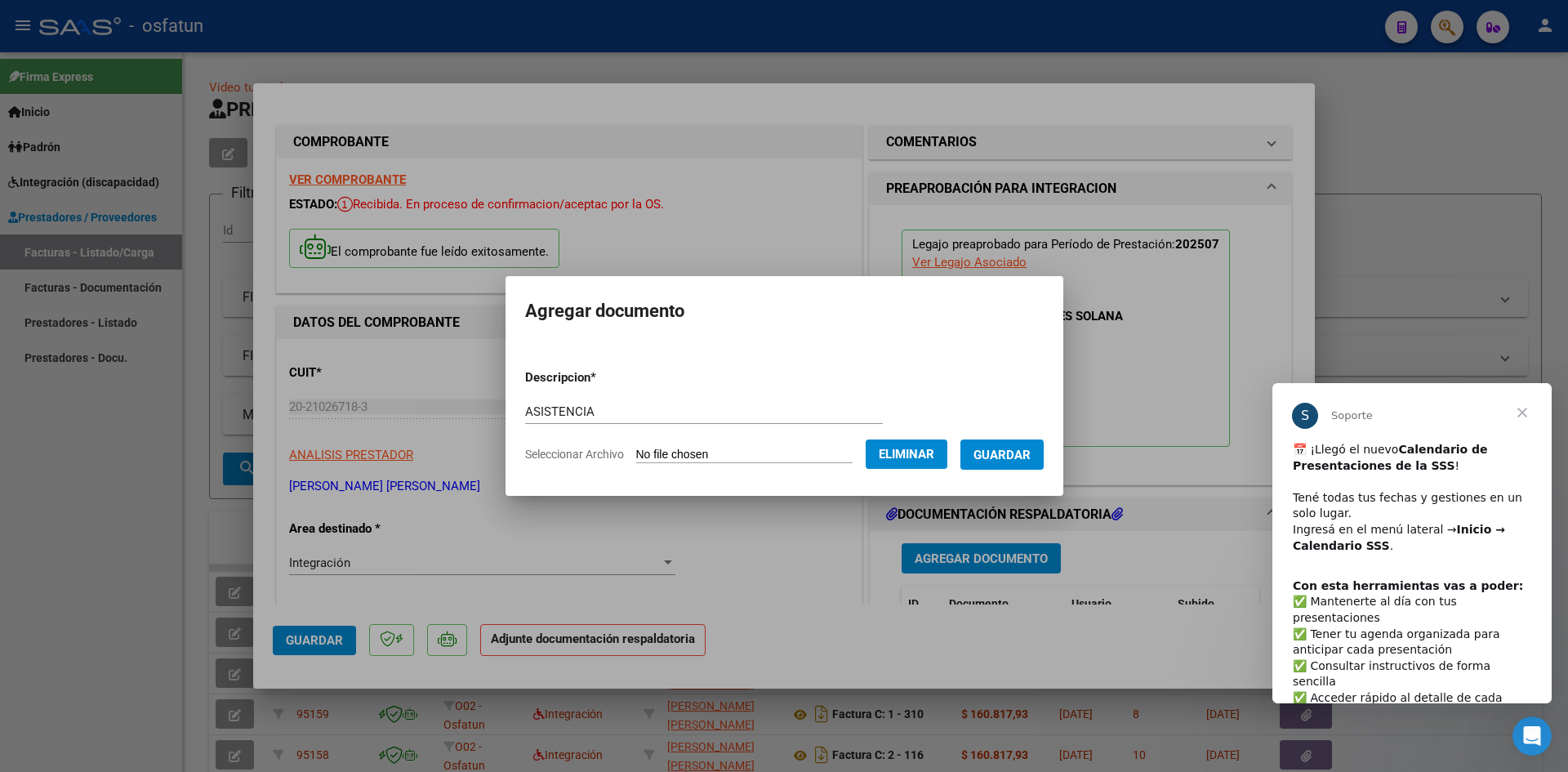
click at [1009, 451] on span "Guardar" at bounding box center [1002, 454] width 57 height 14
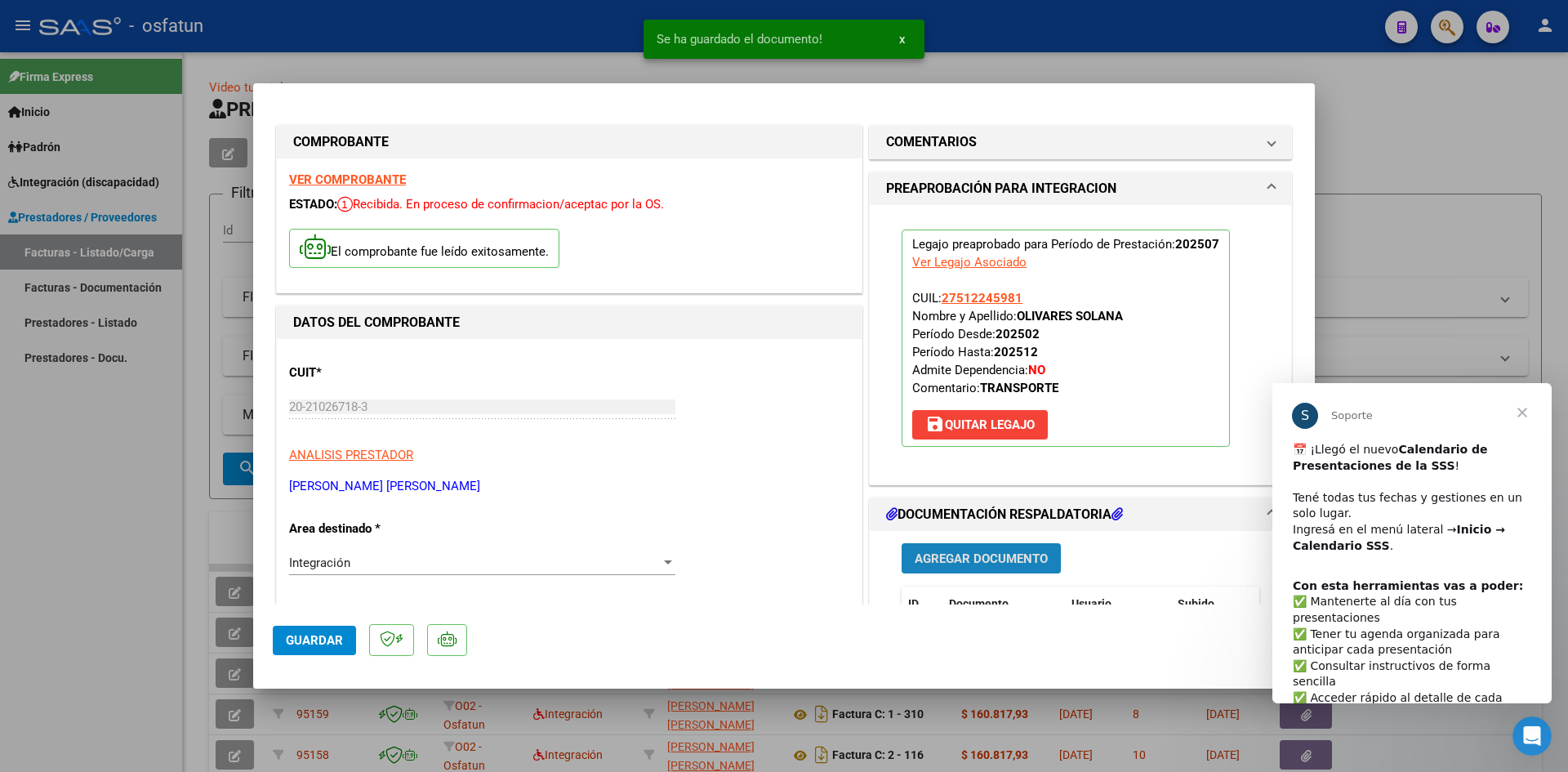
click at [941, 563] on button "Agregar Documento" at bounding box center [981, 558] width 160 height 30
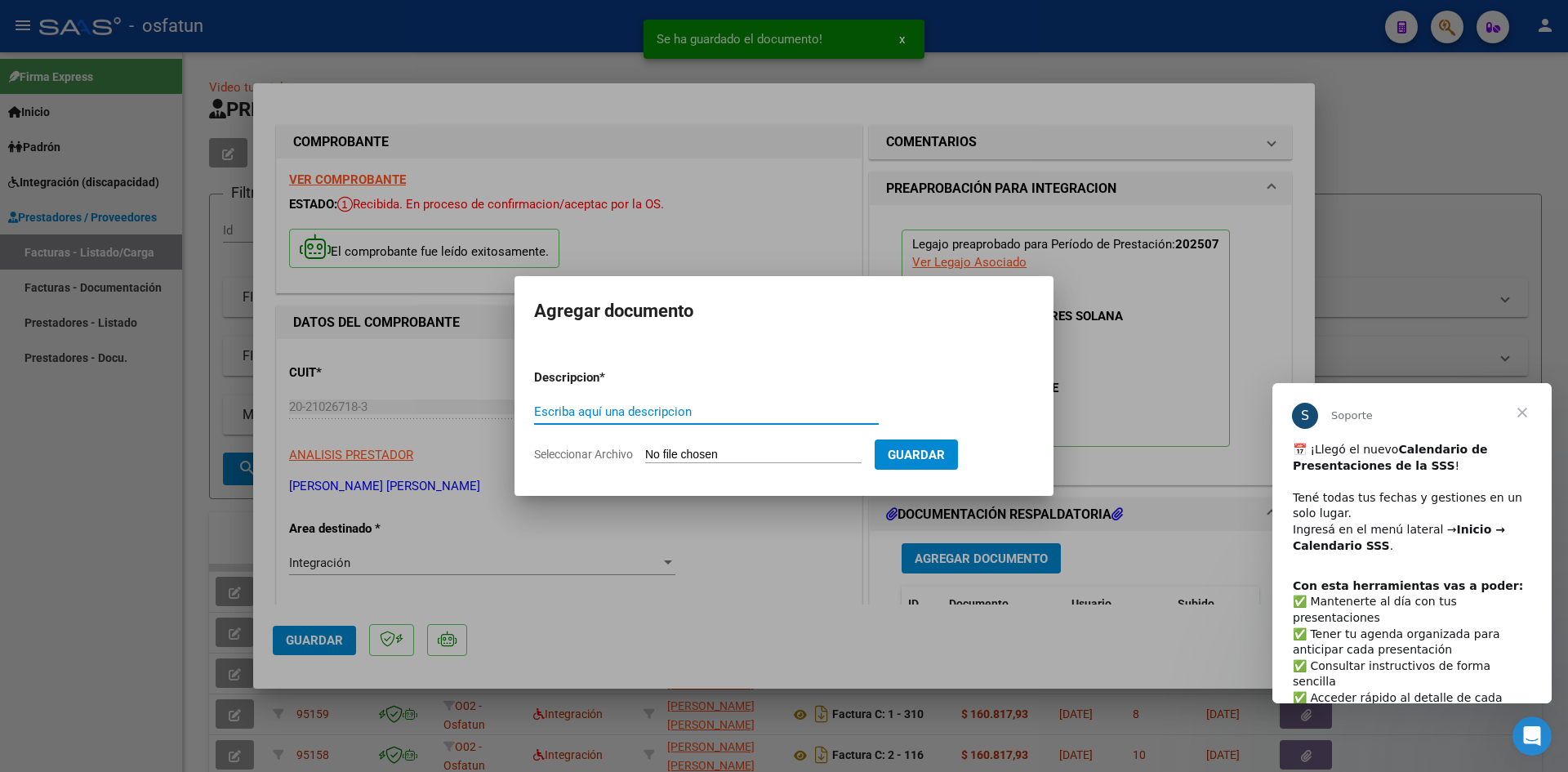
click at [687, 413] on input "Escriba aquí una descripcion" at bounding box center [707, 411] width 345 height 14
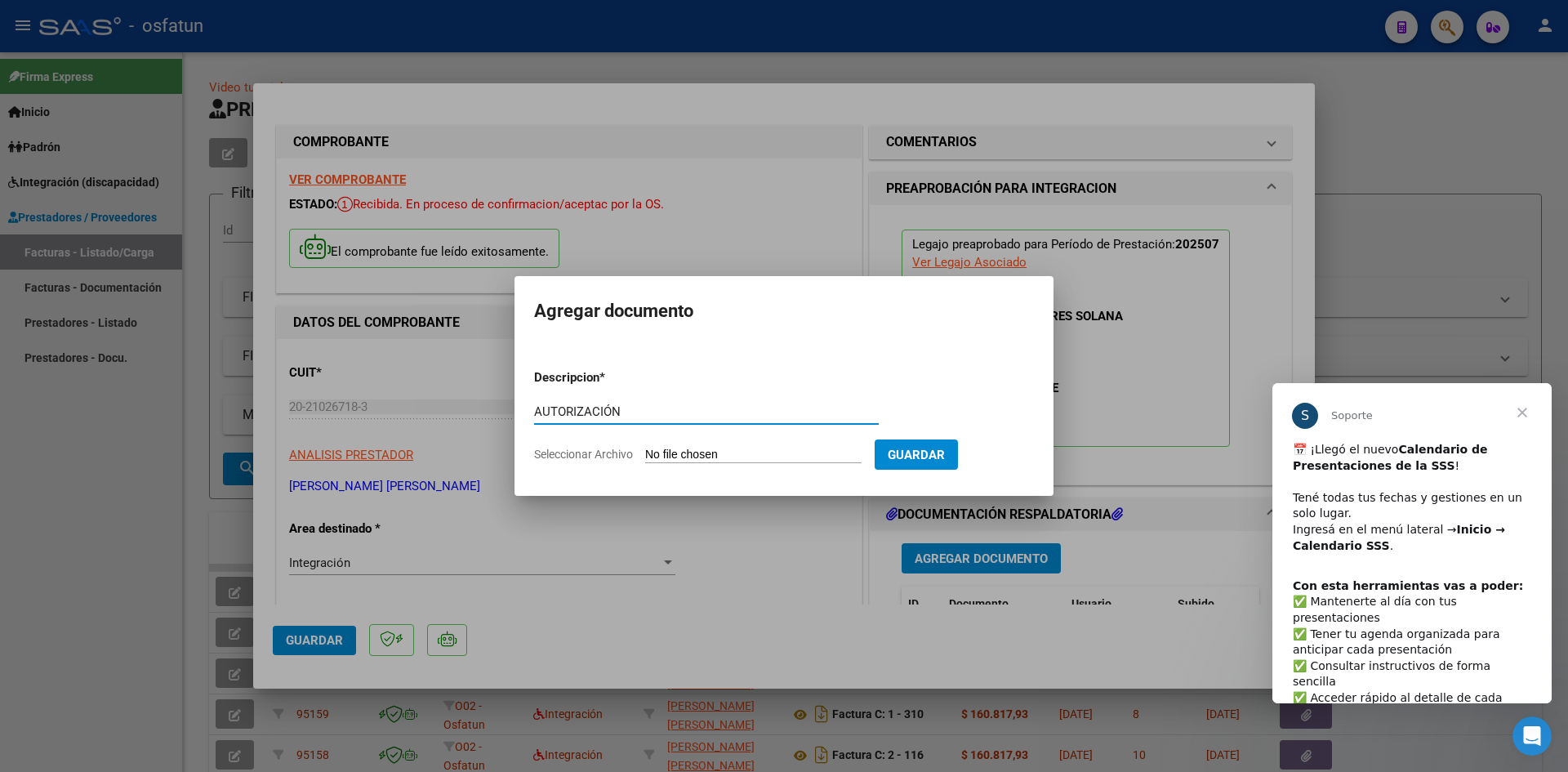
type input "AUTORIZACIÓN"
click at [703, 459] on input "Seleccionar Archivo" at bounding box center [754, 455] width 217 height 15
type input "C:\fakepath\PRESUPUESTO AUTORIZADO - TRANSP A TERAPIA - 2025.pdf"
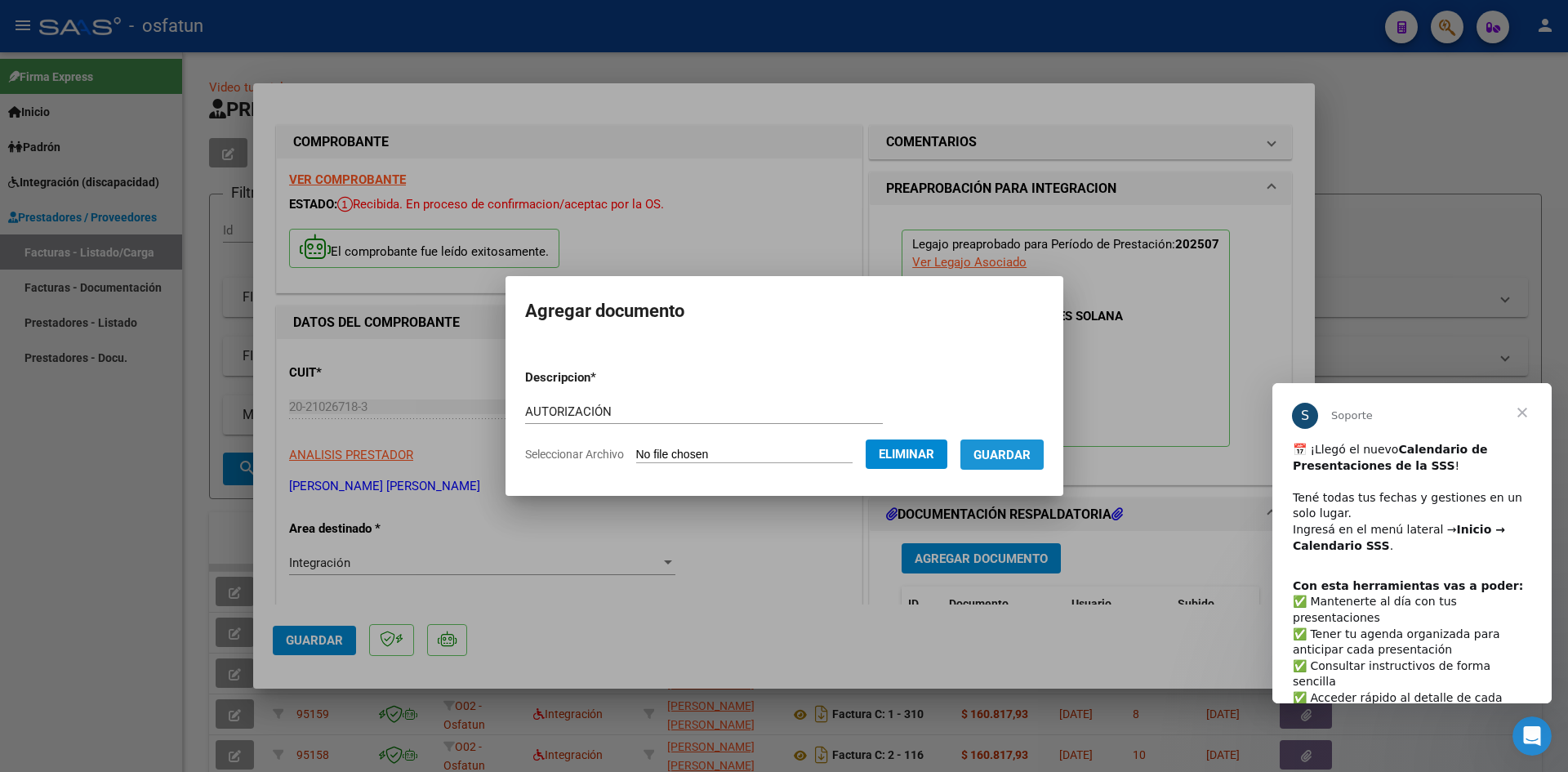
click at [1010, 459] on span "Guardar" at bounding box center [1002, 454] width 57 height 14
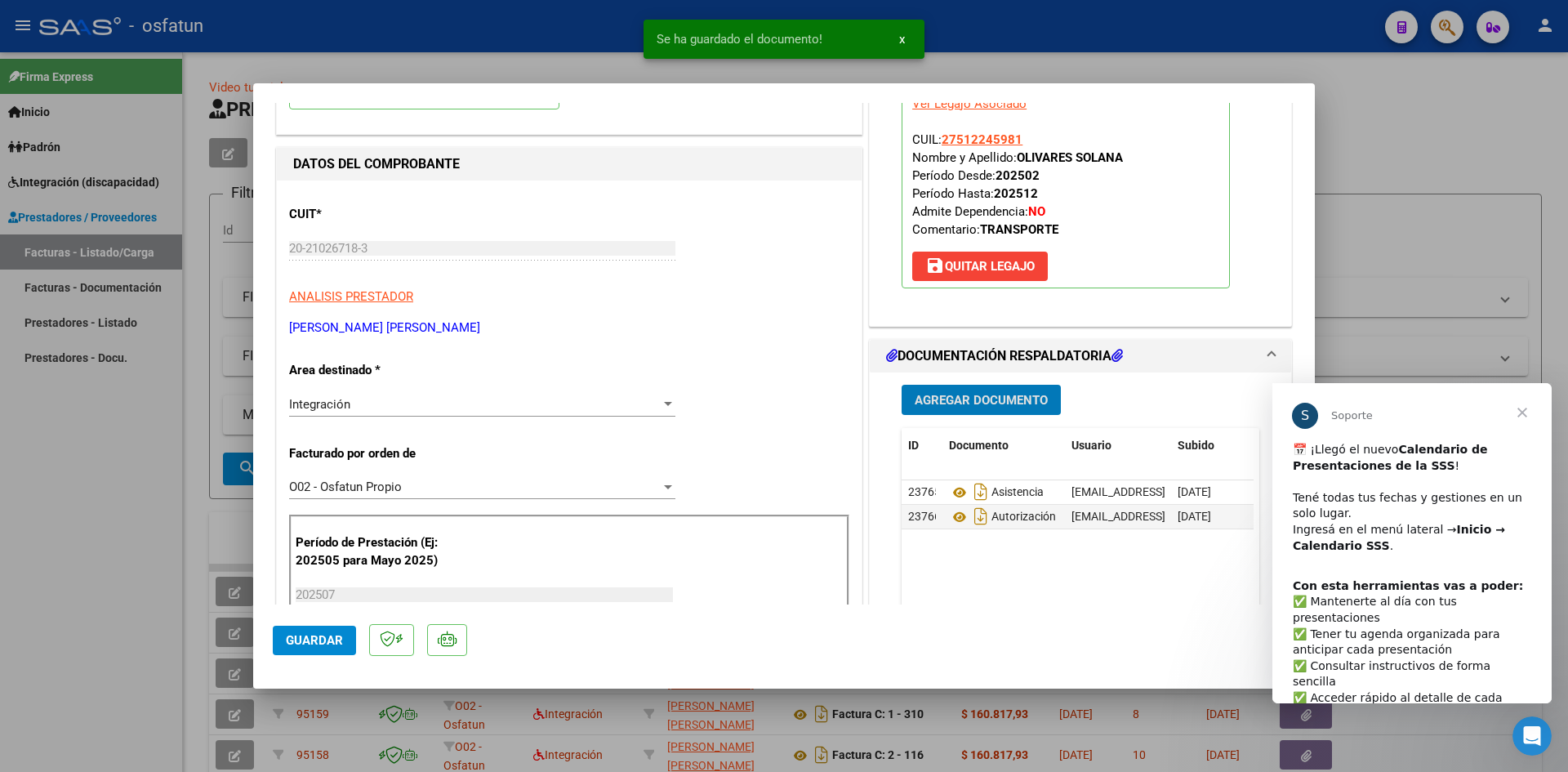
scroll to position [164, 0]
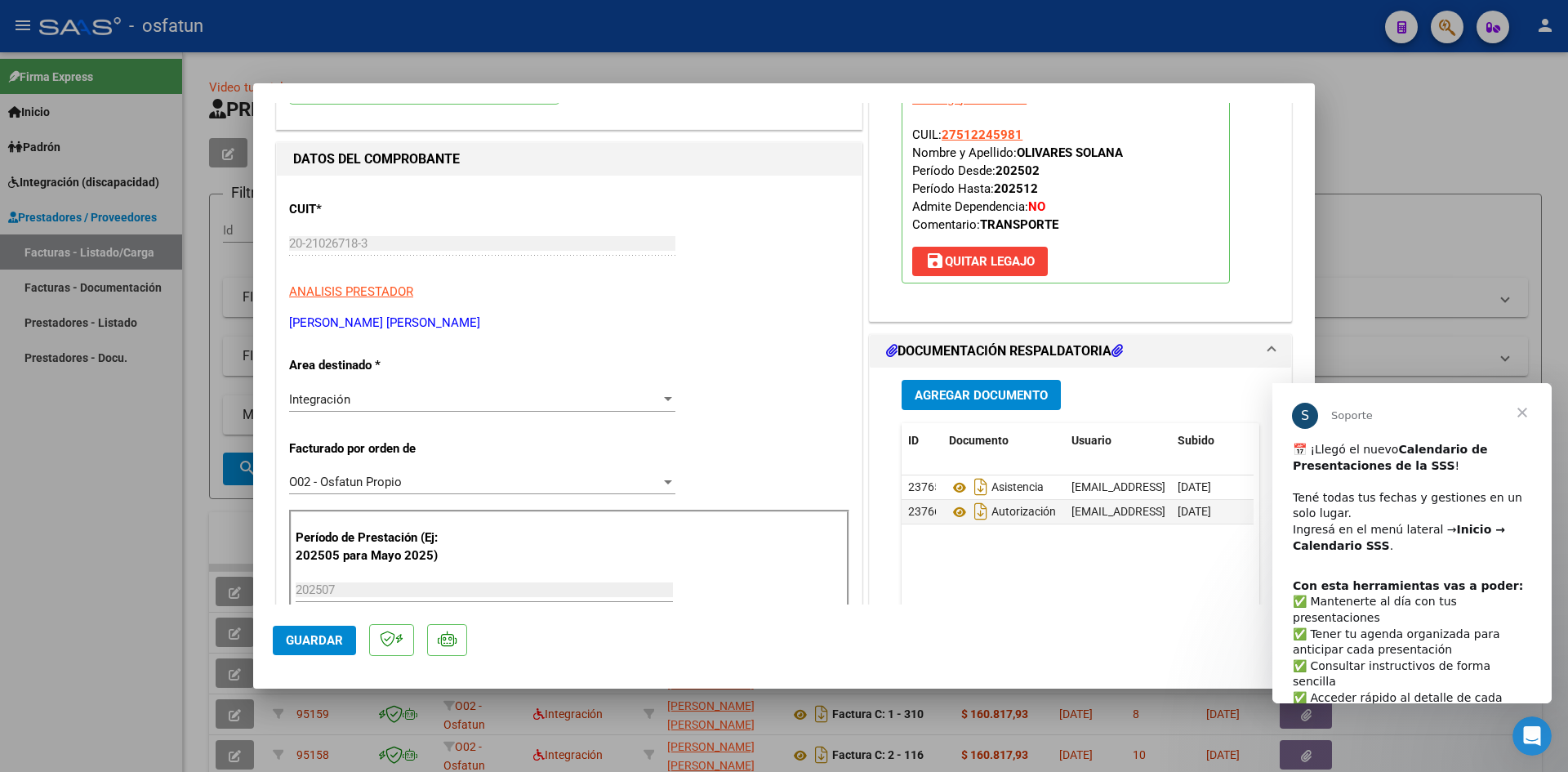
click at [547, 46] on div at bounding box center [784, 386] width 1568 height 772
type input "$ 0,00"
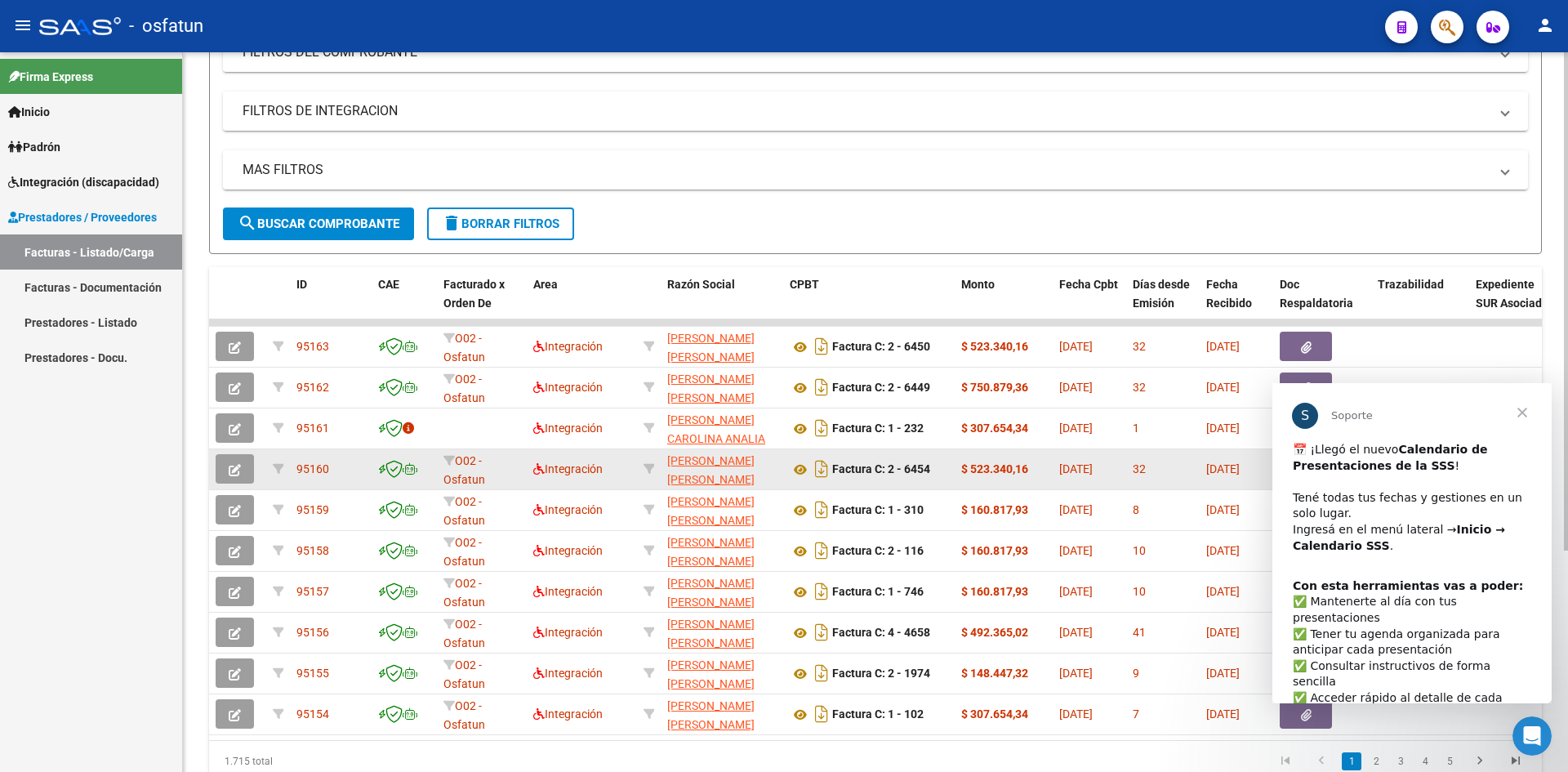
scroll to position [0, 0]
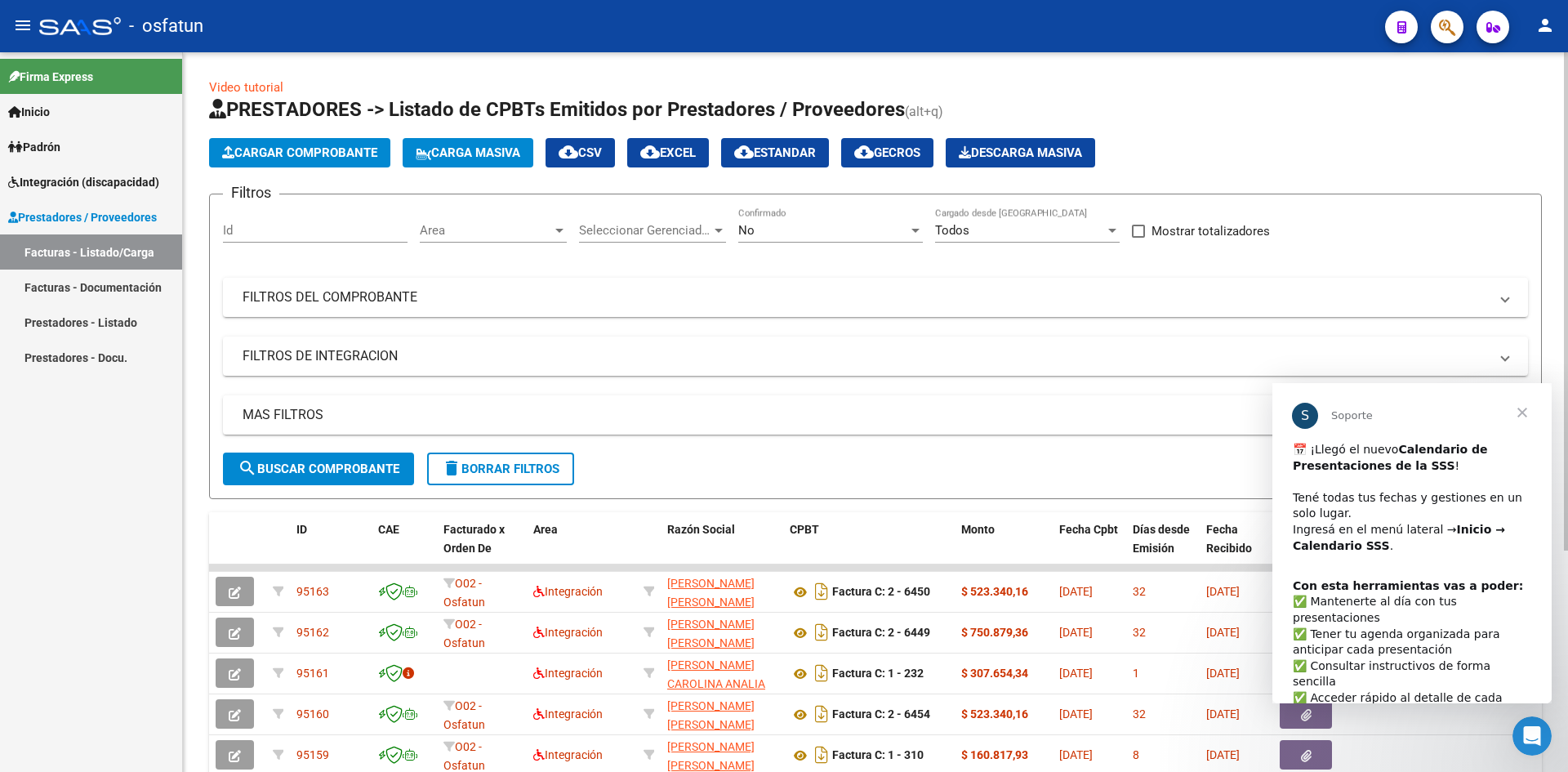
click at [320, 155] on span "Cargar Comprobante" at bounding box center [300, 152] width 155 height 14
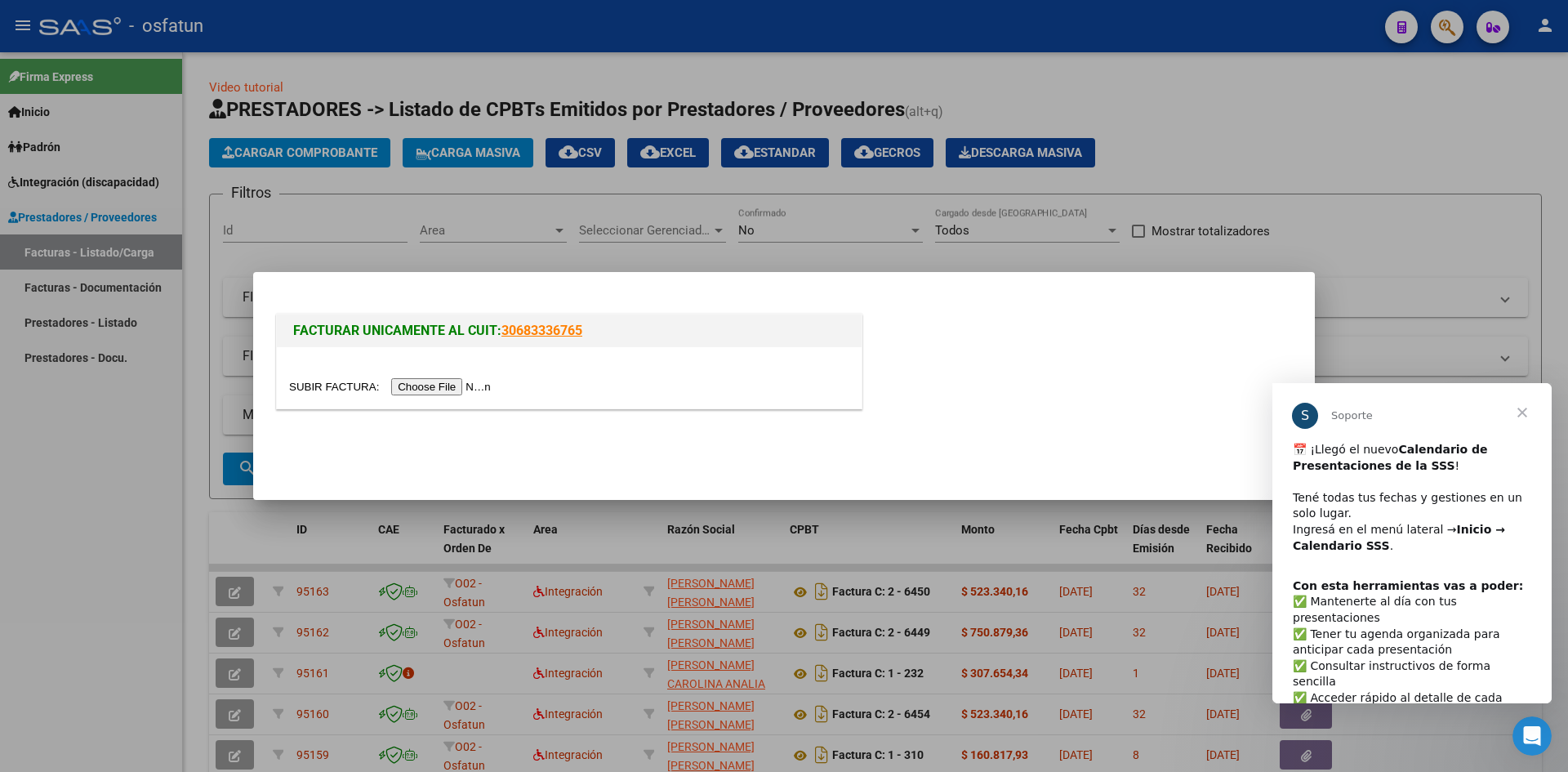
click at [472, 388] on input "file" at bounding box center [392, 387] width 206 height 17
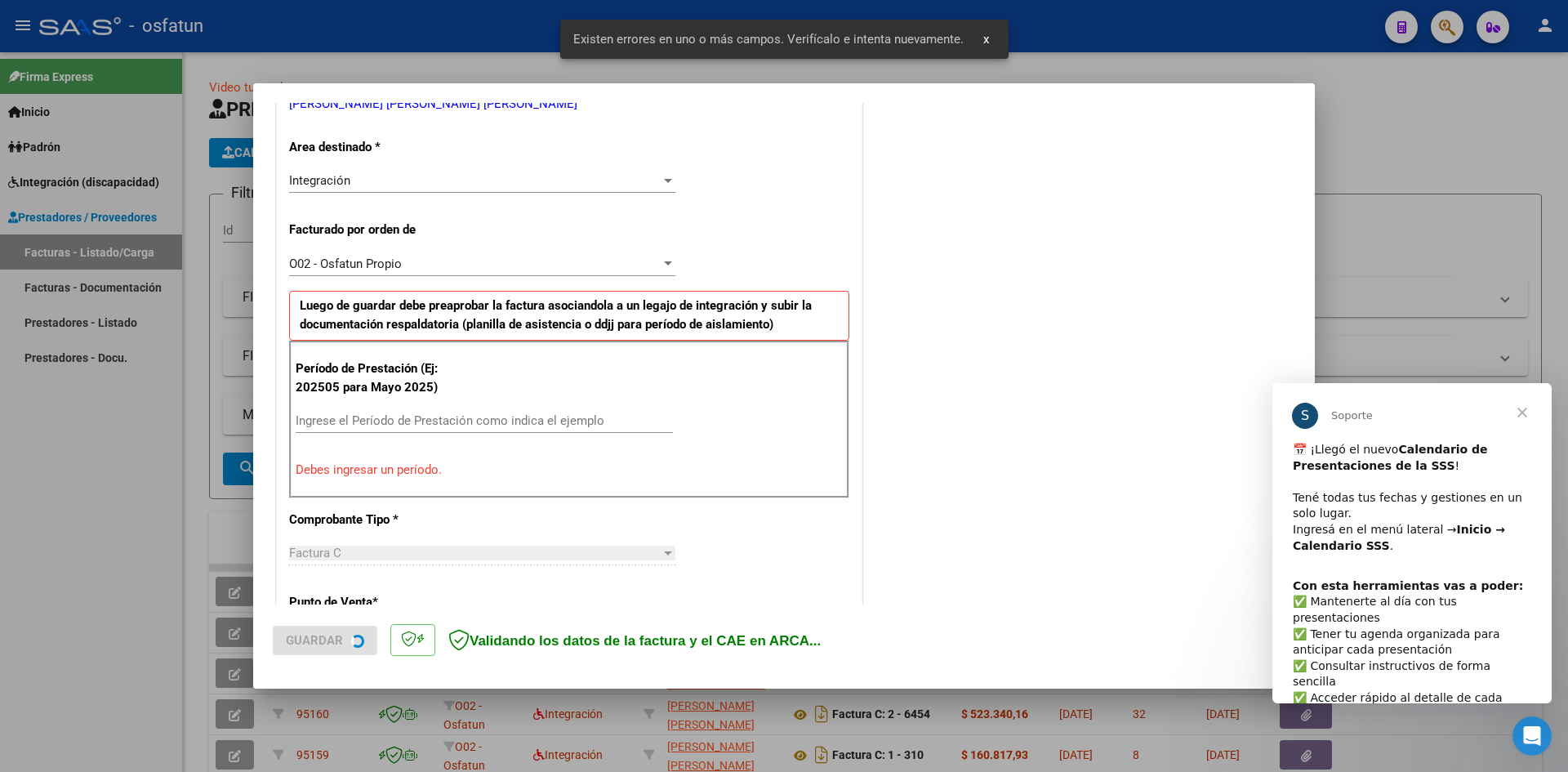
scroll to position [370, 0]
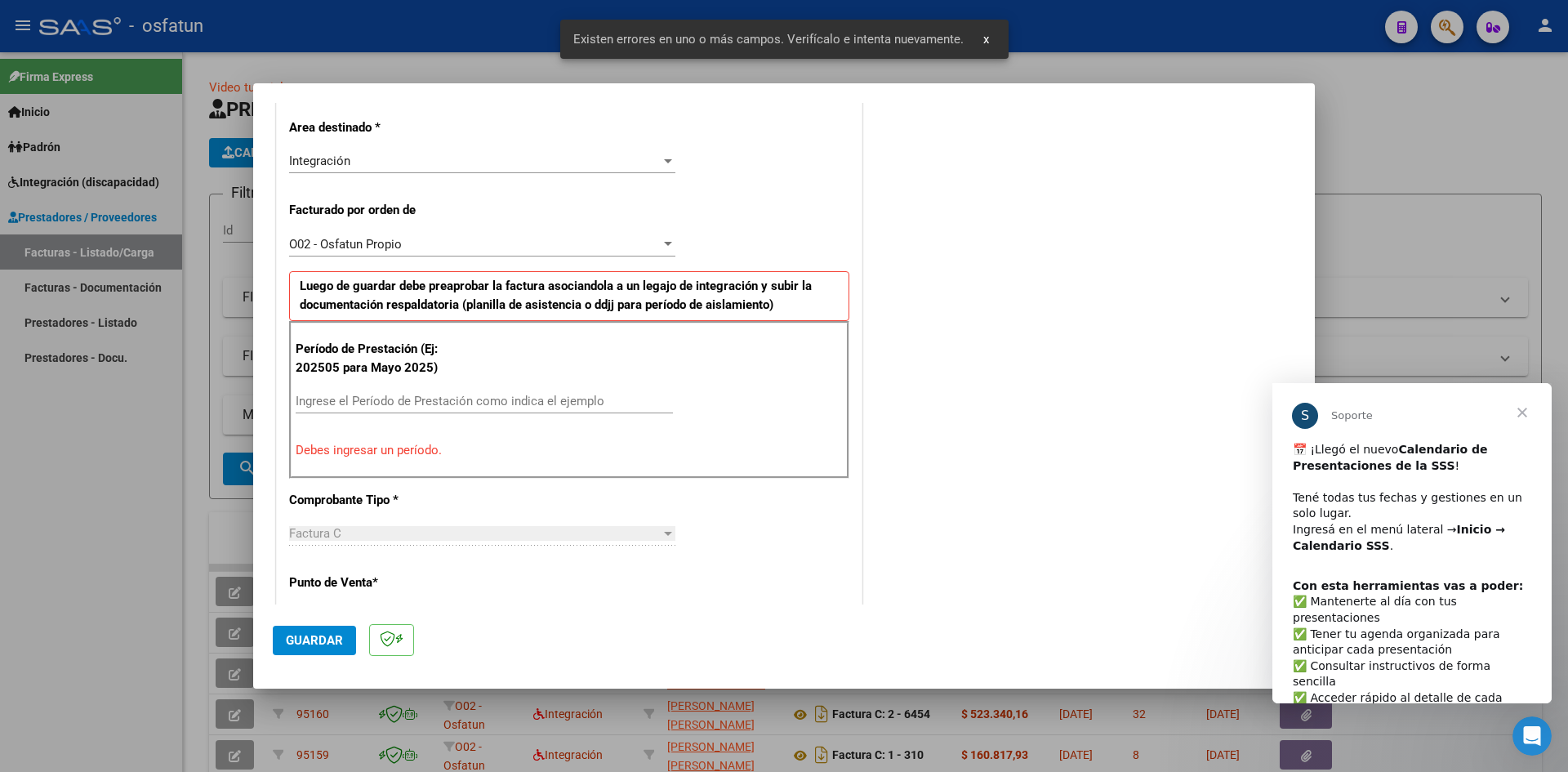
click at [381, 397] on input "Ingrese el Período de Prestación como indica el ejemplo" at bounding box center [484, 400] width 377 height 14
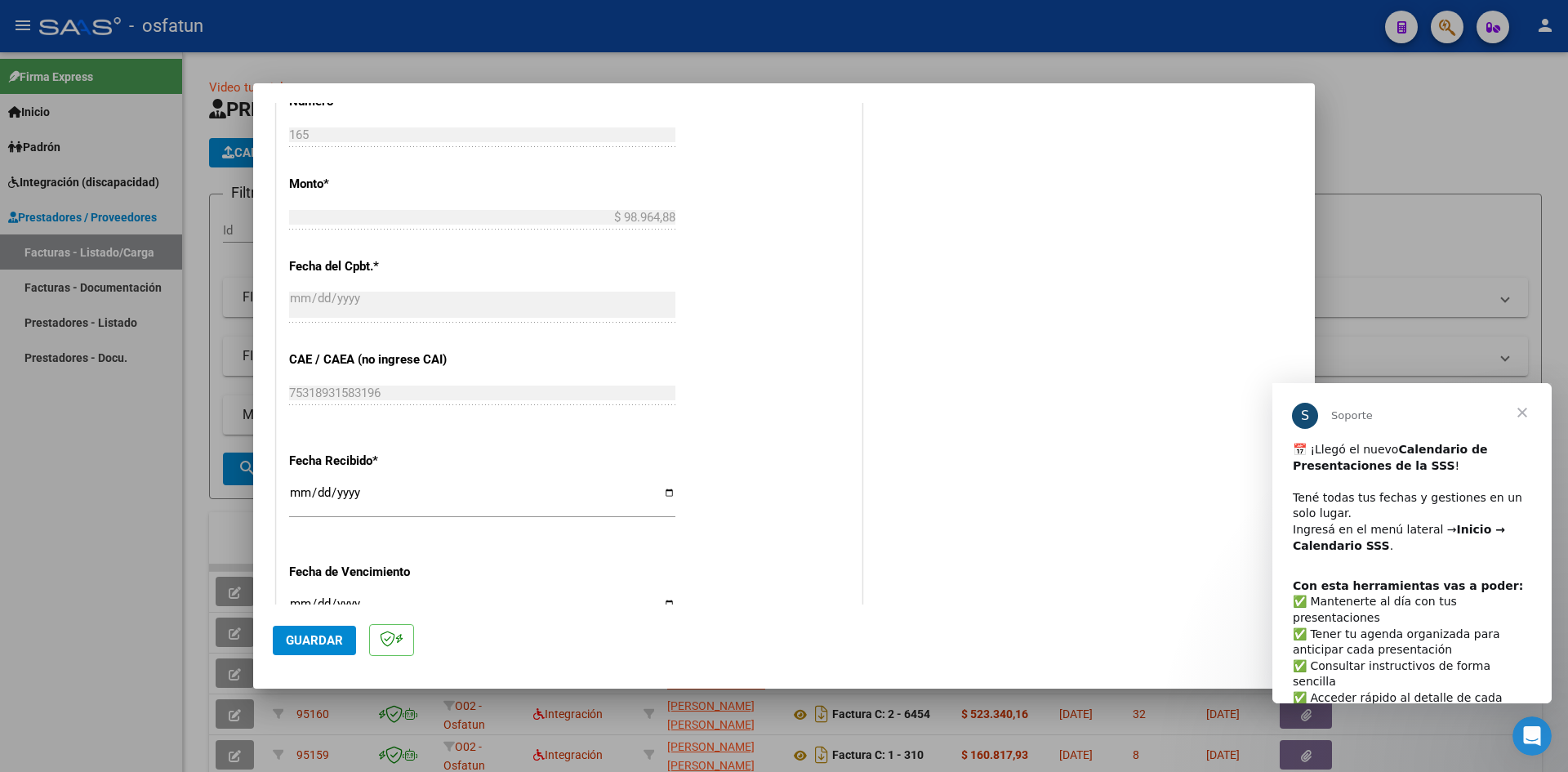
scroll to position [941, 0]
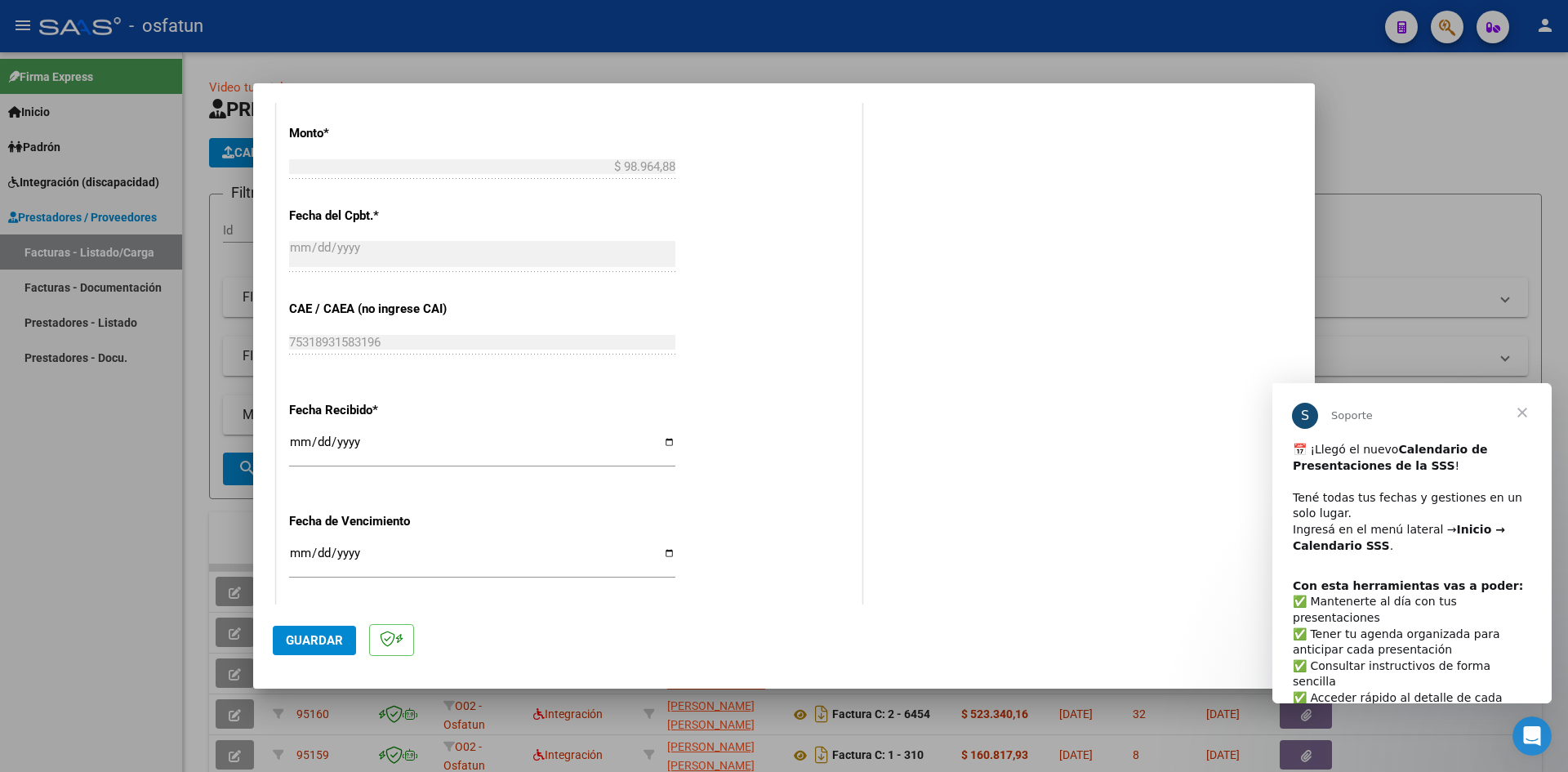
type input "202507"
click at [297, 448] on input "[DATE]" at bounding box center [482, 448] width 386 height 26
type input "[DATE]"
click at [318, 636] on span "Guardar" at bounding box center [315, 640] width 57 height 14
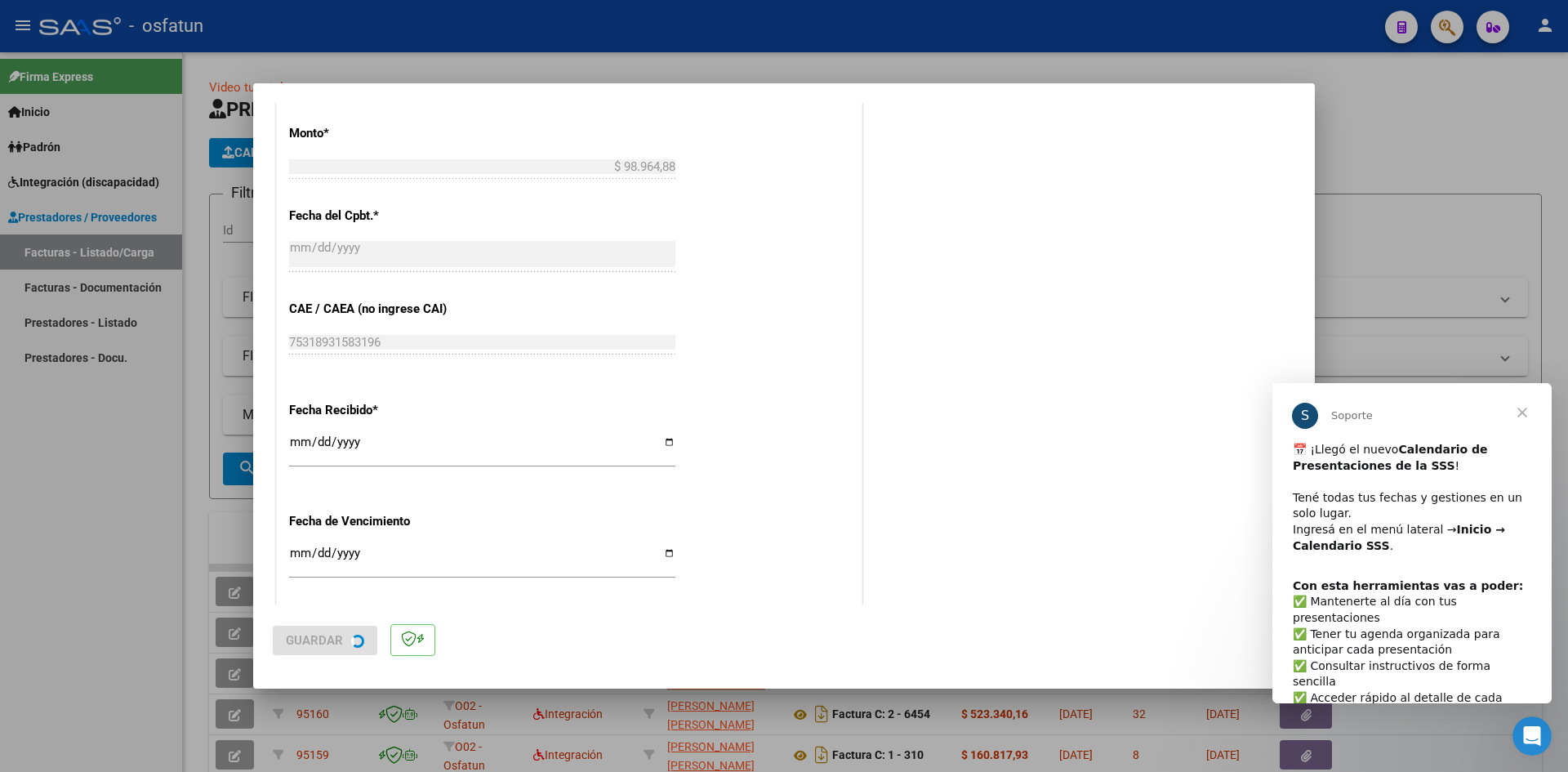
scroll to position [0, 0]
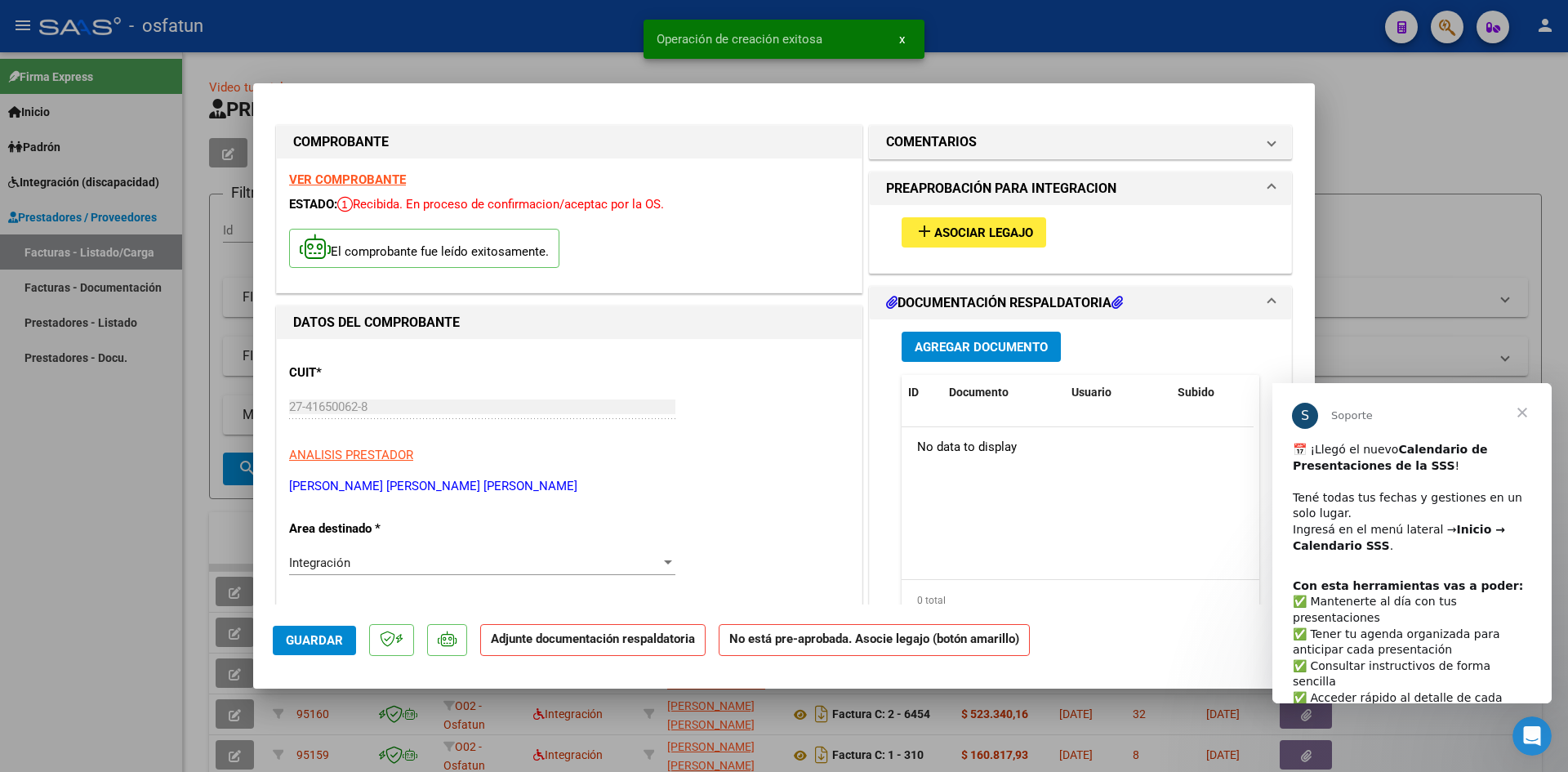
click at [999, 229] on span "Asociar Legajo" at bounding box center [984, 232] width 99 height 14
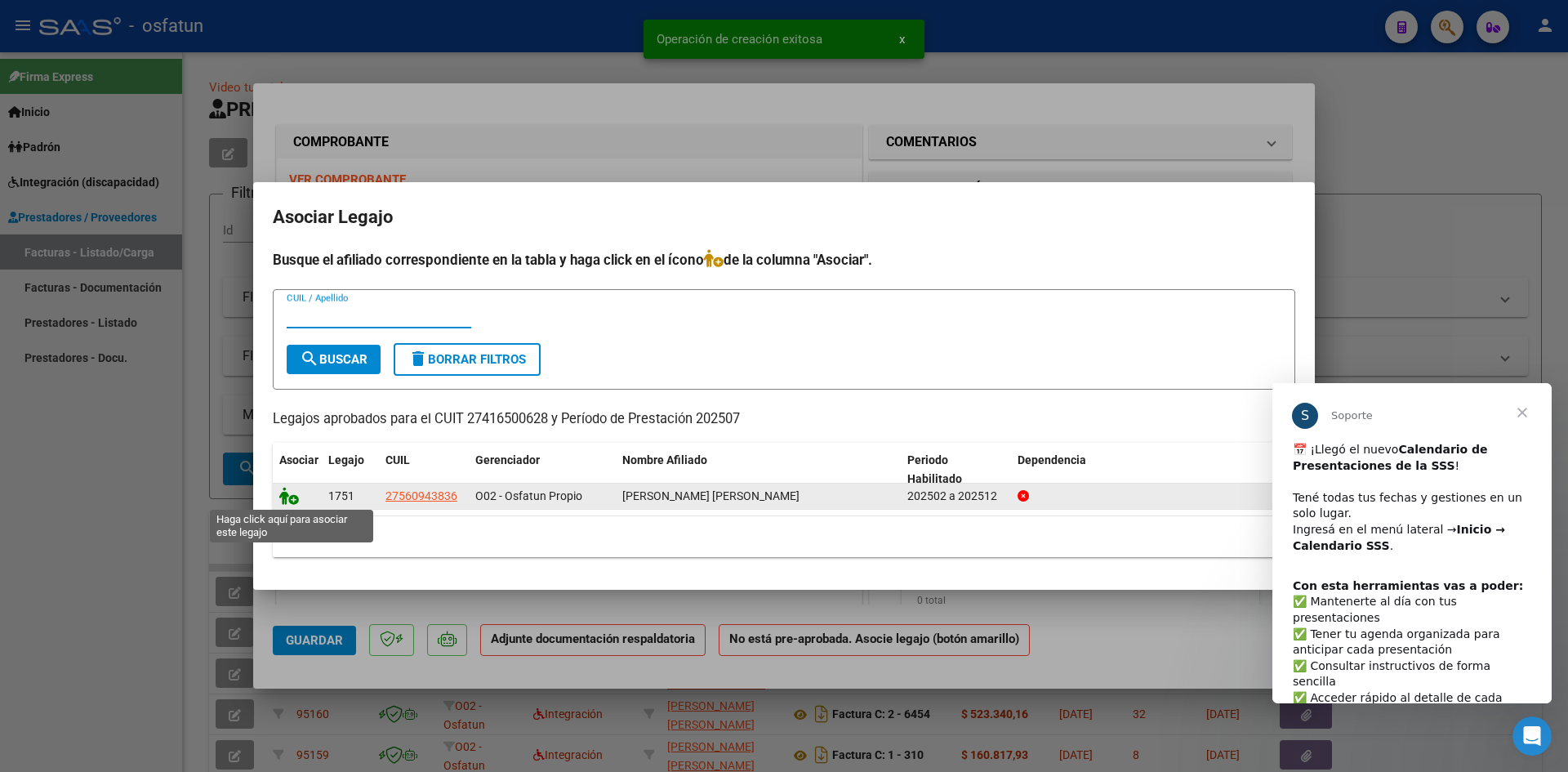
click at [285, 499] on icon at bounding box center [289, 495] width 20 height 18
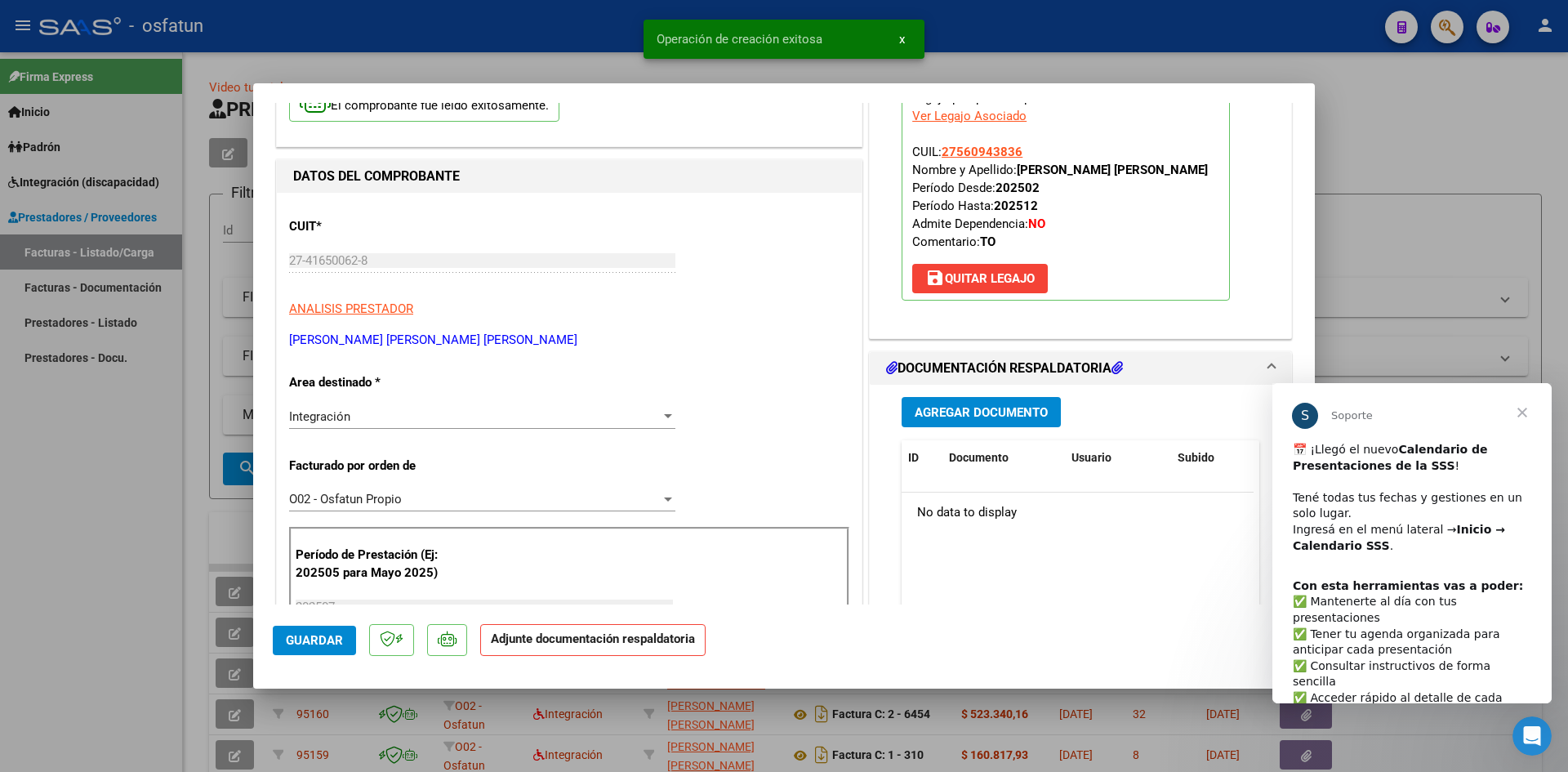
scroll to position [164, 0]
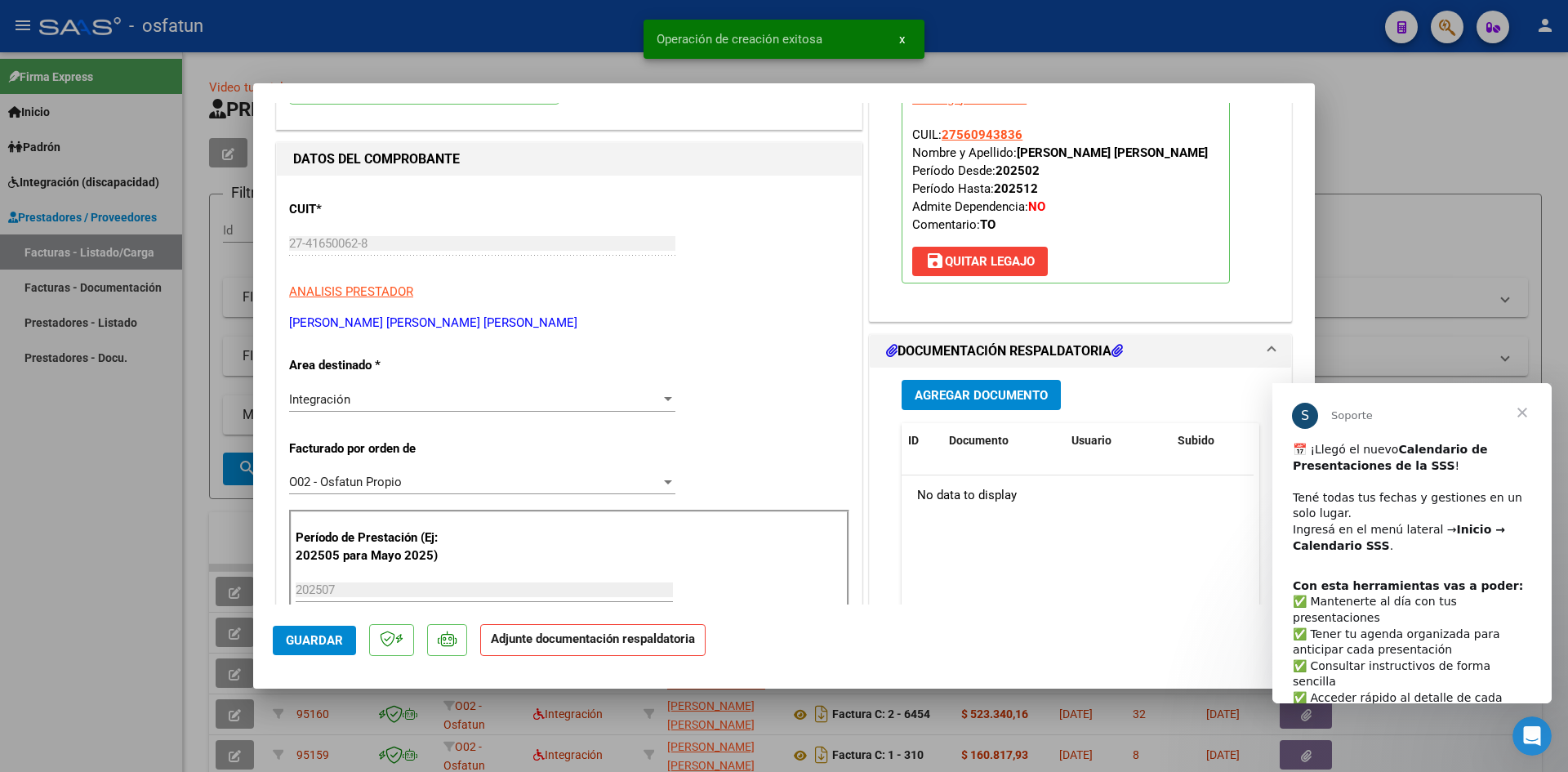
click at [958, 403] on button "Agregar Documento" at bounding box center [981, 395] width 160 height 30
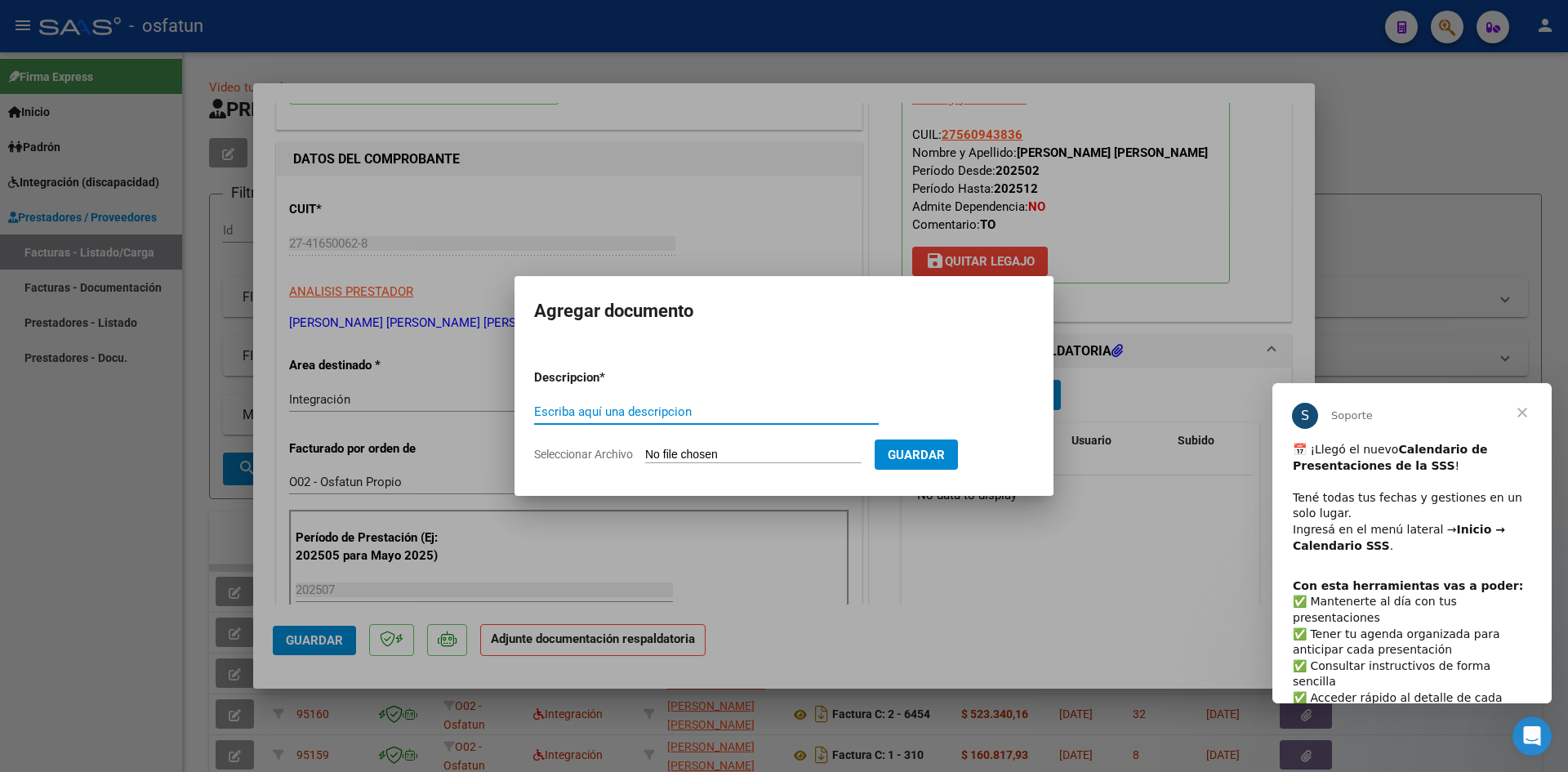
click at [605, 415] on input "Escriba aquí una descripcion" at bounding box center [707, 411] width 345 height 14
type input "ASISTENCIA"
click at [706, 454] on input "Seleccionar Archivo" at bounding box center [754, 455] width 217 height 15
type input "C:\fakepath\PLANILLA ASISTENCIA - TERAPIA OC - [DATE].pdf"
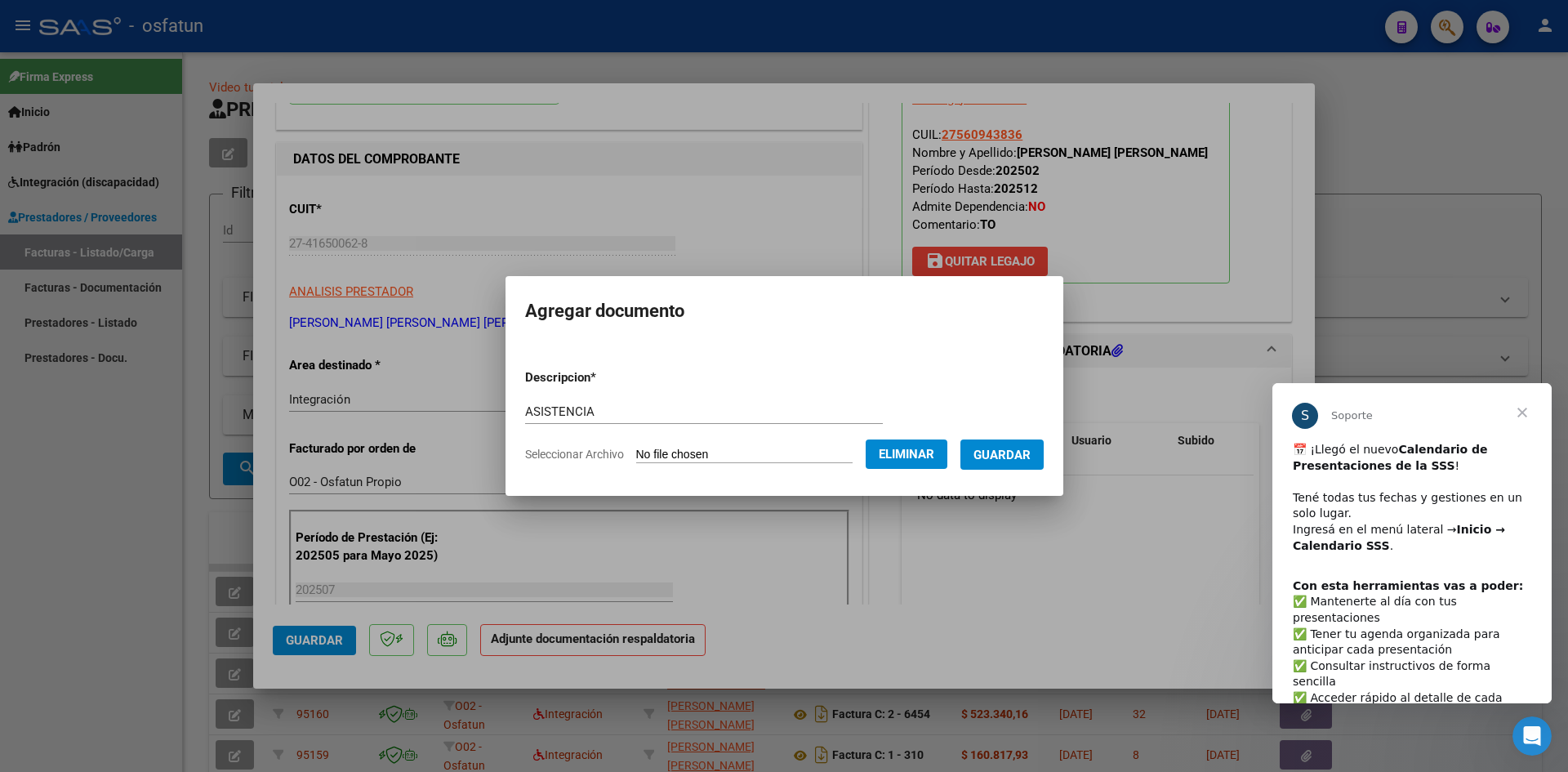
click at [1006, 457] on span "Guardar" at bounding box center [1002, 454] width 57 height 14
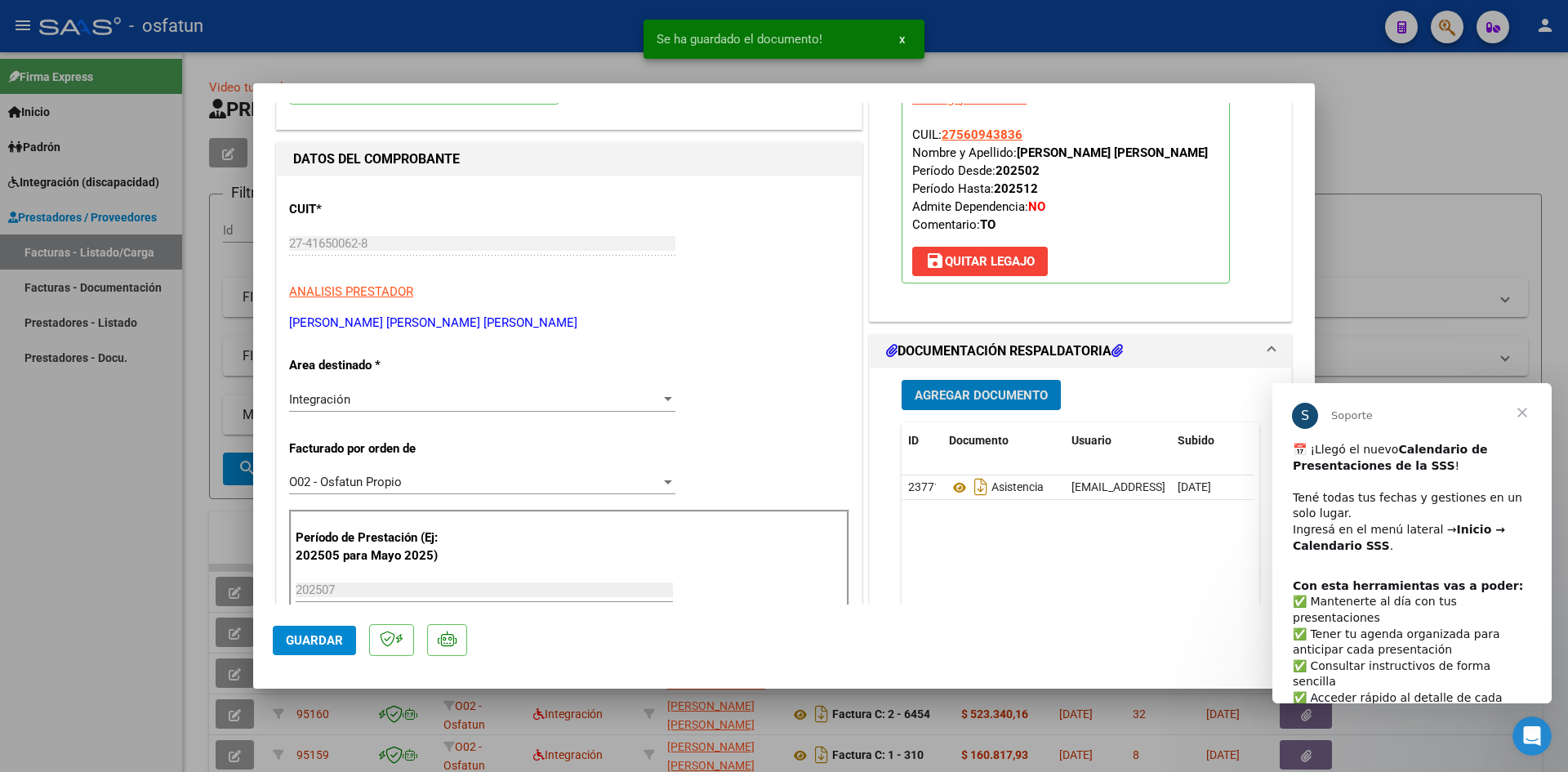
click at [959, 396] on span "Agregar Documento" at bounding box center [981, 395] width 133 height 14
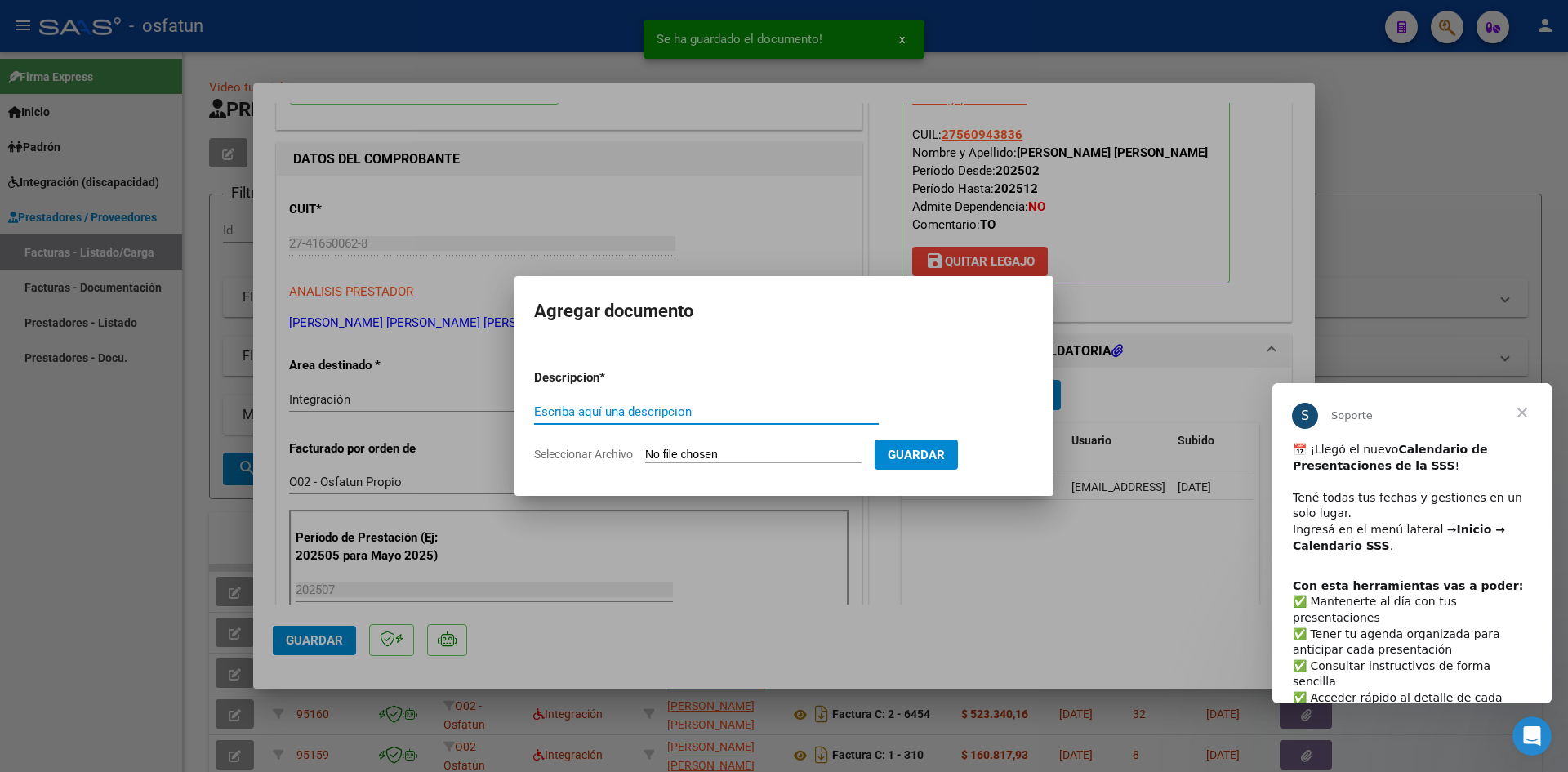
click at [648, 399] on div "Escriba aquí una descripcion" at bounding box center [707, 412] width 345 height 25
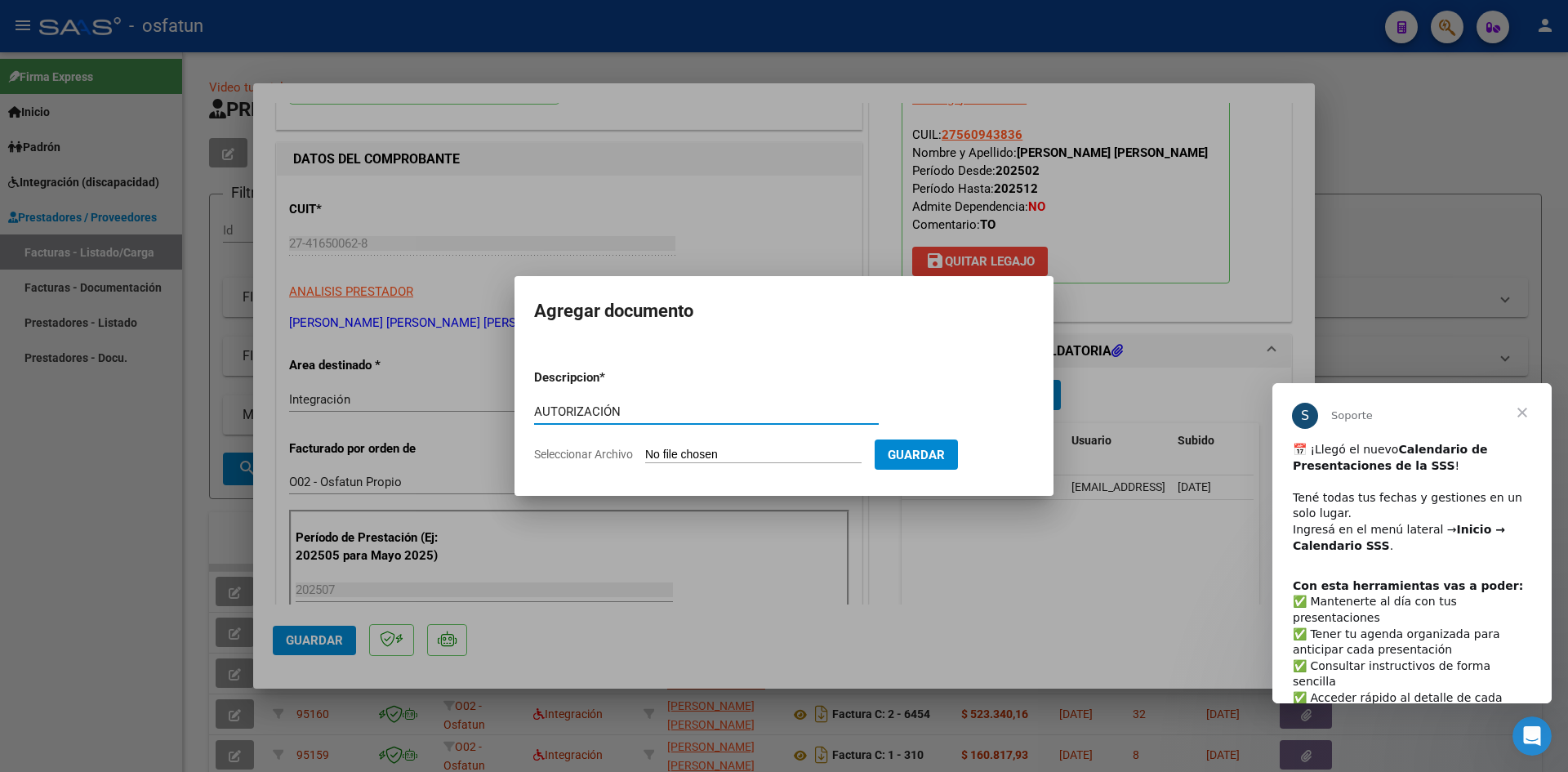
type input "AUTORIZACIÓN"
click at [691, 451] on input "Seleccionar Archivo" at bounding box center [754, 455] width 217 height 15
type input "C:\fakepath\PRESUPUESTO AUTORIZADO - TERAPIA OC - 2025.pdf"
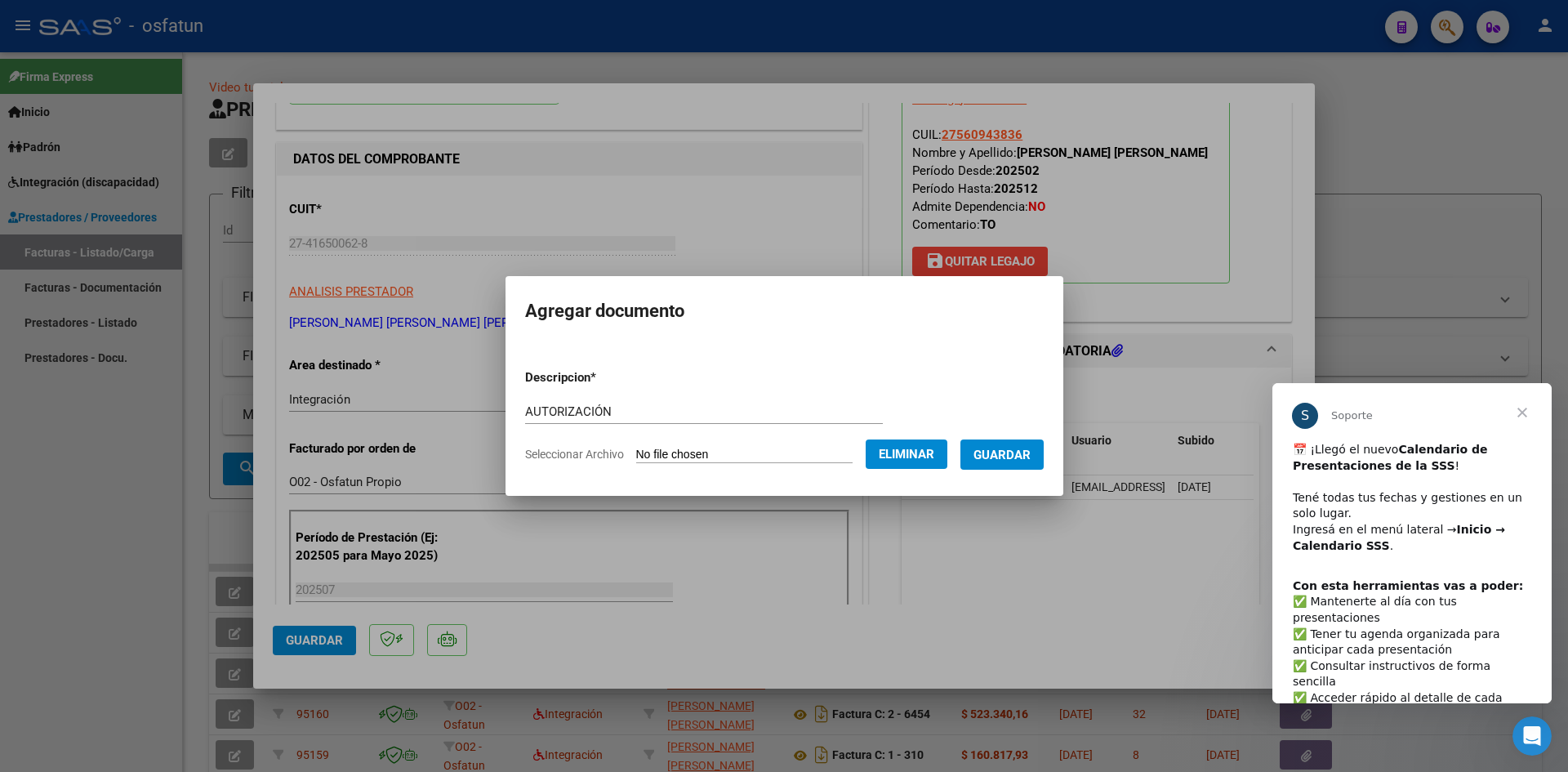
click at [1001, 452] on span "Guardar" at bounding box center [1002, 454] width 57 height 14
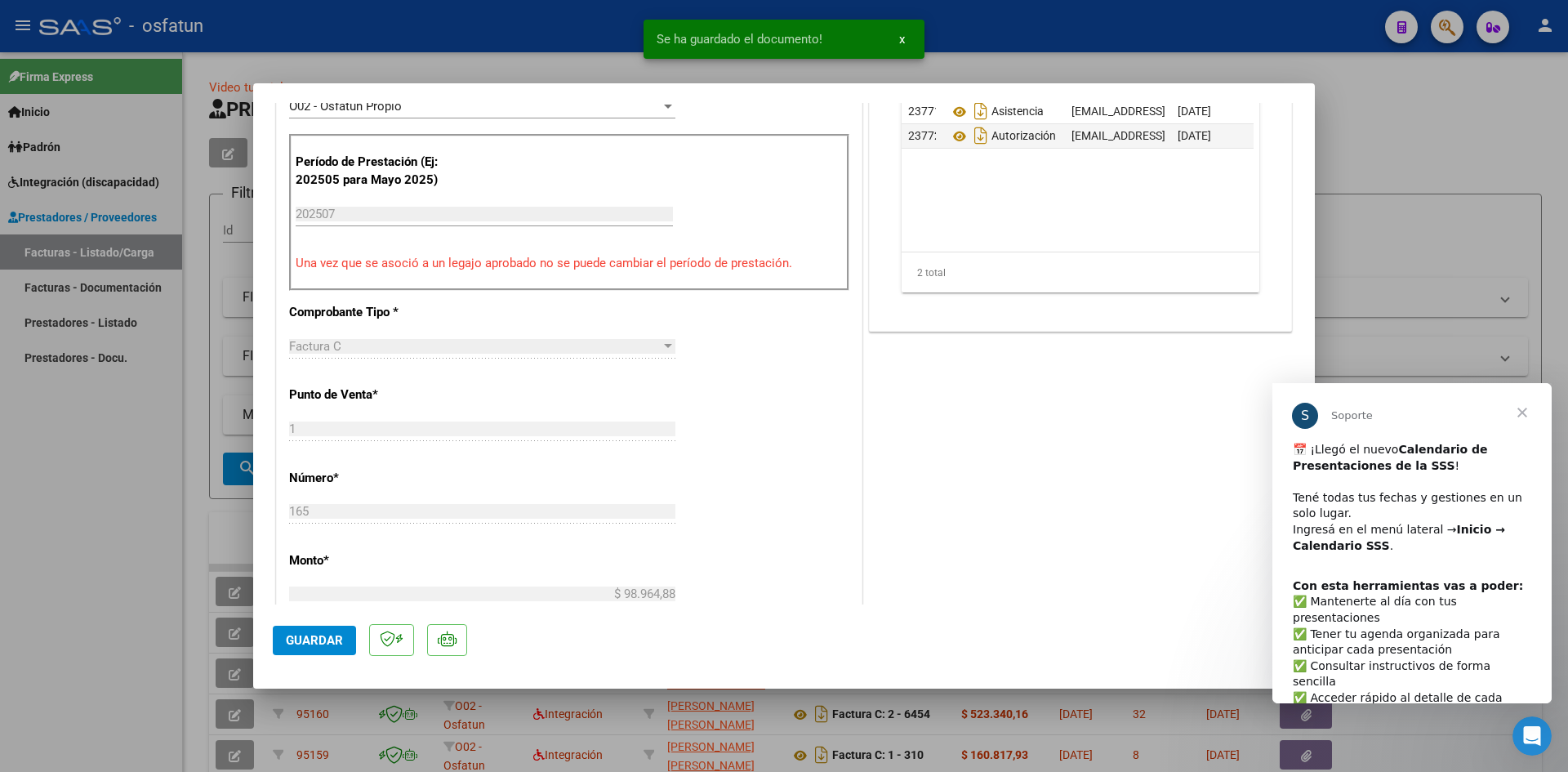
scroll to position [571, 0]
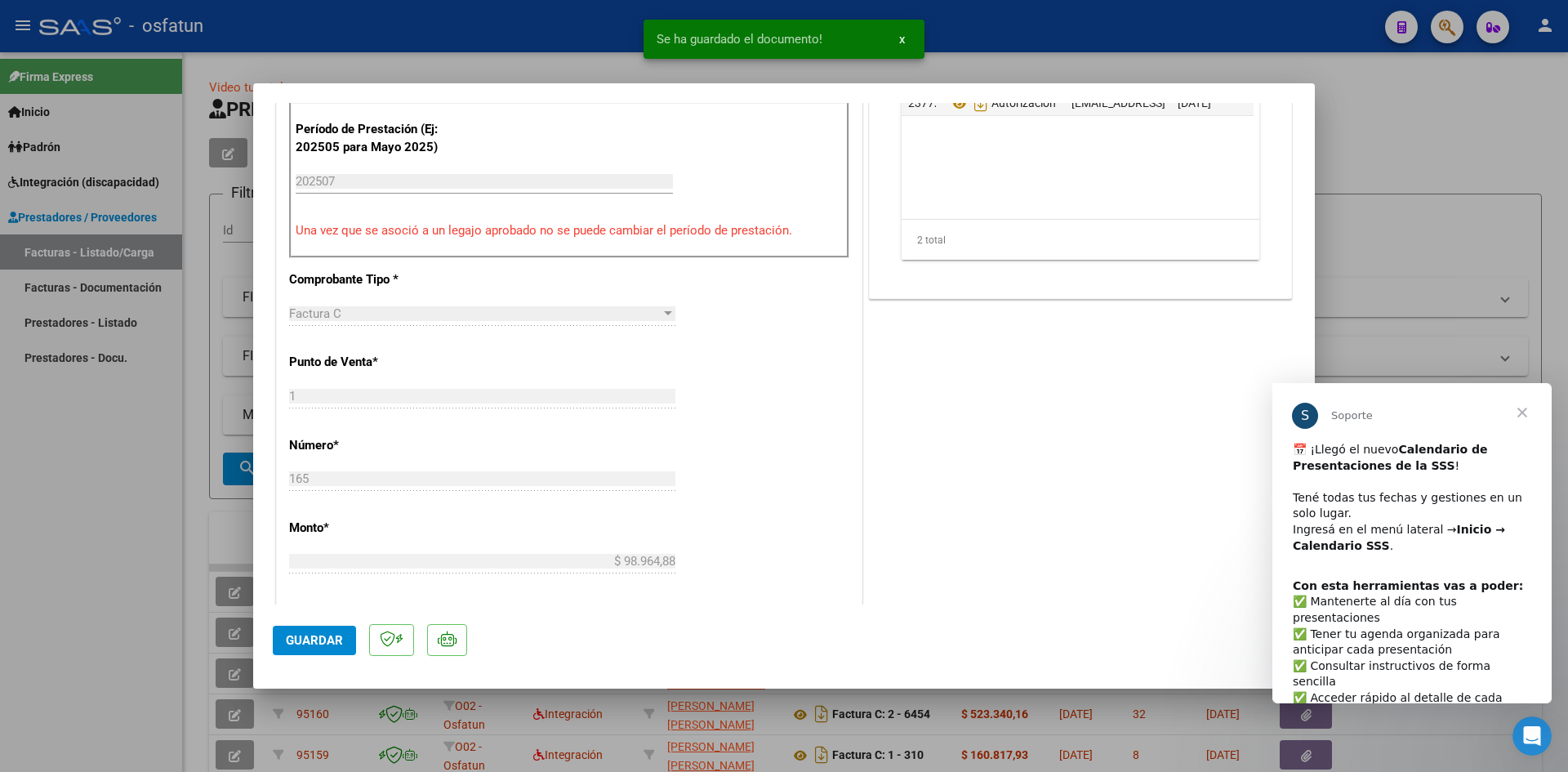
click at [308, 633] on span "Guardar" at bounding box center [315, 640] width 57 height 14
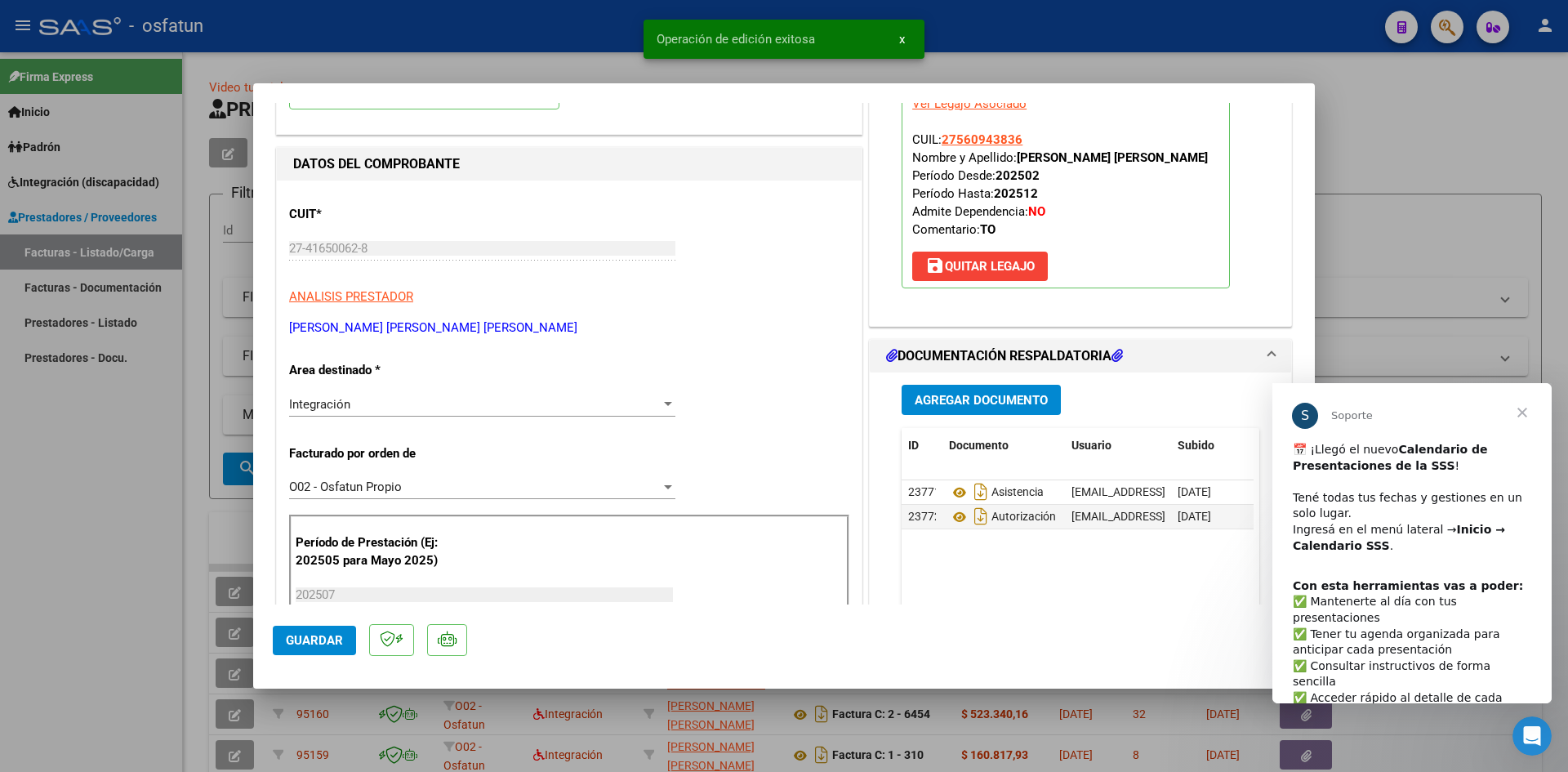
scroll to position [0, 0]
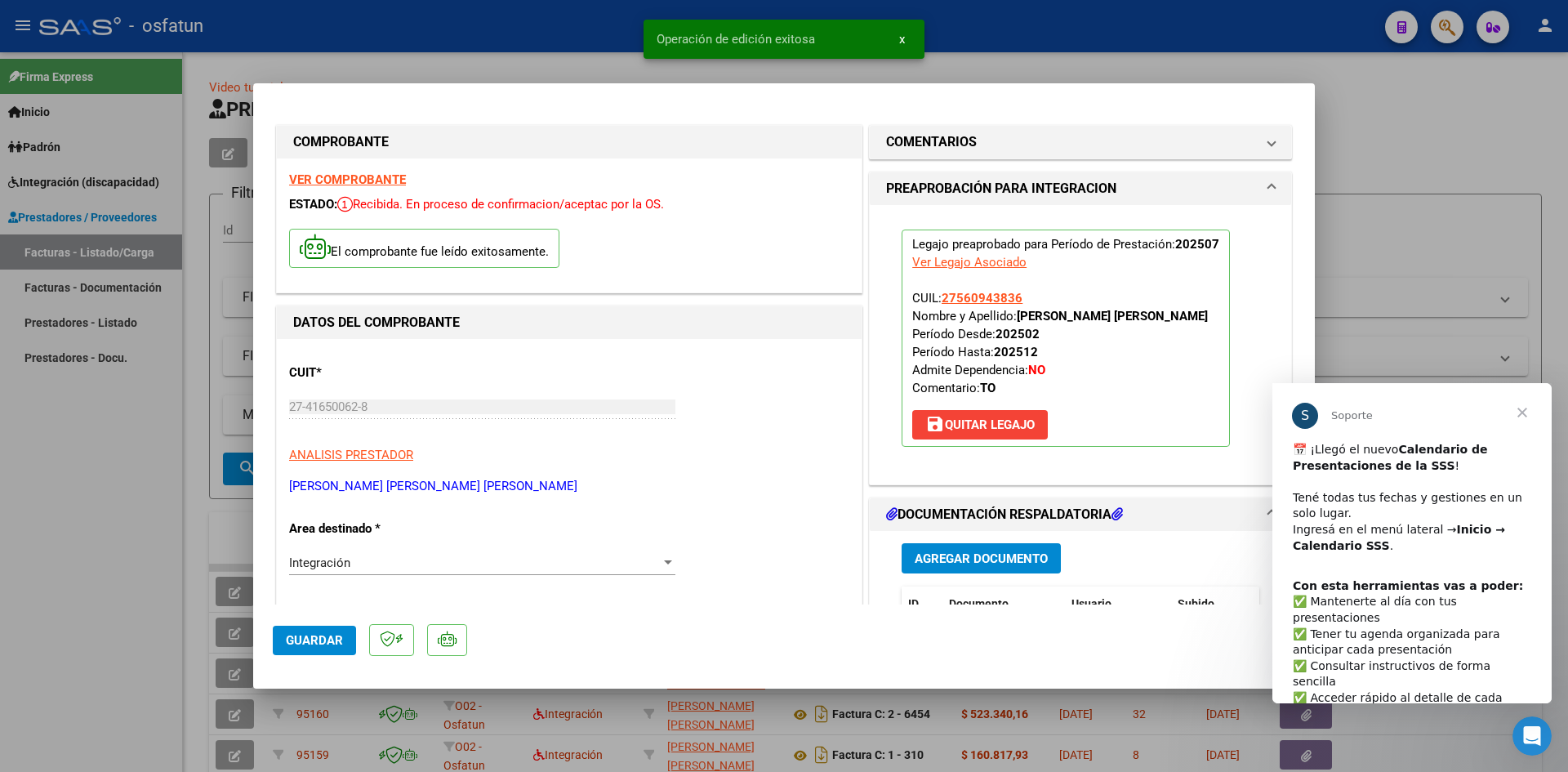
click at [576, 33] on div at bounding box center [784, 386] width 1568 height 772
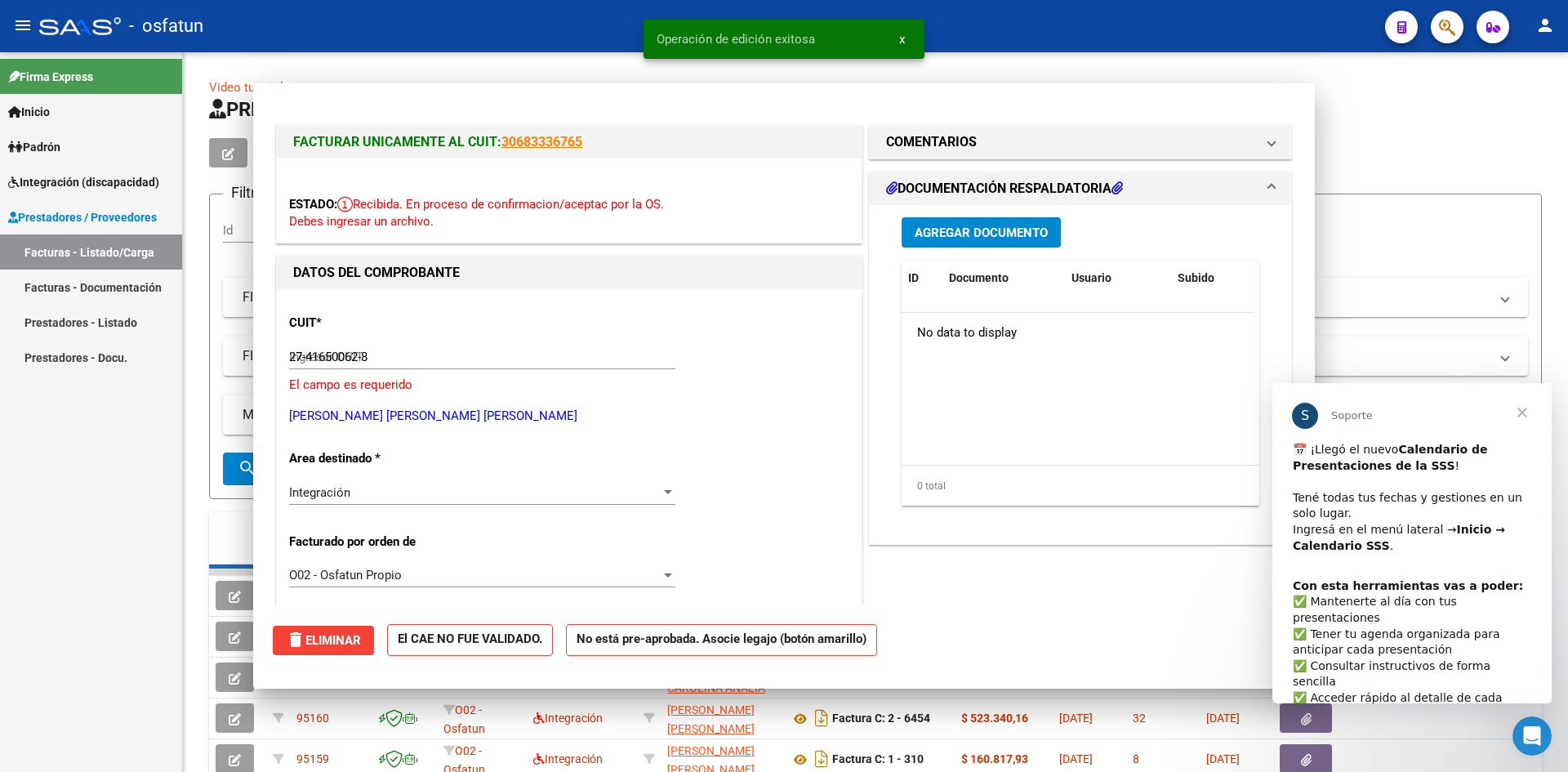
type input "$ 0,00"
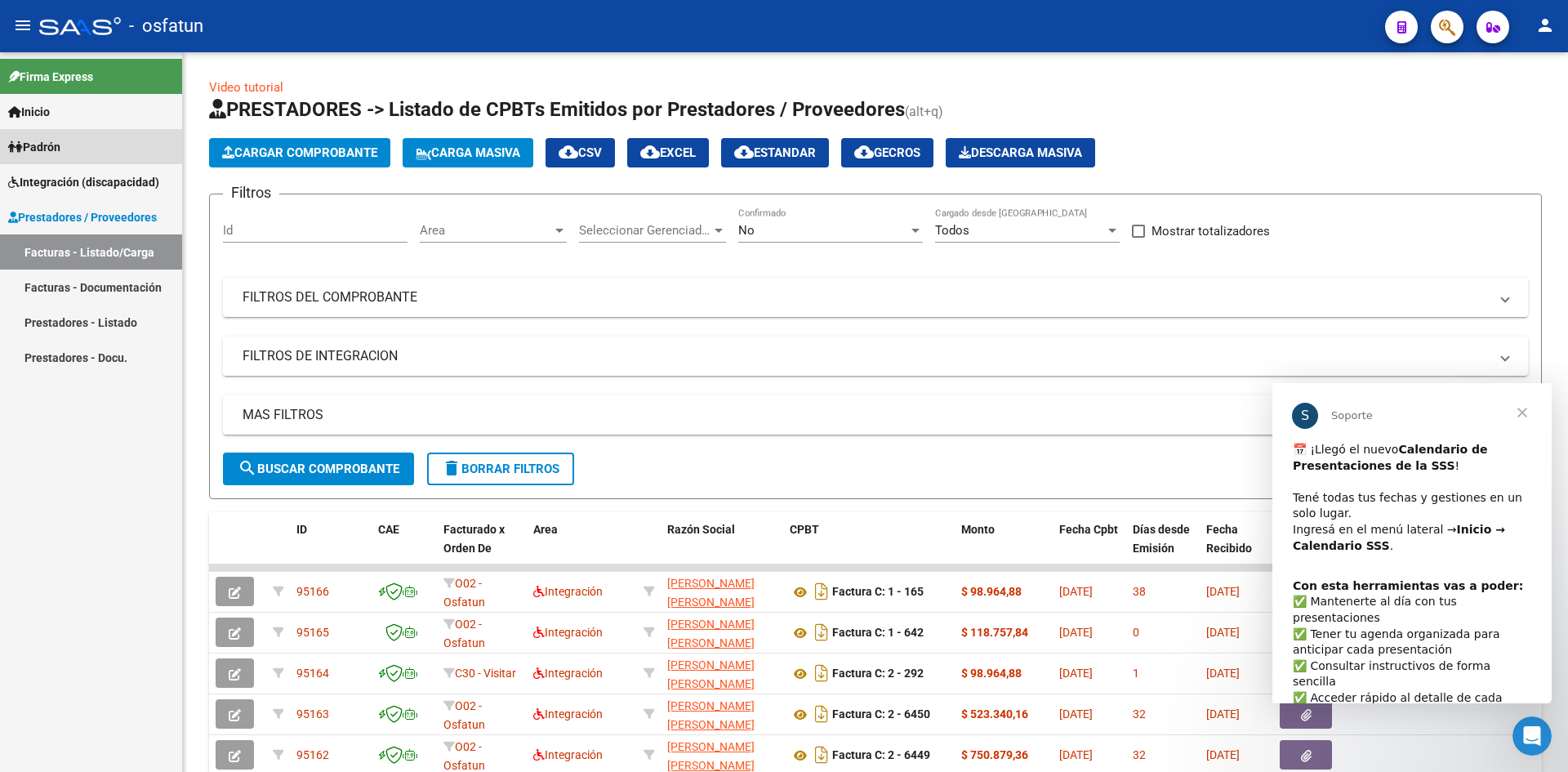
click at [88, 151] on link "Padrón" at bounding box center [91, 146] width 183 height 35
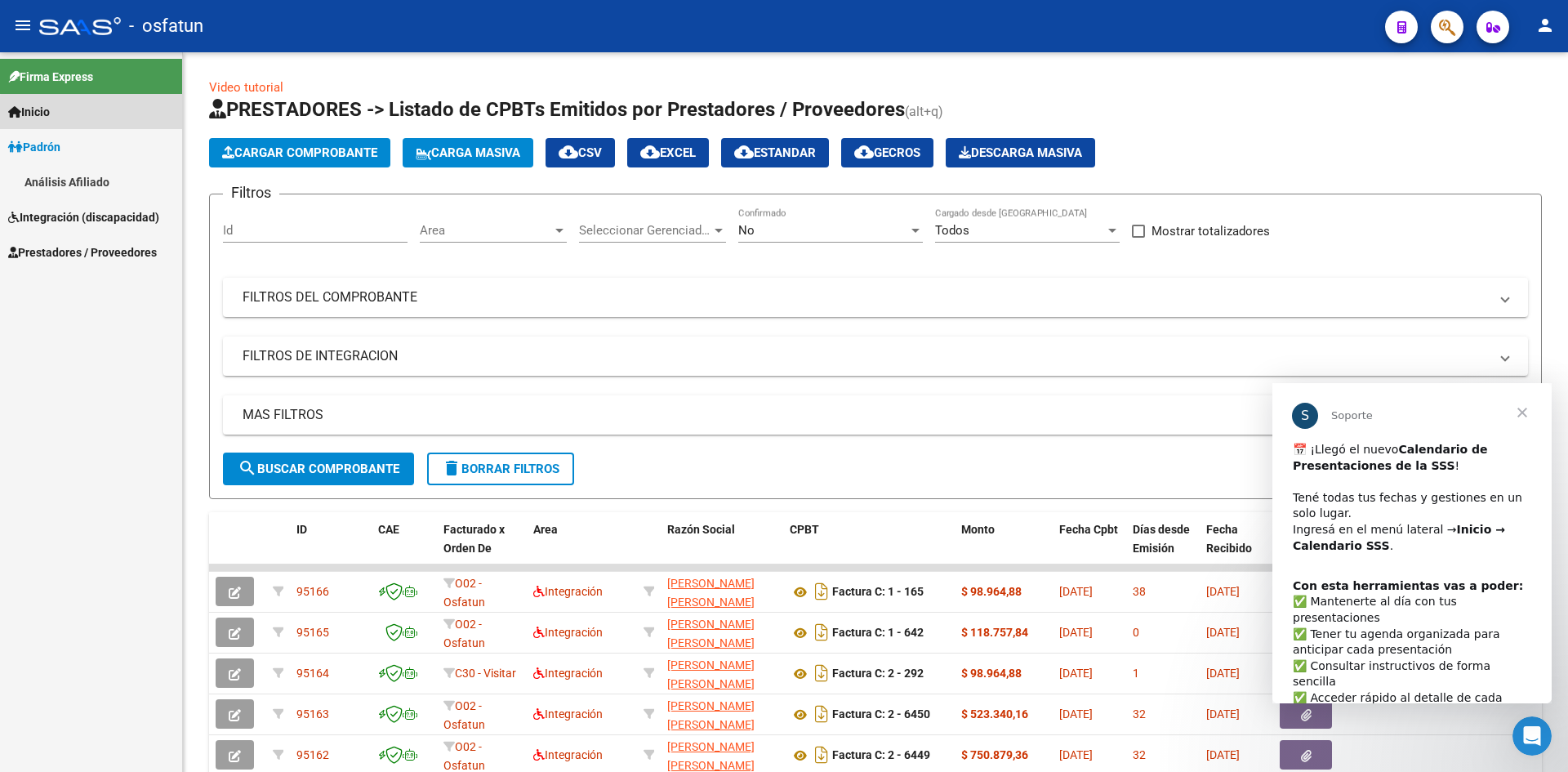
click at [110, 122] on link "Inicio" at bounding box center [91, 111] width 183 height 35
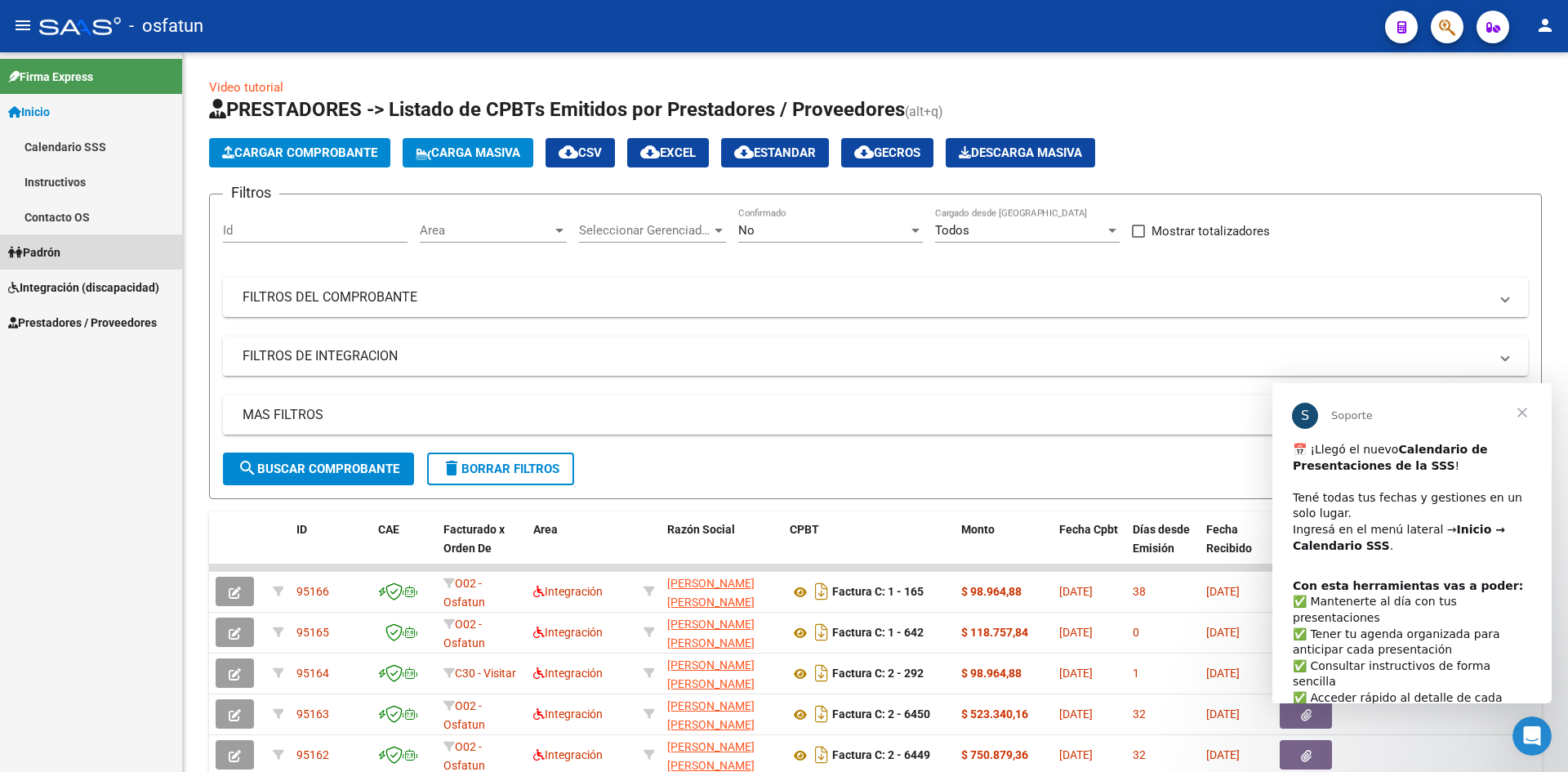
click at [48, 249] on span "Padrón" at bounding box center [34, 252] width 52 height 18
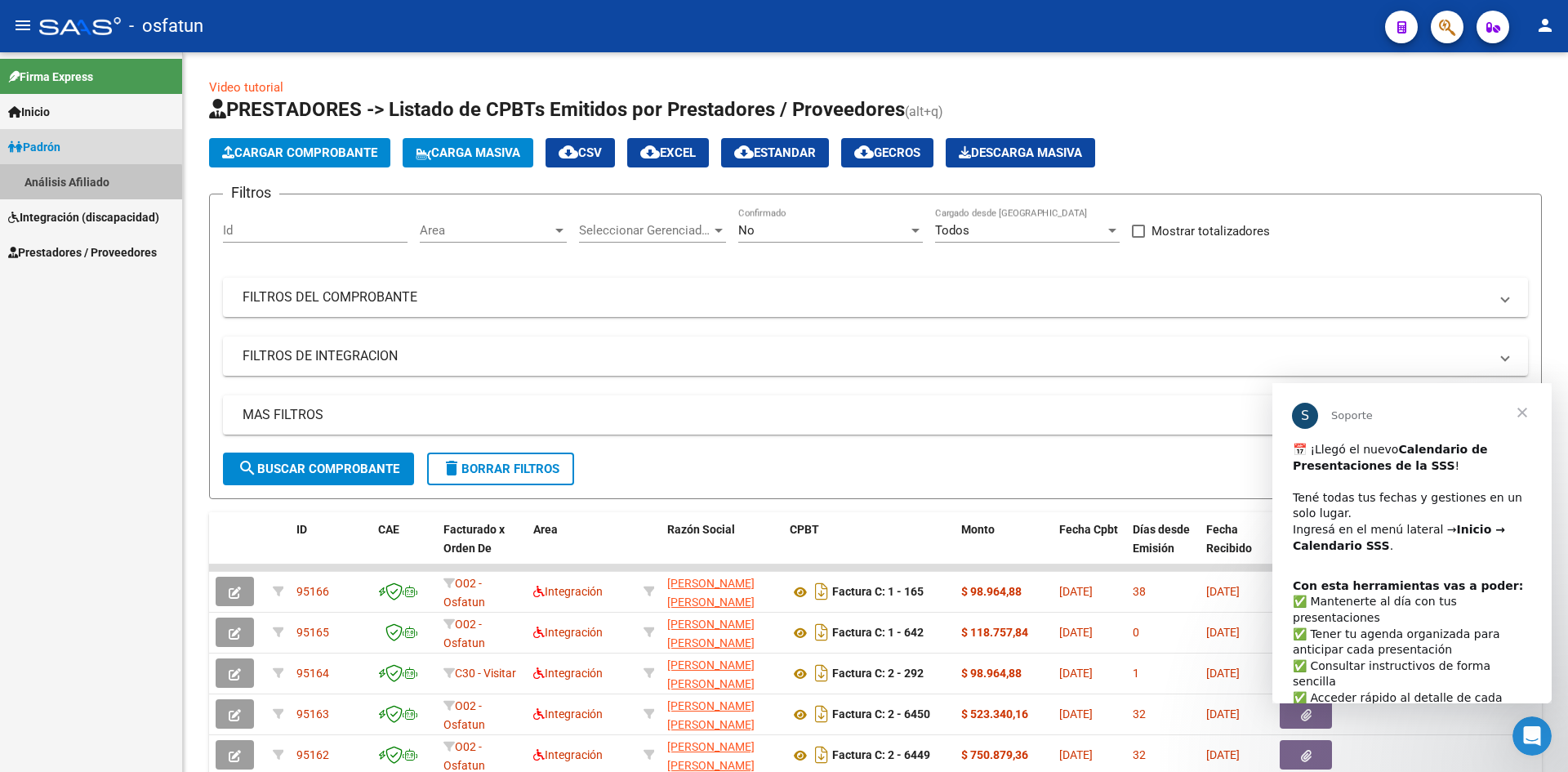
click at [88, 196] on link "Análisis Afiliado" at bounding box center [91, 182] width 183 height 35
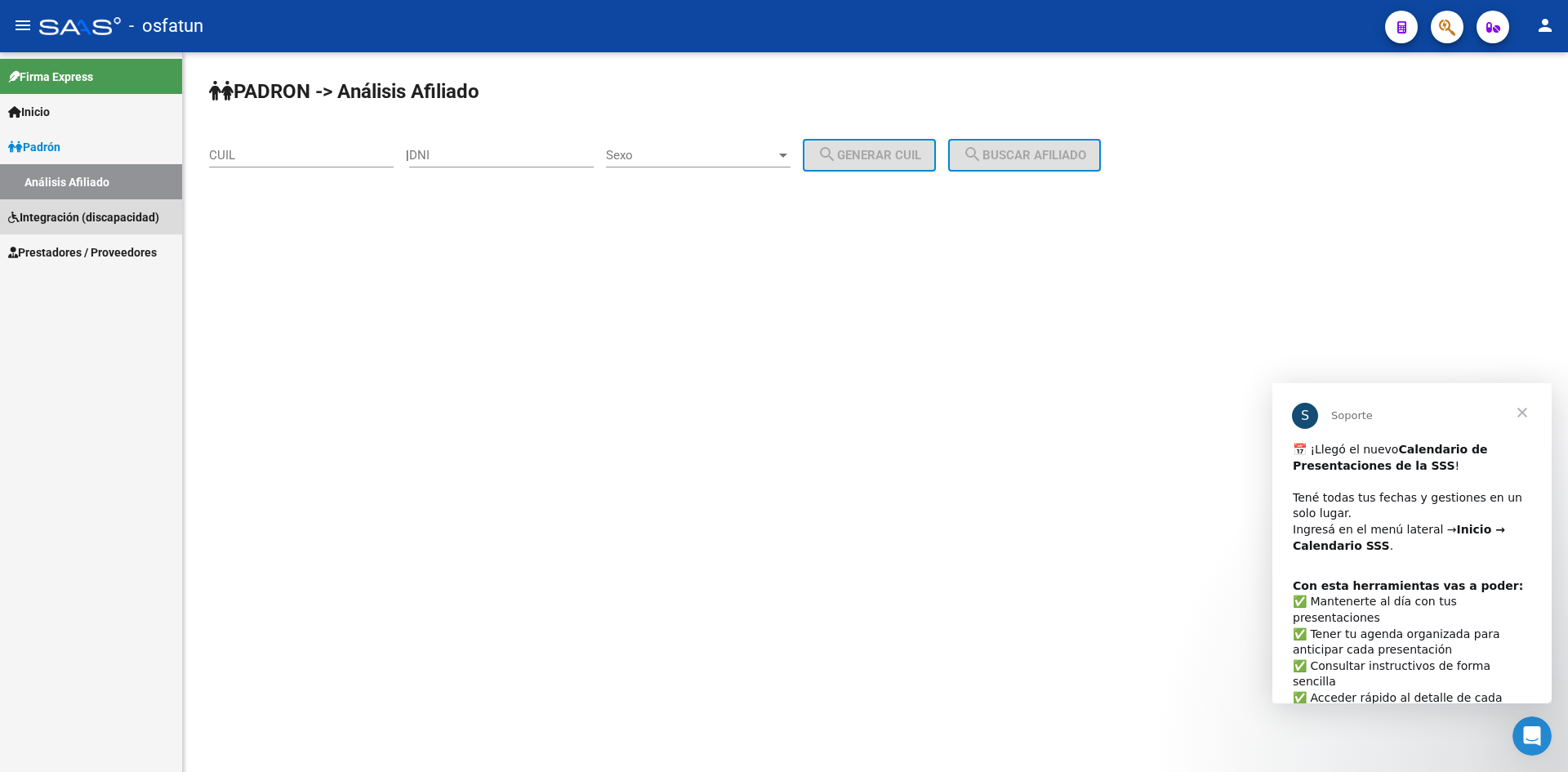
click at [90, 206] on link "Integración (discapacidad)" at bounding box center [91, 217] width 183 height 35
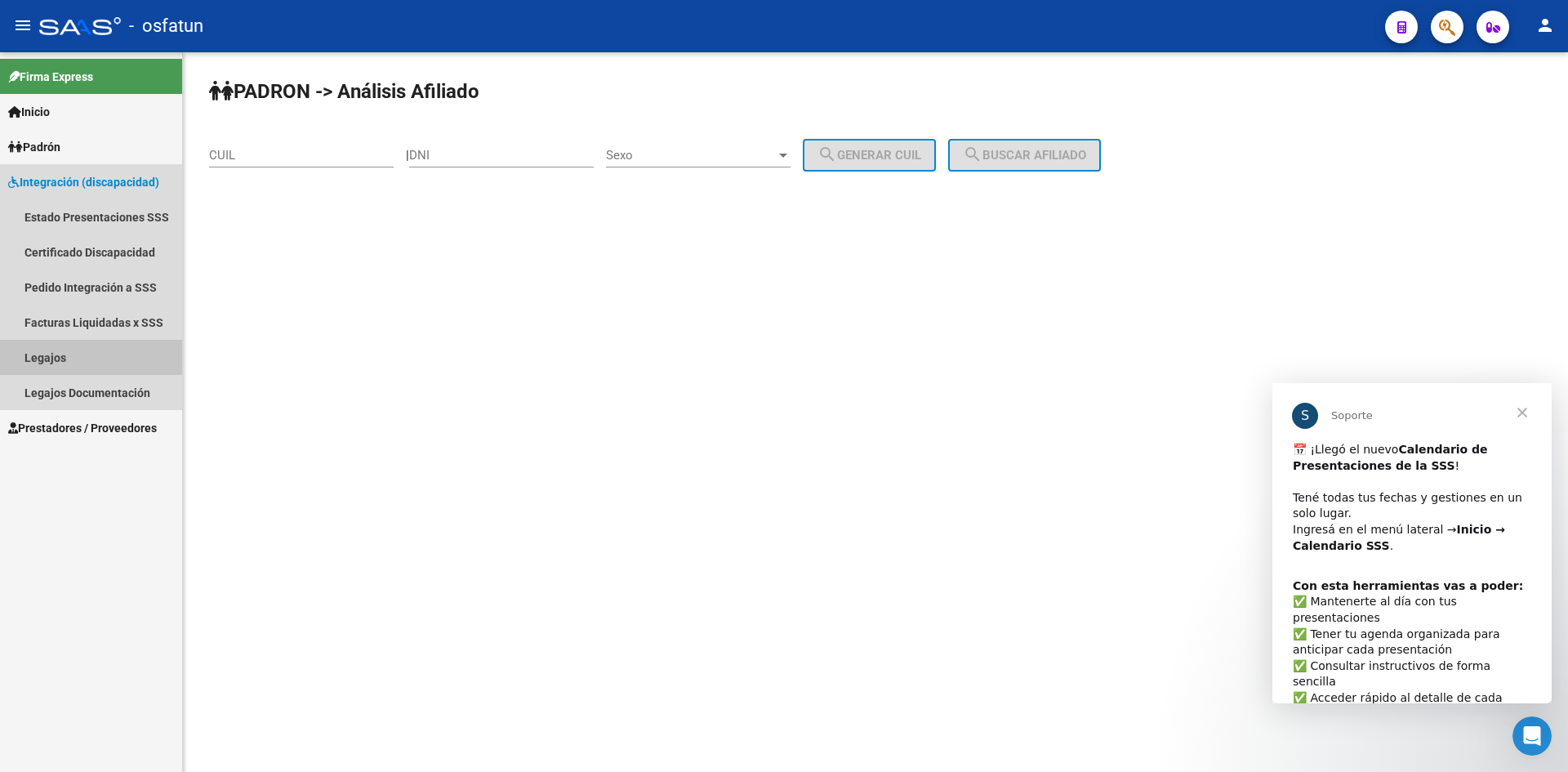
drag, startPoint x: 59, startPoint y: 364, endPoint x: 74, endPoint y: 357, distance: 16.6
click at [59, 363] on link "Legajos" at bounding box center [91, 357] width 183 height 35
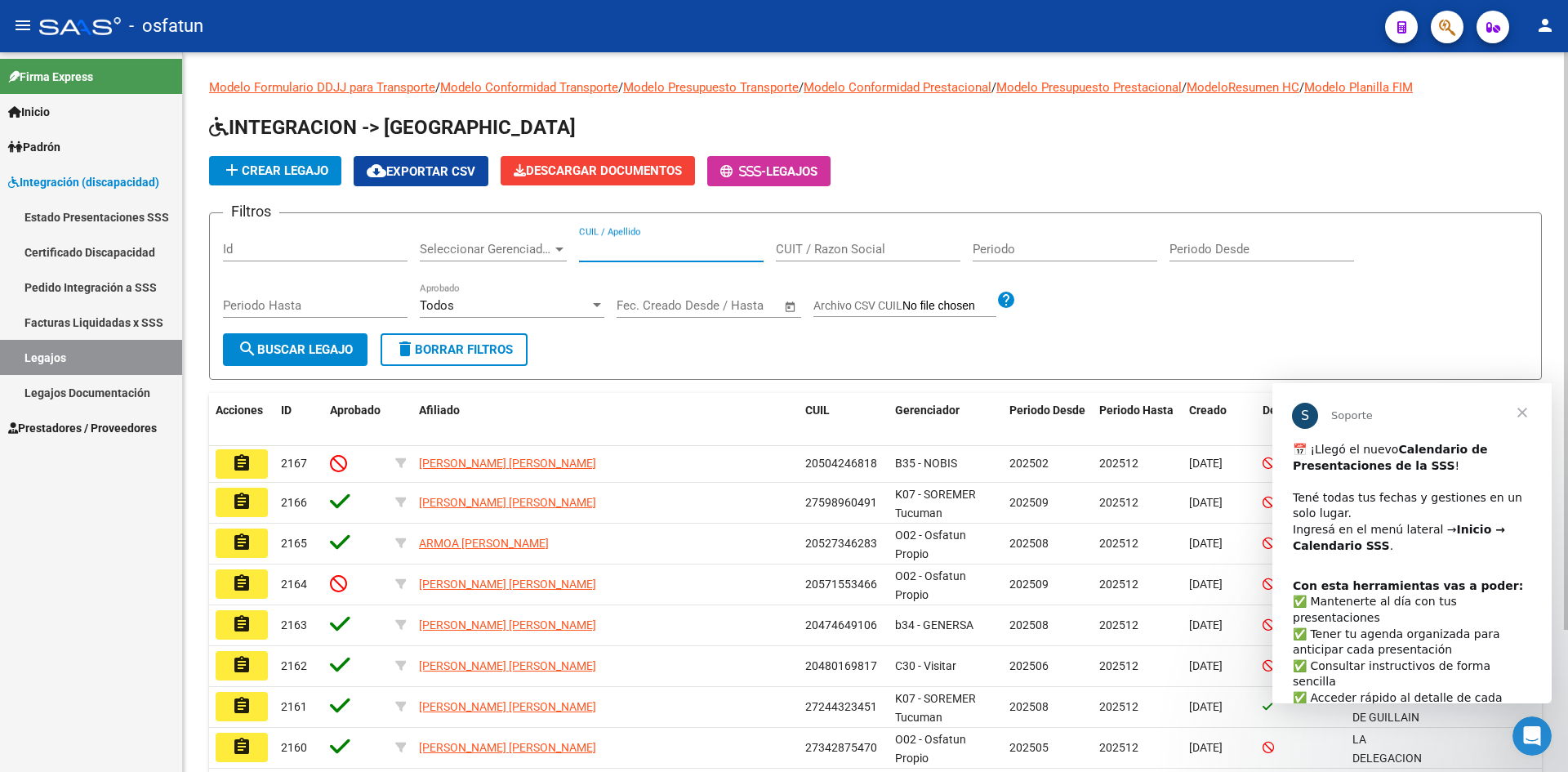
drag, startPoint x: 687, startPoint y: 257, endPoint x: 684, endPoint y: 249, distance: 8.5
click at [687, 256] on input "CUIL / Apellido" at bounding box center [671, 248] width 184 height 14
paste input "20527346283"
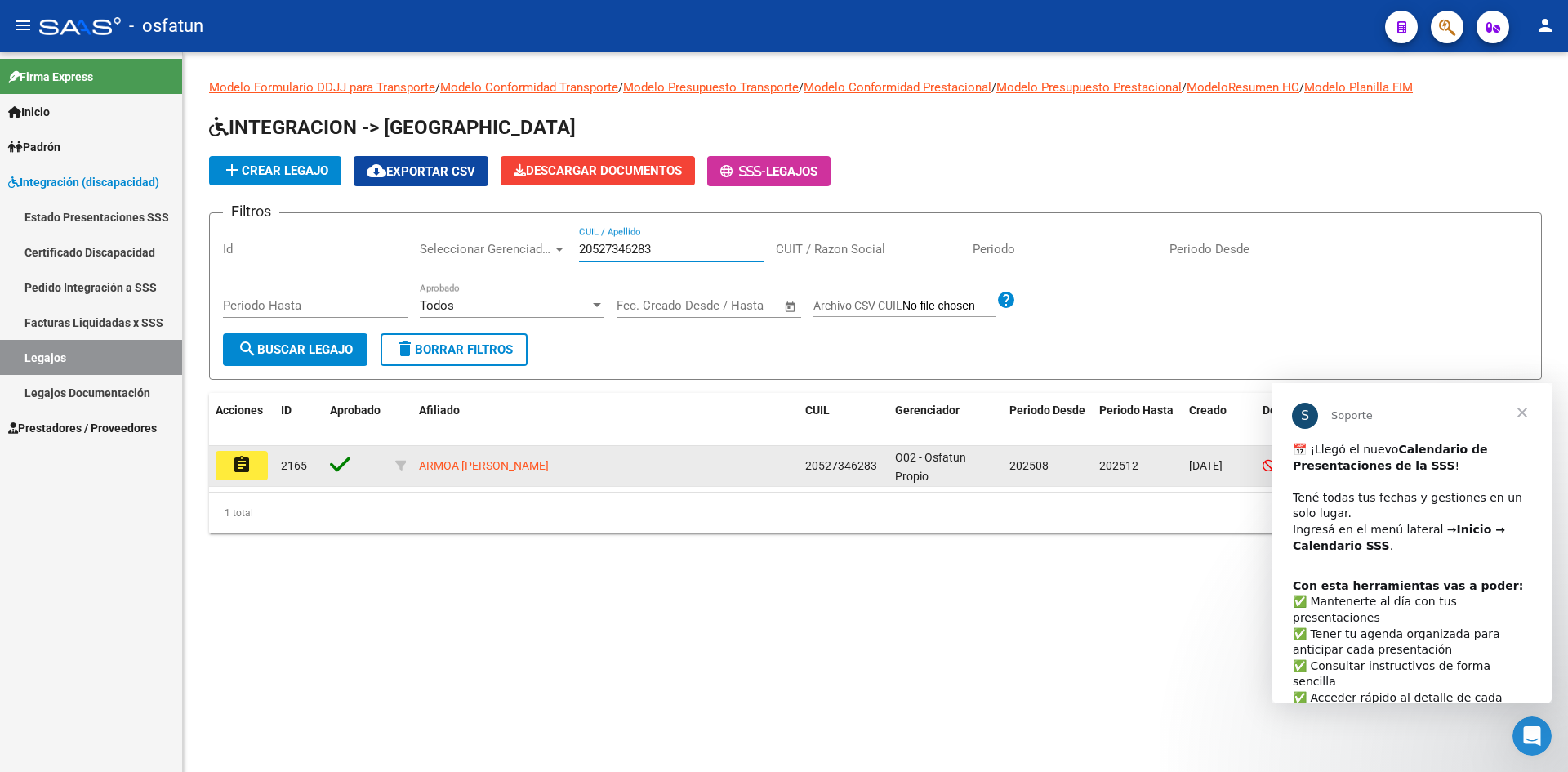
type input "20527346283"
click at [248, 476] on button "assignment" at bounding box center [242, 465] width 52 height 29
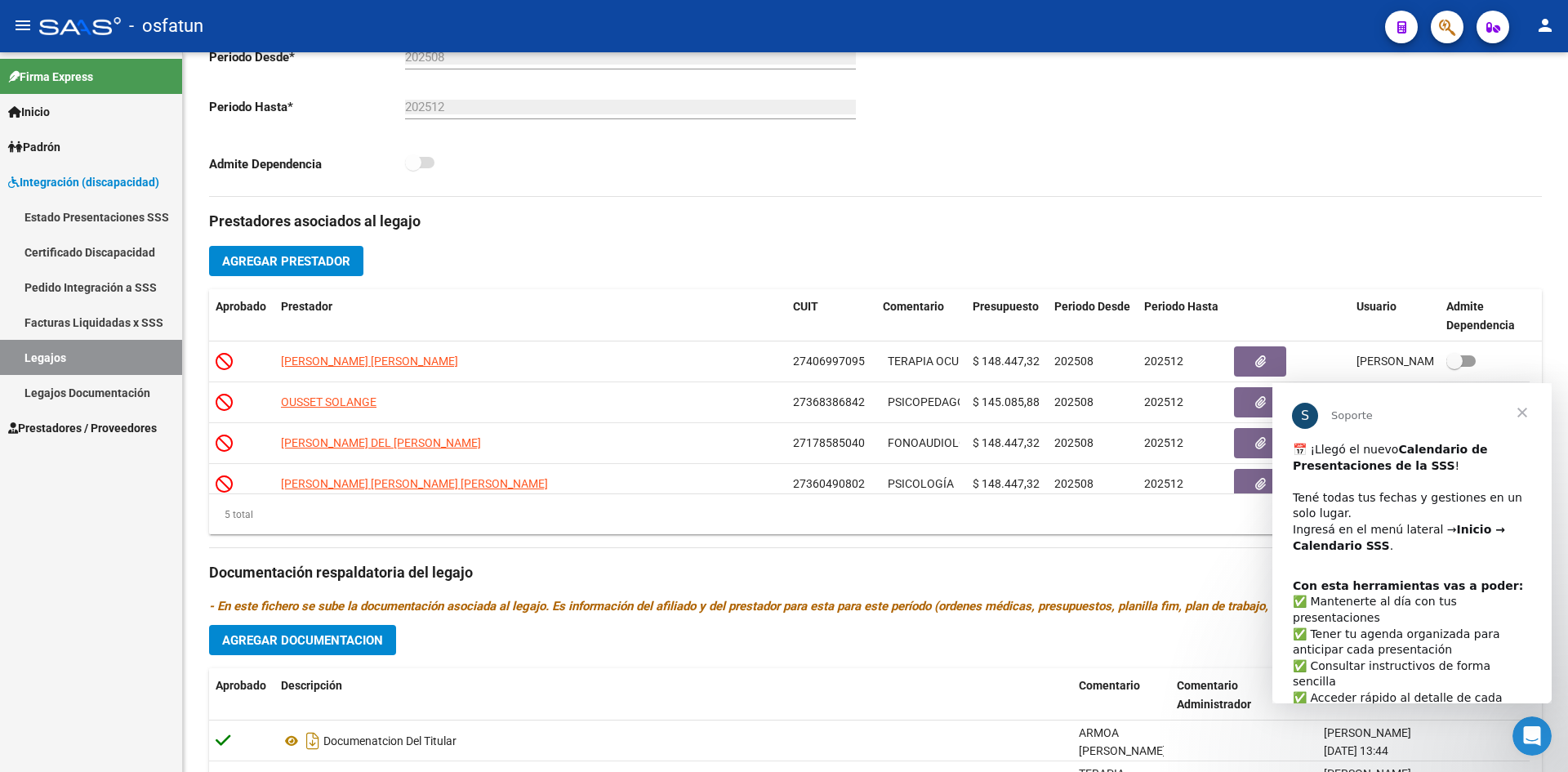
click at [1525, 413] on span "Cerrar" at bounding box center [1522, 413] width 59 height 59
